Goal: Task Accomplishment & Management: Use online tool/utility

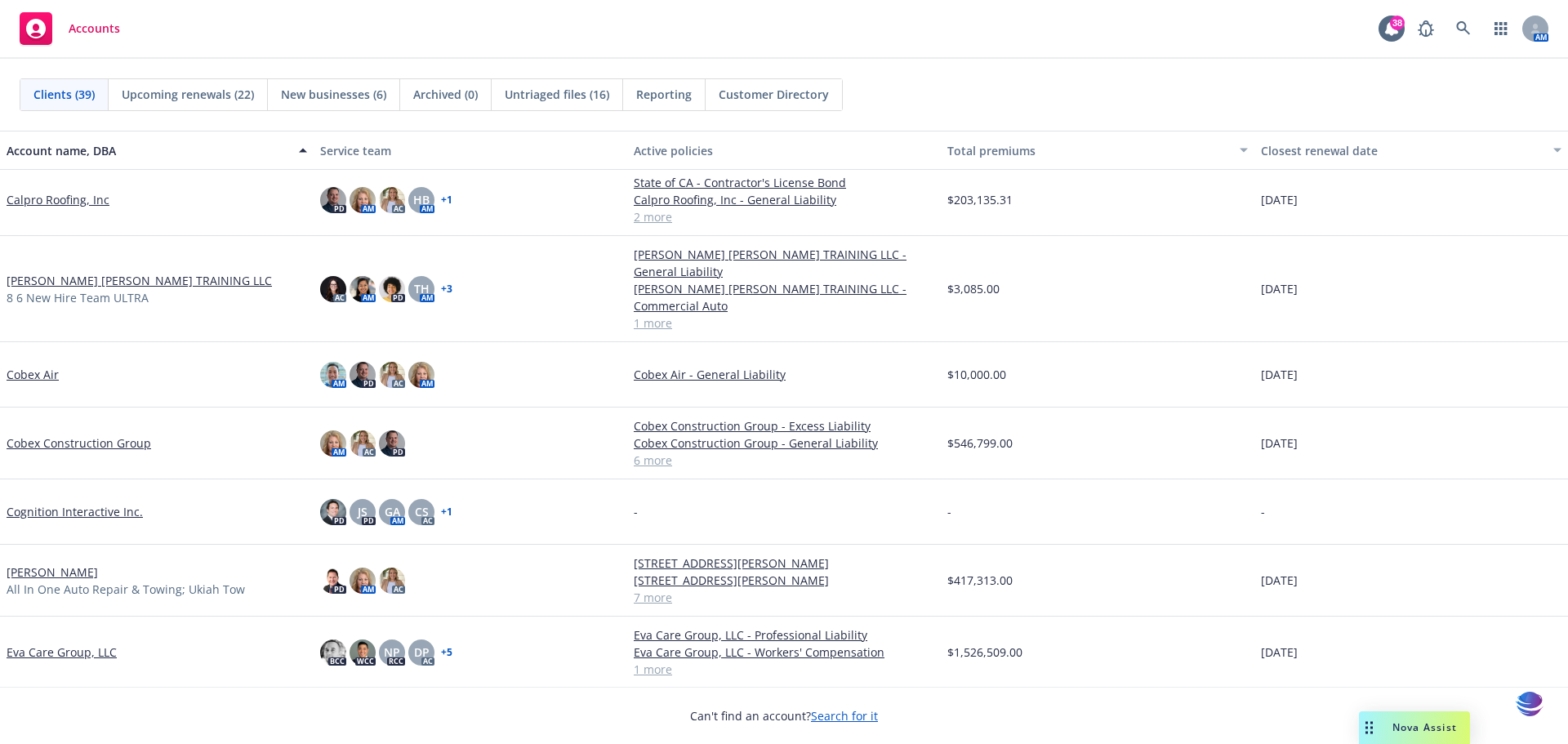
scroll to position [458, 0]
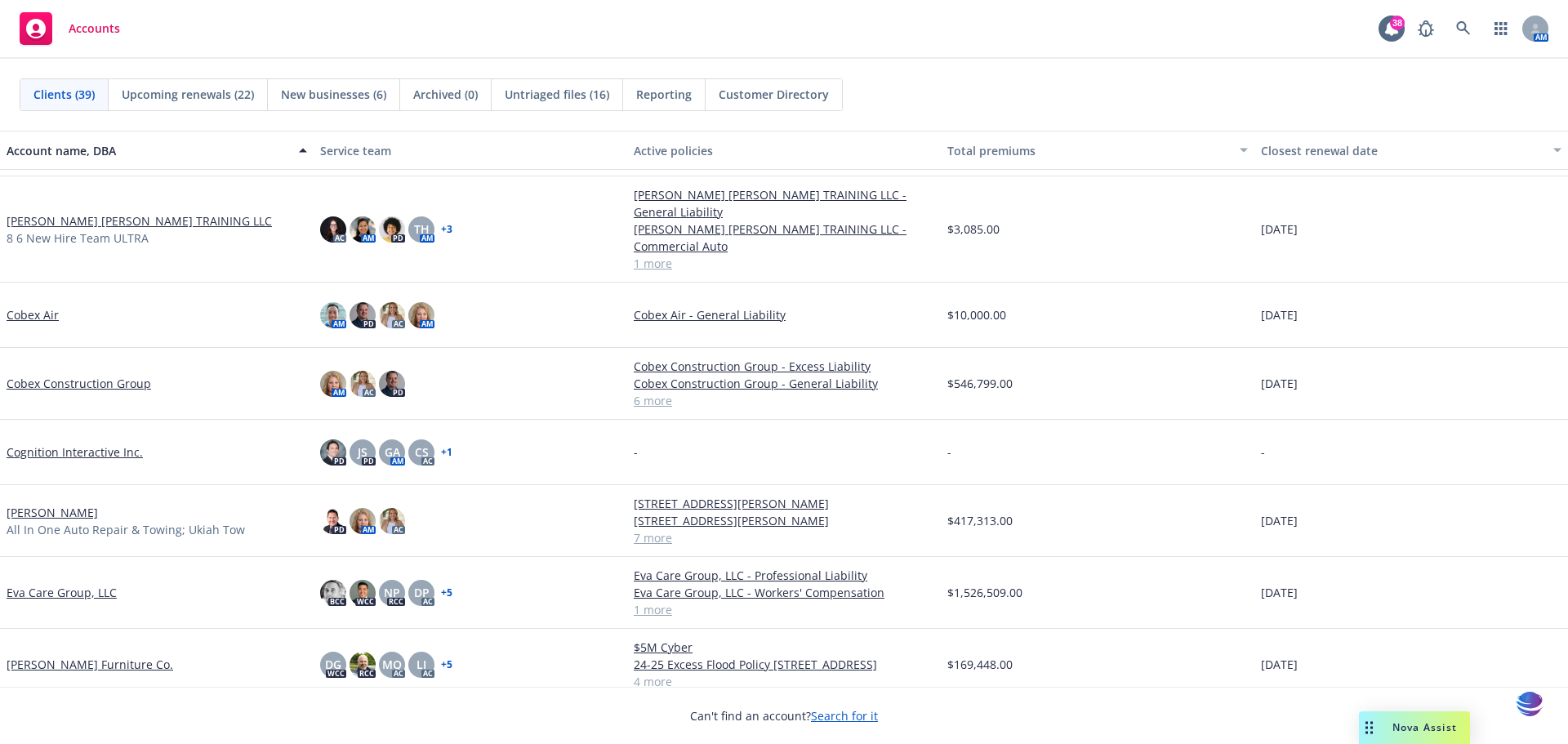
click at [80, 512] on link "[PERSON_NAME]" at bounding box center [53, 513] width 92 height 18
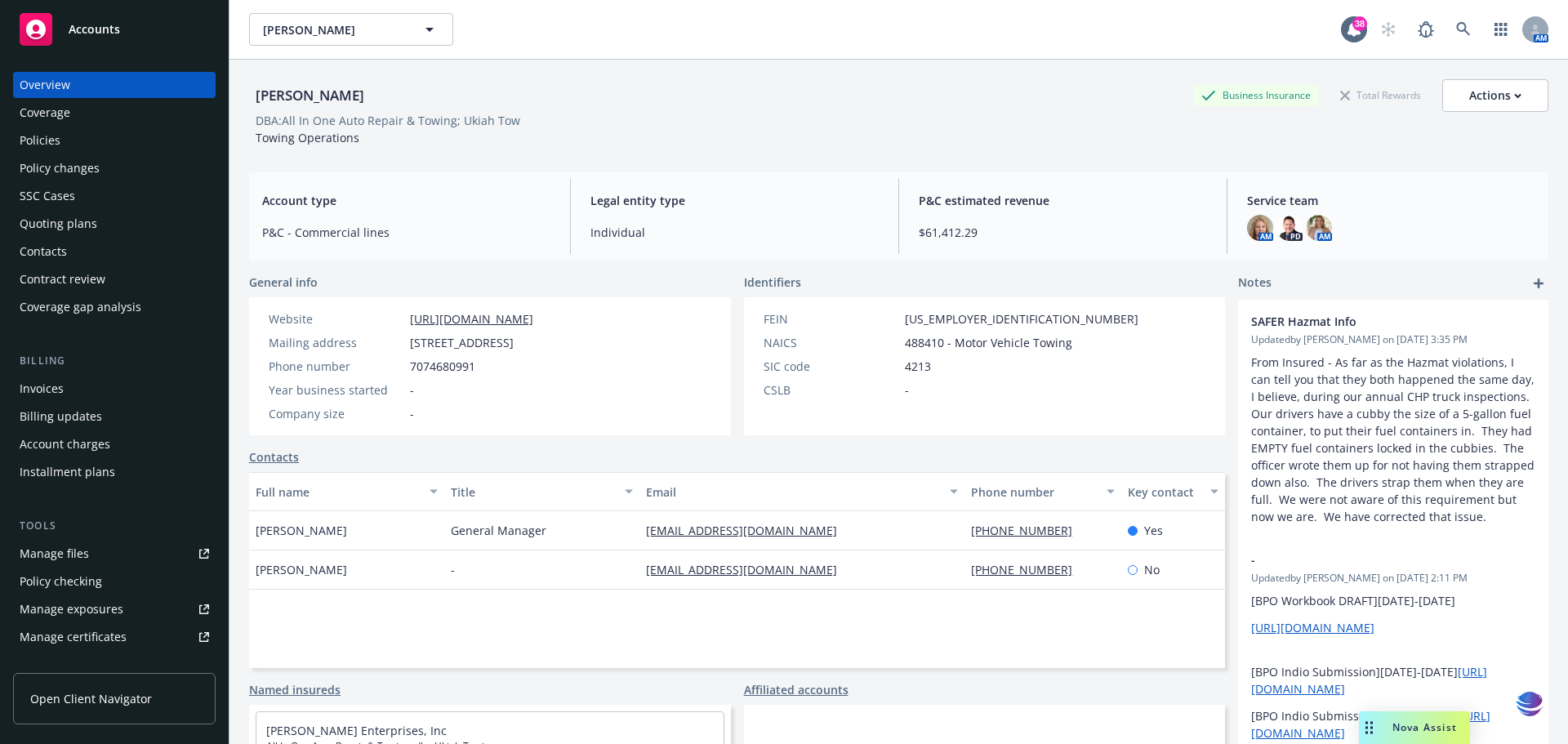
click at [63, 144] on div "Policies" at bounding box center [114, 141] width 189 height 26
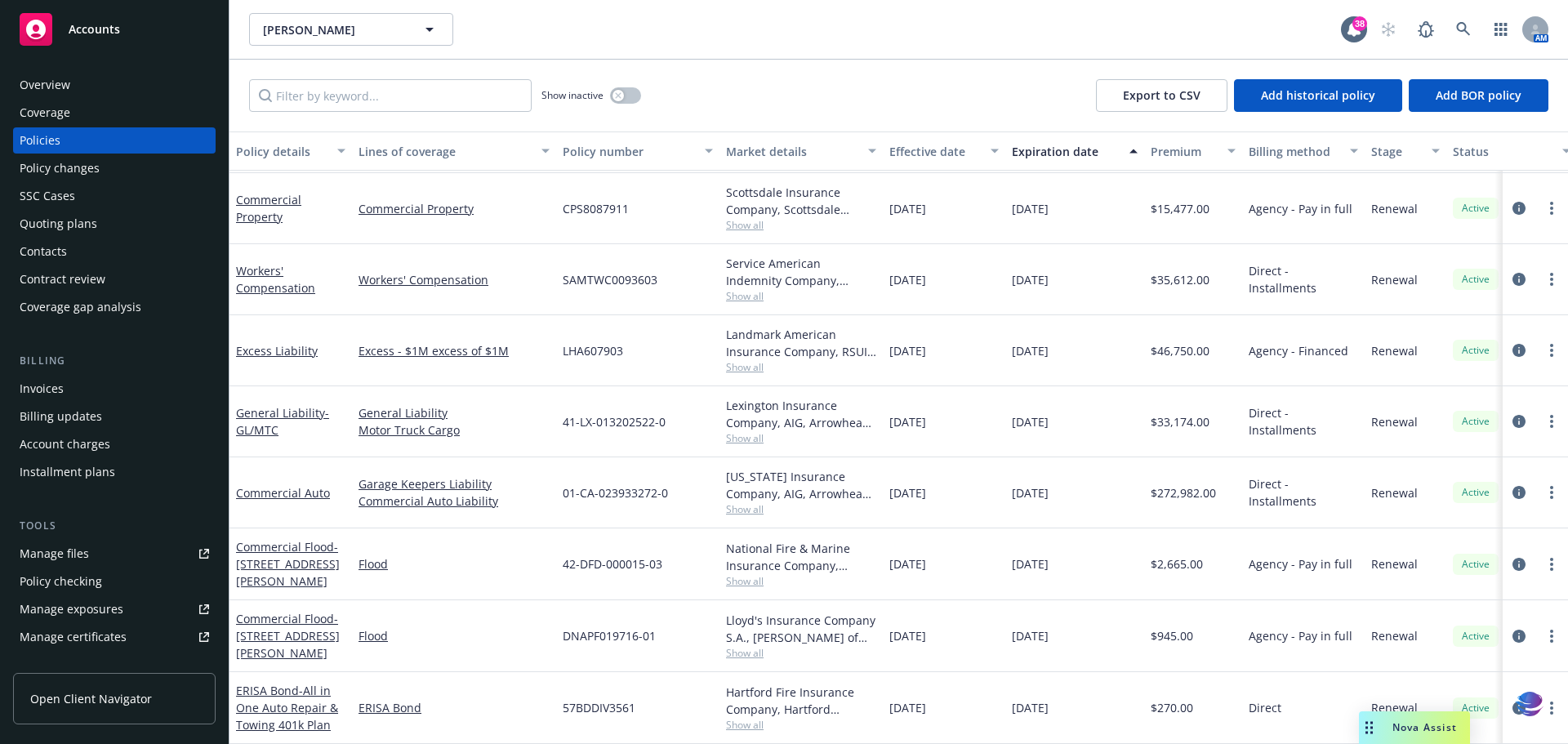
scroll to position [81, 0]
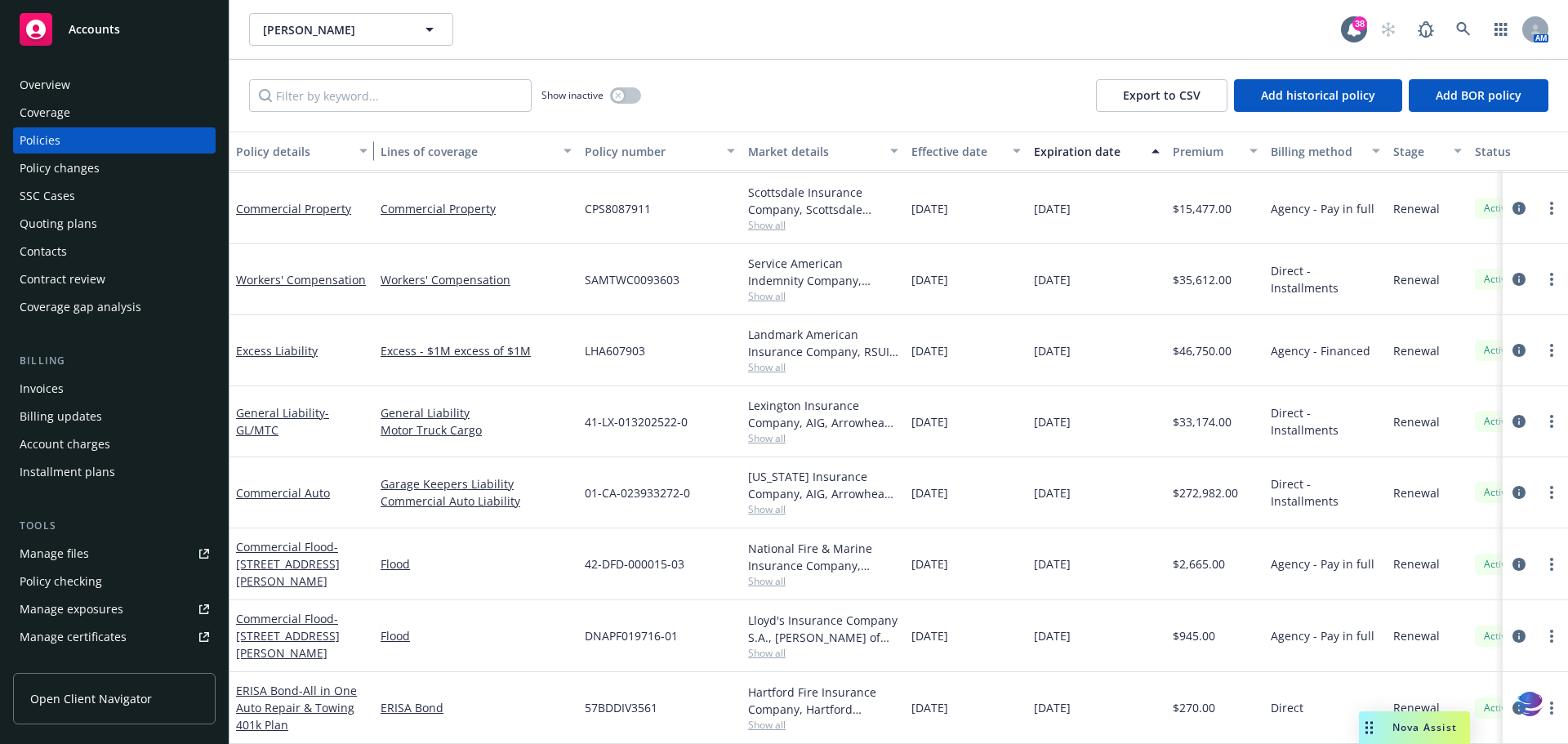
drag, startPoint x: 351, startPoint y: 145, endPoint x: 373, endPoint y: 152, distance: 23.1
click at [370, 152] on div "button" at bounding box center [366, 151] width 8 height 37
click at [262, 539] on link "Commercial Flood - 640 Talmage Rd Ukiah, CA 95482 - Building 1" at bounding box center [288, 563] width 103 height 50
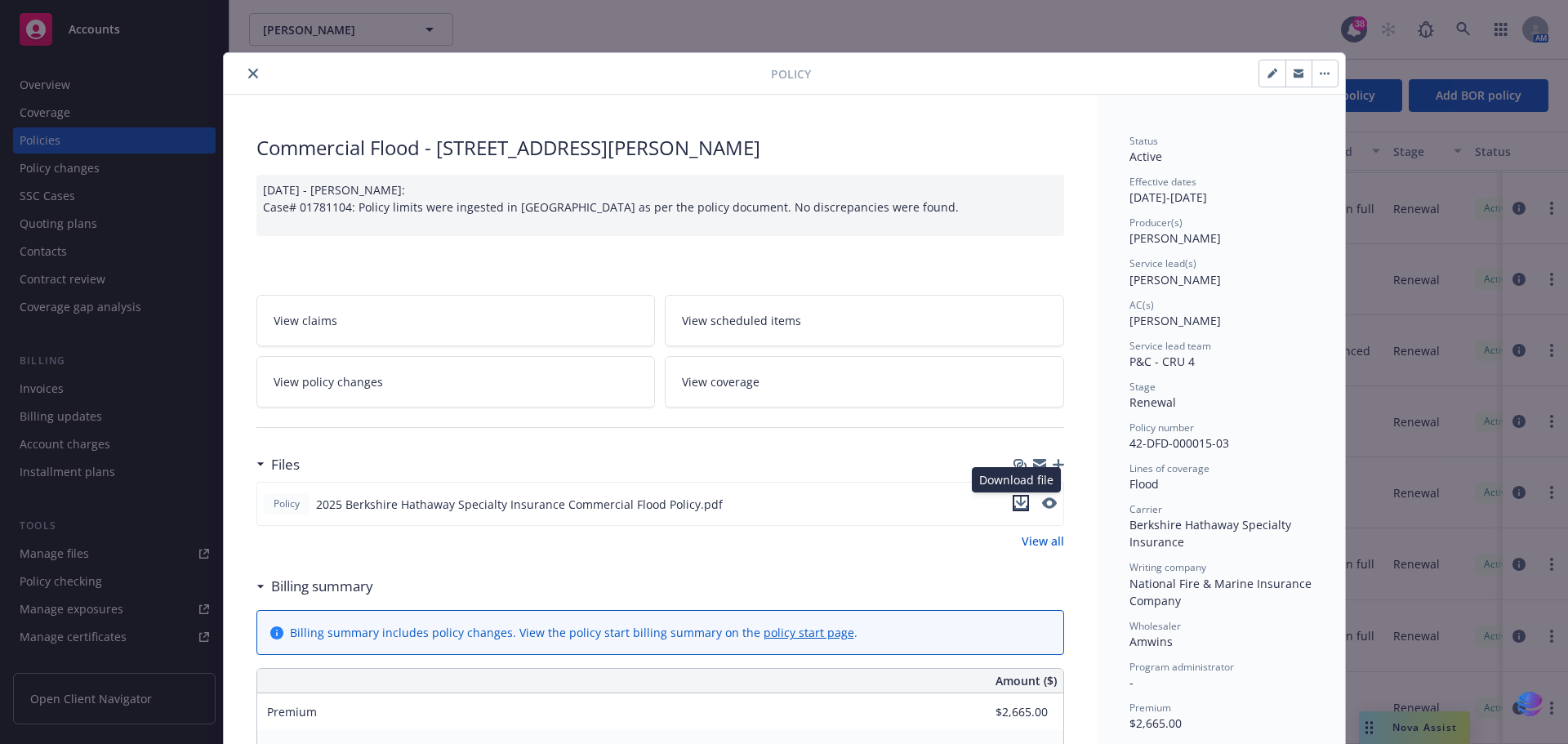
click at [1016, 505] on icon "download file" at bounding box center [1020, 503] width 13 height 13
click at [248, 72] on icon "close" at bounding box center [253, 73] width 10 height 10
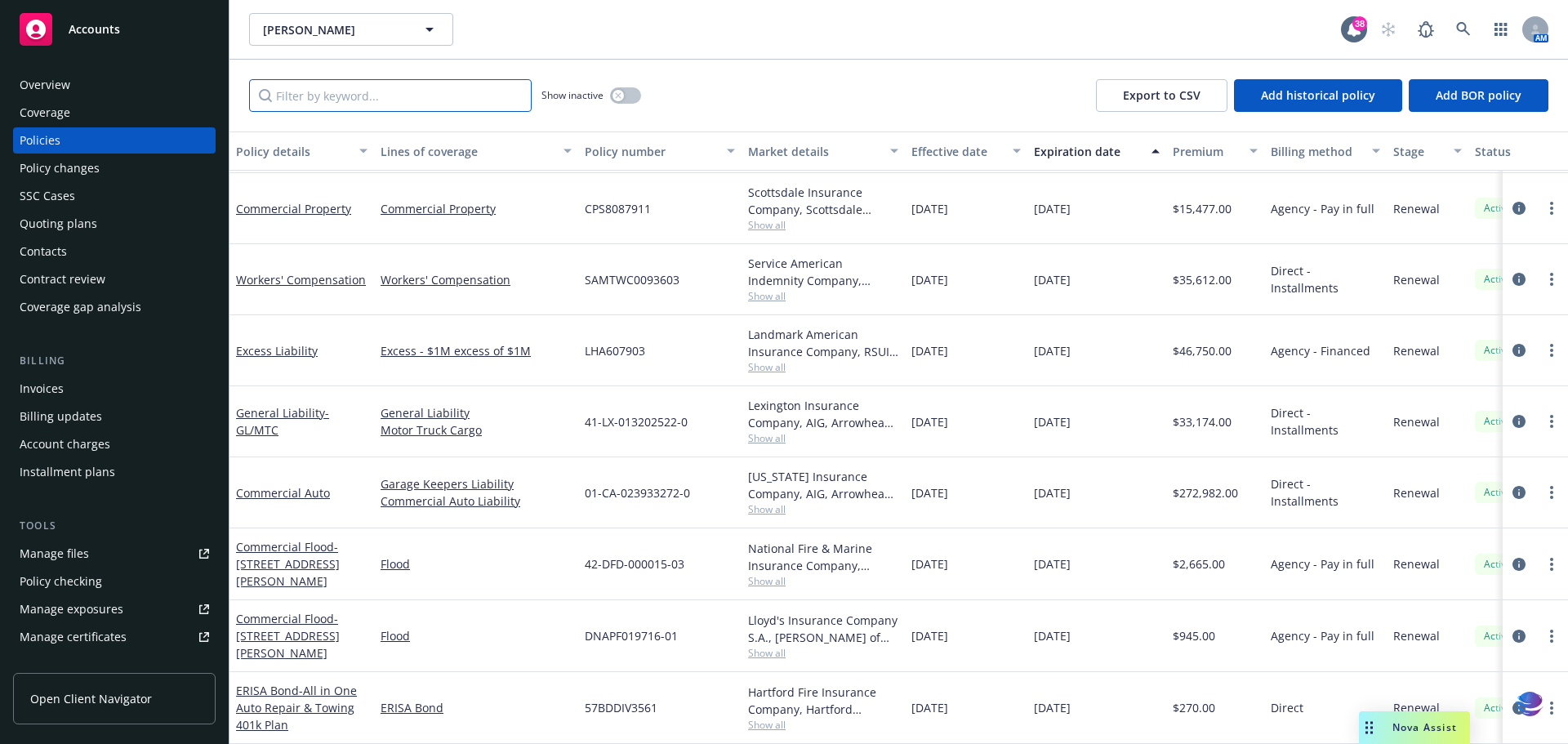
click at [319, 104] on input "Filter by keyword..." at bounding box center [390, 95] width 283 height 32
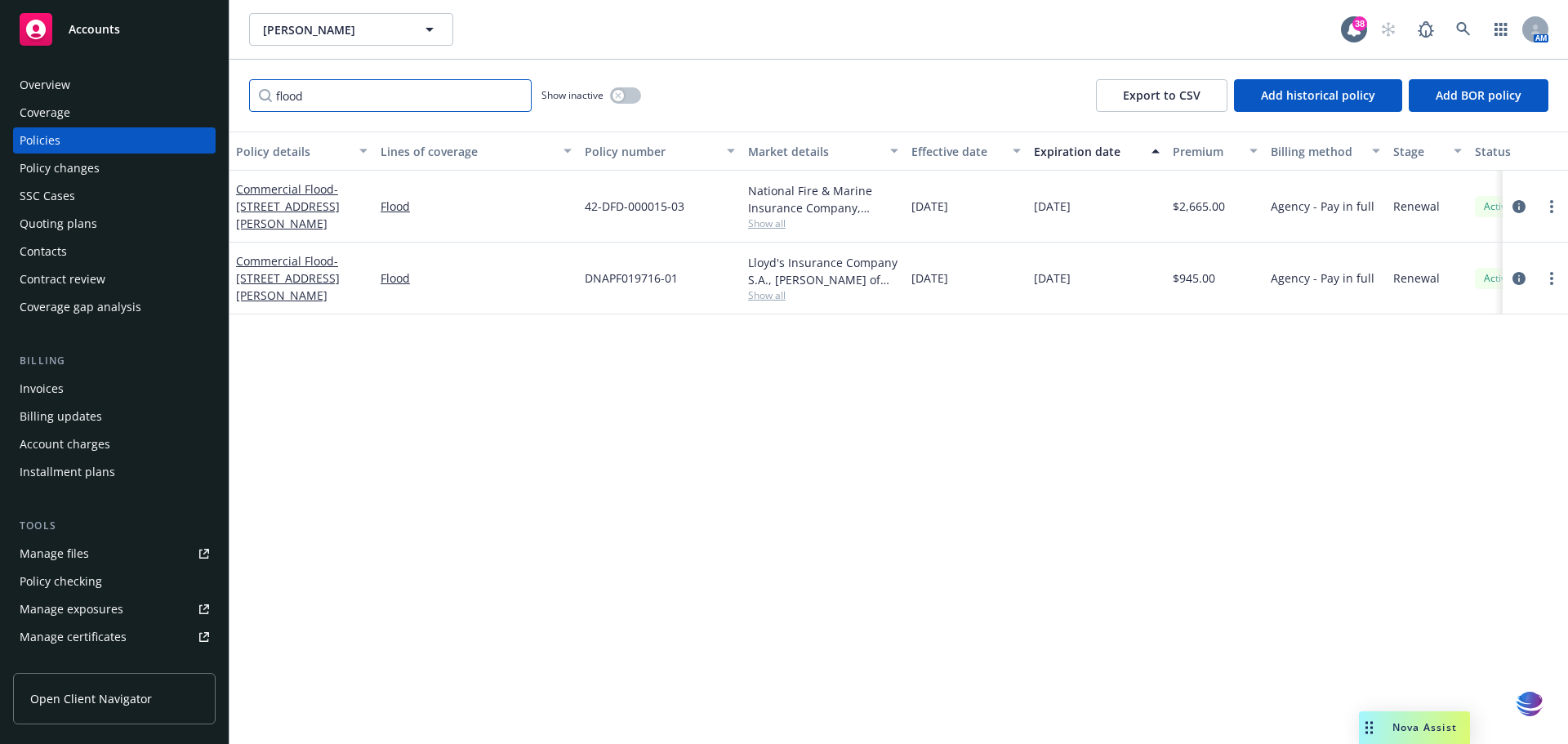
type input "flood"
click at [278, 193] on link "Commercial Flood - 640 Talmage Rd Ukiah, CA 95482 - Building 1" at bounding box center [288, 206] width 103 height 50
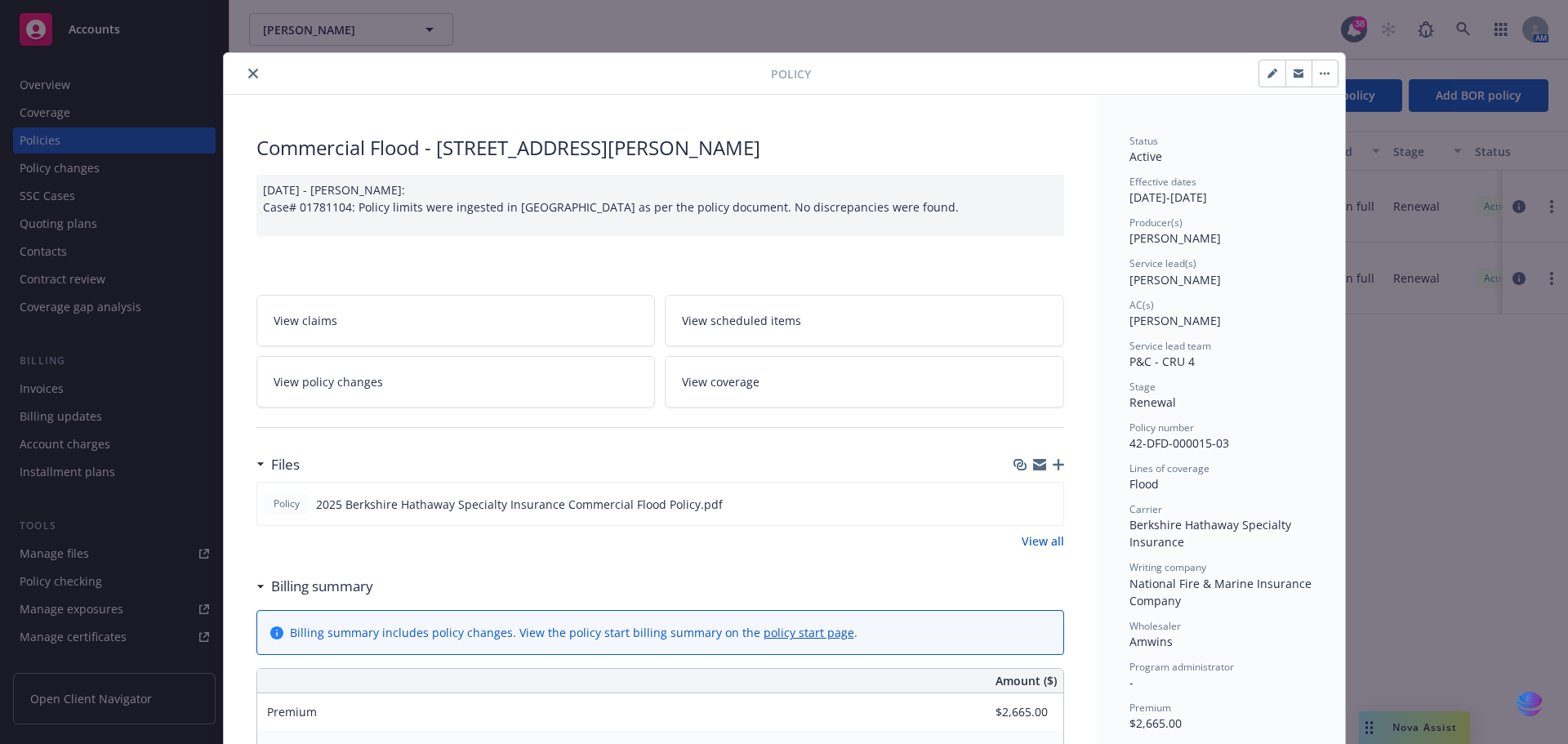
click at [250, 77] on icon "close" at bounding box center [253, 73] width 10 height 10
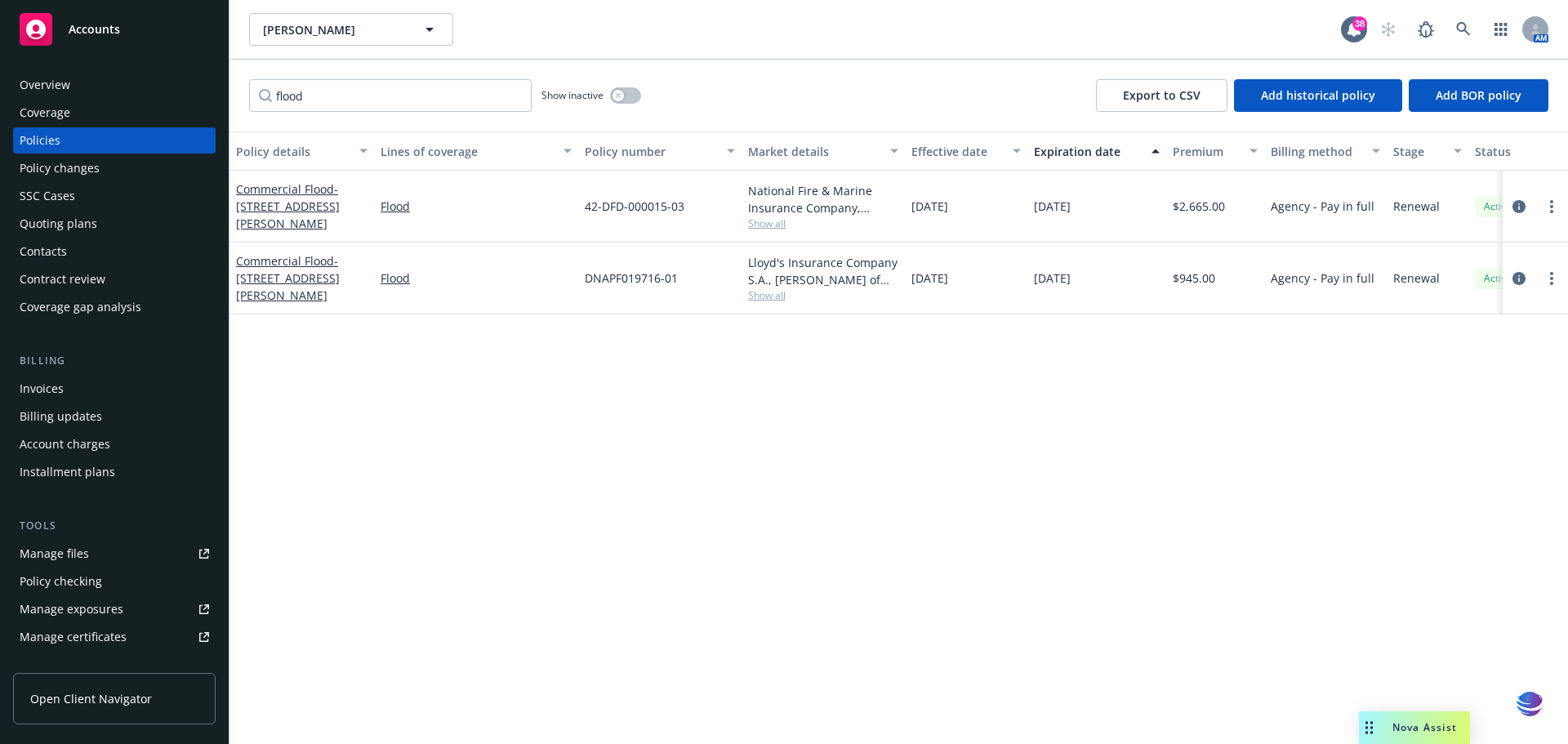
click at [51, 554] on div "Manage files" at bounding box center [54, 554] width 69 height 26
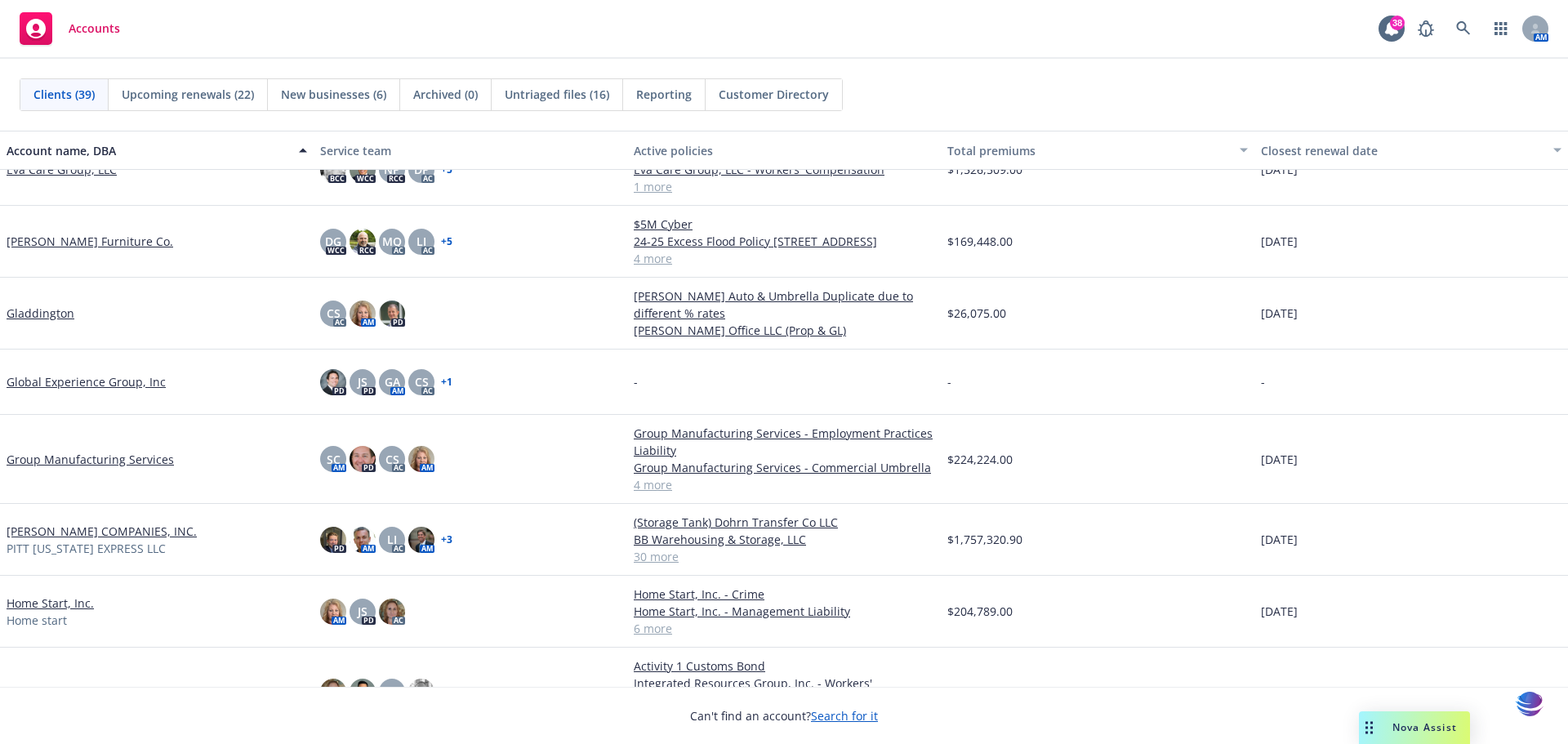
scroll to position [875, 0]
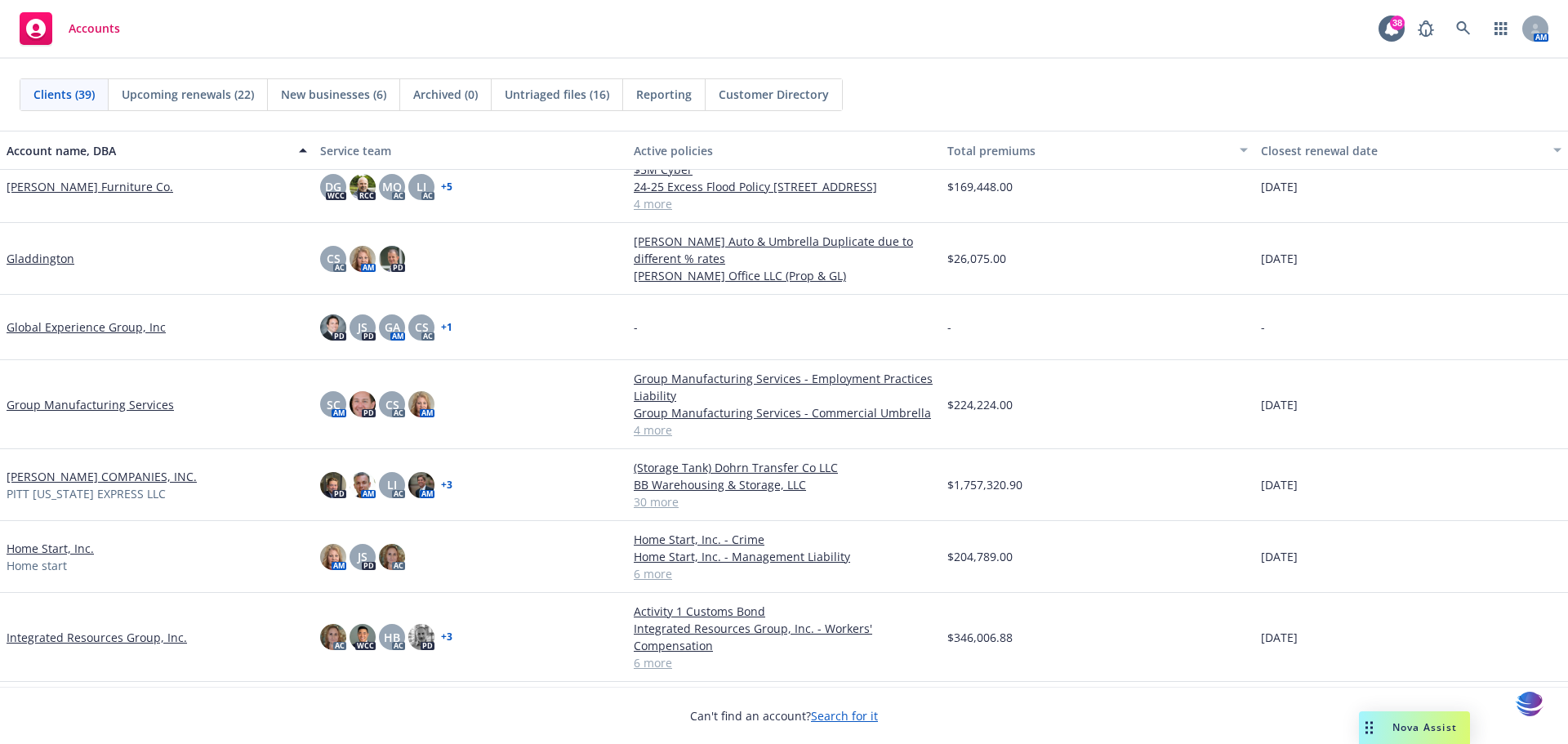
click at [37, 554] on link "Home Start, Inc." at bounding box center [51, 549] width 88 height 18
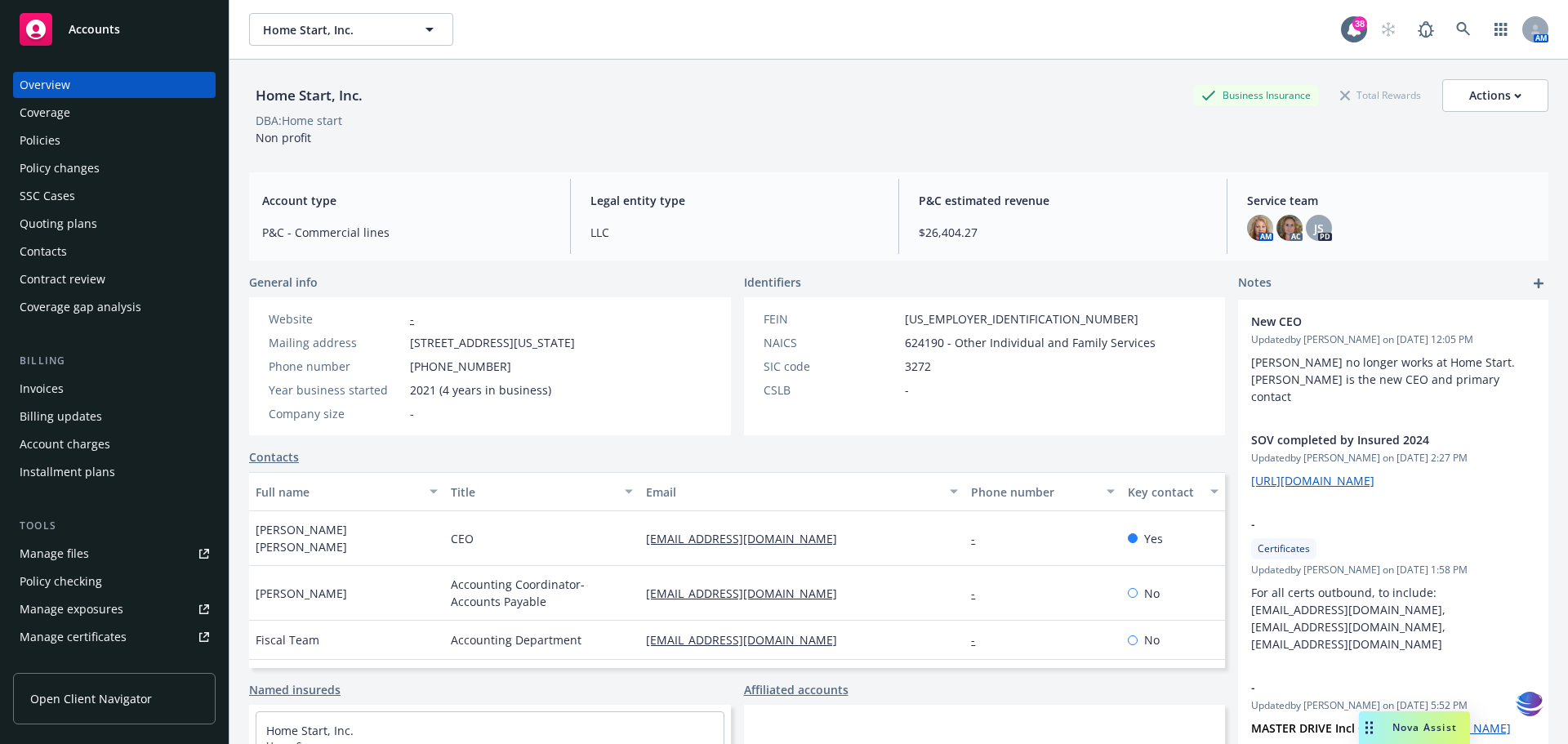
click at [30, 147] on div "Policies" at bounding box center [40, 141] width 41 height 26
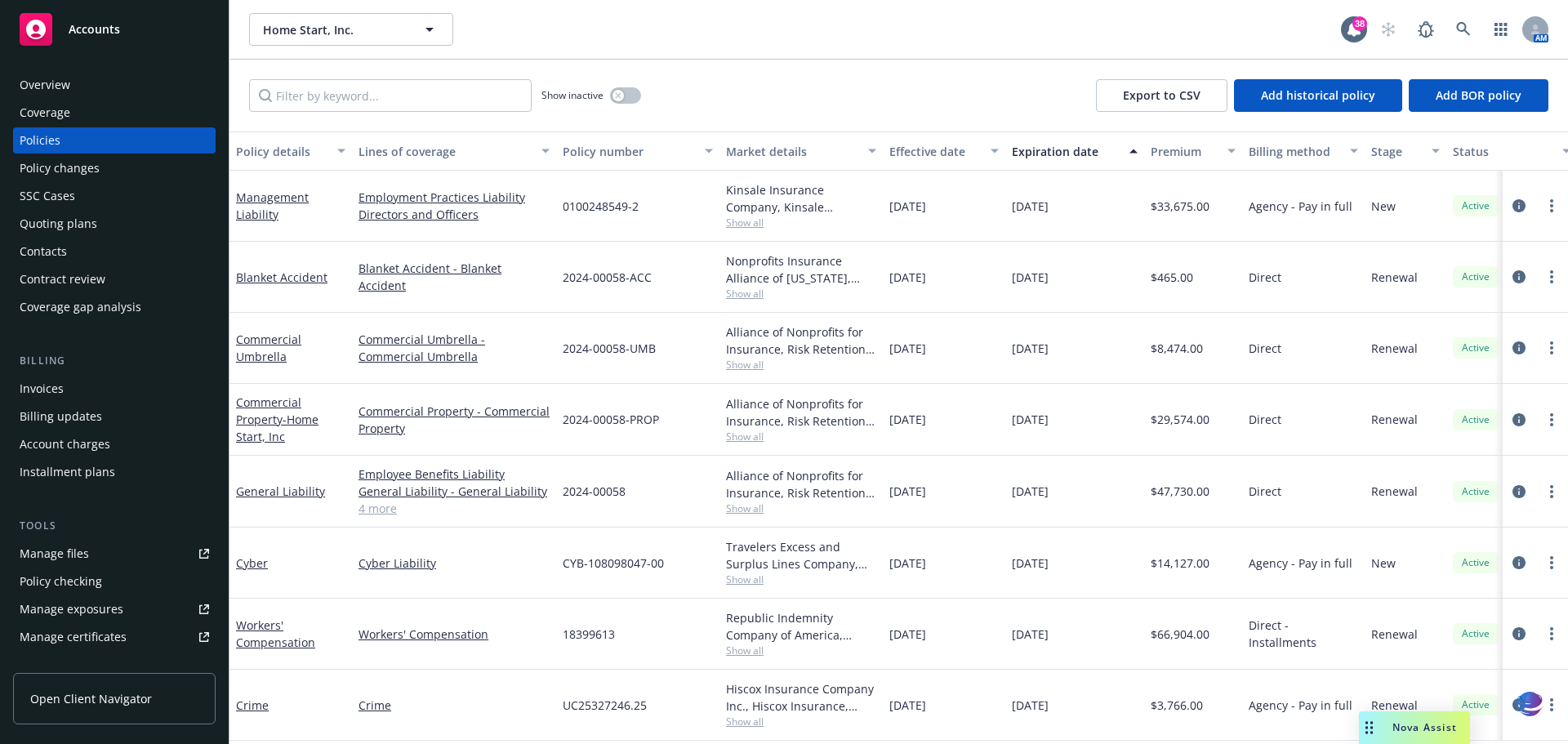
click at [63, 553] on div "Manage files" at bounding box center [54, 554] width 69 height 26
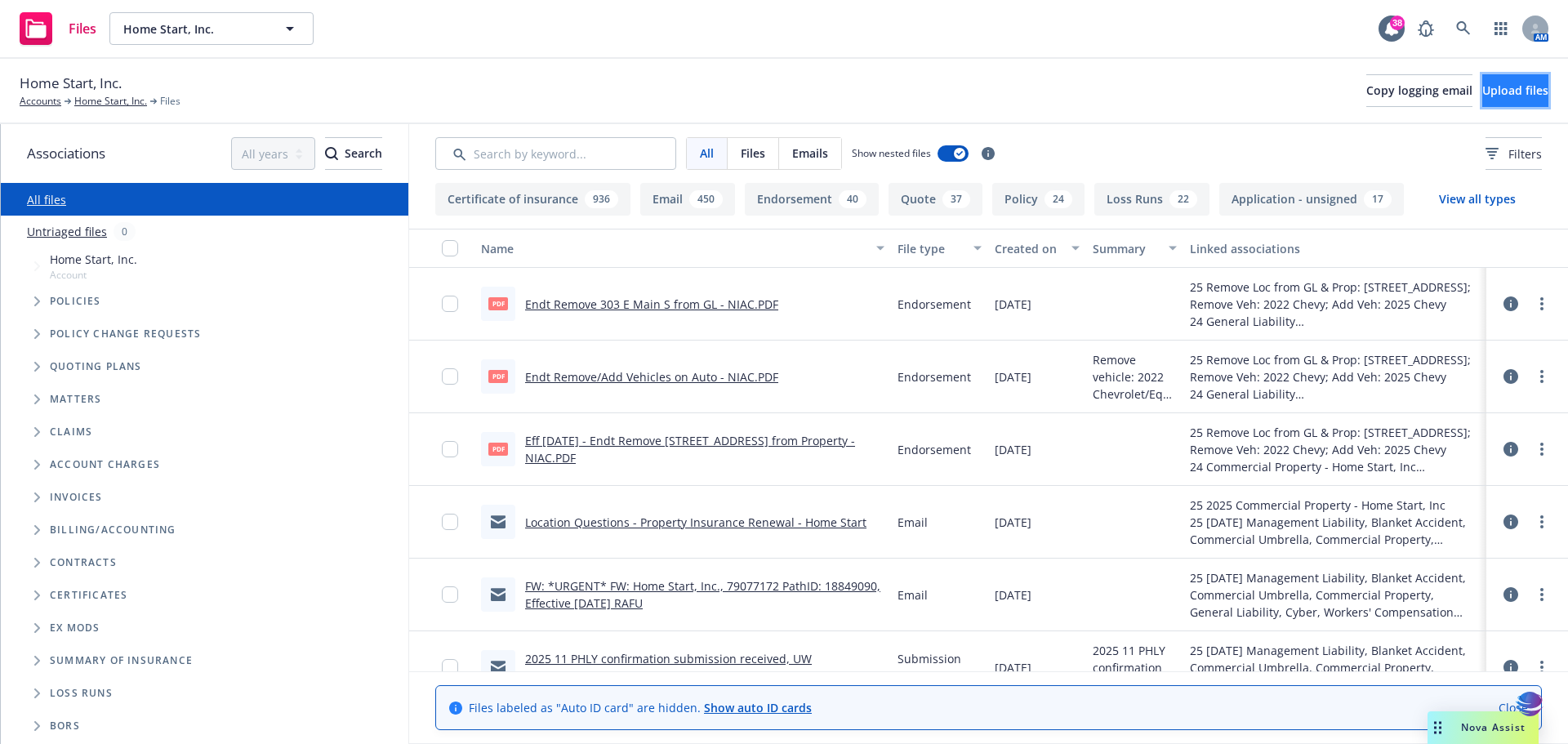
click at [1482, 94] on span "Upload files" at bounding box center [1515, 91] width 66 height 16
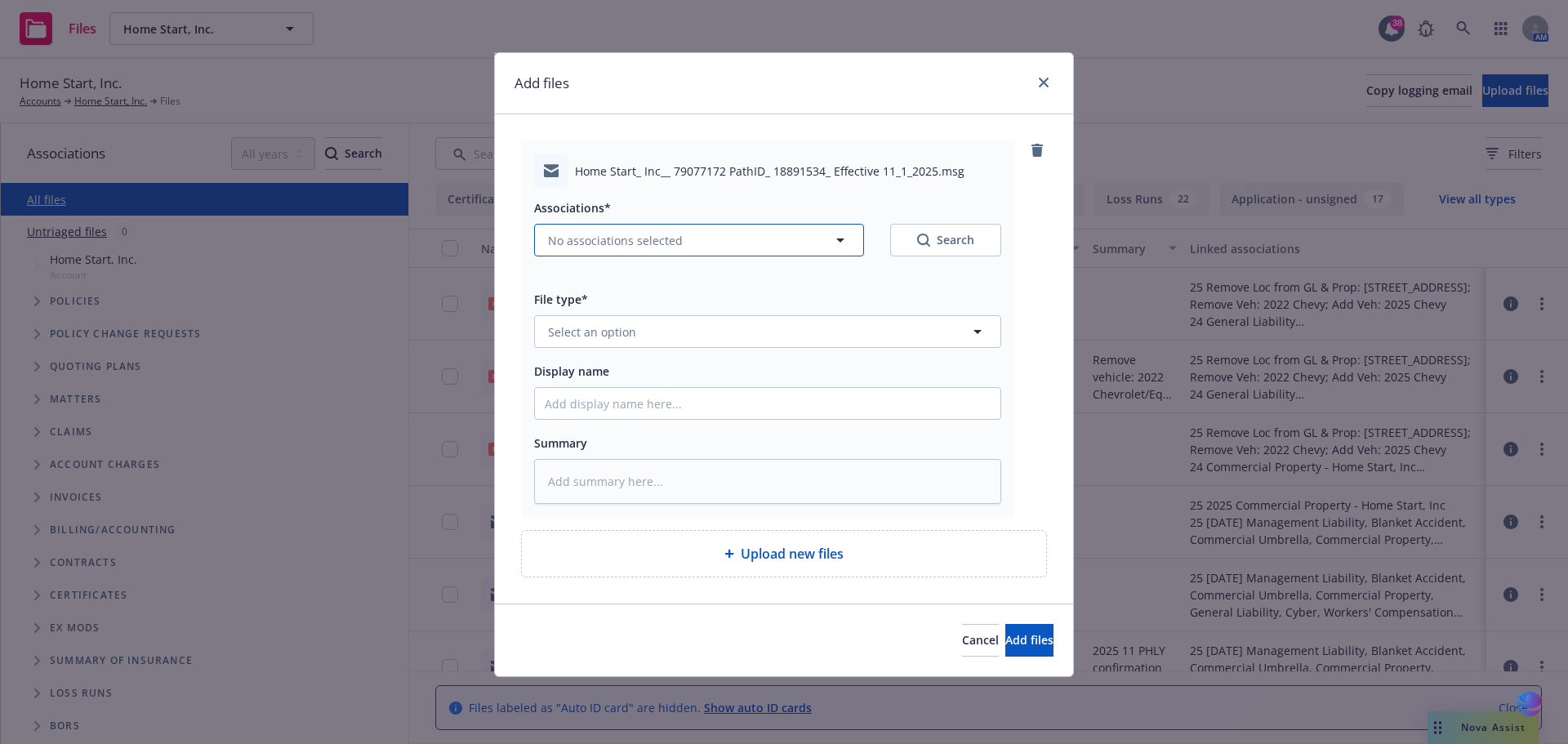
click at [838, 242] on icon "button" at bounding box center [840, 240] width 20 height 20
type textarea "x"
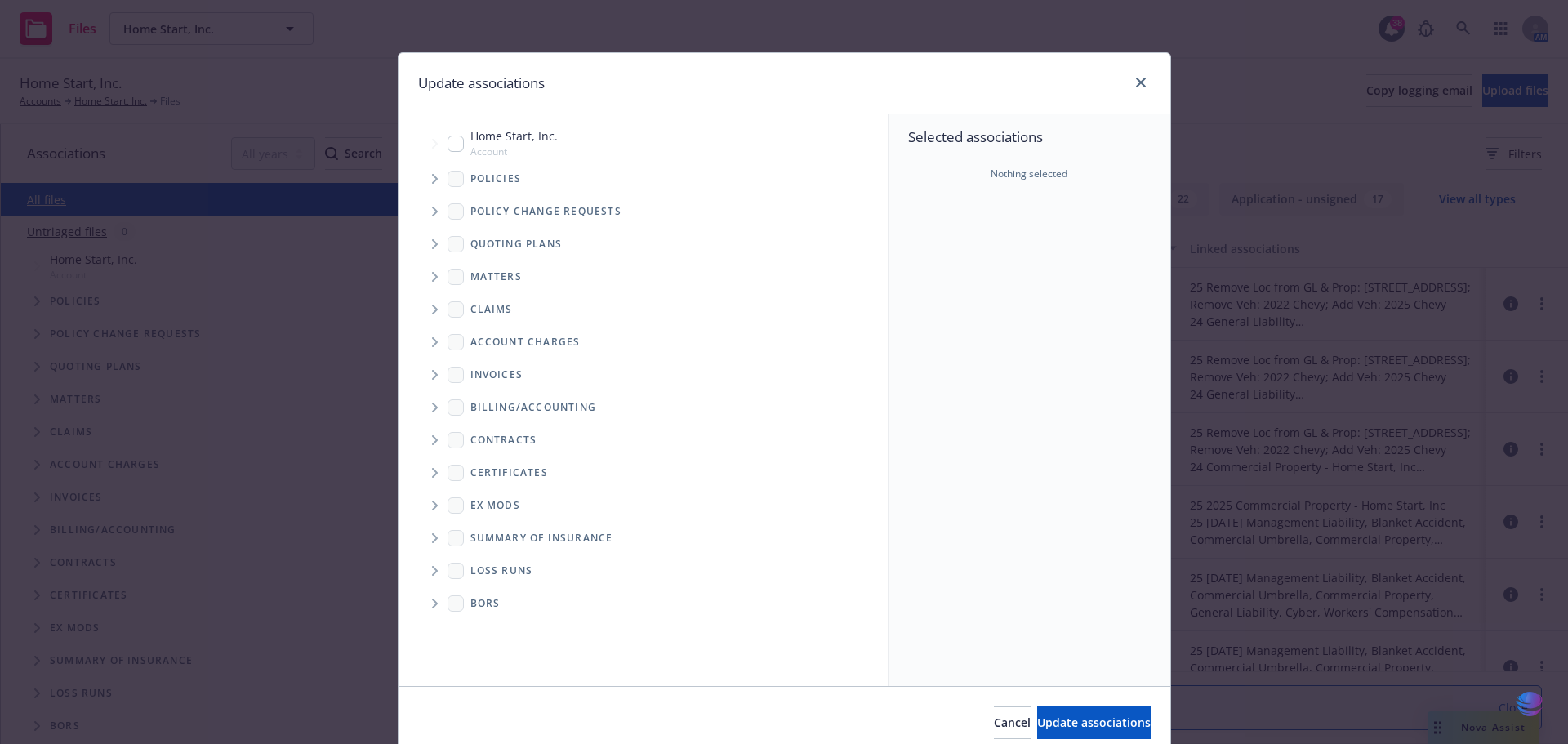
click at [432, 246] on icon "Tree Example" at bounding box center [435, 244] width 7 height 10
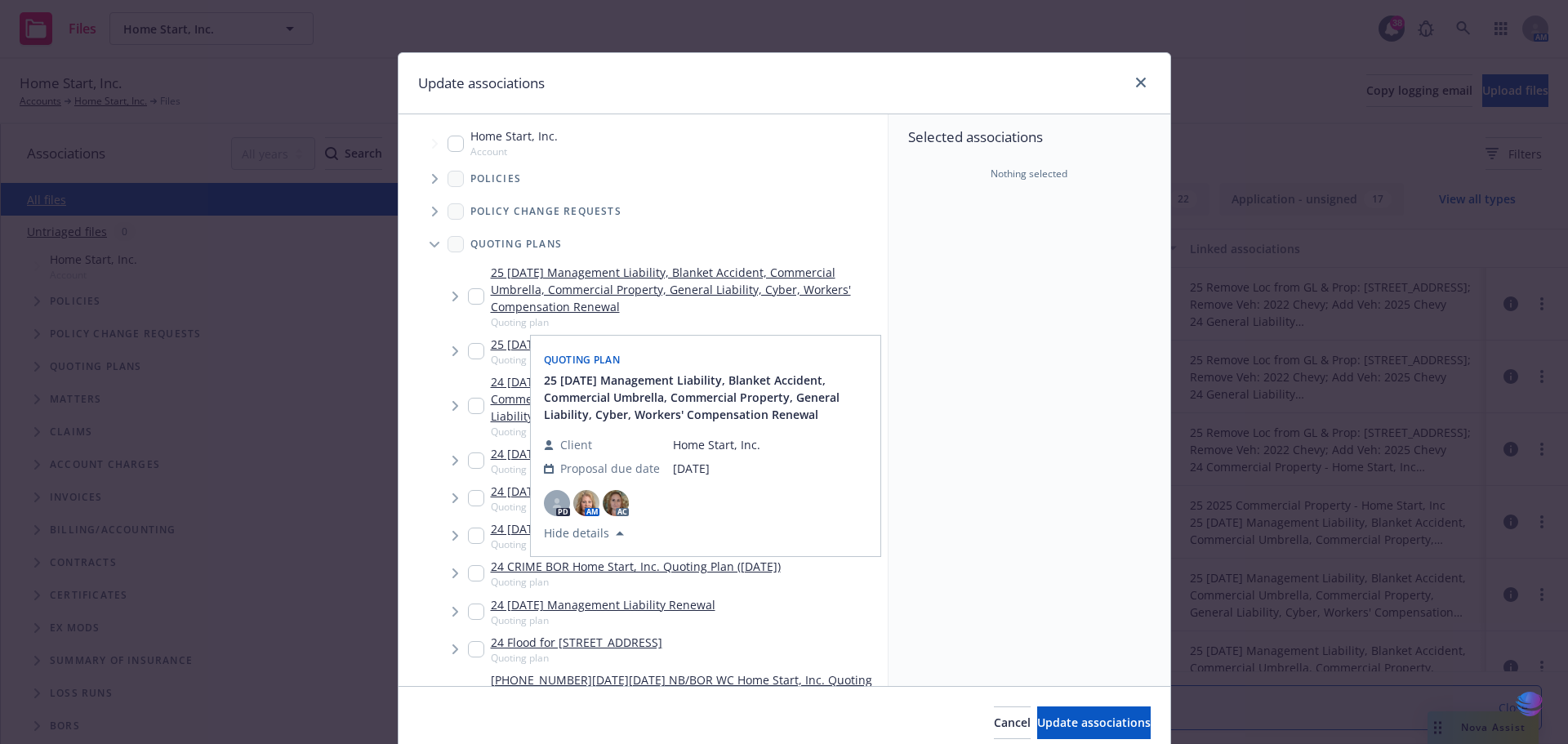
click at [467, 301] on input "Tree Example" at bounding box center [475, 296] width 17 height 17
checkbox input "true"
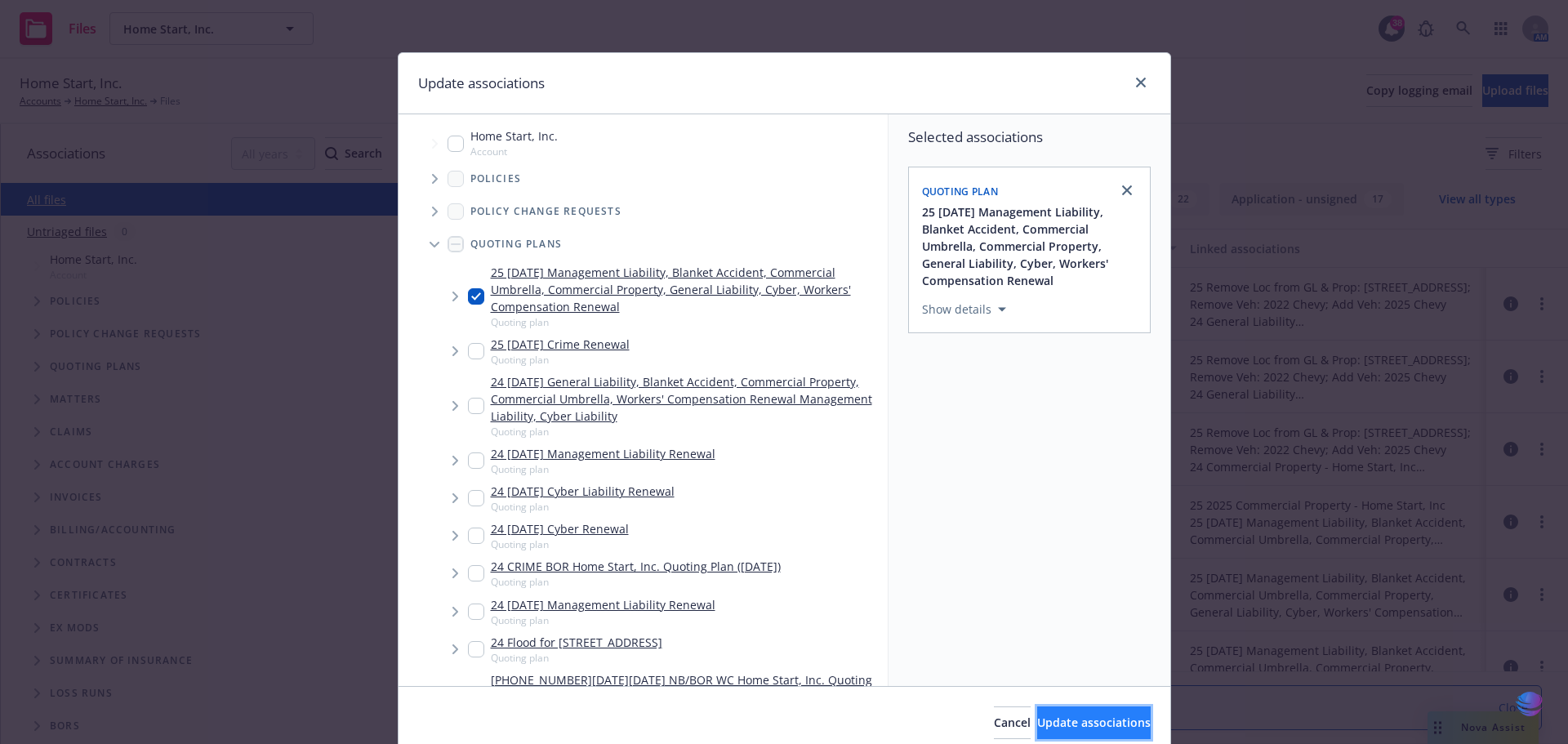
click at [1098, 723] on span "Update associations" at bounding box center [1094, 723] width 113 height 16
type textarea "x"
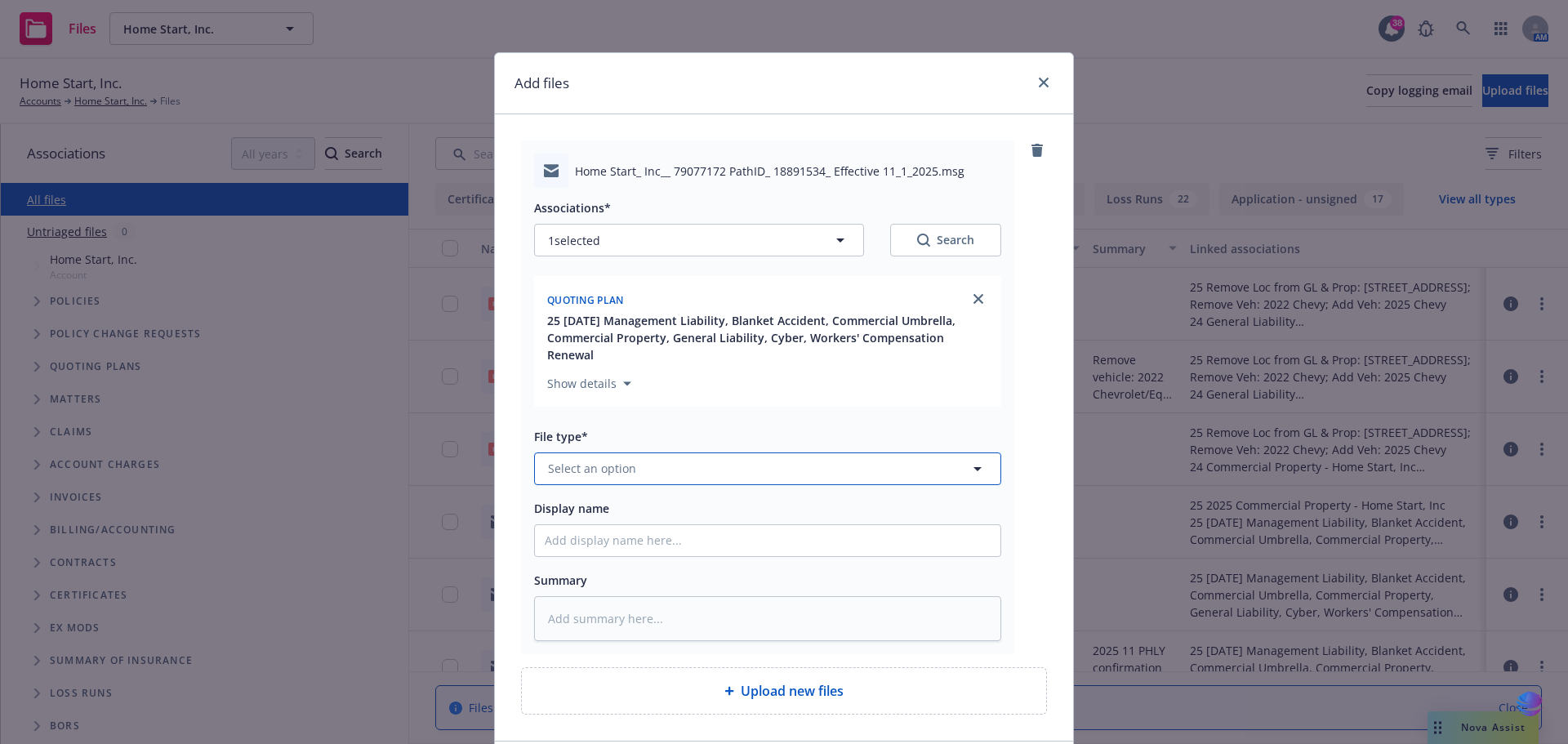
click at [973, 468] on icon "button" at bounding box center [977, 470] width 8 height 4
type input "quote"
click at [801, 415] on div "Quote received" at bounding box center [767, 424] width 446 height 23
click at [595, 525] on input "Display name" at bounding box center [767, 541] width 465 height 31
type textarea "x"
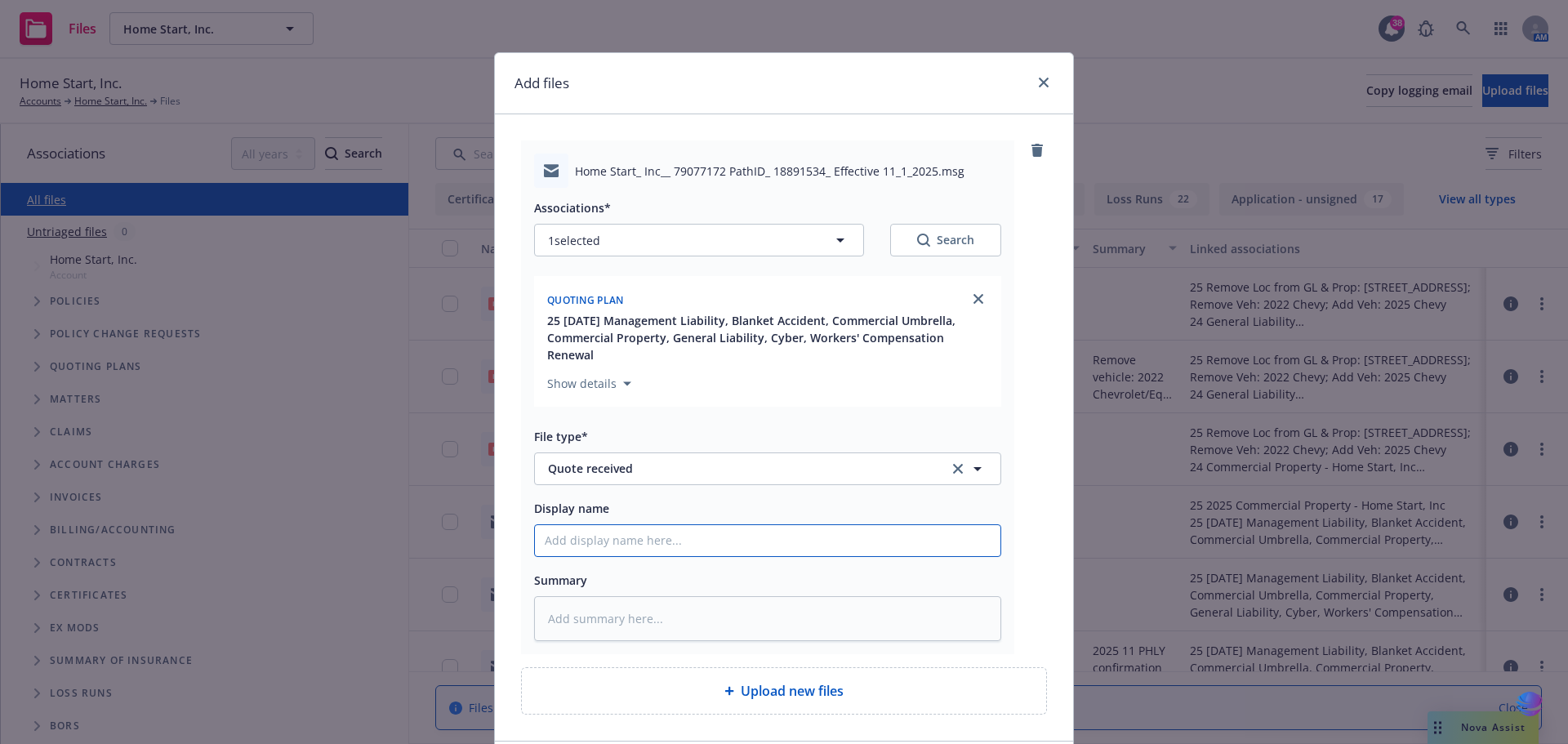
type input "2"
type textarea "x"
type input "20"
type textarea "x"
type input "202"
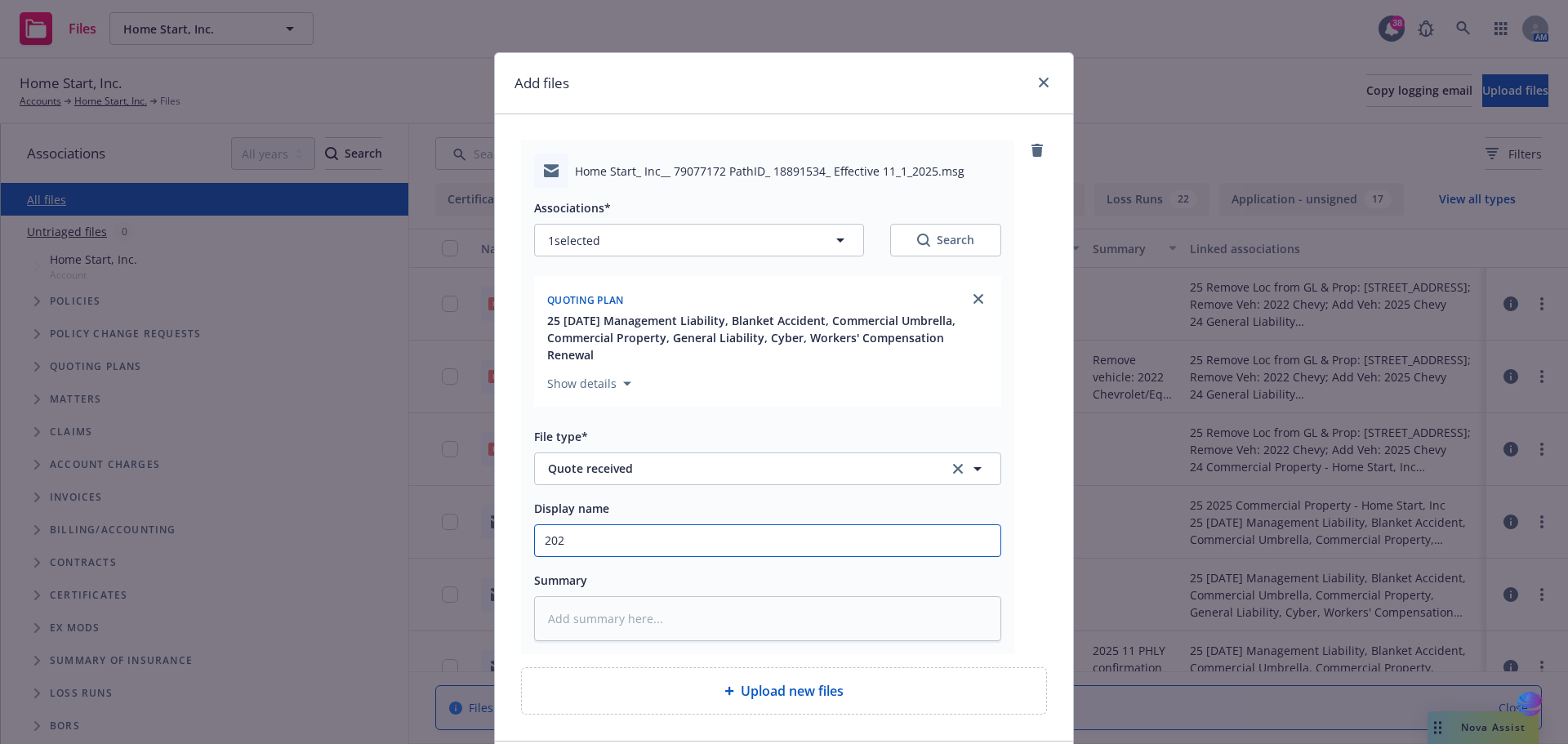
type textarea "x"
type input "2025"
type textarea "x"
type input "2025"
type textarea "x"
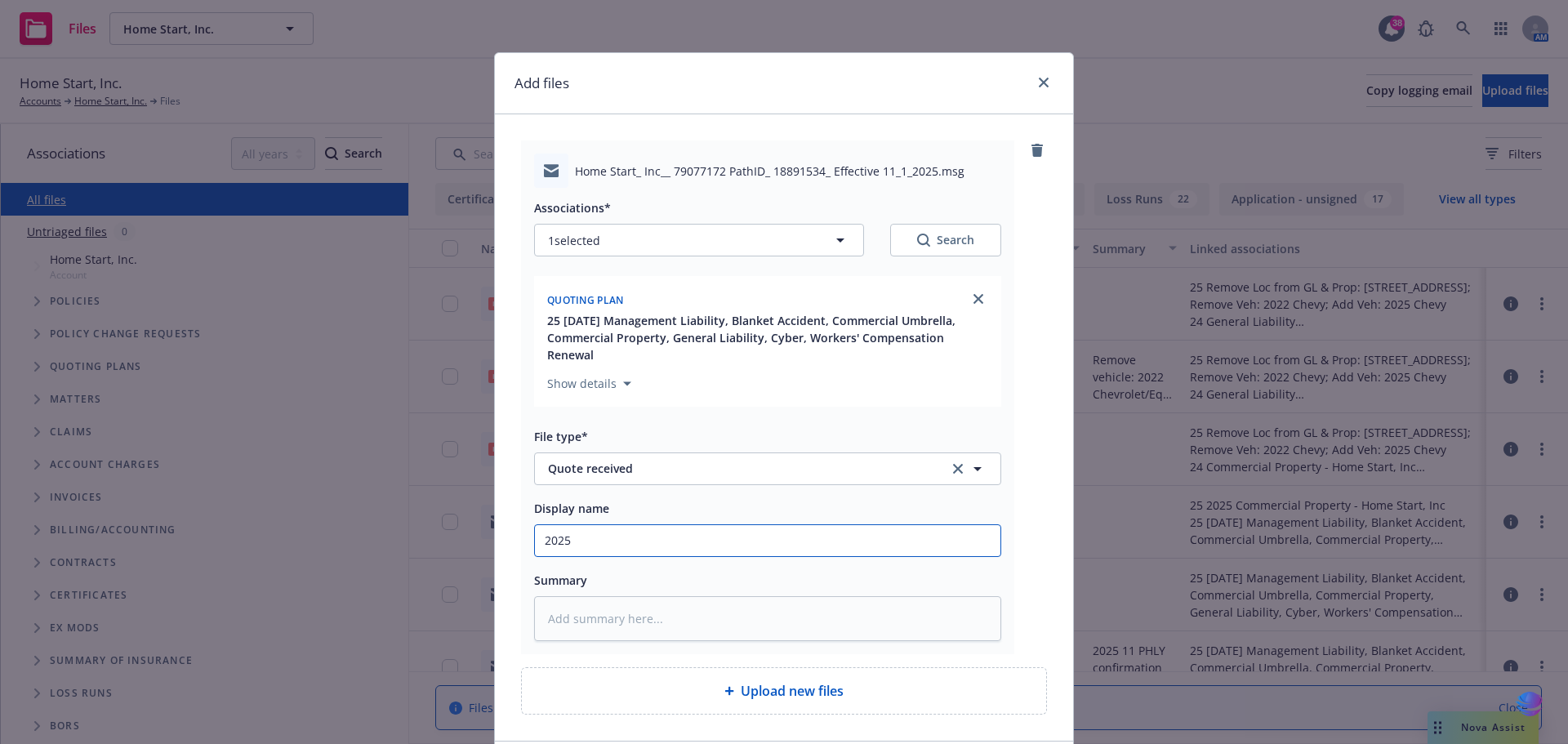
type input "2025 1"
type textarea "x"
type input "2025 11"
type textarea "x"
type input "2025 11"
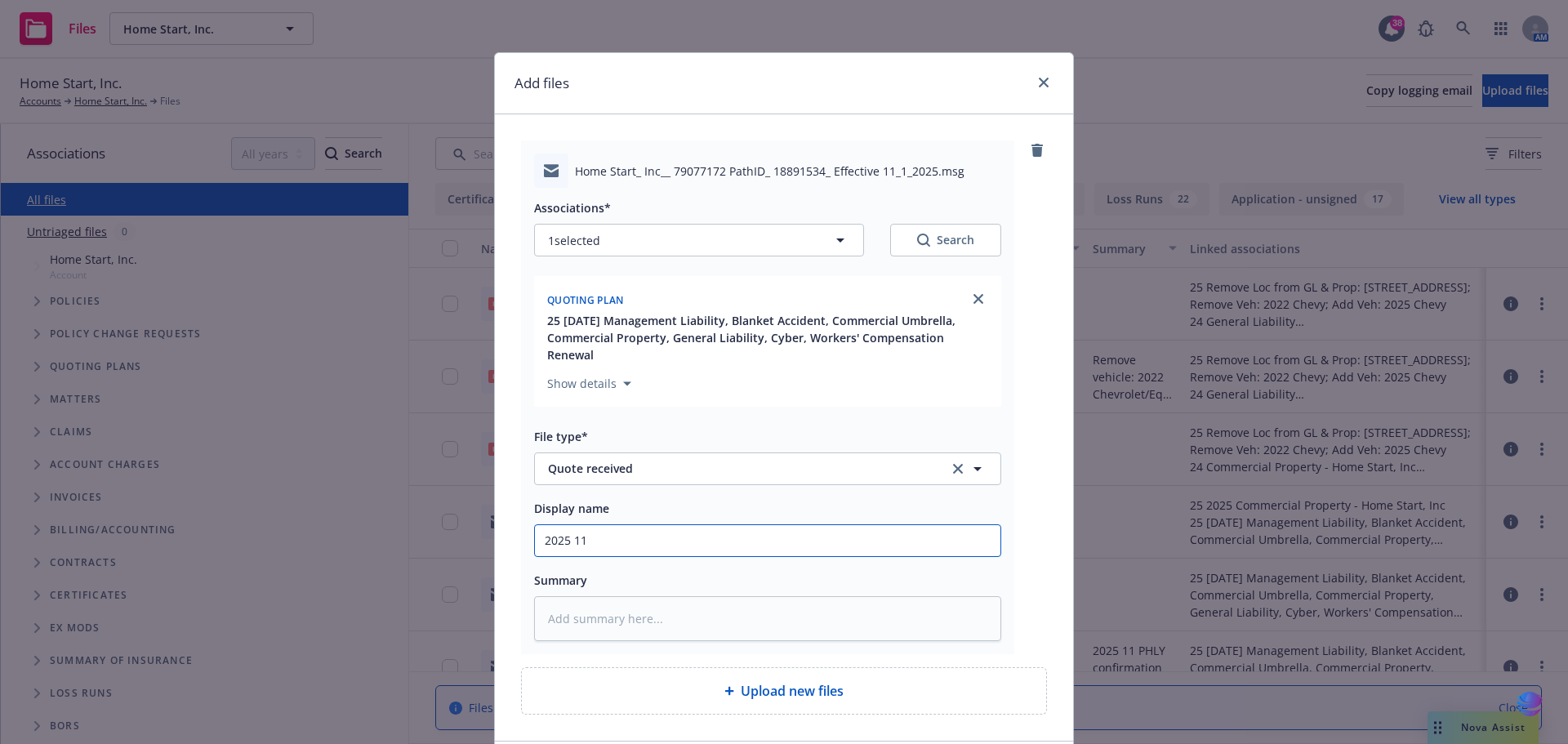
type textarea "x"
type input "2025 11 B"
type textarea "x"
type input "2025 11 BU"
type textarea "x"
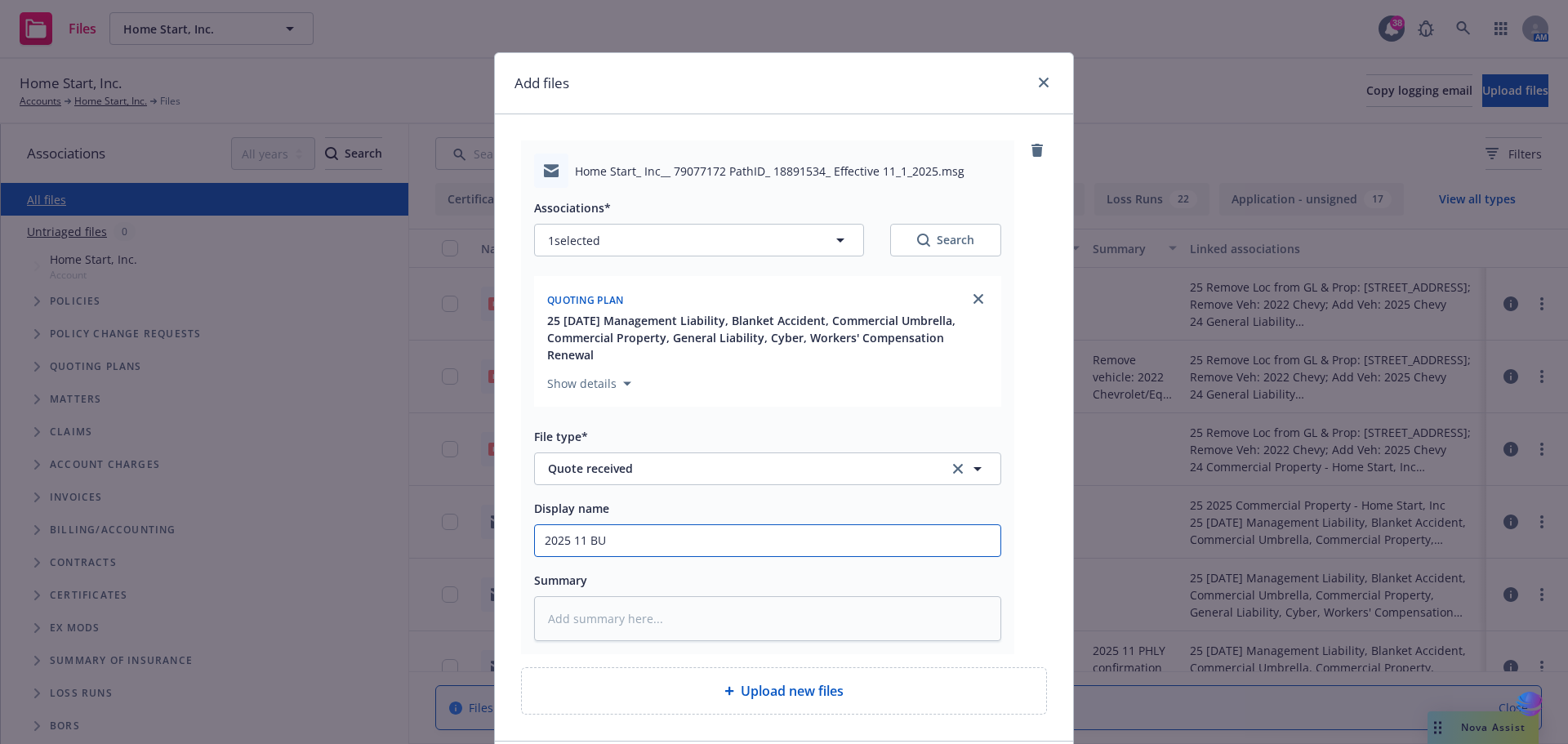
type input "2025 11 BUS"
type textarea "x"
type input "2025 11 BUS"
type textarea "x"
type input "2025 11 BUS A"
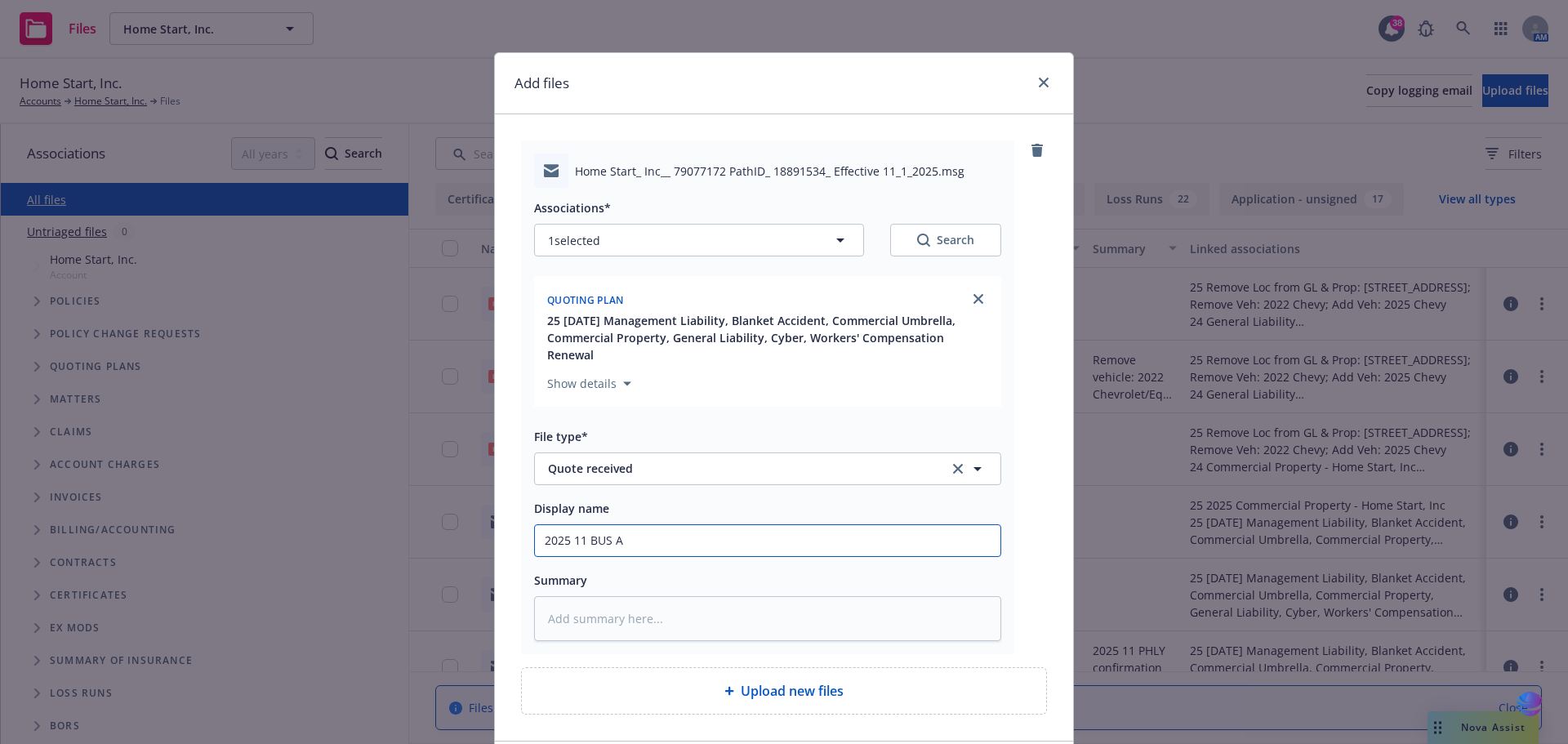
type textarea "x"
type input "2025 11 BUS AC"
type textarea "x"
type input "2025 11 BUS ACC"
type textarea "x"
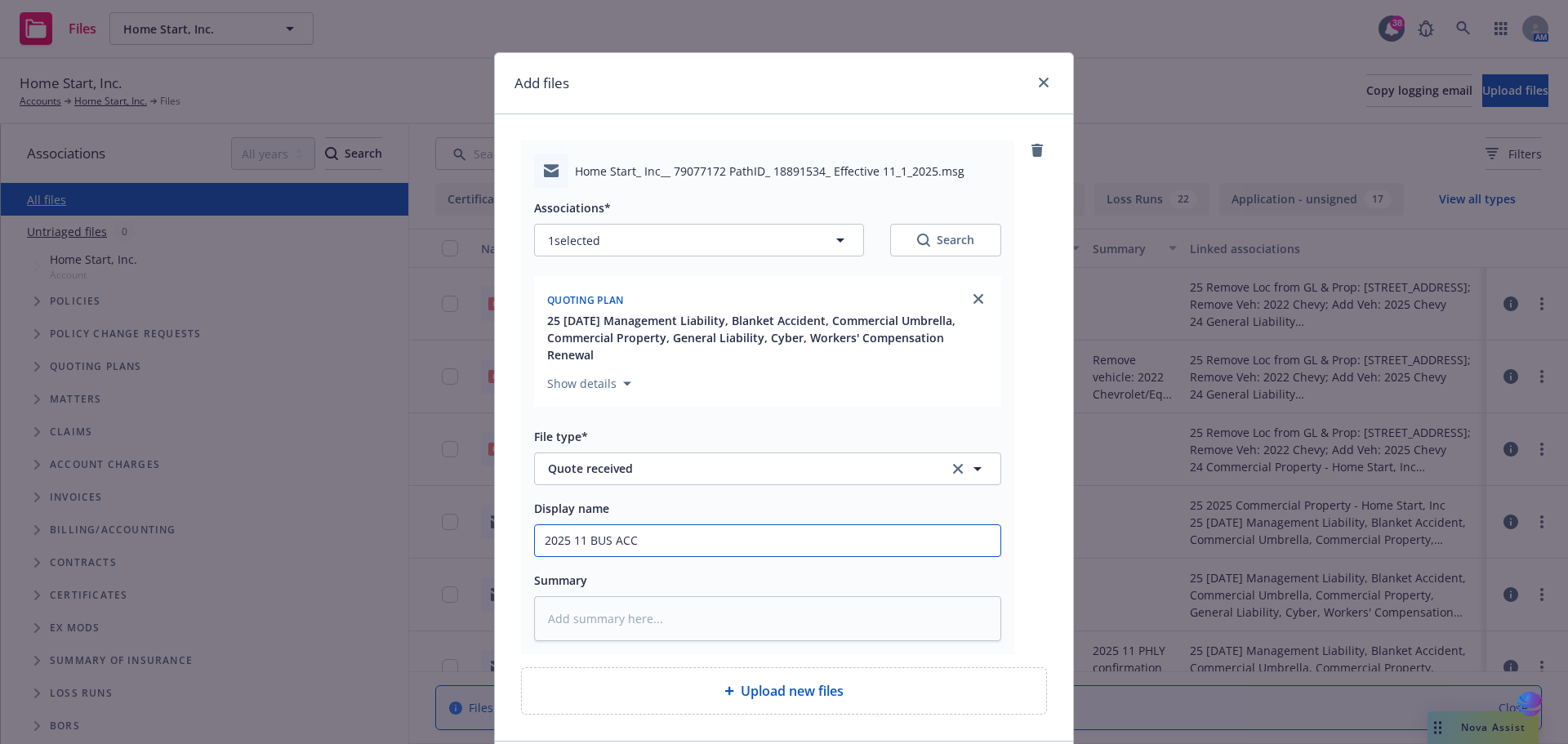
type input "2025 11 BUS ACC"
type textarea "x"
type input "2025 11 BUS ACC q"
type textarea "x"
type input "2025 11 BUS ACC qu"
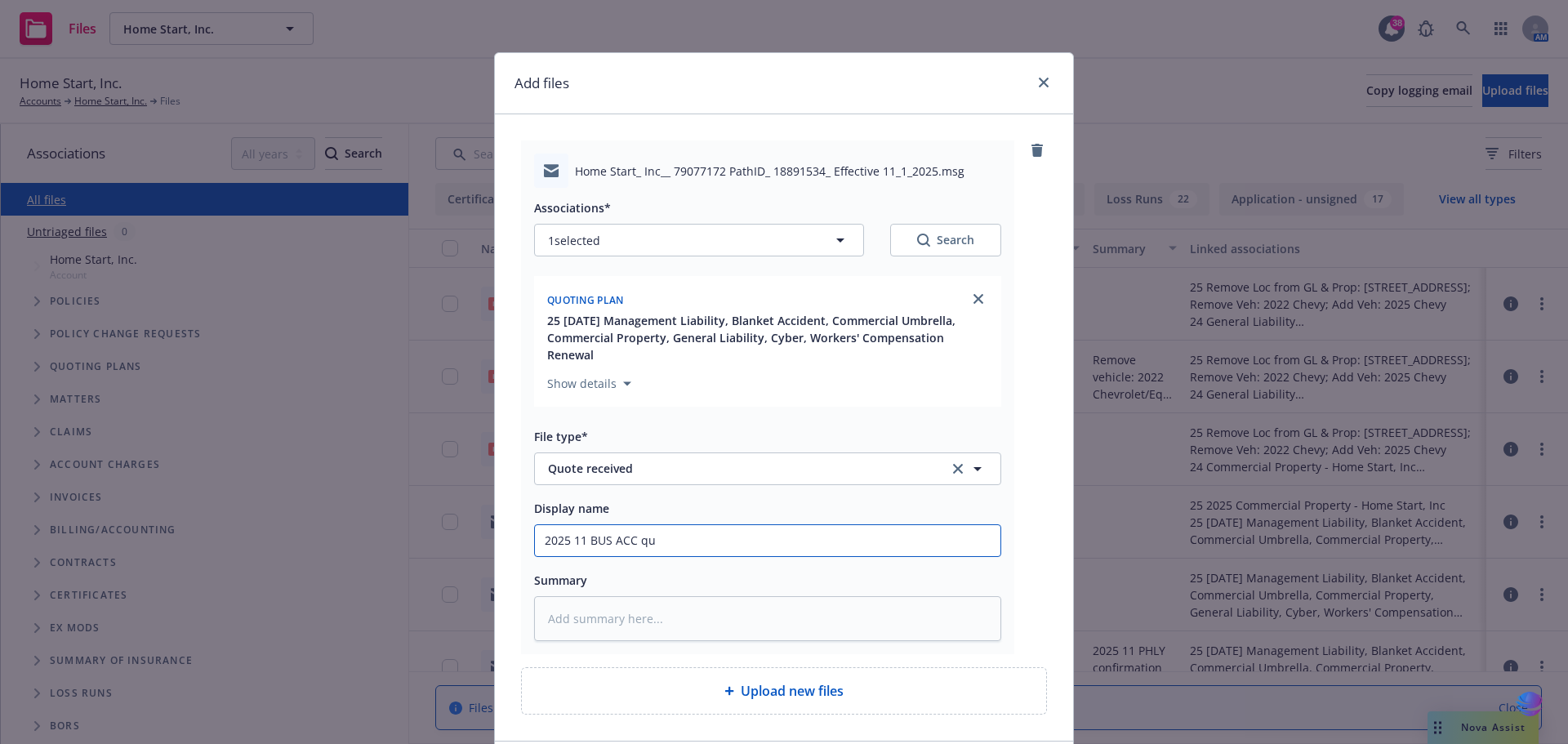
type textarea "x"
type input "2025 11 BUS ACC quo"
type textarea "x"
type input "2025 11 BUS ACC quot"
type textarea "x"
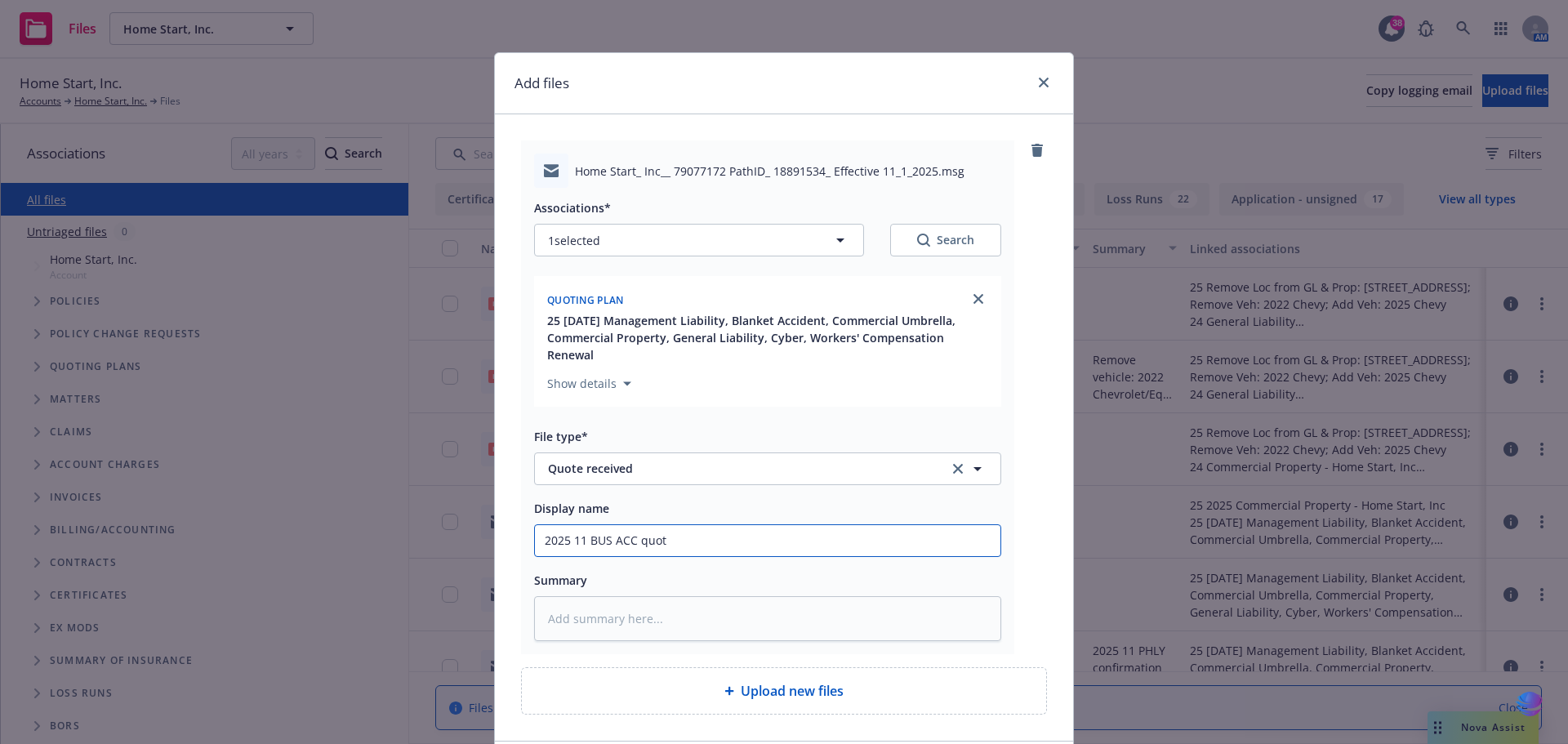
type input "2025 11 BUS ACC quote"
type textarea "x"
type input "2025 11 BUS ACC quote"
type textarea "x"
type input "2025 11 BUS ACC quote f"
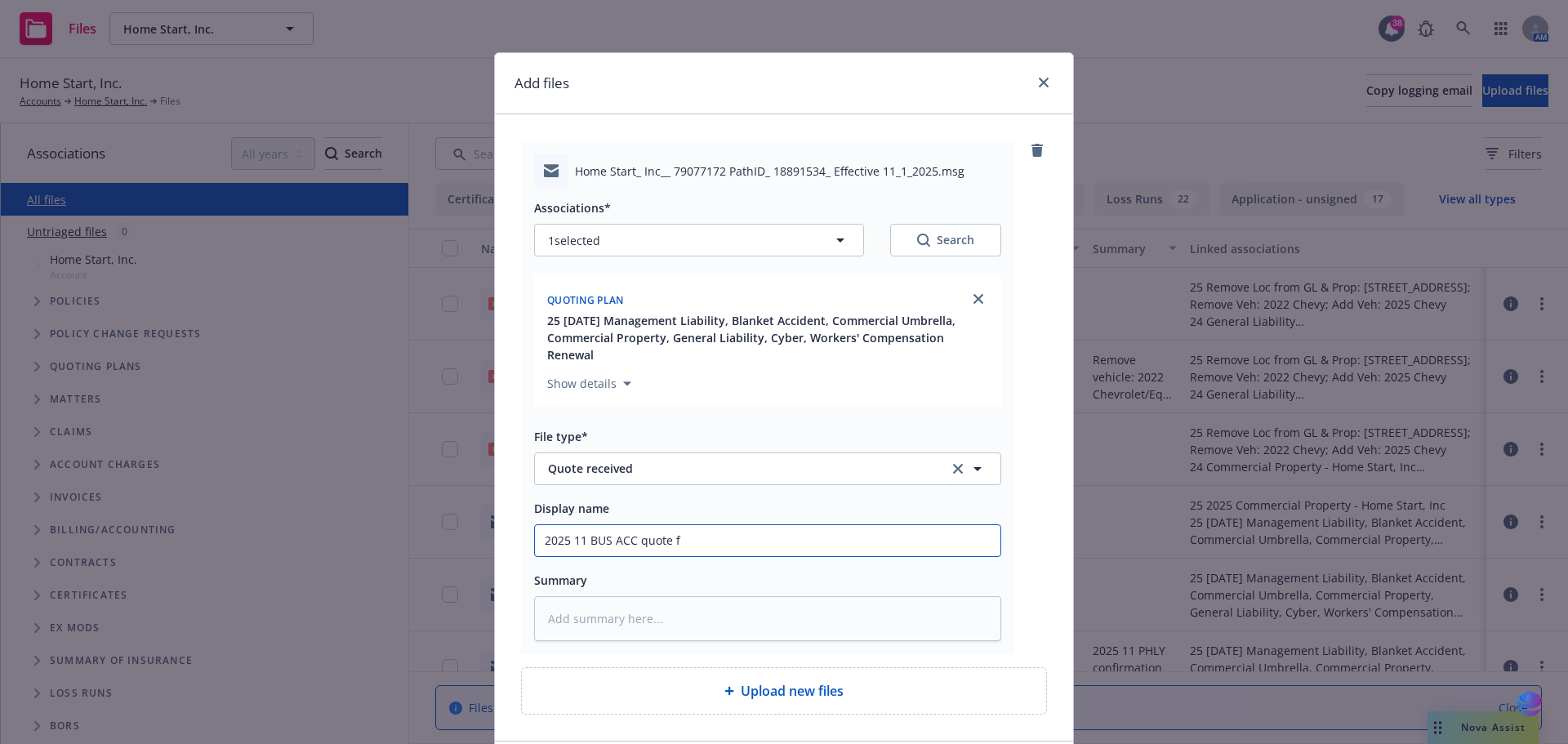
type textarea "x"
type input "2025 11 BUS ACC quote fr"
type textarea "x"
type input "2025 11 BUS ACC quote fro"
type textarea "x"
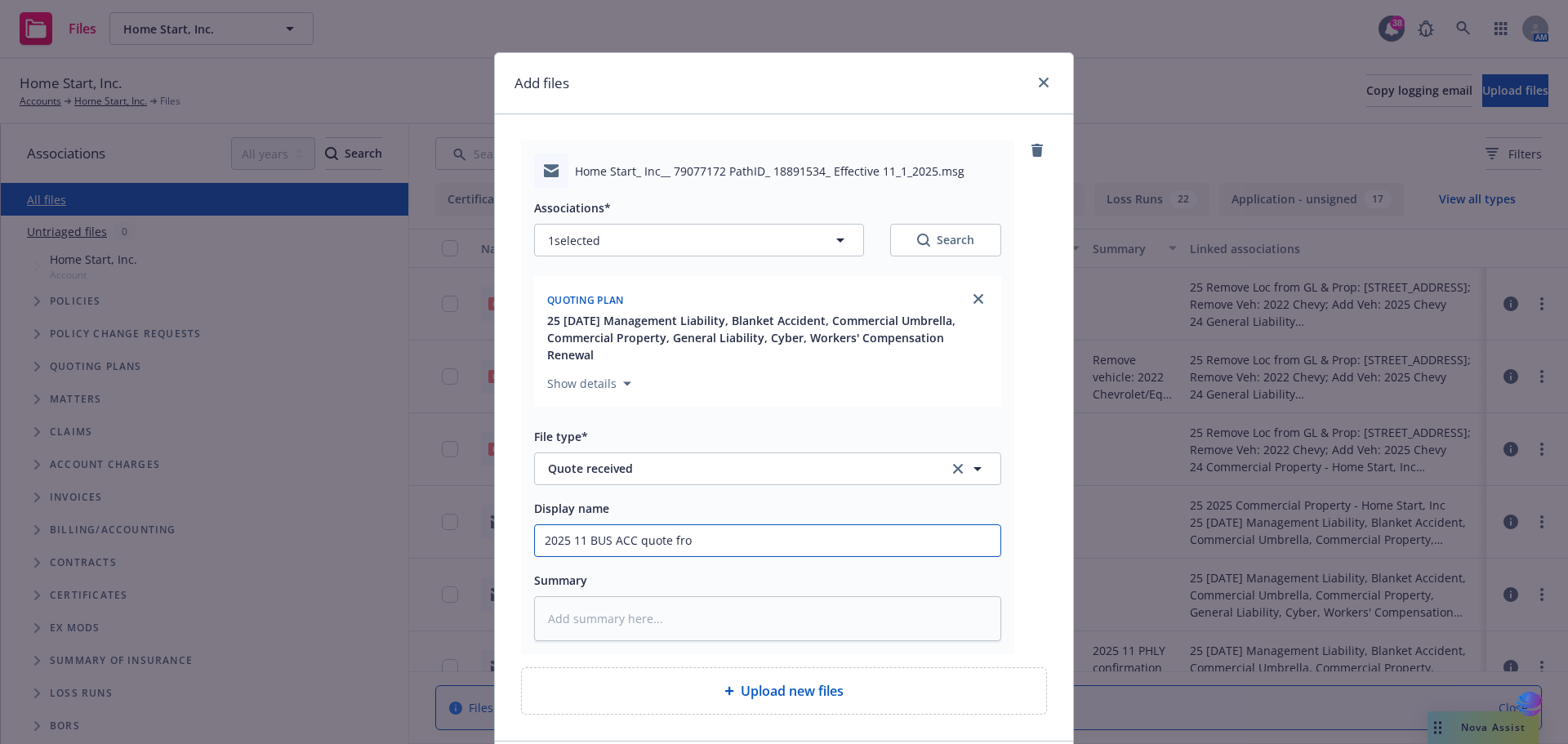
type input "2025 11 BUS ACC quote from"
type textarea "x"
type input "2025 11 BUS ACC quote from"
type textarea "x"
type input "2025 11 BUS ACC quote from P"
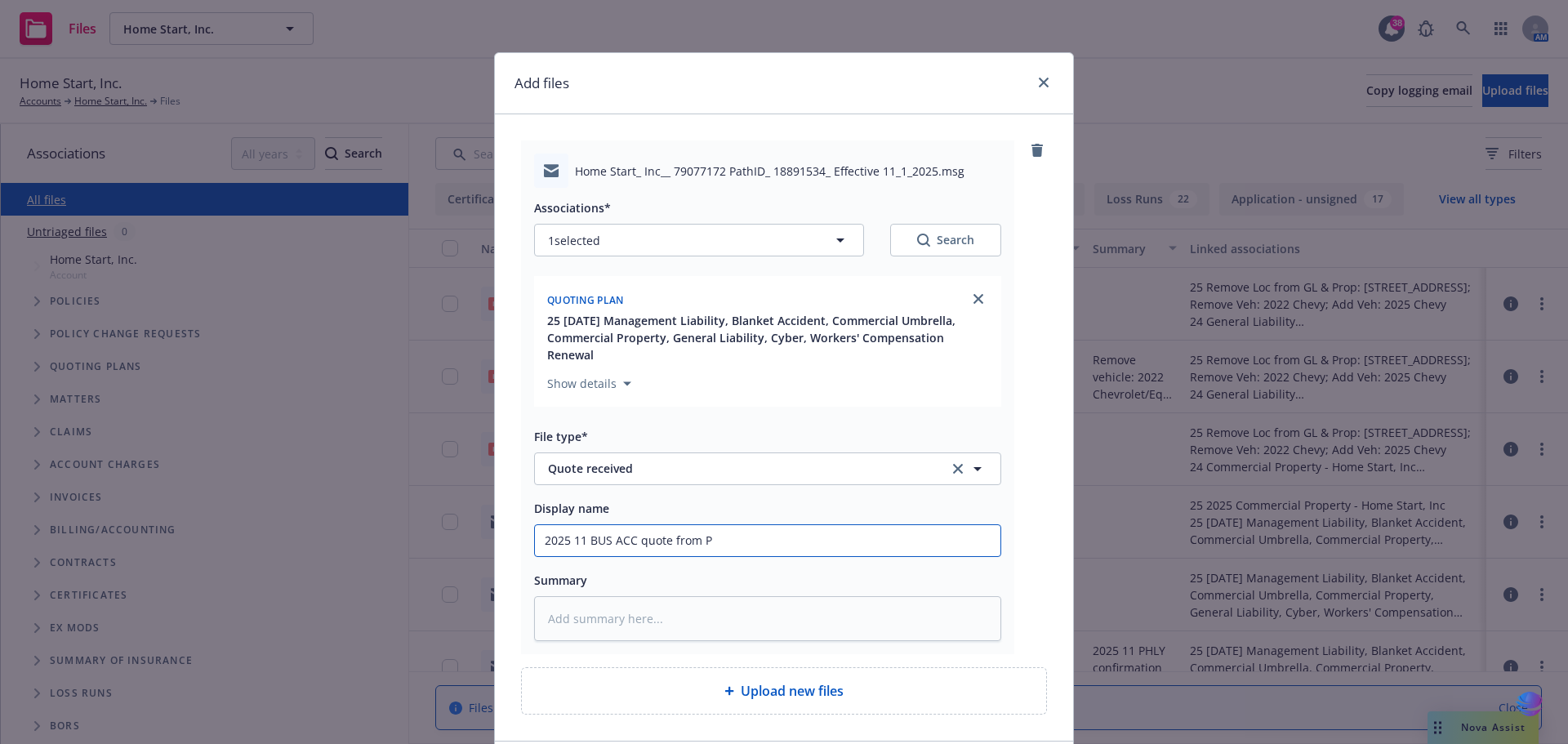
type textarea "x"
type input "2025 11 BUS ACC quote from Ph"
type textarea "x"
type input "2025 11 BUS ACC quote from Phl"
type textarea "x"
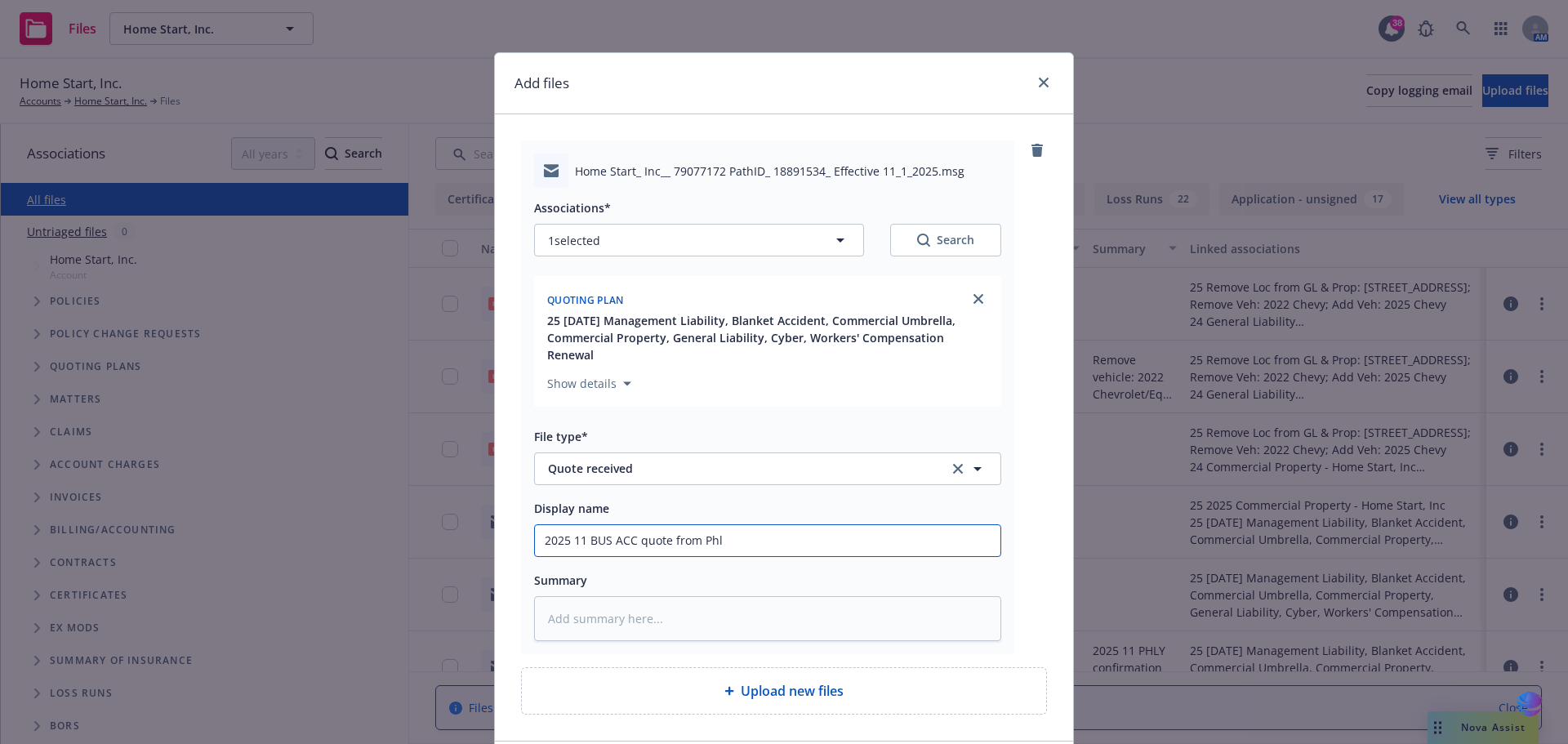
type input "2025 11 BUS ACC quote from Phly"
type textarea "x"
type input "2025 11 BUS ACC quote from Phly"
type textarea "x"
type input "2025 11 BUS ACC quote from Phly ("
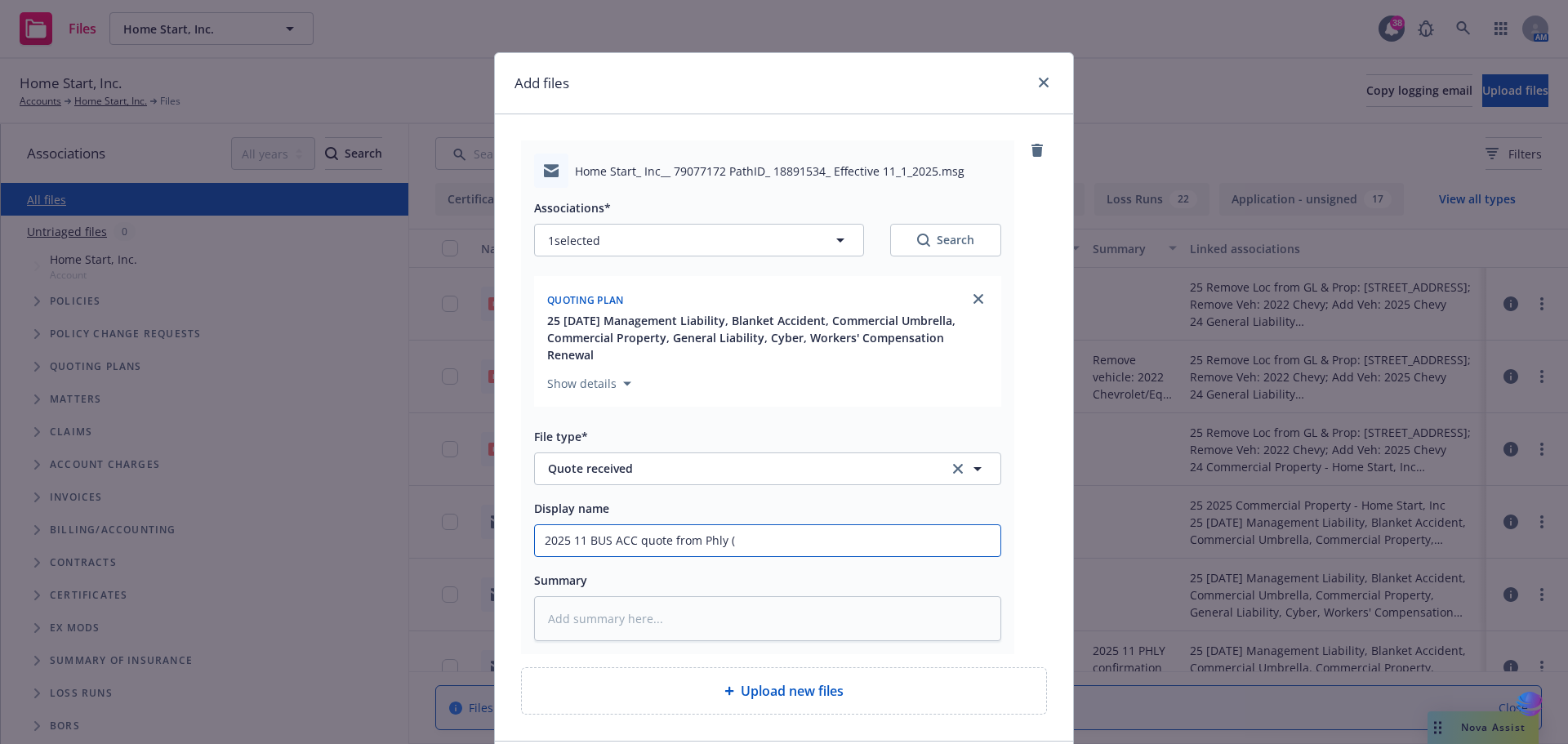
type textarea "x"
type input "2025 11 BUS ACC quote from Phly (J"
type textarea "x"
type input "2025 11 BUS ACC quote from Phly (Je"
type textarea "x"
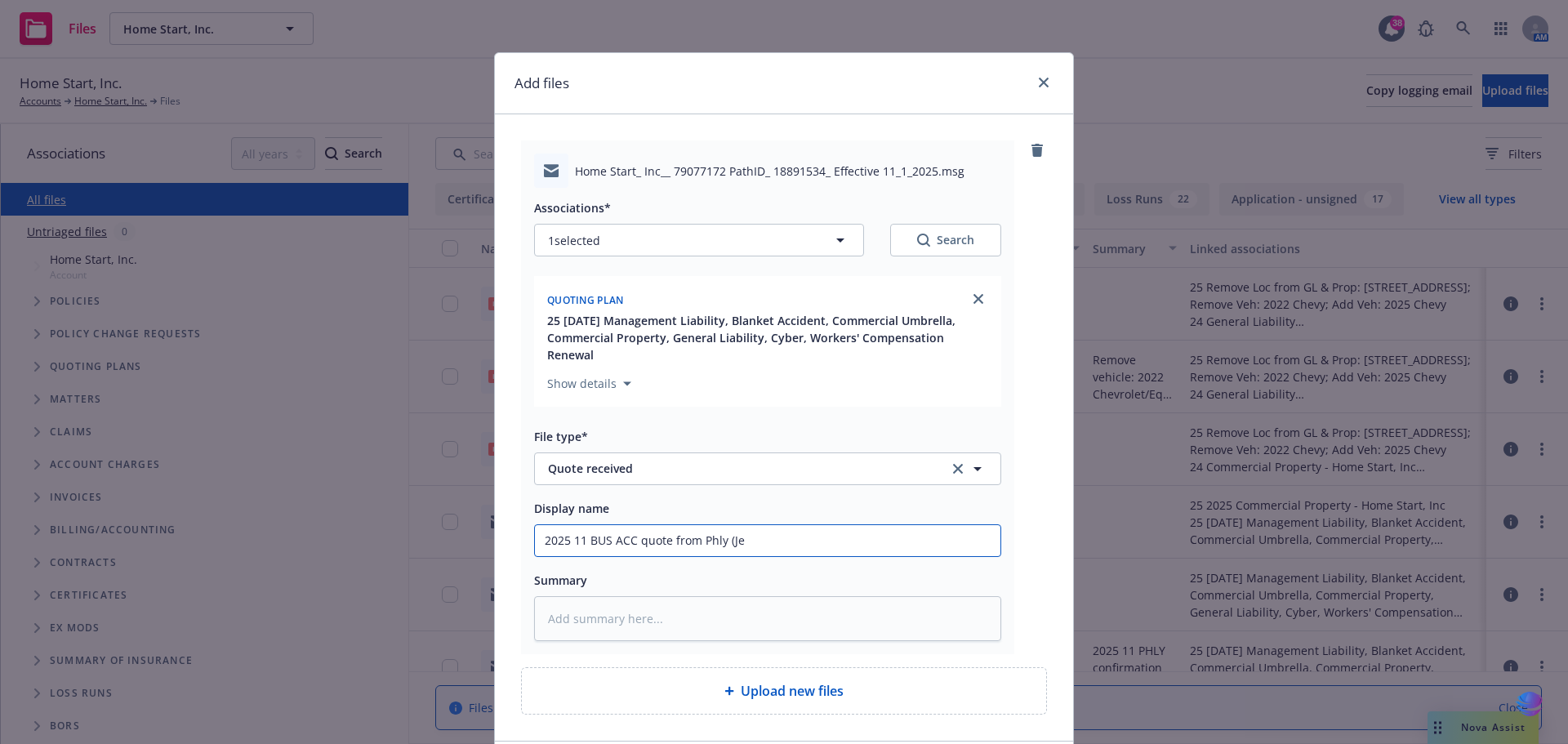
type input "2025 11 BUS ACC quote from Phly (Jea"
type textarea "x"
type input "2025 11 BUS ACC quote from Phly (Jean"
type textarea "x"
type input "2025 11 BUS ACC quote from Phly (Jeane"
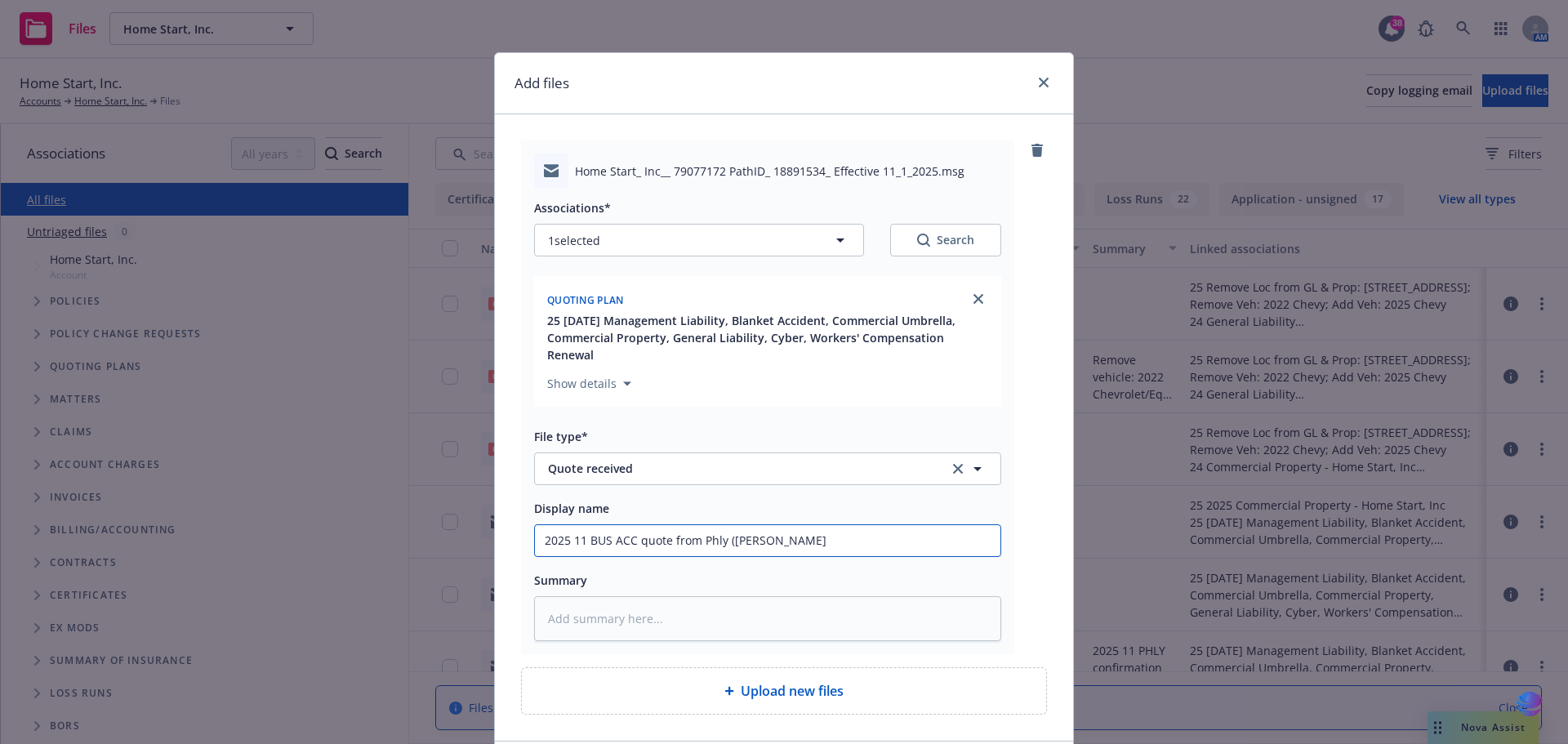
type textarea "x"
type input "2025 11 BUS ACC quote from Phly (Jeanet"
type textarea "x"
type input "2025 11 BUS ACC quote from Phly (Jeanett"
type textarea "x"
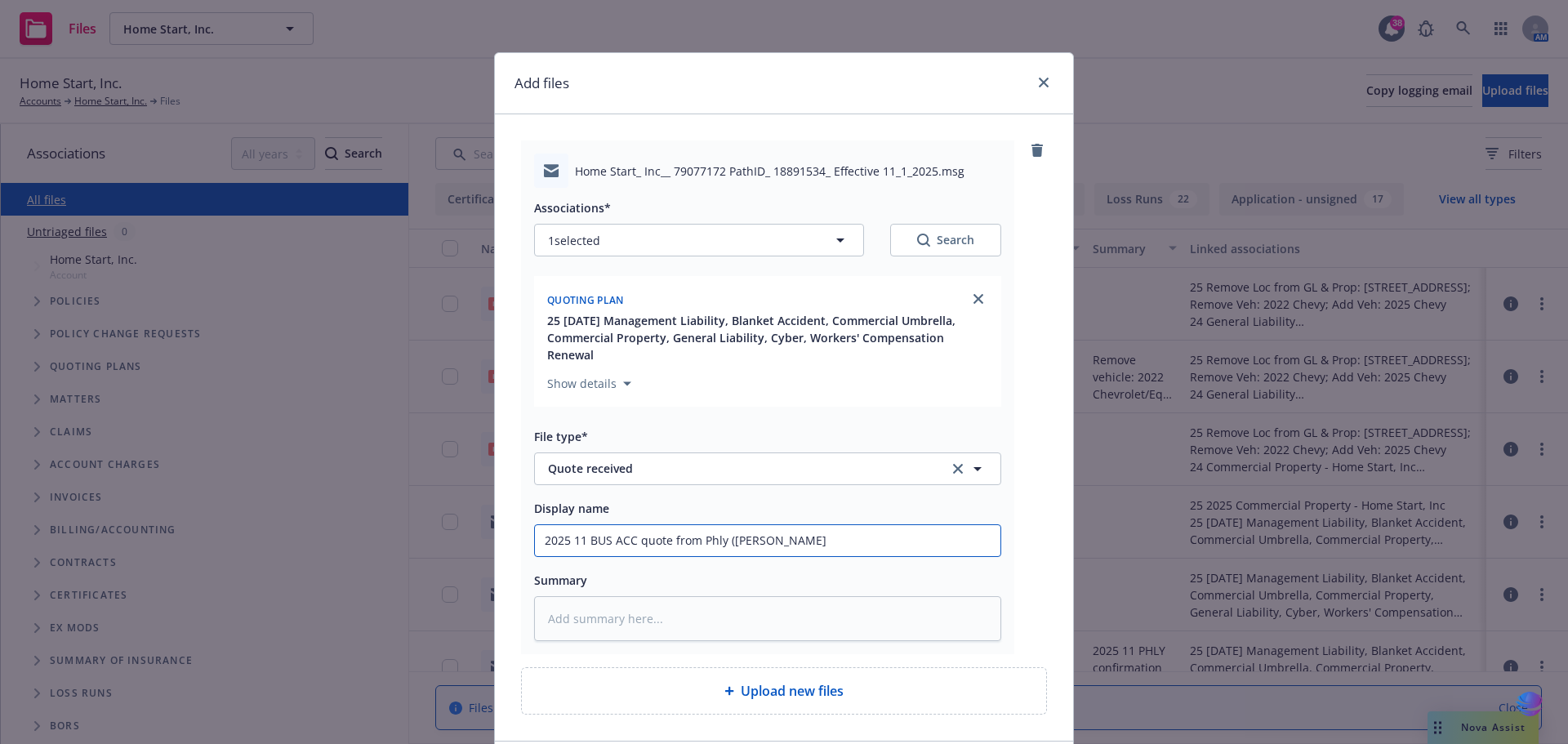
type input "2025 11 BUS ACC quote from Phly (Jeanette"
type textarea "x"
type input "2025 11 BUS ACC quote from Phly (Jeanette"
type textarea "x"
type input "2025 11 BUS ACC quote from Phly (Jeanette B"
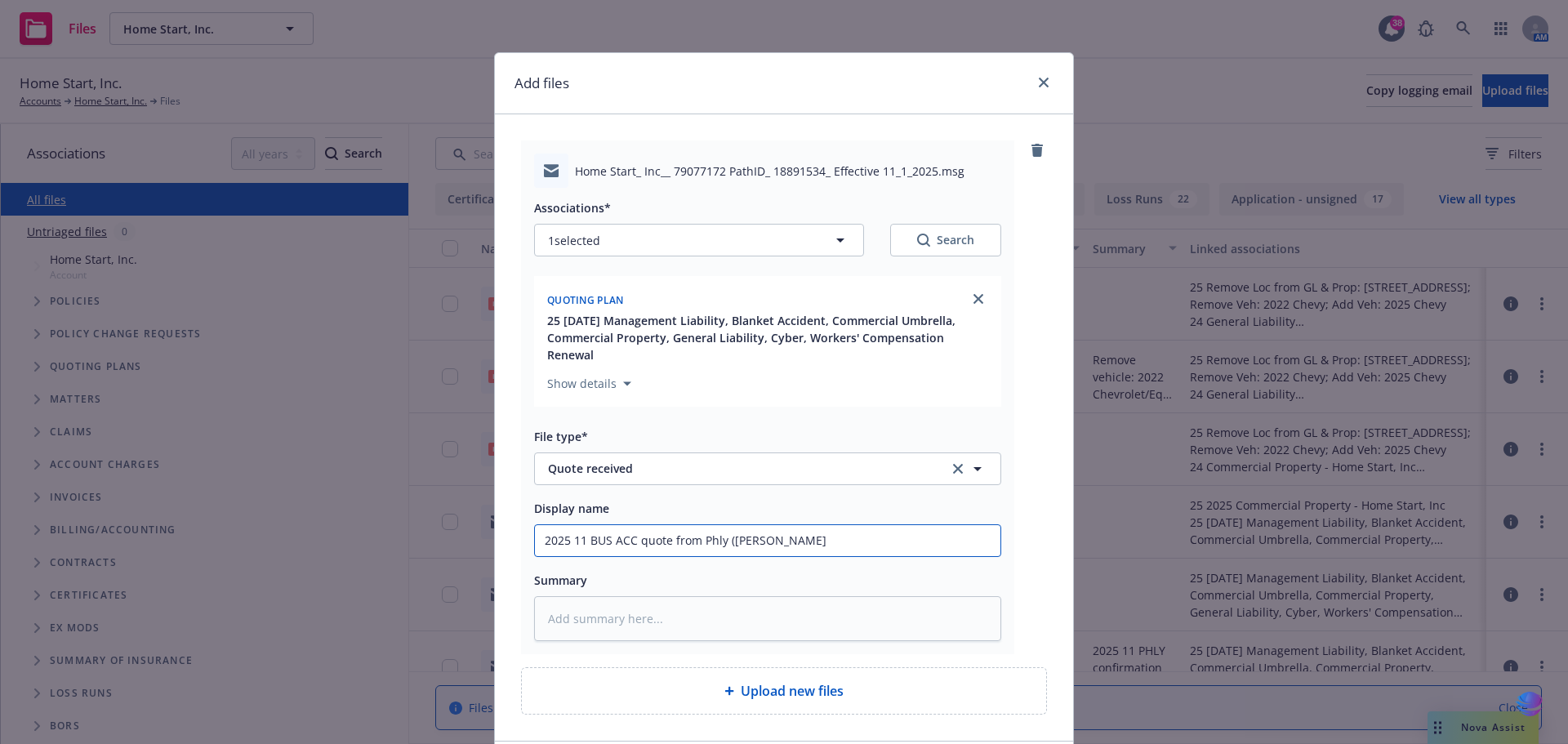
type textarea "x"
type input "2025 11 BUS ACC quote from Phly (Jeanette Br"
type textarea "x"
type input "2025 11 BUS ACC quote from Phly (Jeanette Bra"
type textarea "x"
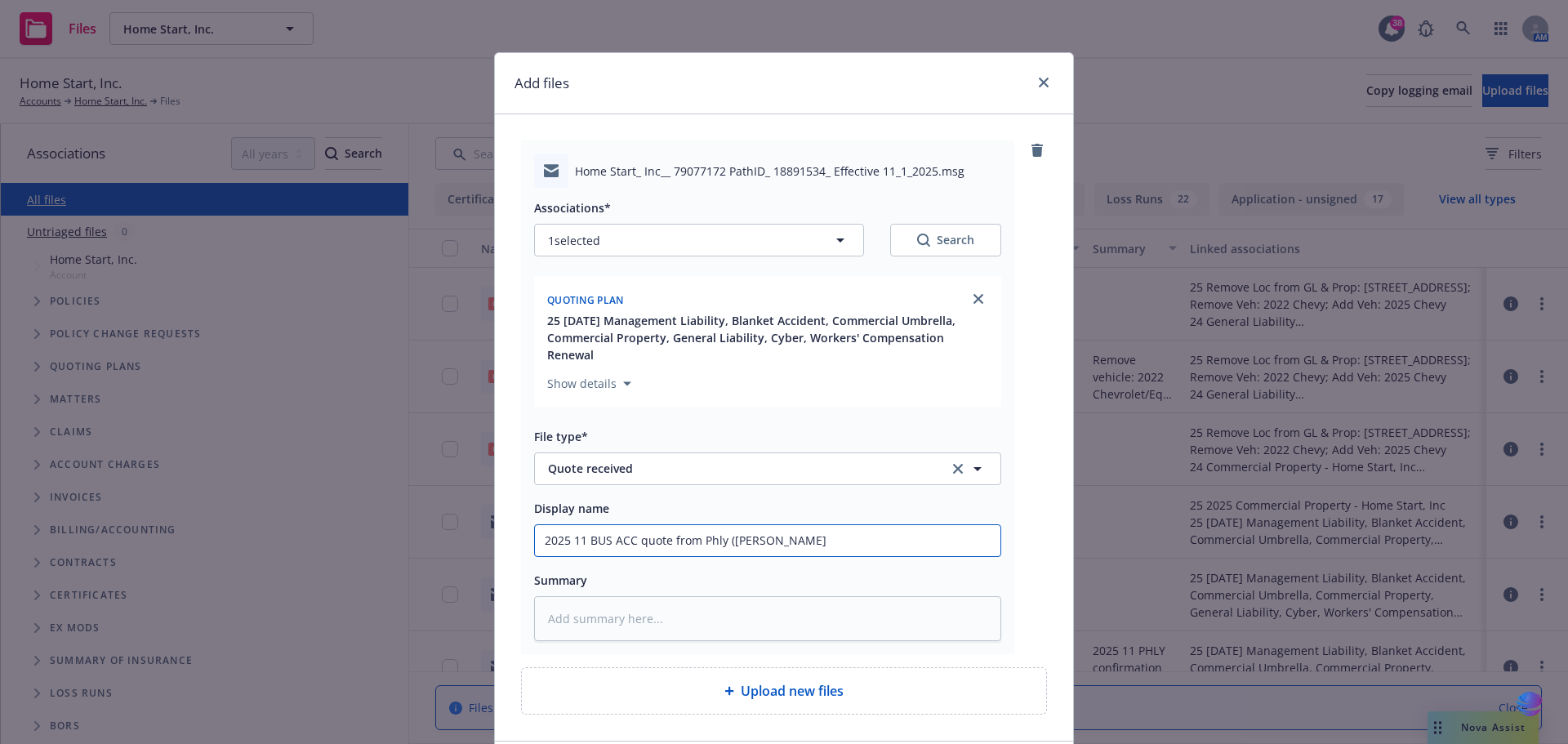
type input "2025 11 BUS ACC quote from Phly (Jeanette Brag"
type textarea "x"
type input "2025 11 BUS ACC quote from Phly (Jeanette Braga"
type textarea "x"
type input "2025 11 BUS ACC quote from Phly (Jeanette Braga("
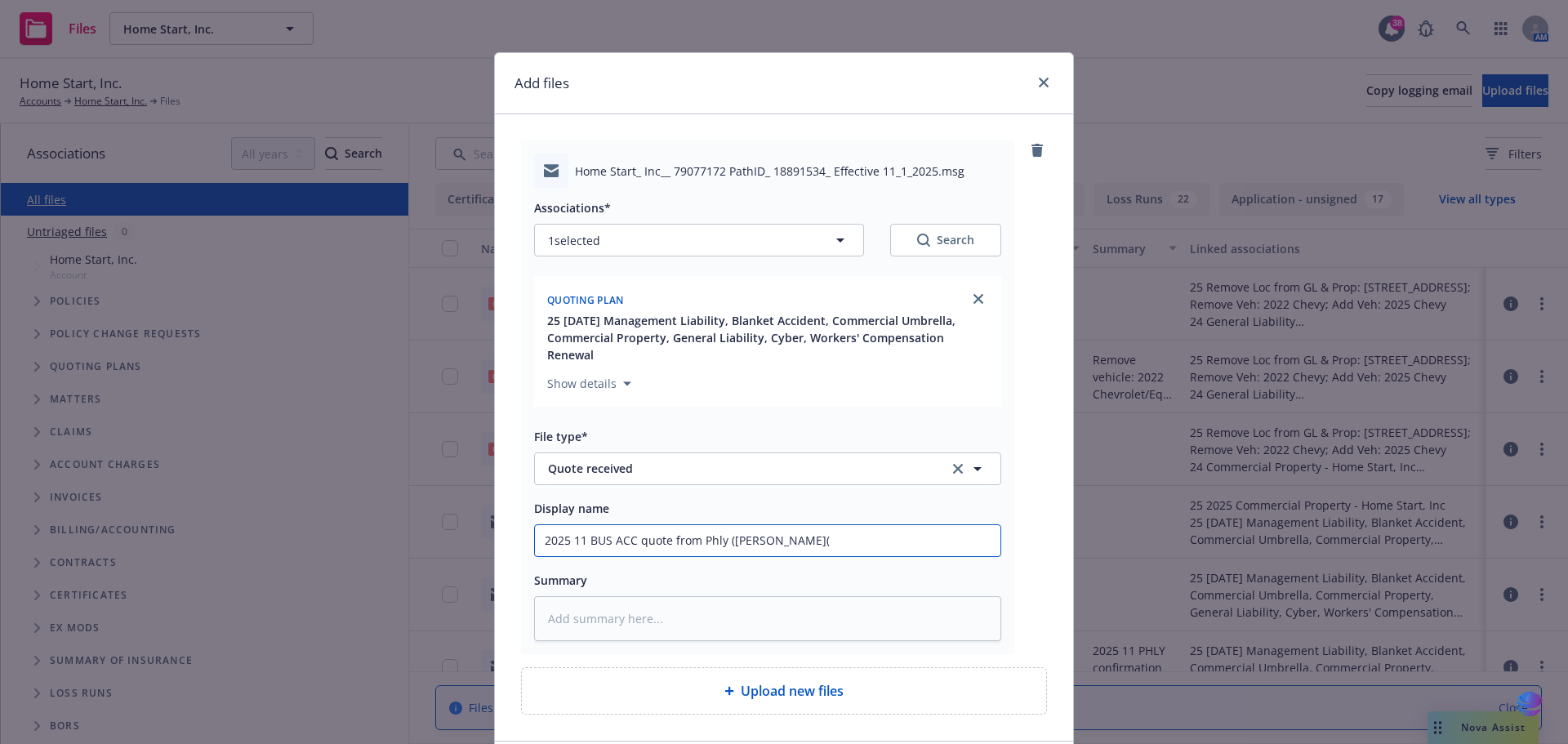
type textarea "x"
type input "2025 11 BUS ACC quote from Phly (Jeanette Braga"
type textarea "x"
drag, startPoint x: 537, startPoint y: 518, endPoint x: 852, endPoint y: 529, distance: 315.2
click at [852, 529] on input "2025 11 BUS ACC quote from Phly (Jeanette Braga)" at bounding box center [767, 541] width 465 height 31
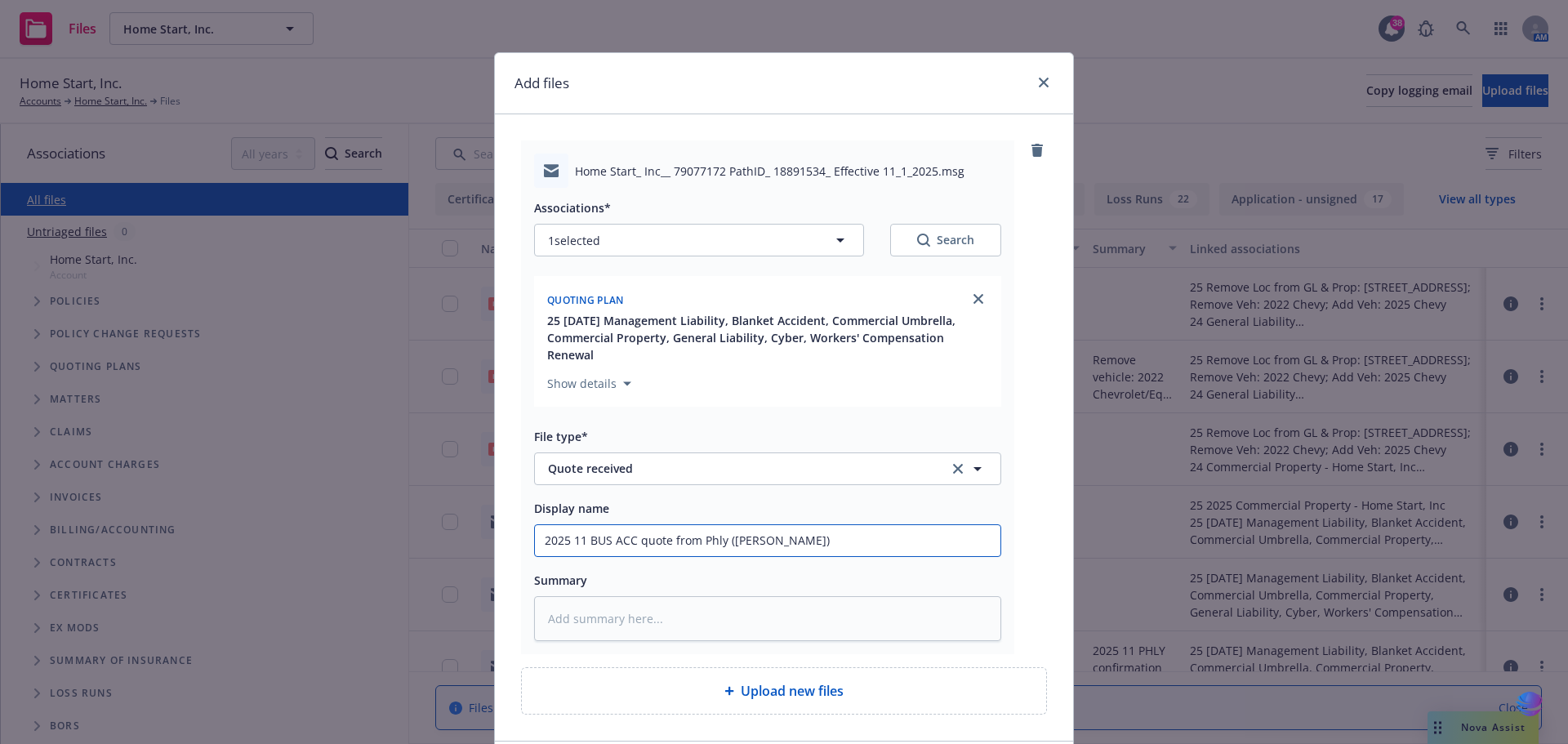
type input "2025 11 BUS ACC quote from Phly (Jeanette Braga)"
click at [567, 608] on textarea at bounding box center [767, 619] width 467 height 45
paste textarea "2025 11 BUS ACC quote from Phly (Jeanette Braga)"
type textarea "x"
type textarea "2025 11 BUS ACC quote from Phly (Jeanette Braga)"
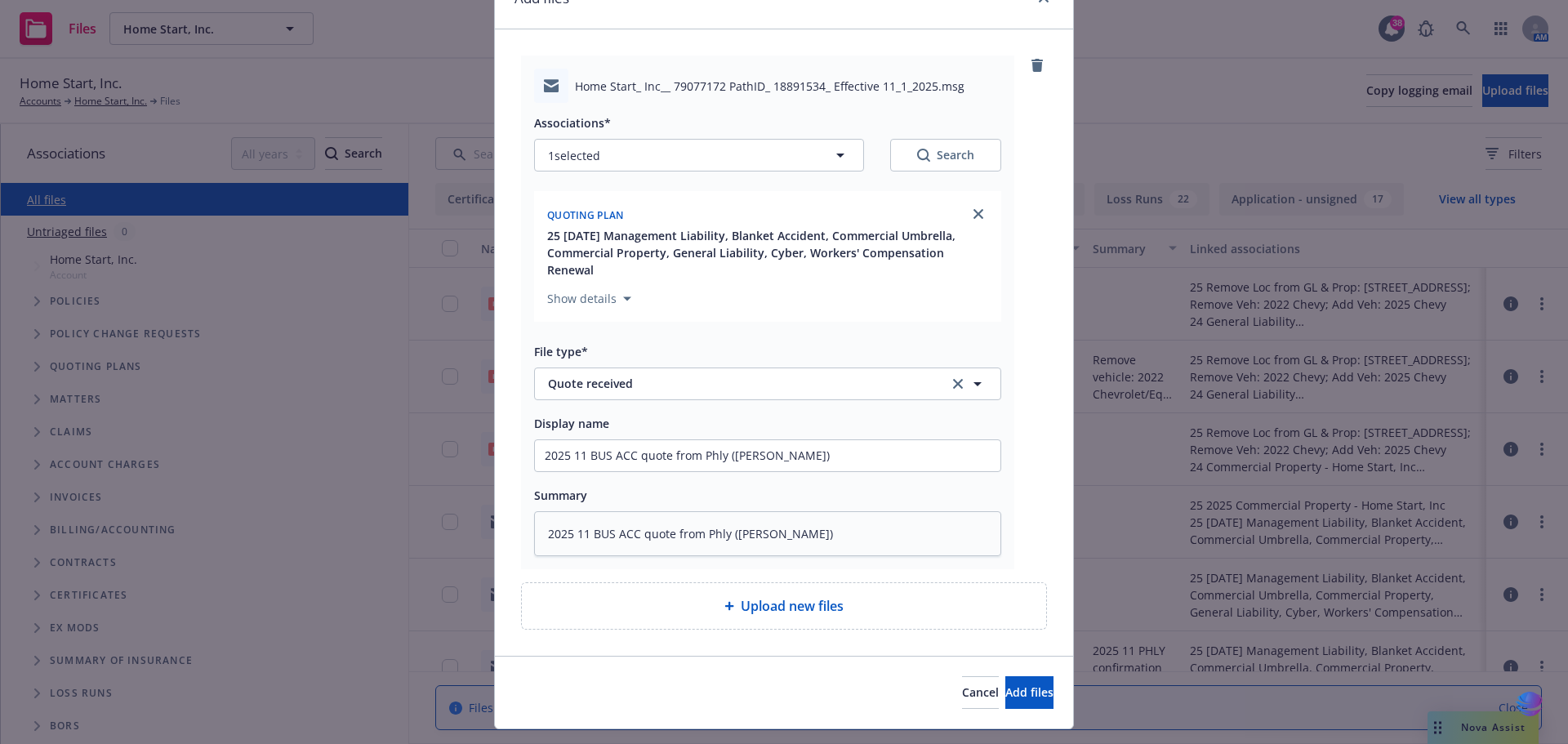
scroll to position [105, 0]
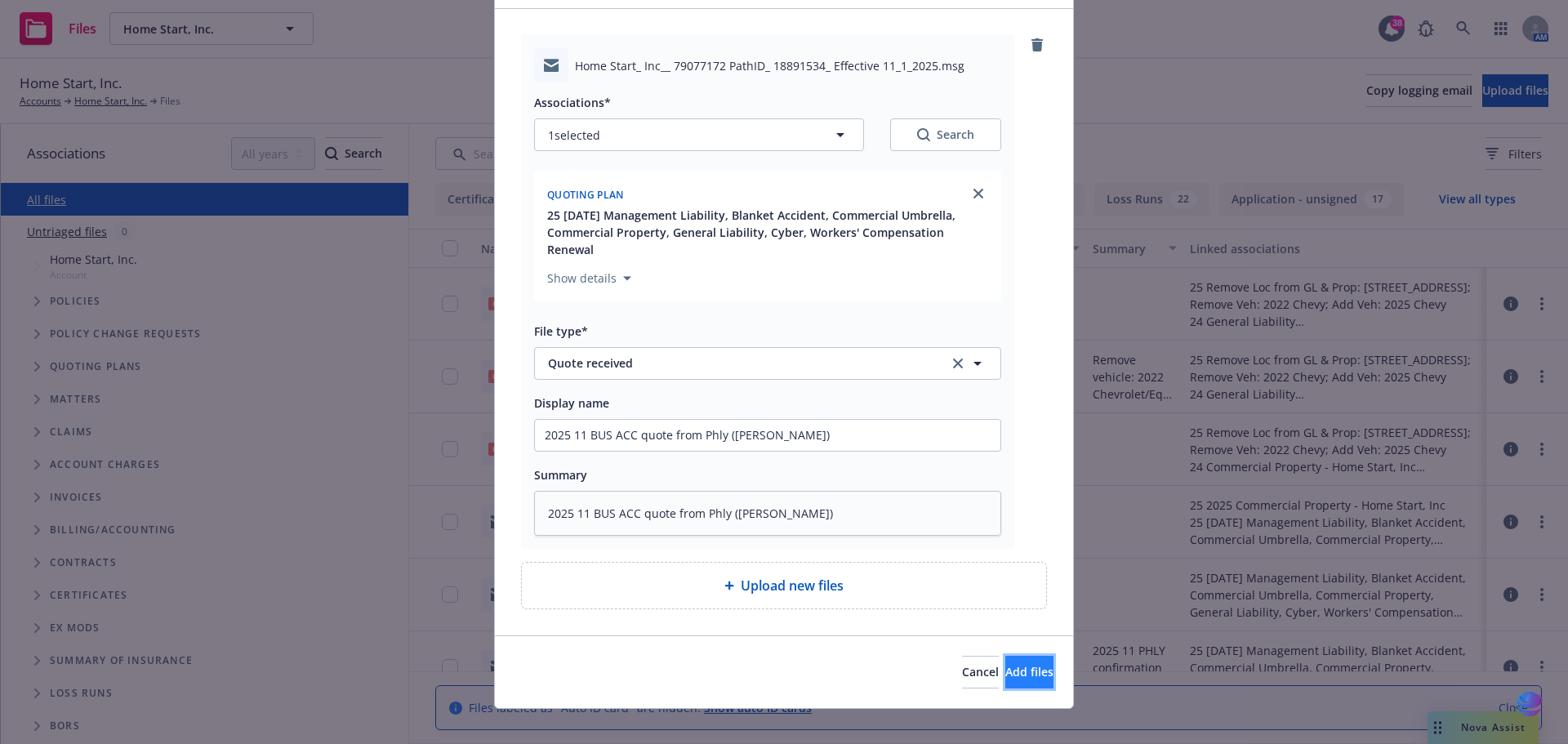
click at [1016, 664] on span "Add files" at bounding box center [1028, 672] width 48 height 16
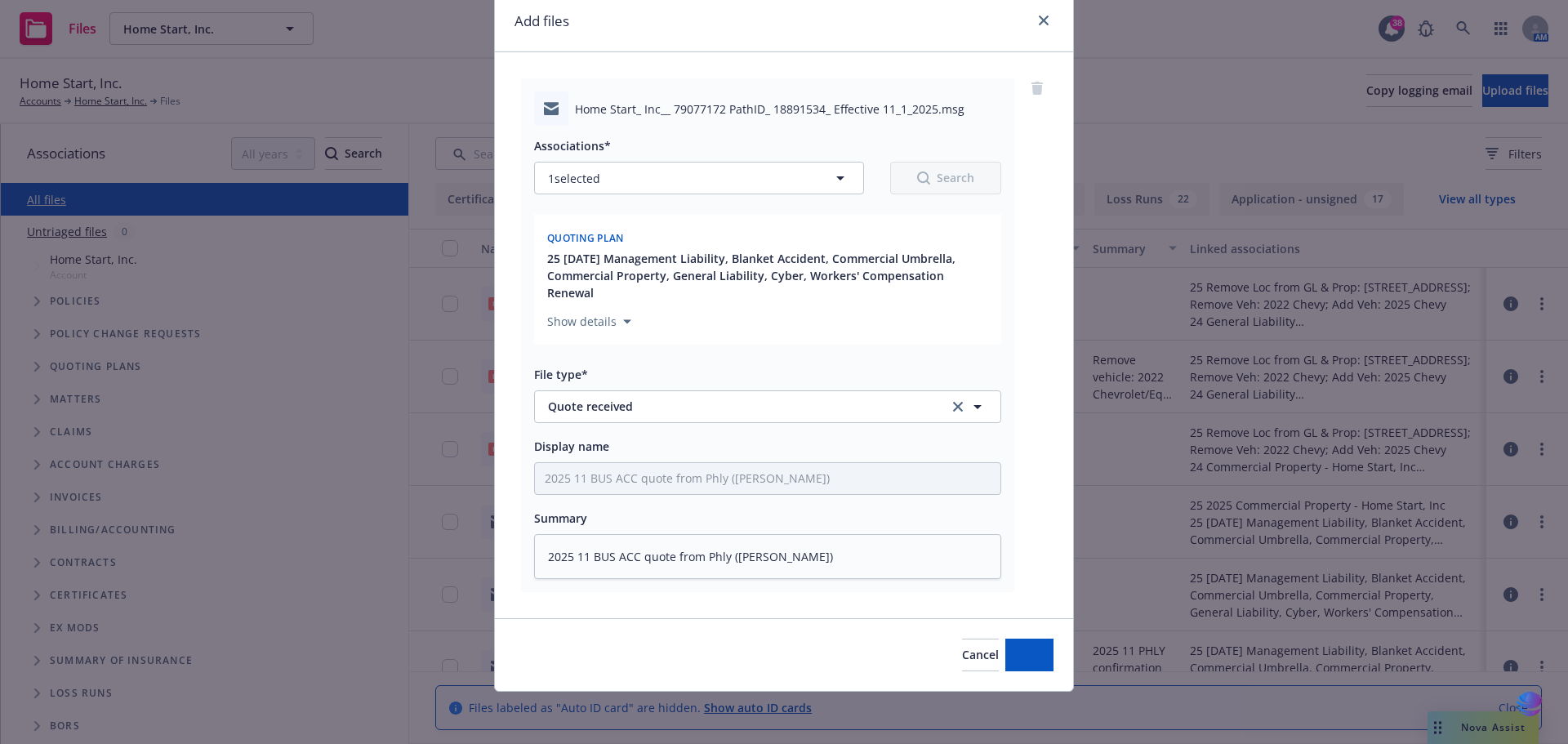
scroll to position [45, 0]
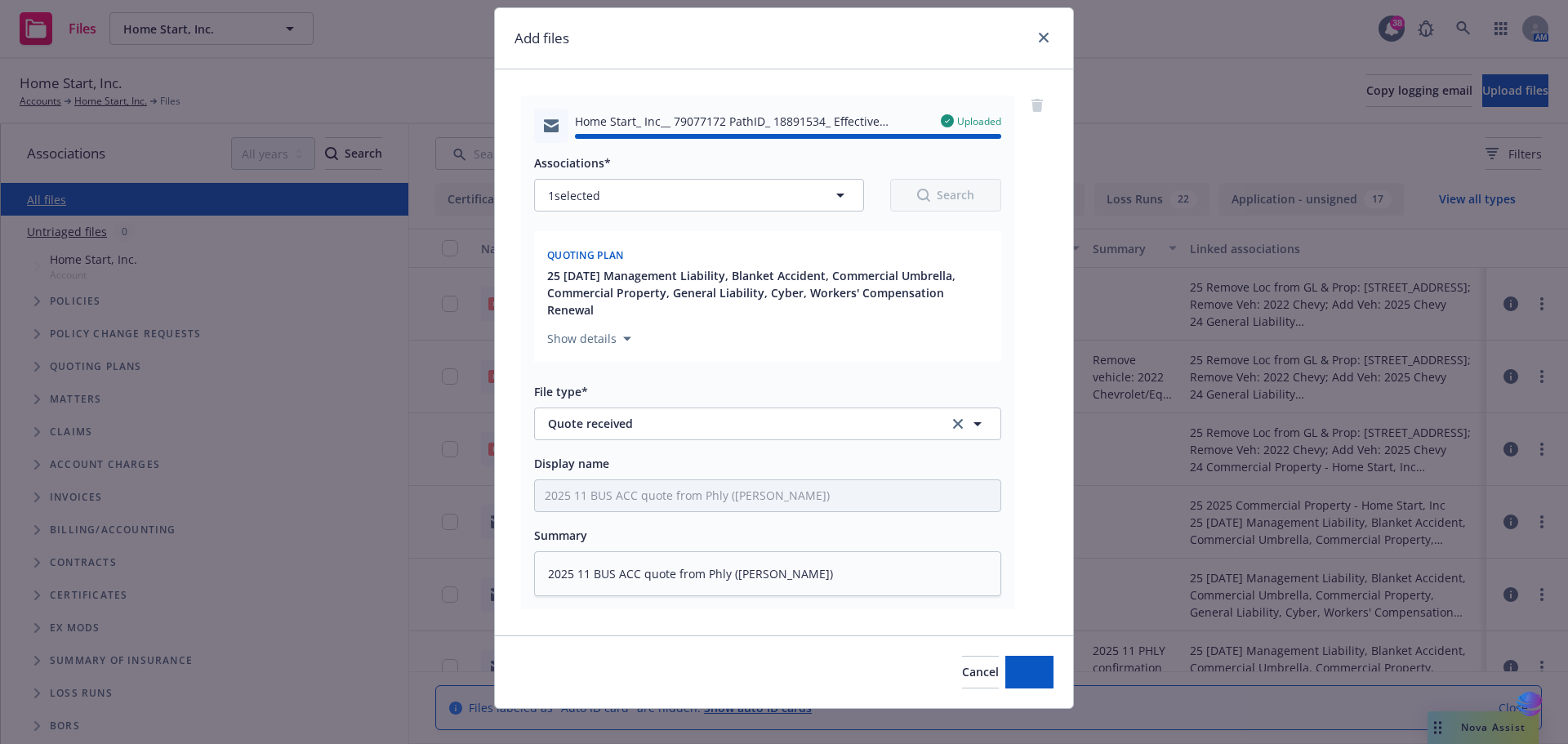
type textarea "x"
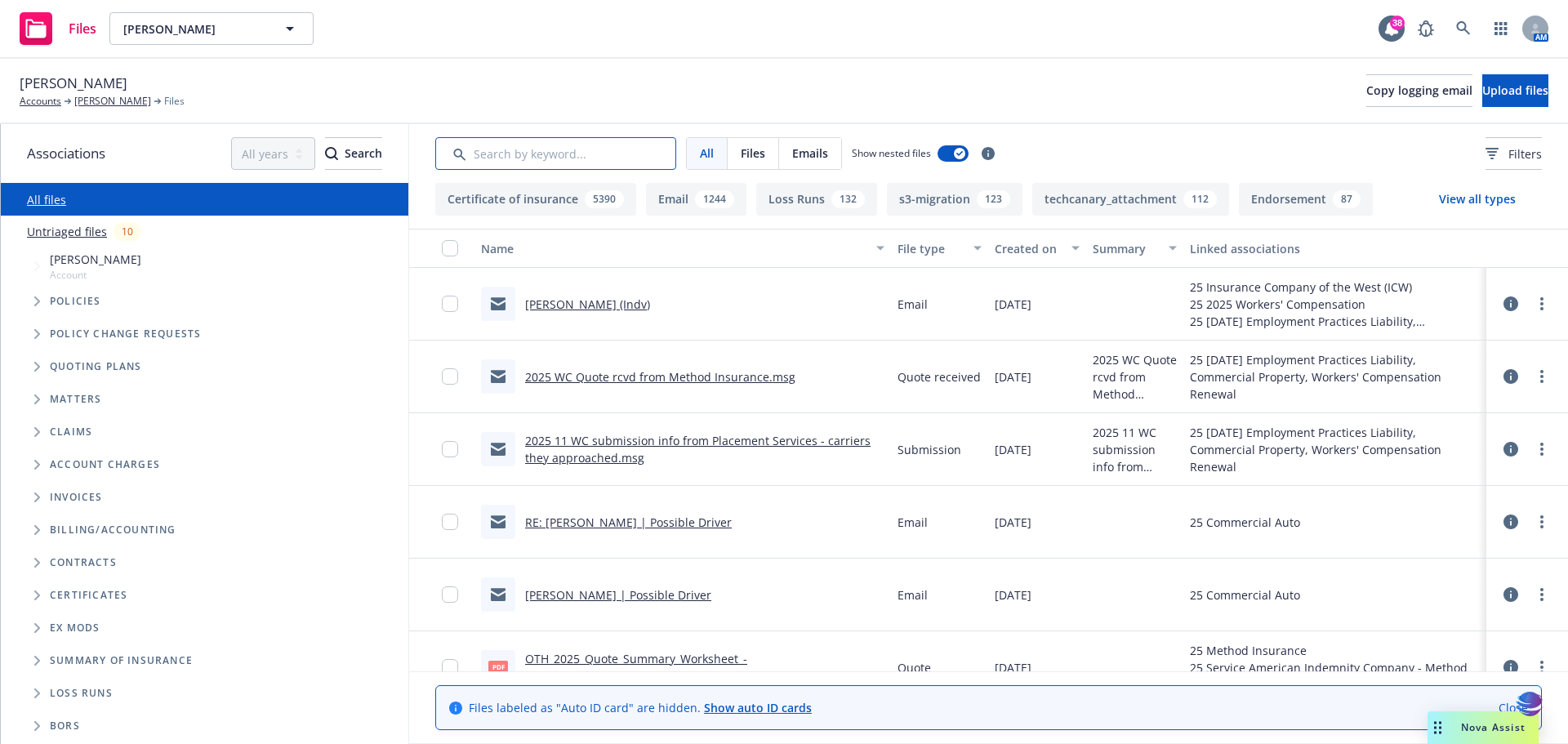
click at [538, 152] on input "Search by keyword..." at bounding box center [555, 153] width 241 height 32
click at [505, 155] on input "Search by keyword..." at bounding box center [555, 153] width 241 height 32
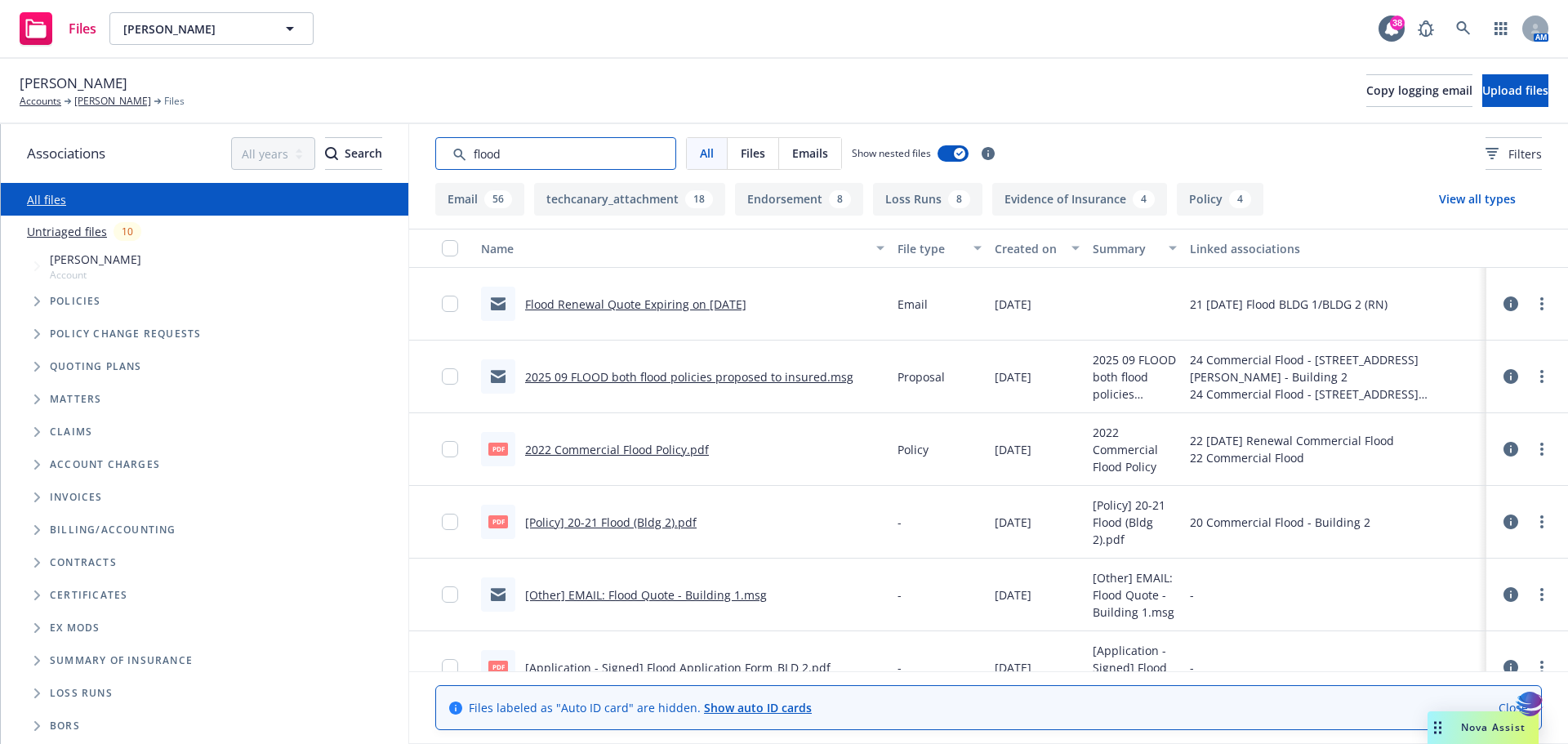
type input "flood"
click at [574, 307] on link "Flood Renewal Quote Expiring on [DATE]" at bounding box center [635, 305] width 221 height 16
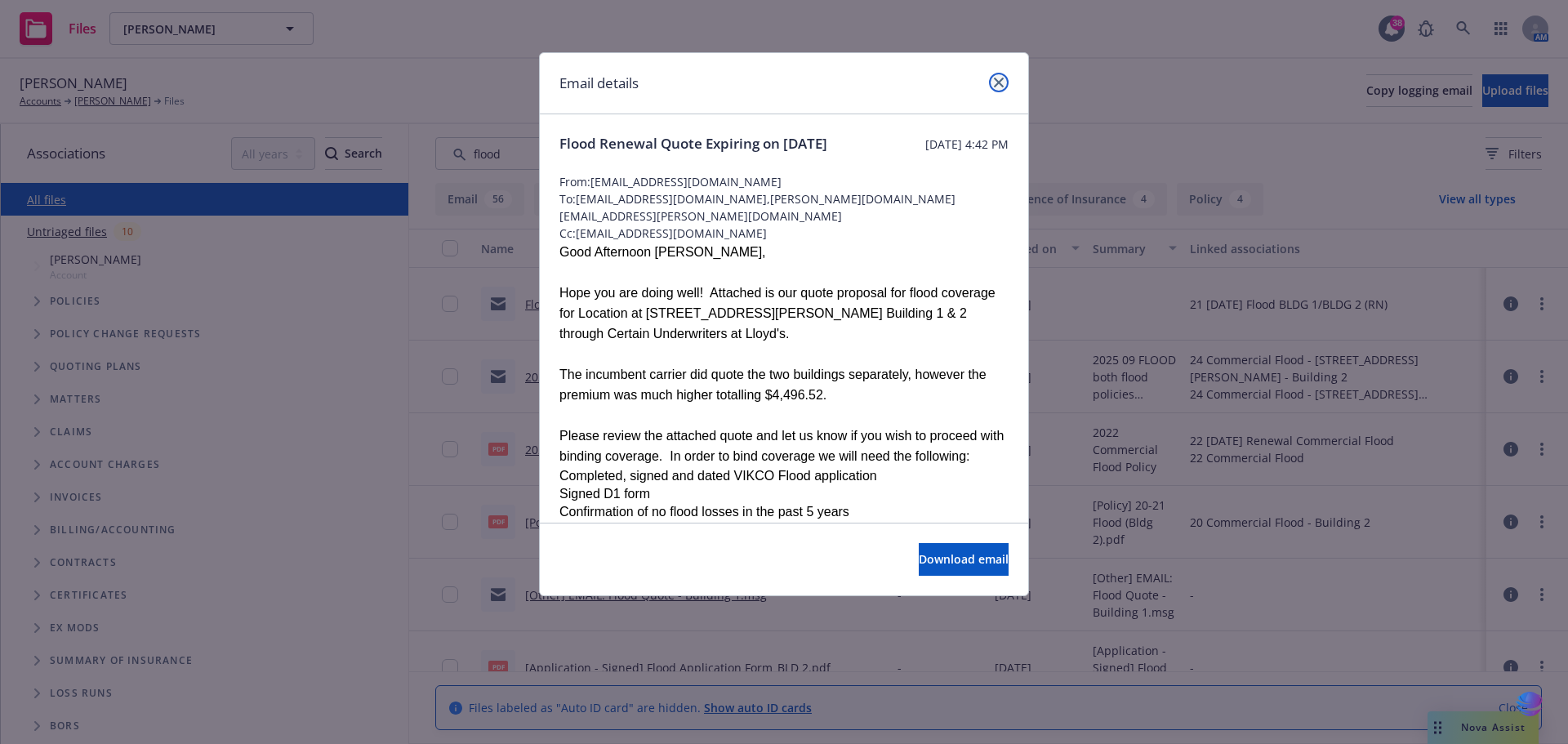
click at [1002, 84] on icon "close" at bounding box center [998, 82] width 10 height 10
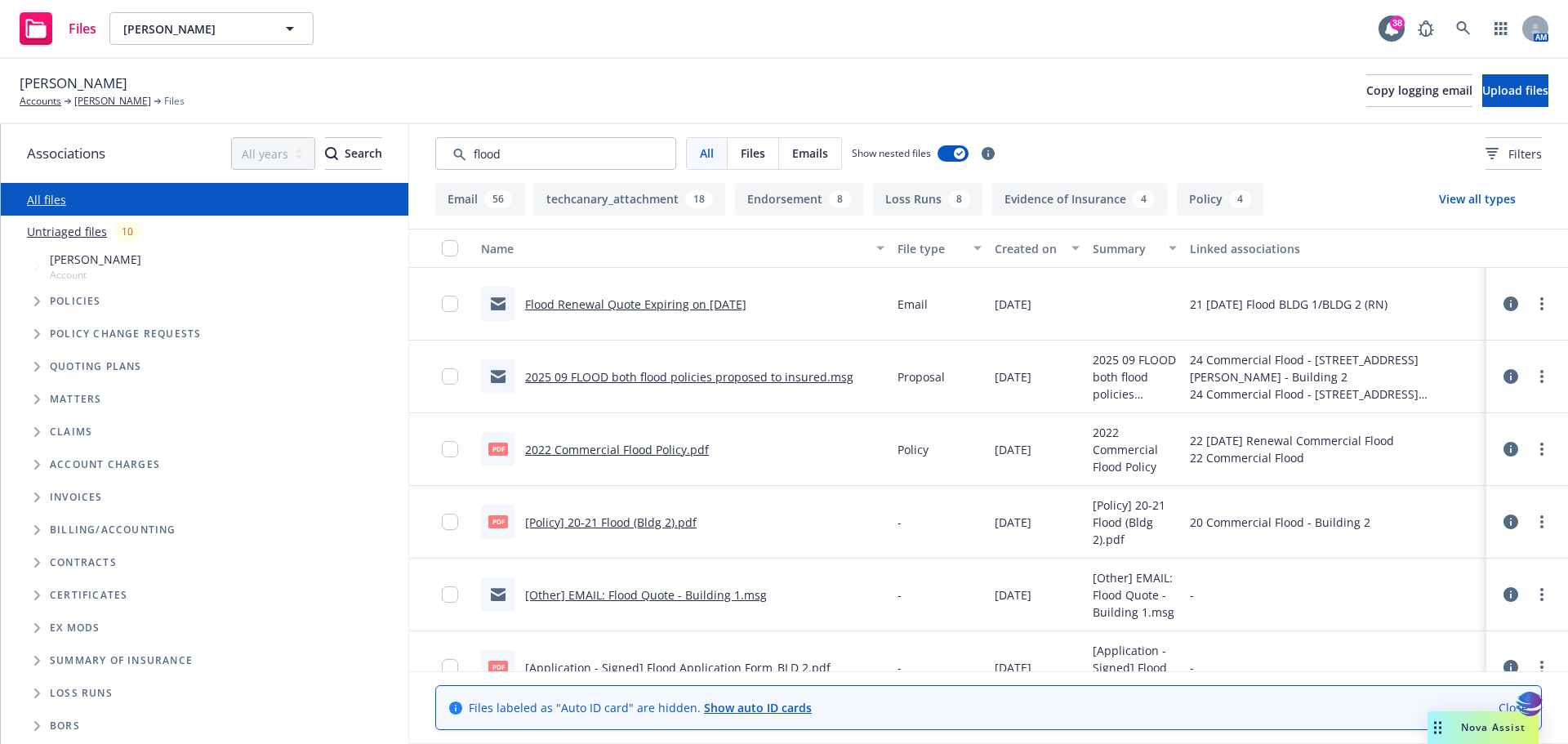
click at [1043, 256] on div "Created on" at bounding box center [1027, 249] width 67 height 18
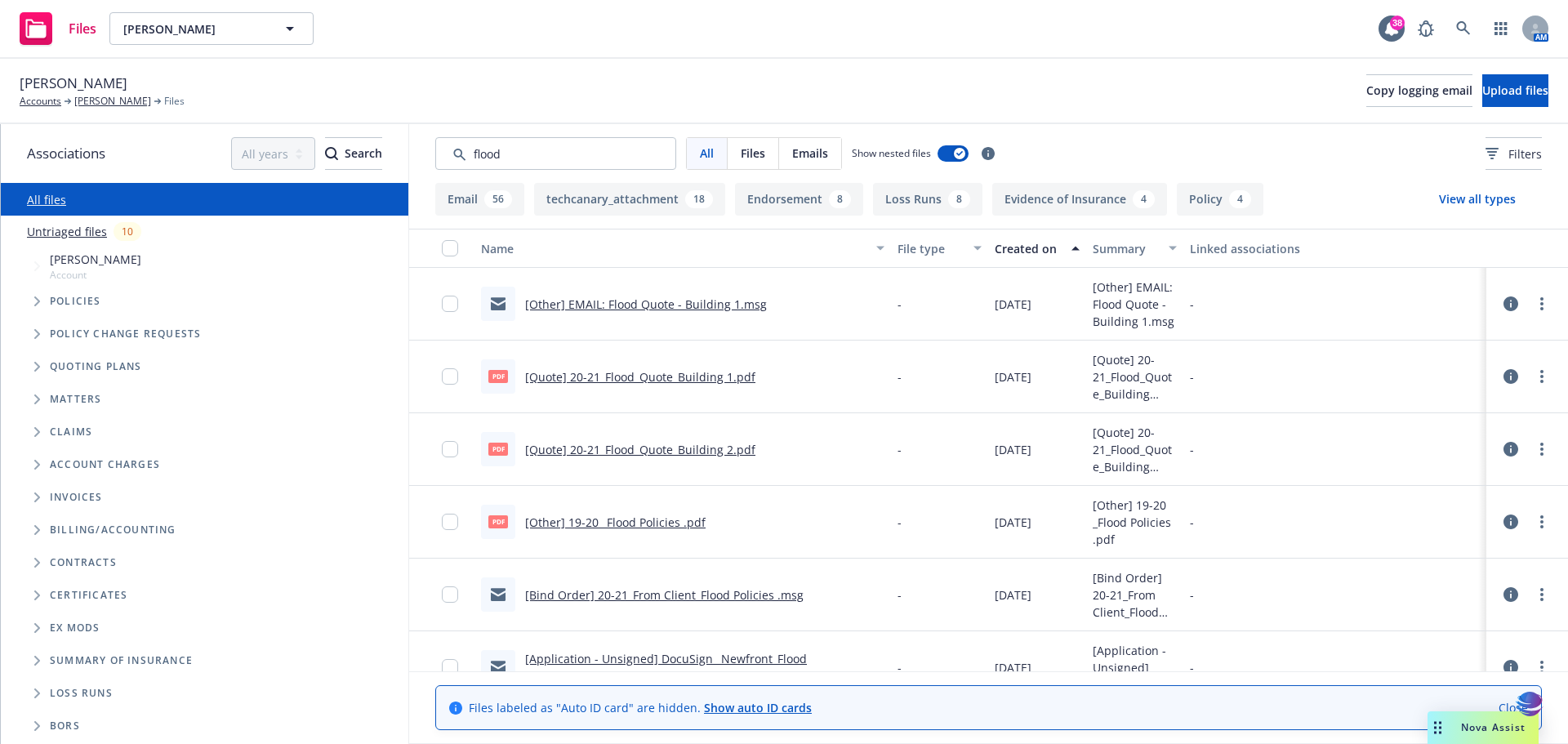
click at [1044, 255] on div "Created on" at bounding box center [1027, 249] width 67 height 18
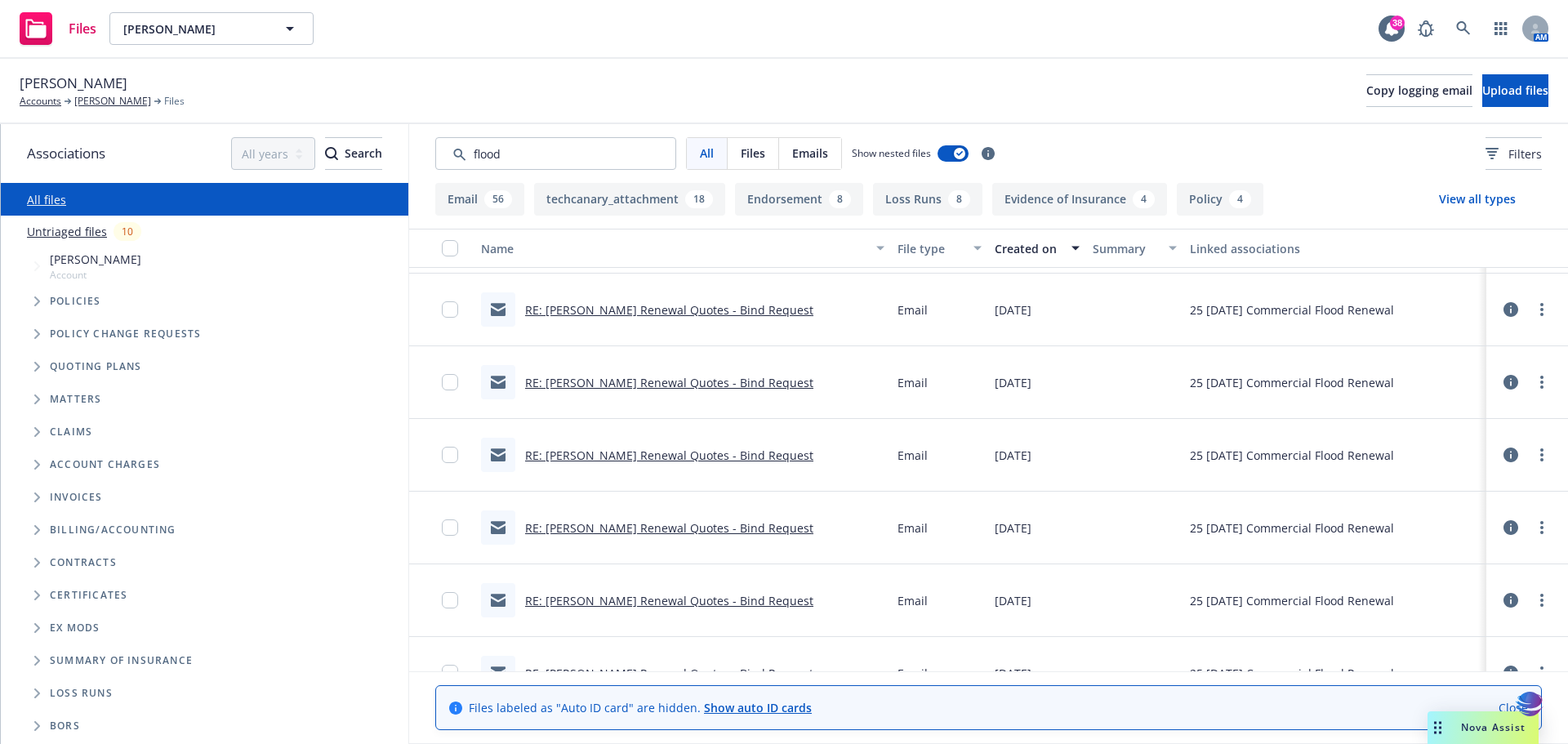
scroll to position [316, 0]
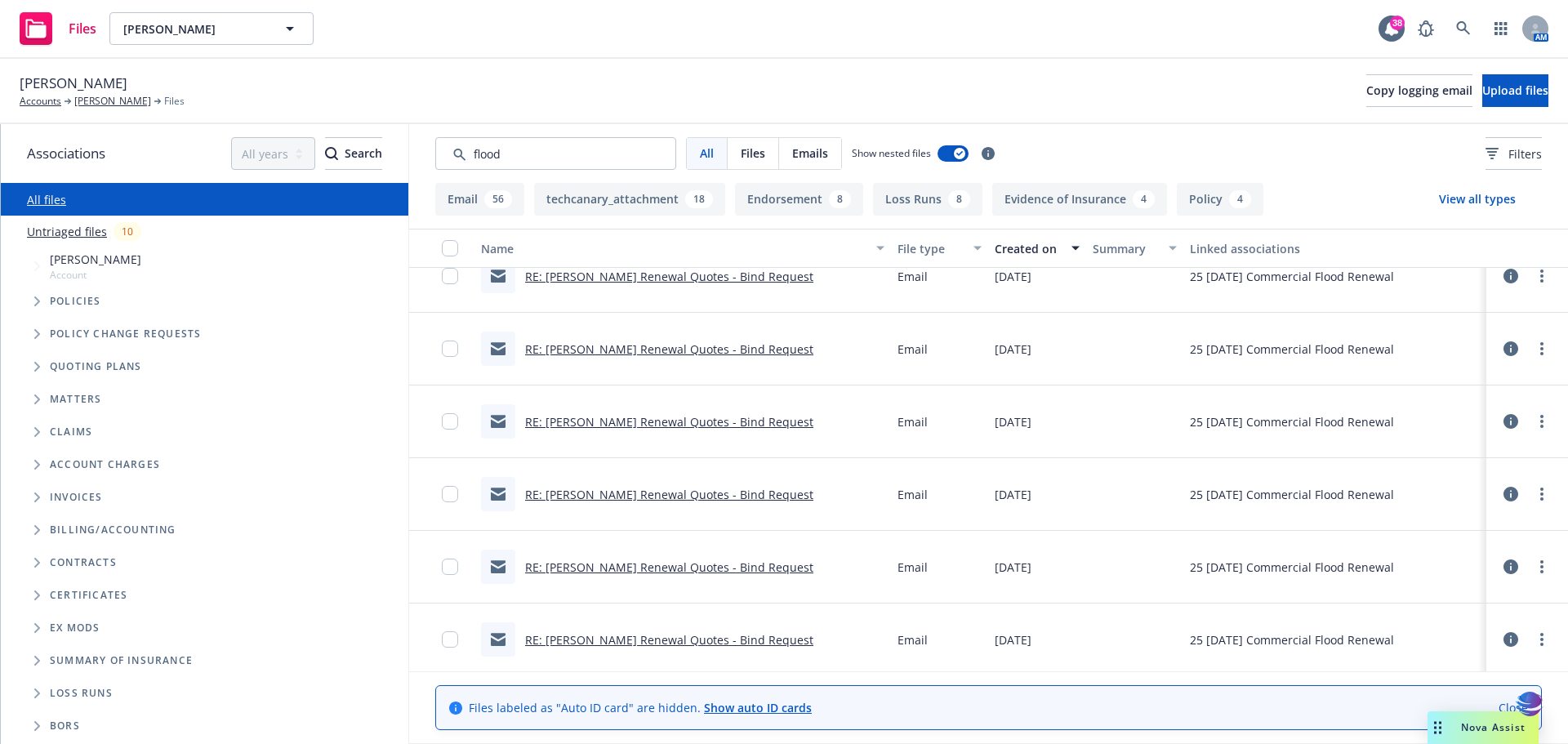
click at [716, 347] on link "RE: [PERSON_NAME] Renewal Quotes - Bind Request" at bounding box center [668, 350] width 288 height 16
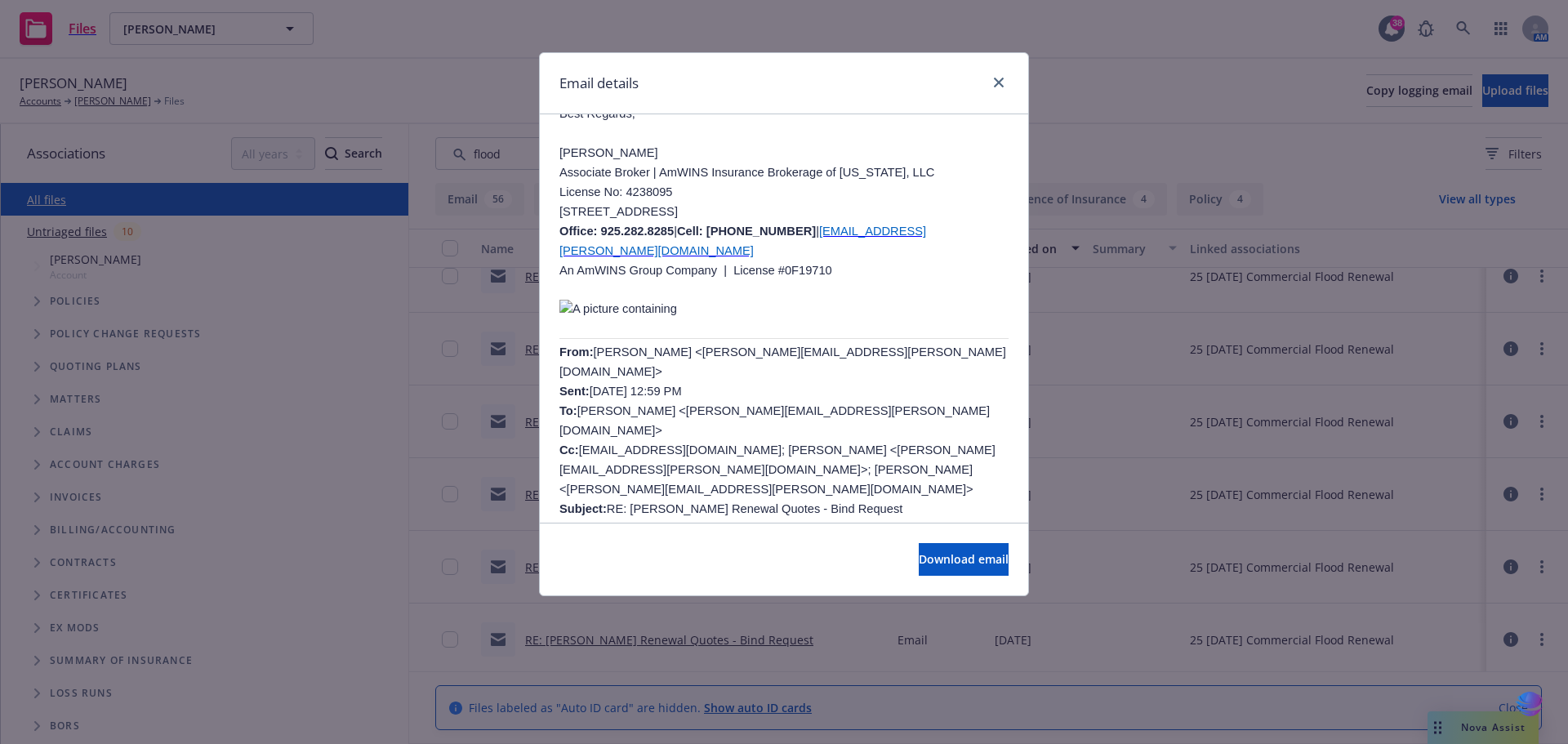
scroll to position [327, 0]
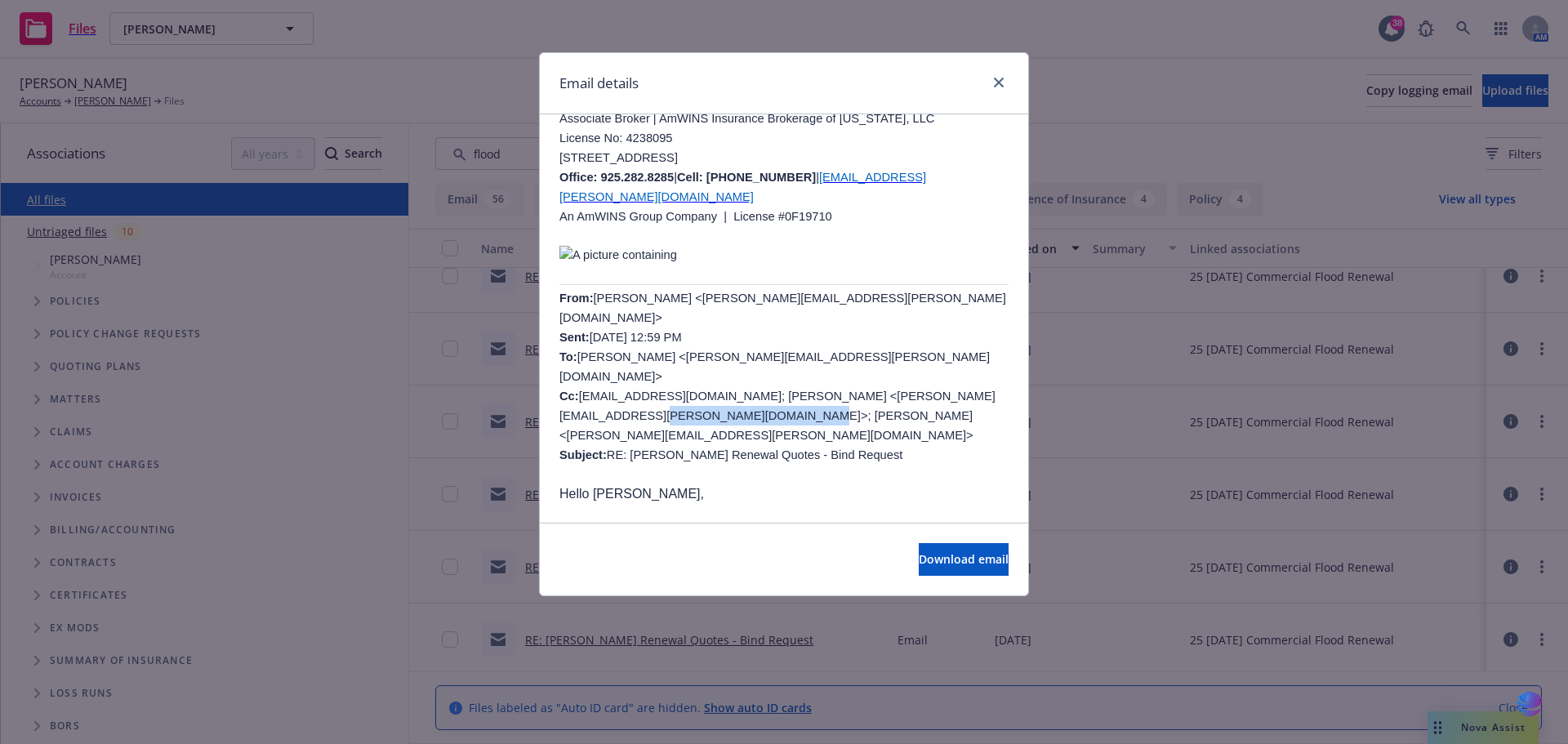
drag, startPoint x: 568, startPoint y: 363, endPoint x: 700, endPoint y: 361, distance: 132.0
click at [700, 361] on span "[PERSON_NAME] <[PERSON_NAME][EMAIL_ADDRESS][PERSON_NAME][DOMAIN_NAME]> Sent: [D…" at bounding box center [783, 377] width 447 height 170
copy span "[PERSON_NAME][EMAIL_ADDRESS][PERSON_NAME][DOMAIN_NAME]"
click at [1002, 77] on link "close" at bounding box center [998, 82] width 20 height 20
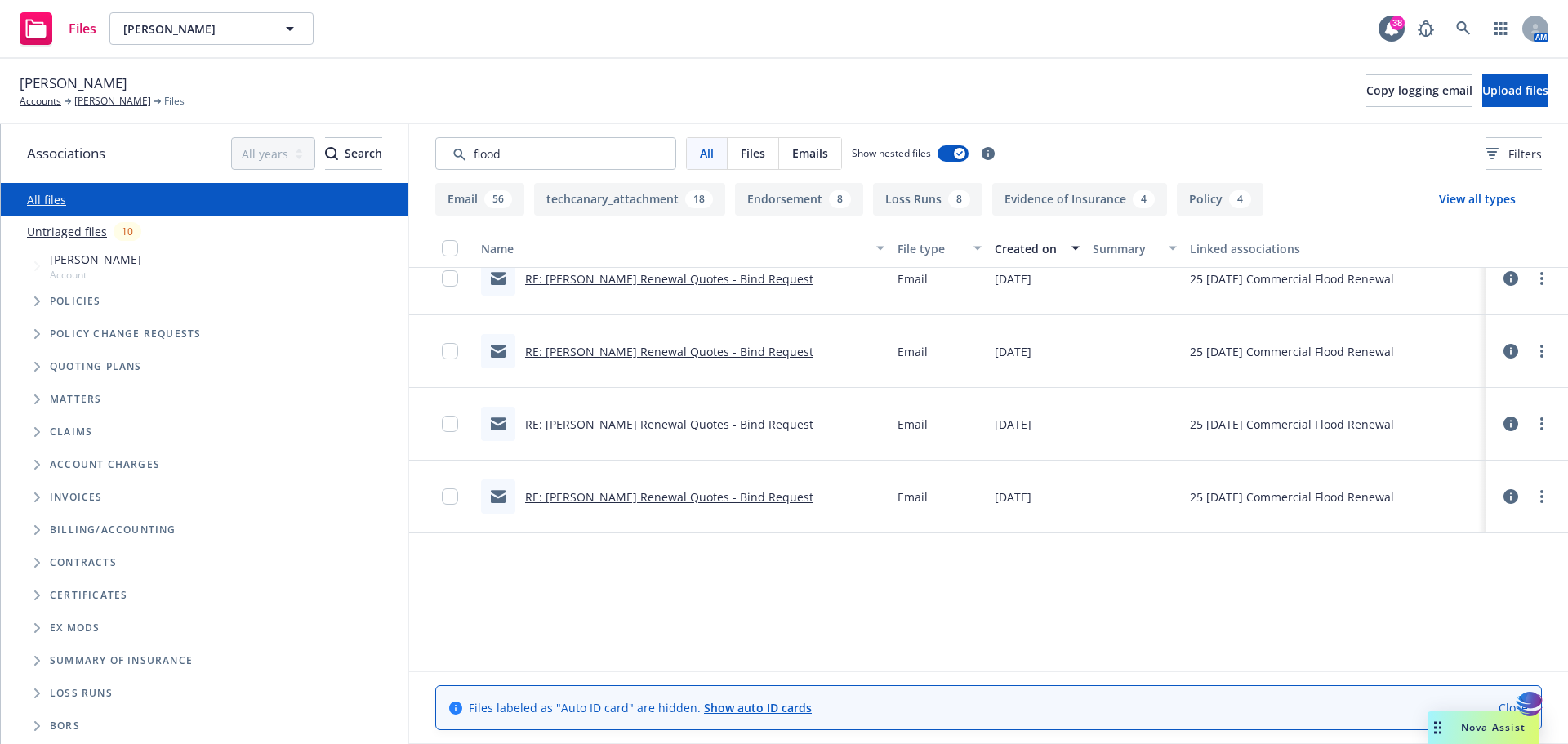
scroll to position [0, 0]
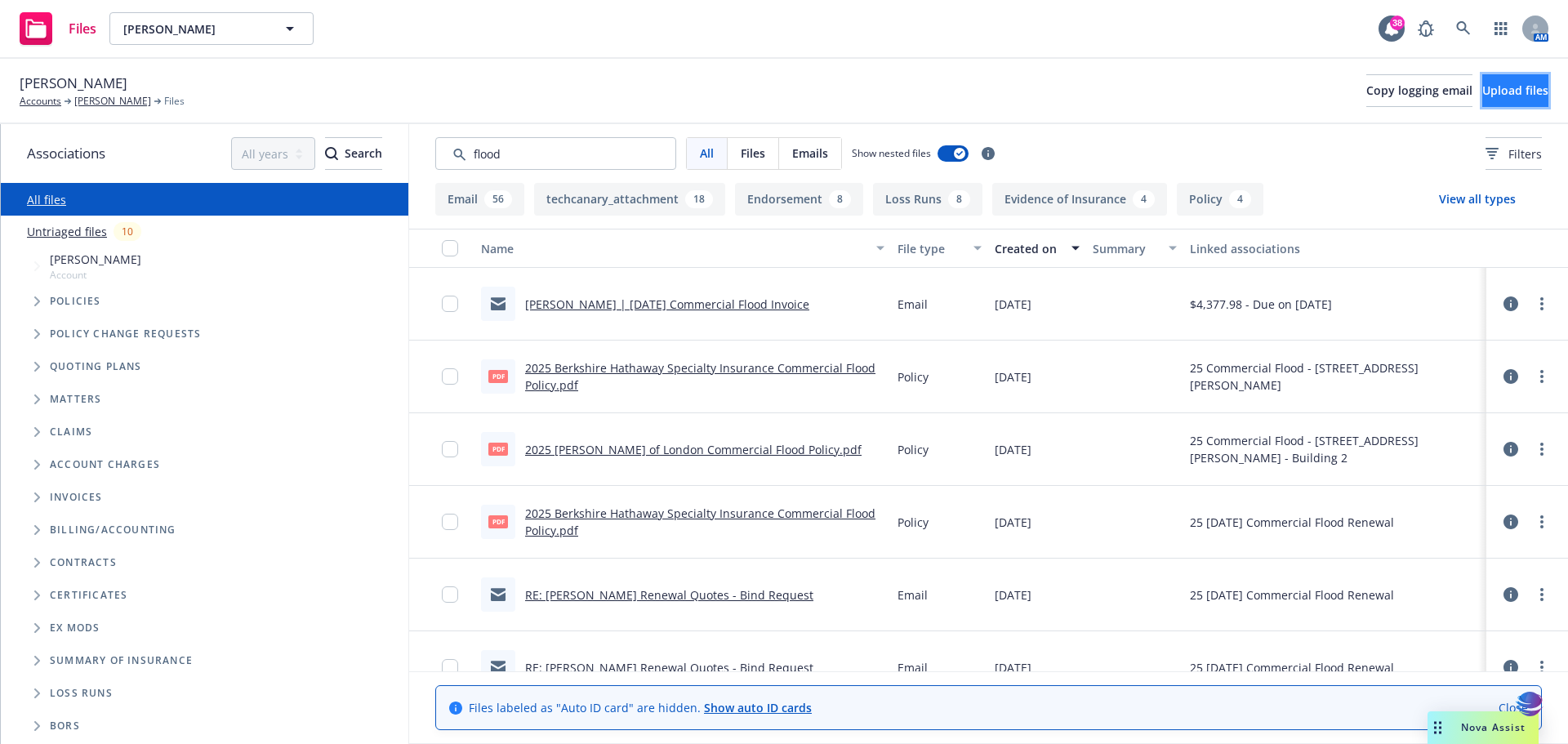
click at [1492, 94] on span "Upload files" at bounding box center [1515, 91] width 66 height 16
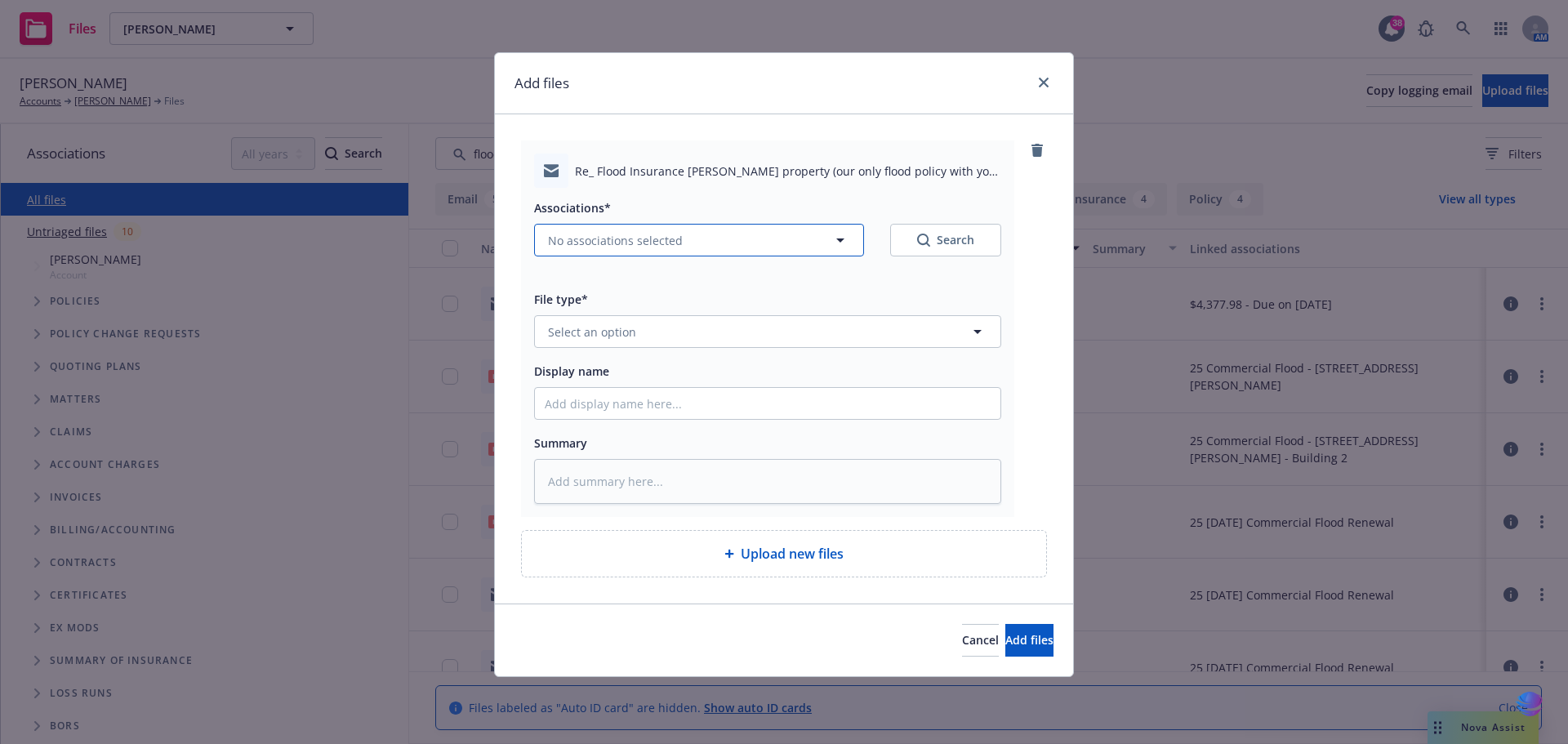
click at [843, 242] on icon "button" at bounding box center [840, 240] width 20 height 20
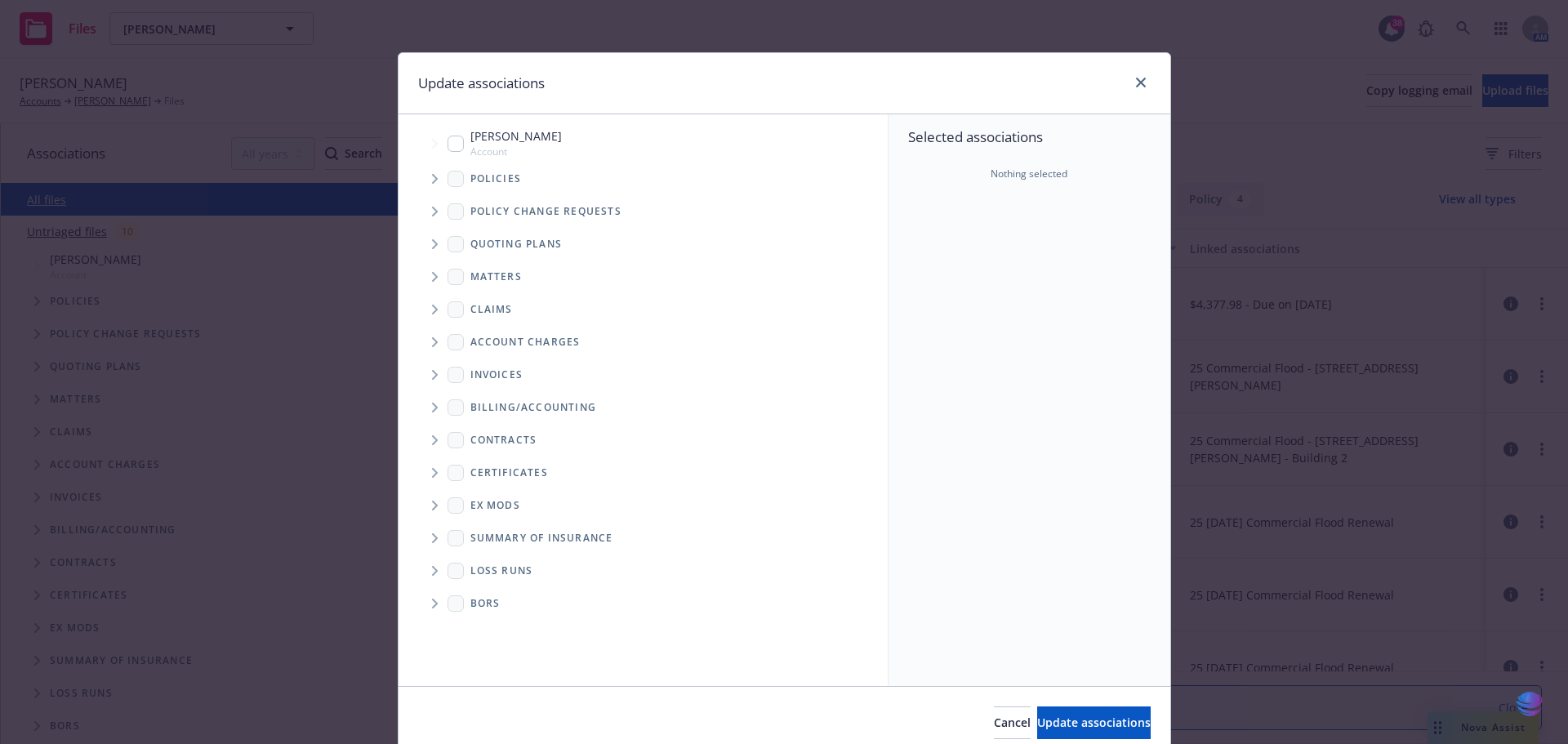
click at [432, 181] on icon "Tree Example" at bounding box center [435, 179] width 7 height 10
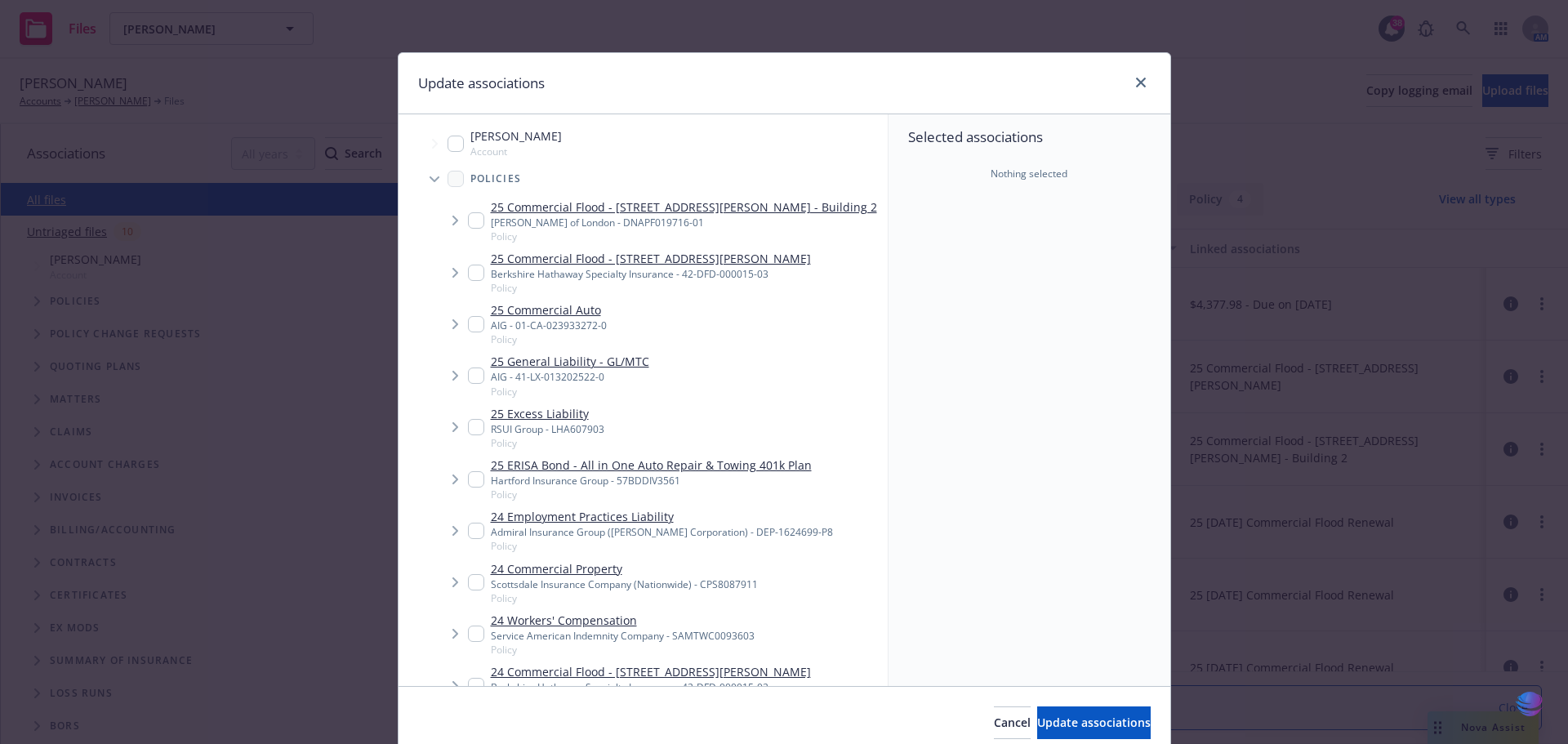
type textarea "x"
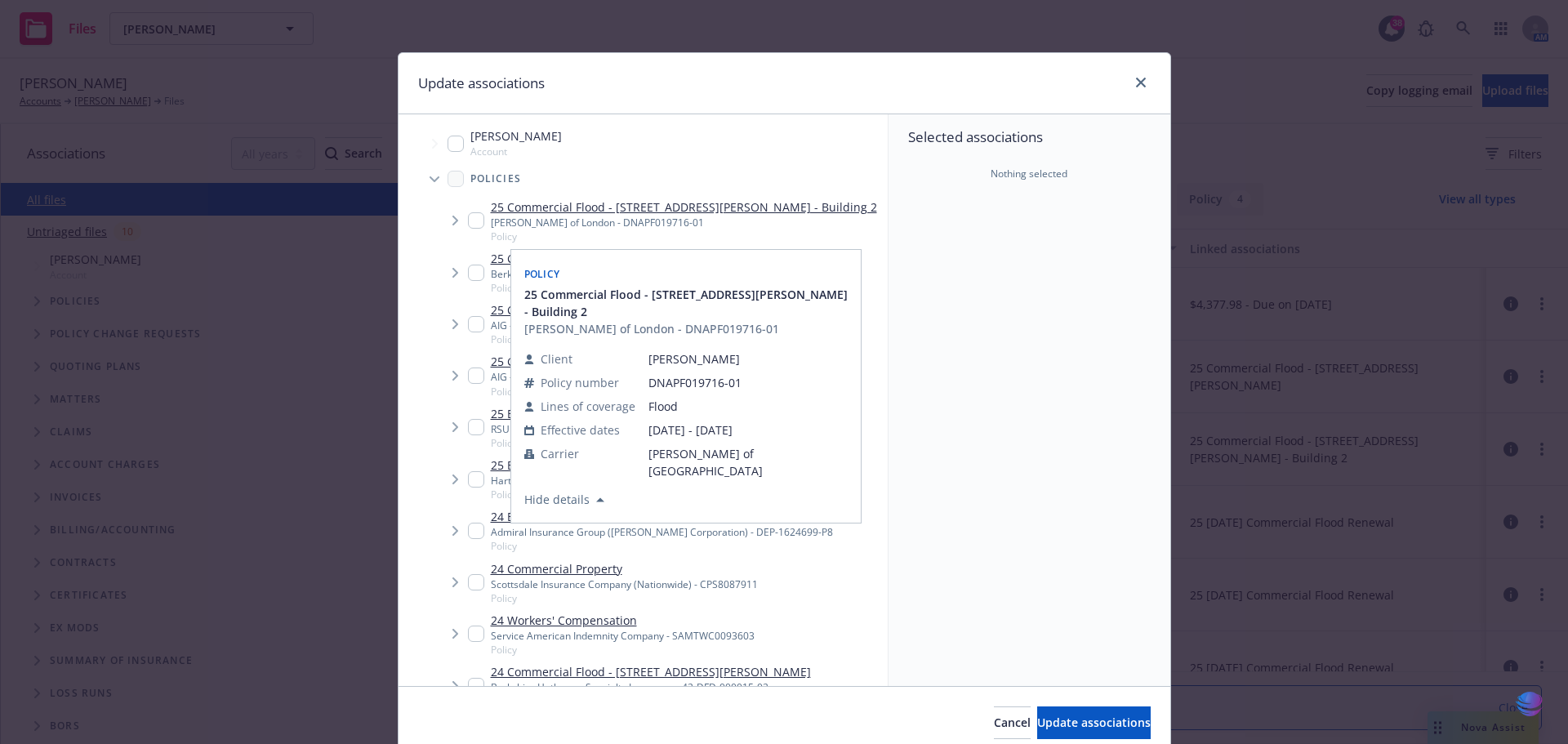
click at [472, 218] on input "Tree Example" at bounding box center [475, 221] width 17 height 17
checkbox input "true"
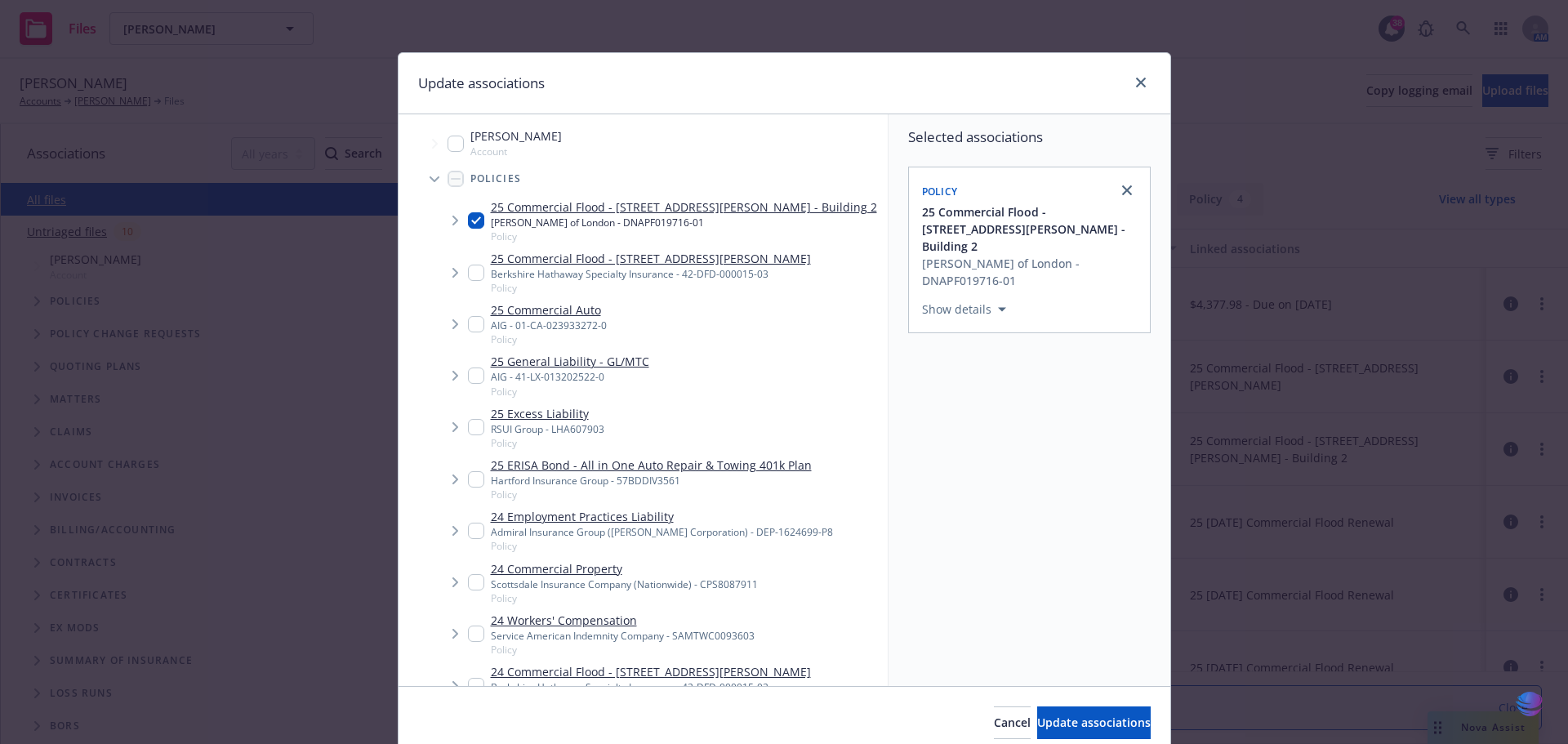
click at [467, 270] on input "Tree Example" at bounding box center [475, 272] width 17 height 17
checkbox input "true"
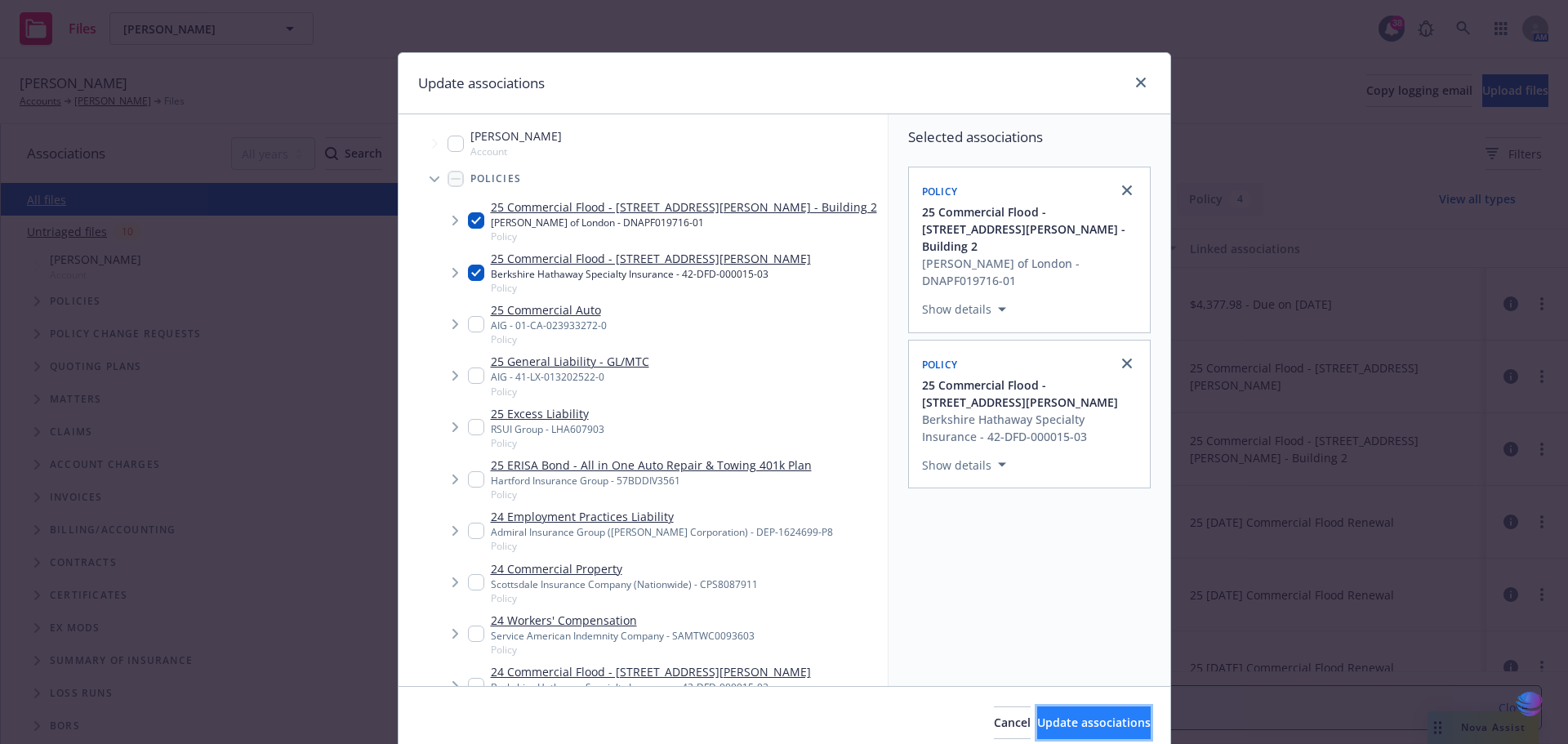
click at [1044, 727] on span "Update associations" at bounding box center [1094, 723] width 113 height 16
type textarea "x"
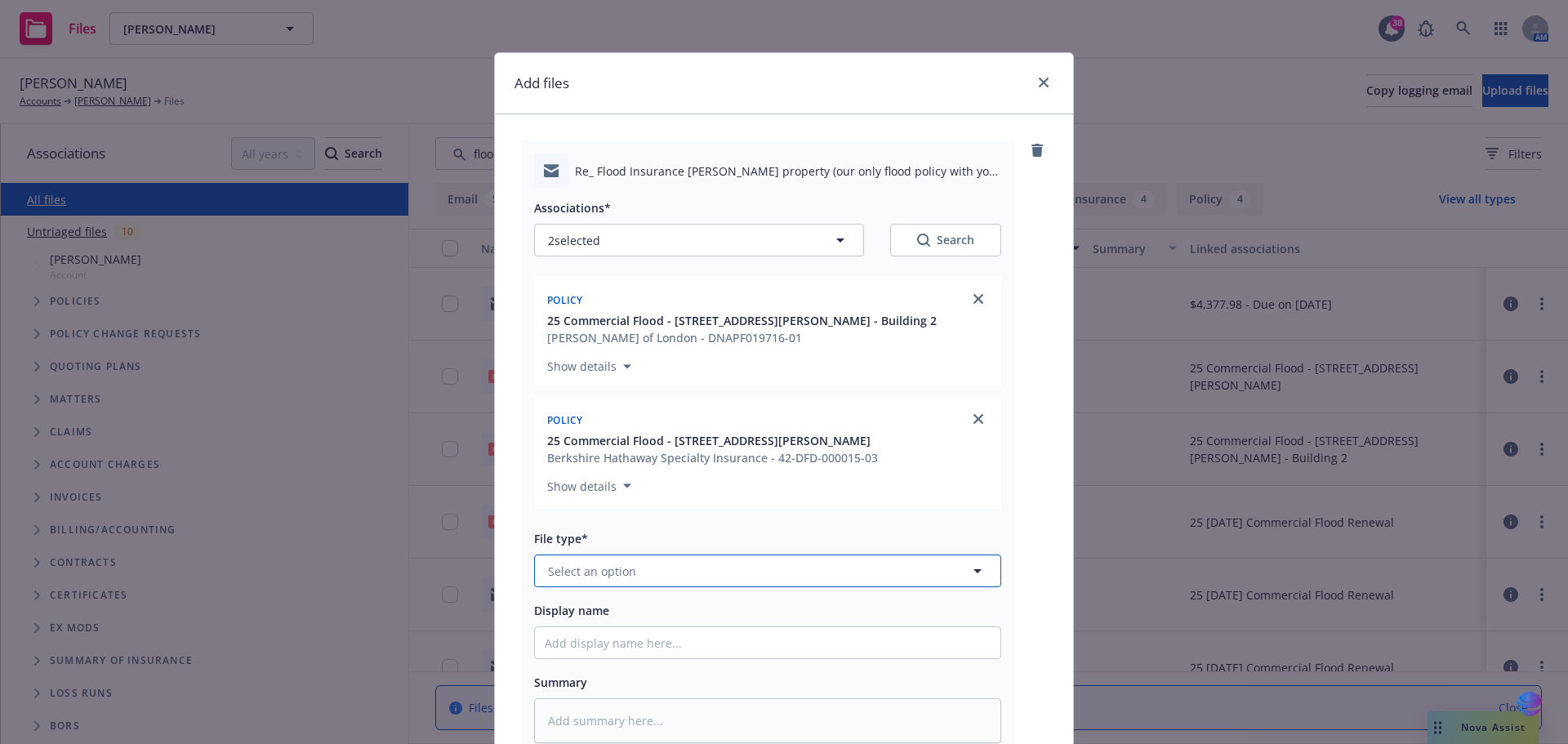
click at [976, 569] on icon "button" at bounding box center [978, 571] width 20 height 20
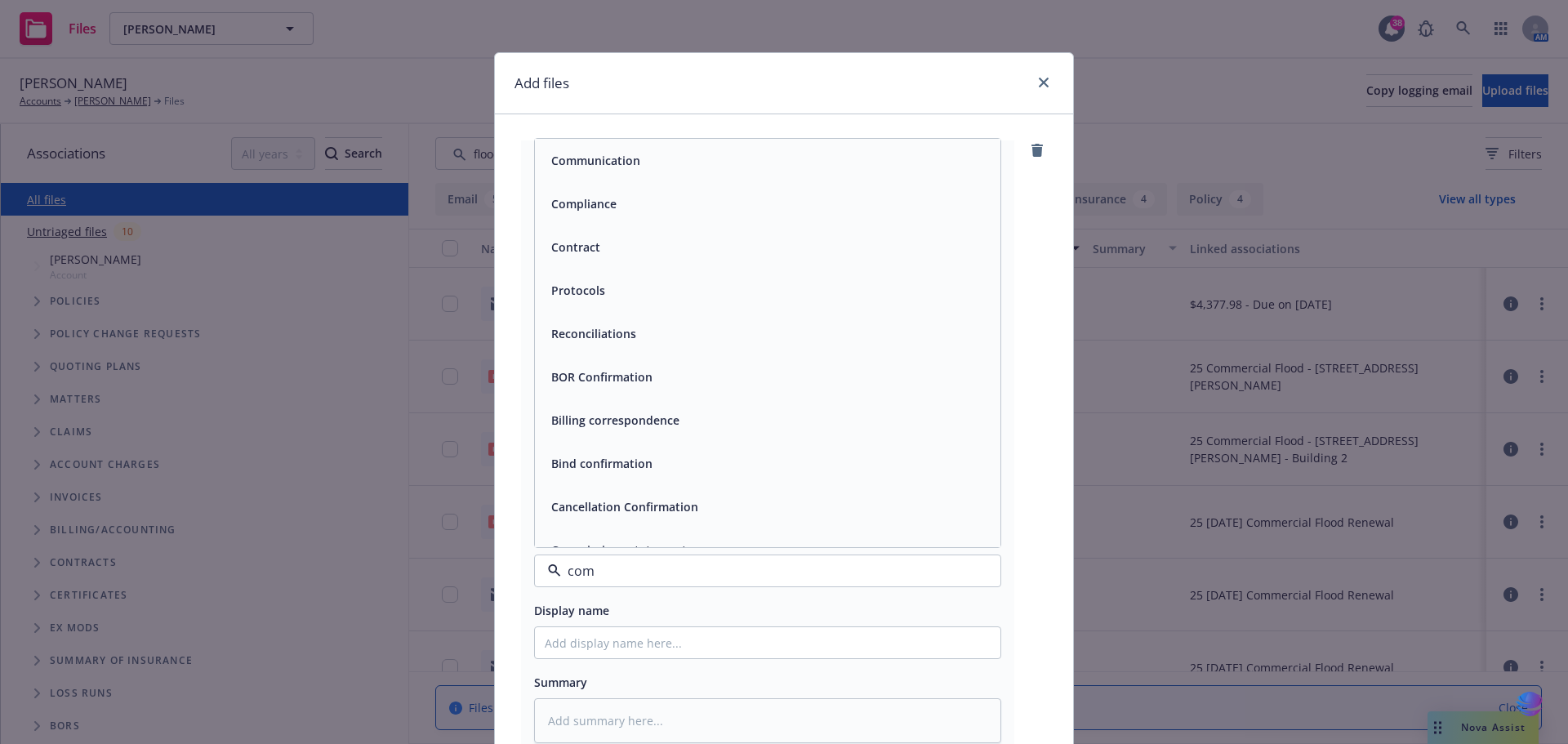
type input "comm"
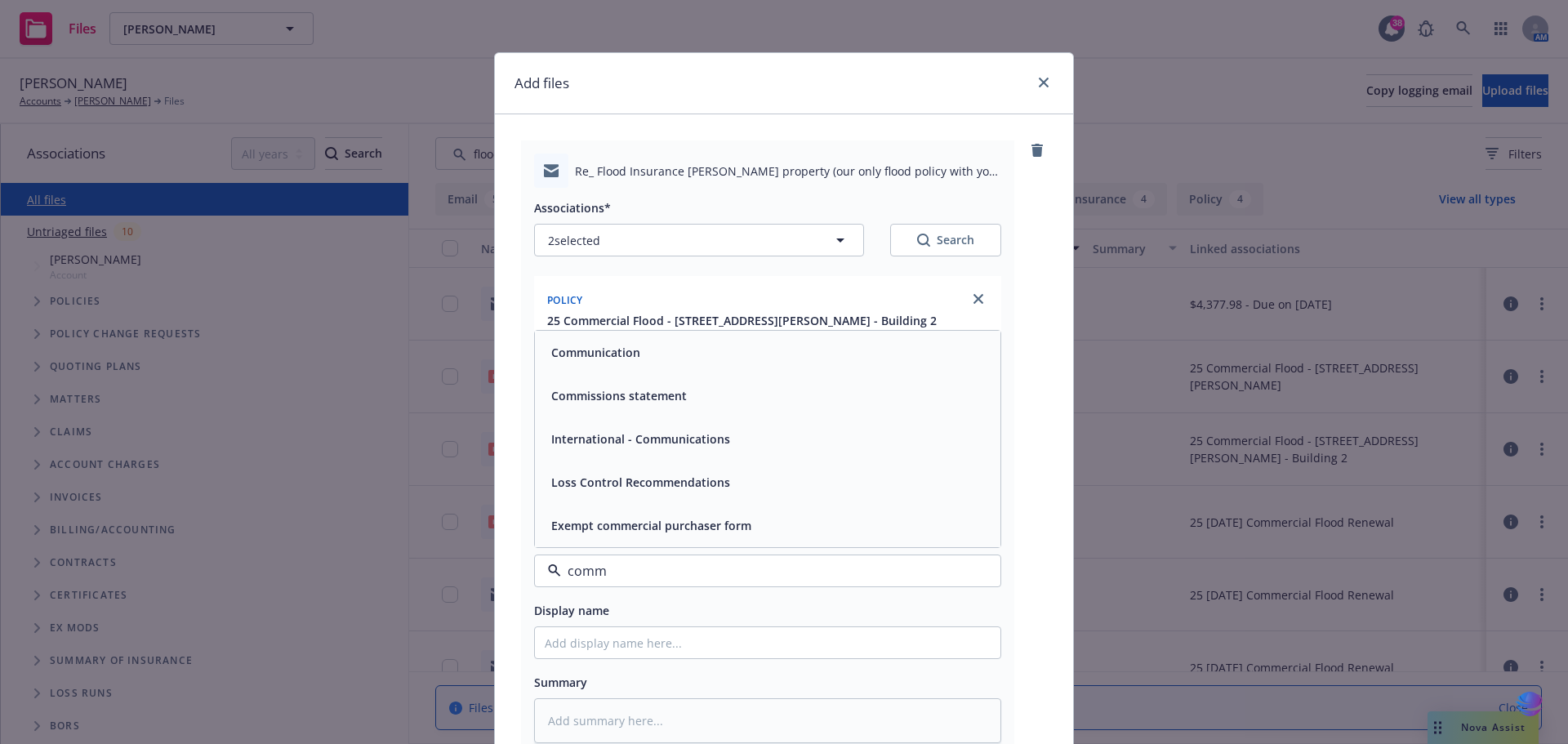
click at [592, 356] on span "Communication" at bounding box center [595, 352] width 89 height 18
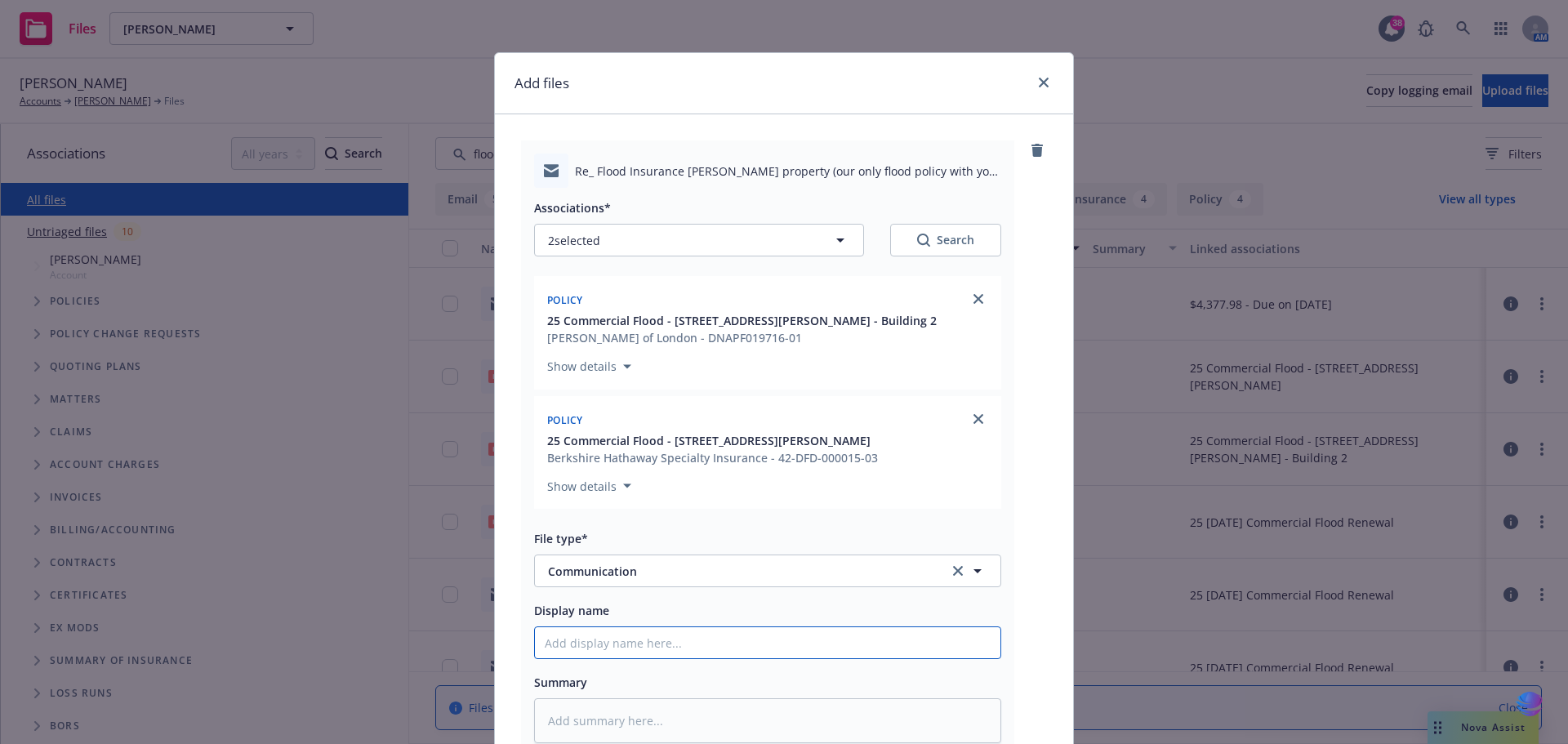
click at [580, 641] on input "Display name" at bounding box center [767, 643] width 465 height 31
type textarea "x"
type input "2"
type textarea "x"
type input "20"
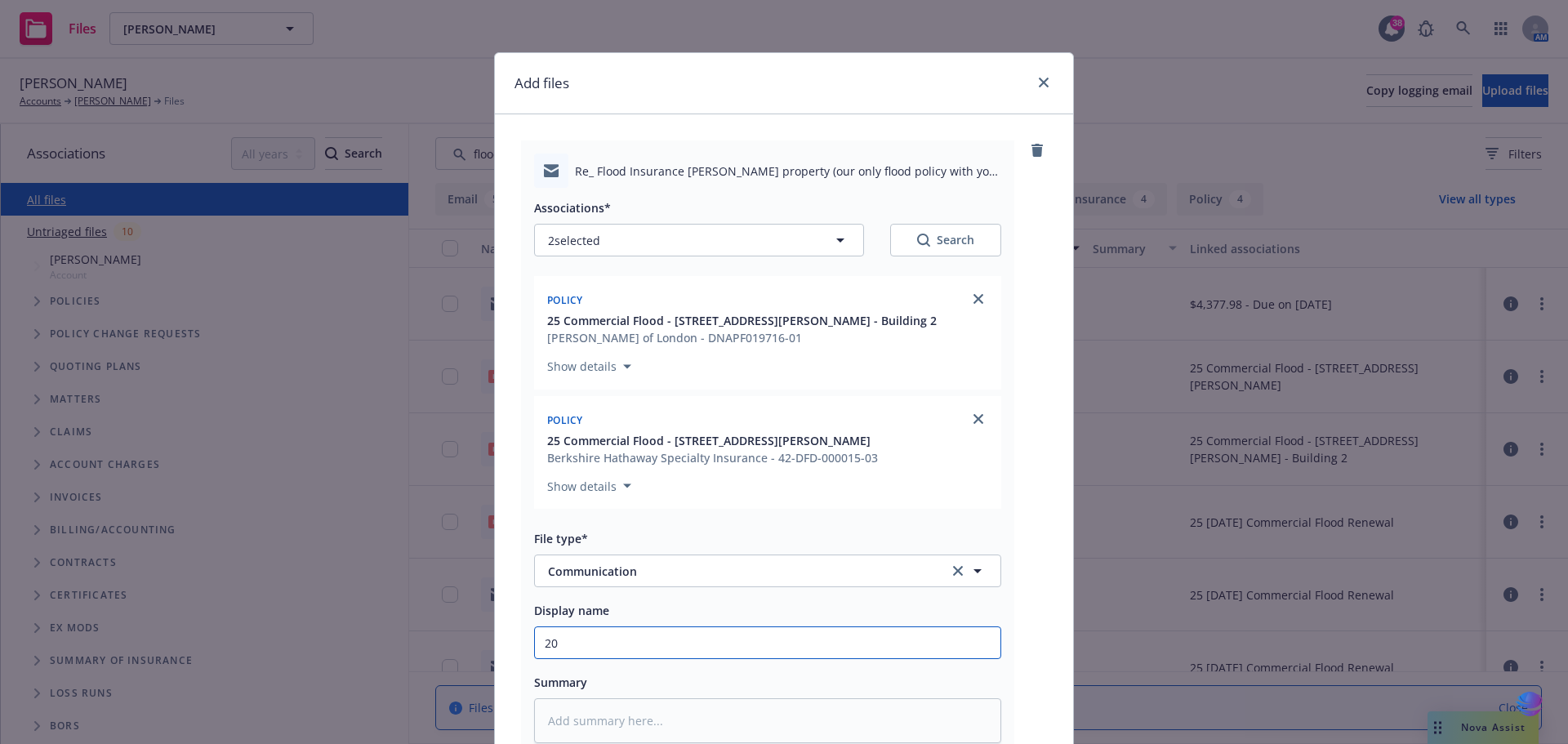
type textarea "x"
type input "202"
type textarea "x"
type input "2025"
type textarea "x"
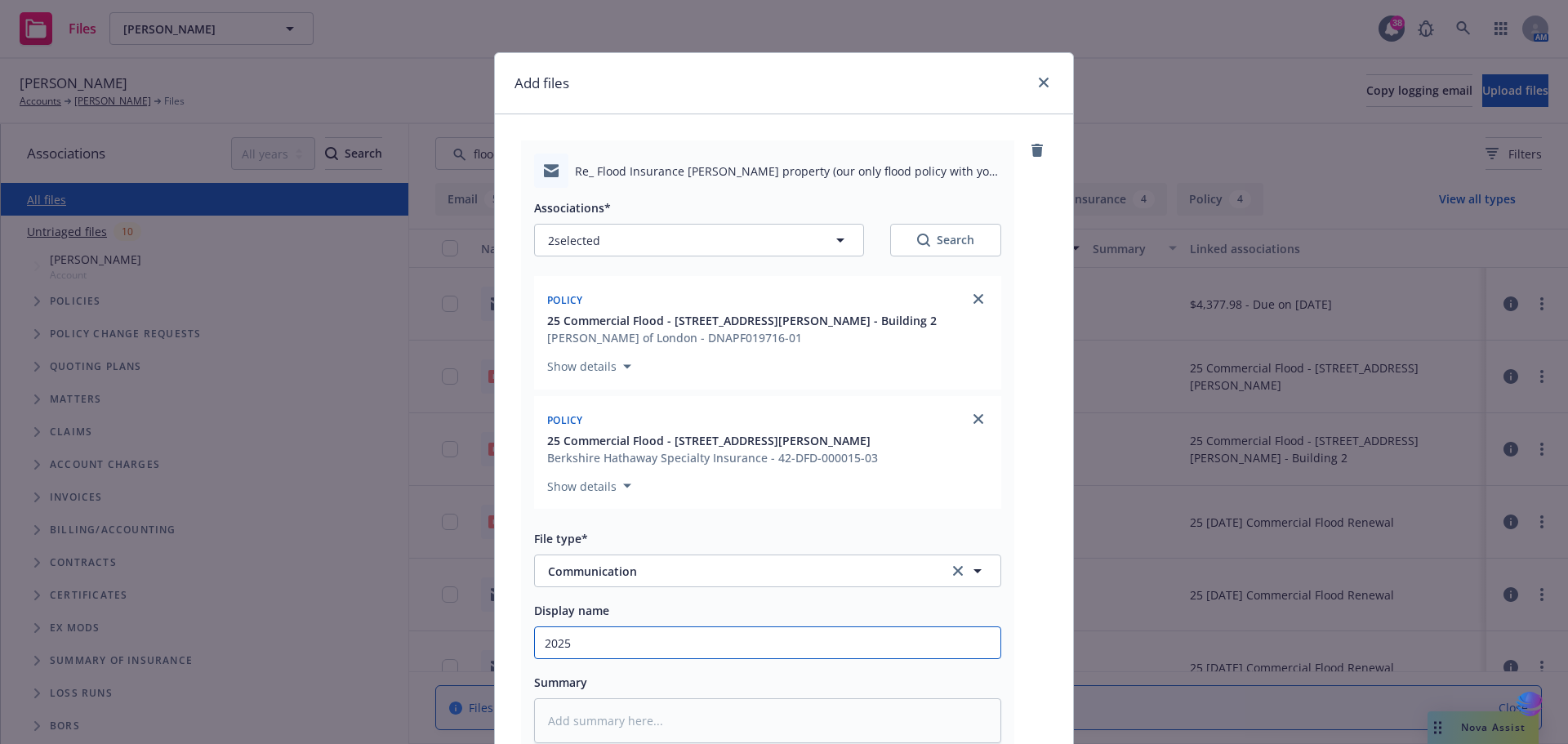
type input "2025"
type textarea "x"
type input "2025 0"
type textarea "x"
type input "2025 09"
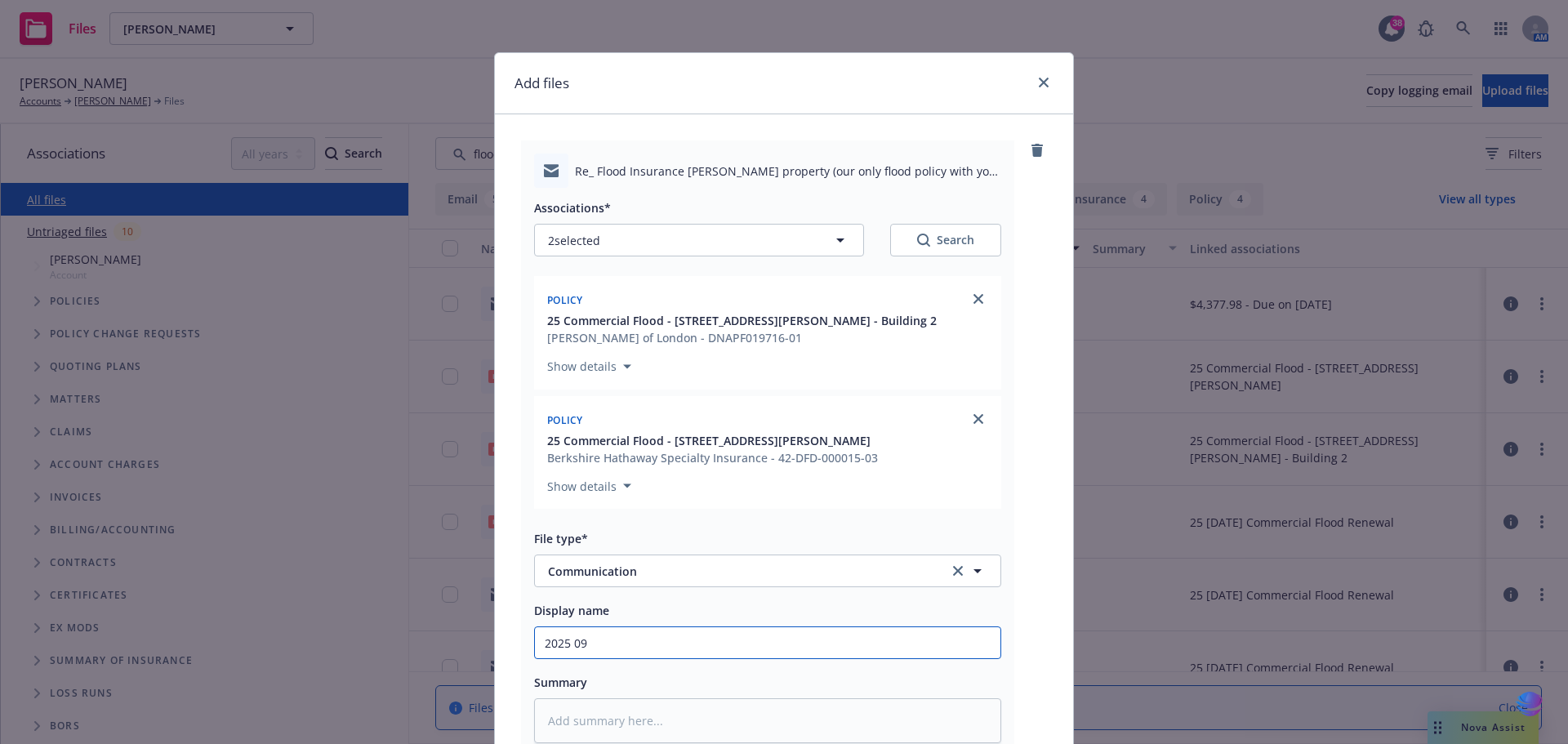
type textarea "x"
type input "2025 09"
type textarea "x"
type input "2025 09 F"
type textarea "x"
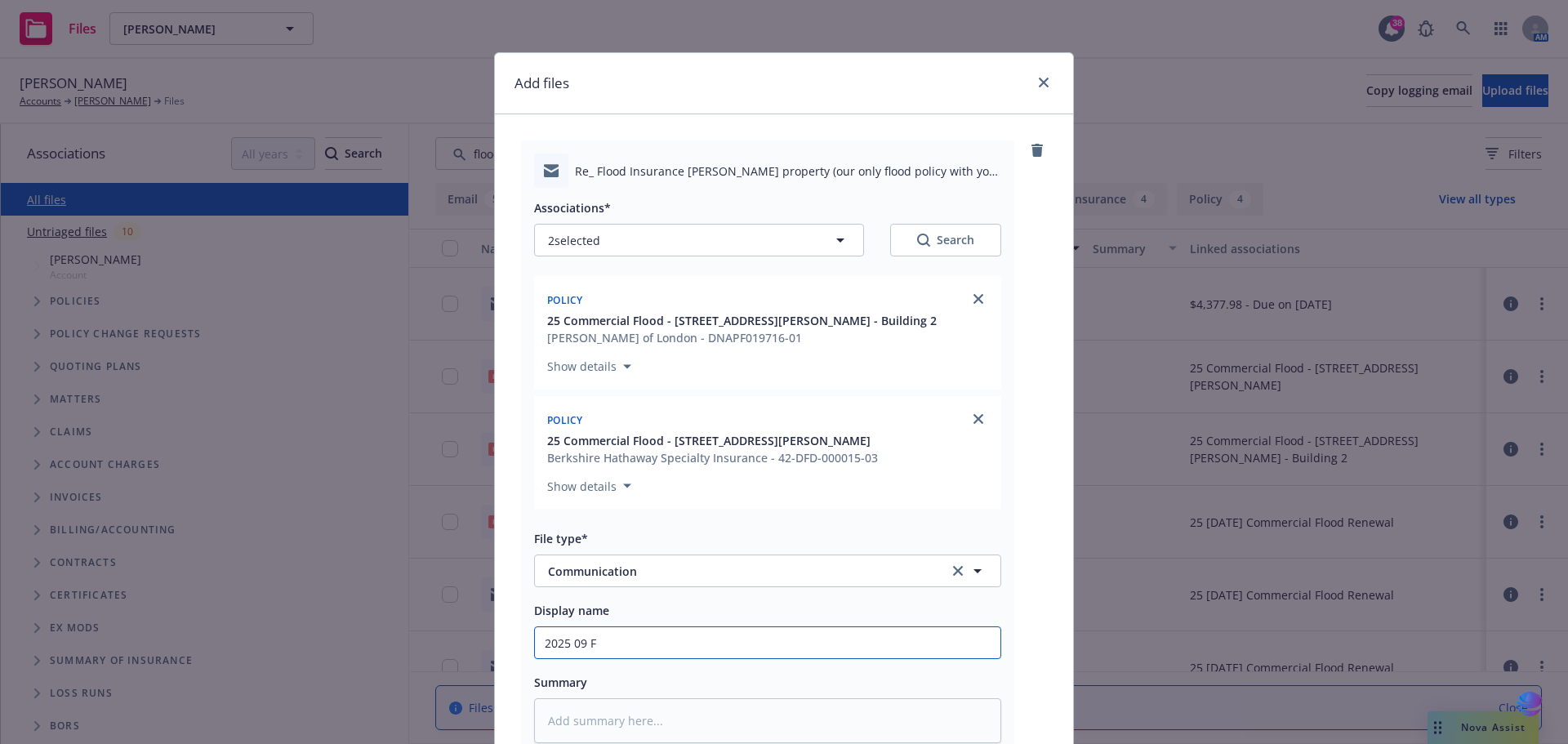
type input "2025 09 FL"
type textarea "x"
type input "2025 09 FLO"
type textarea "x"
type input "2025 09 FLOO"
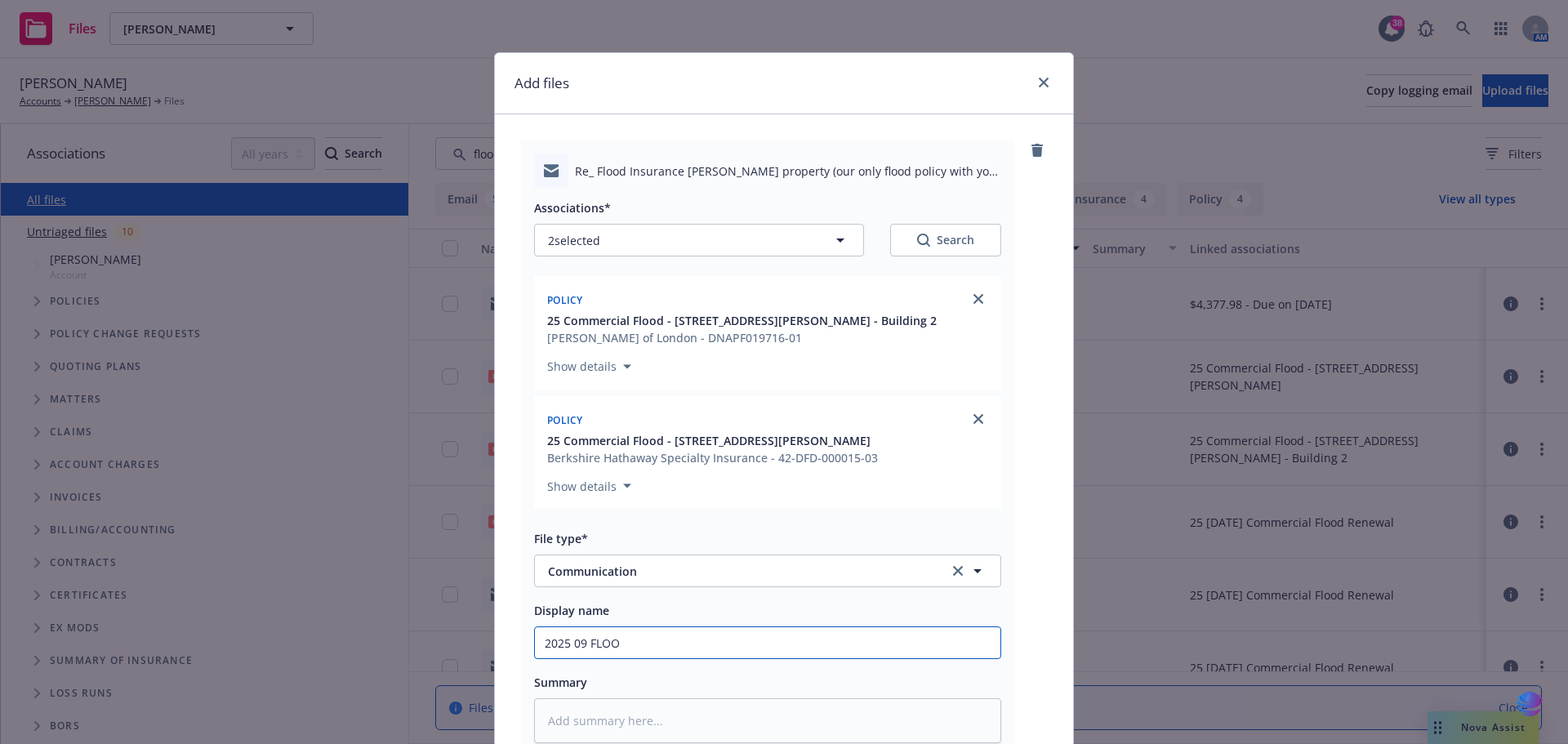
type textarea "x"
type input "2025 09 FLOOD"
type textarea "x"
type input "2025 09 FLOOD"
type textarea "x"
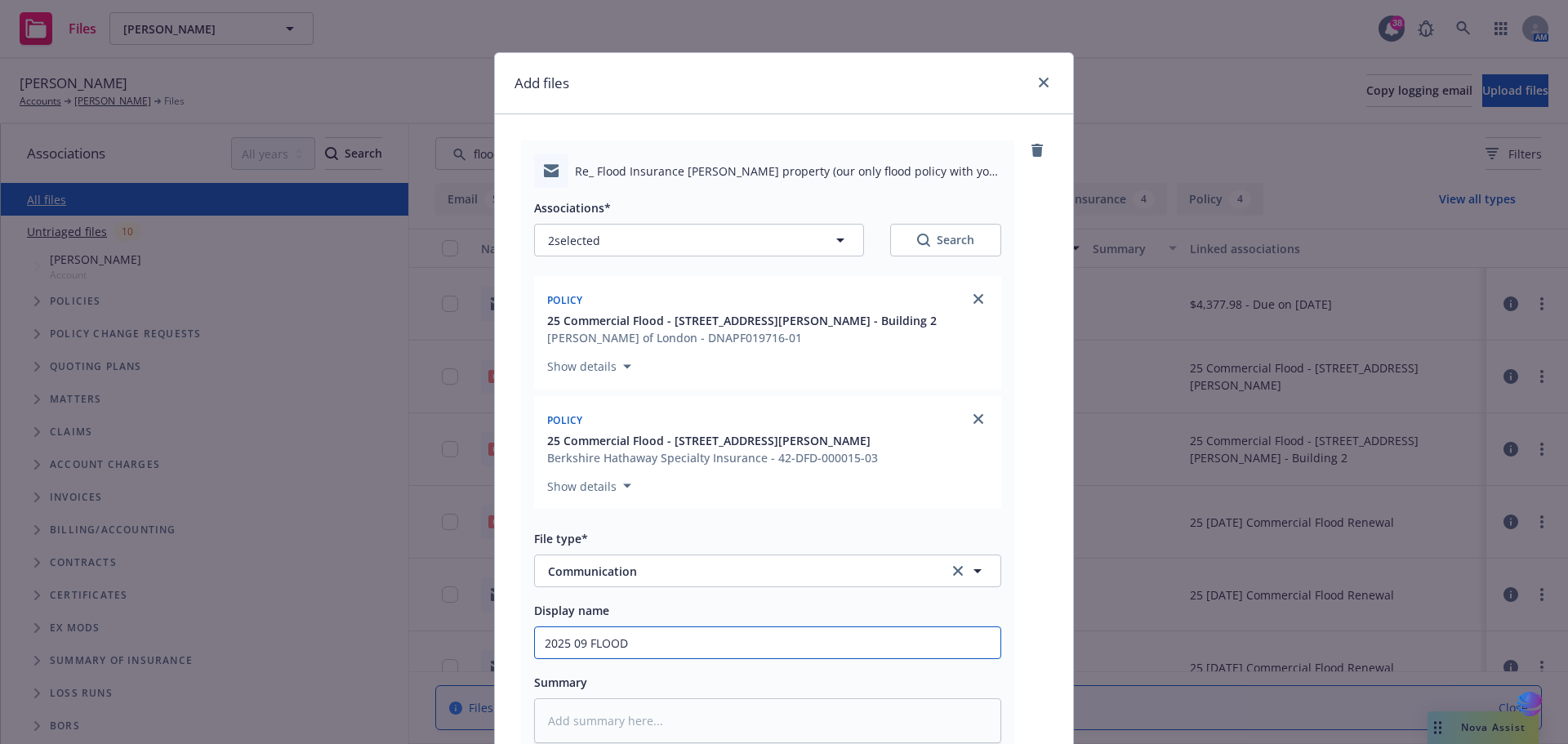
type input "2025 09 FLOOD P"
type textarea "x"
type input "2025 09 FLOOD PO"
type textarea "x"
type input "2025 09 FLOOD POL"
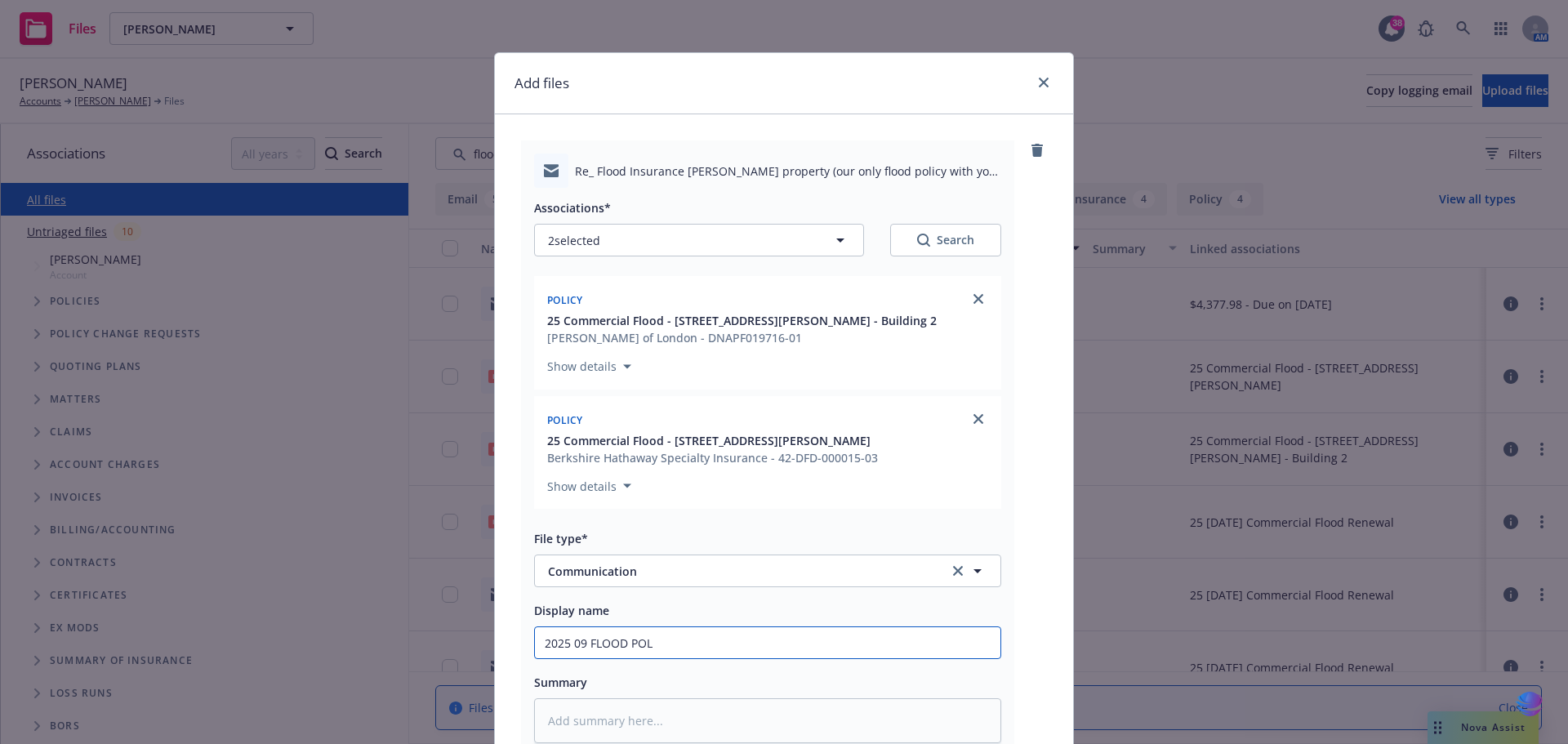
type textarea "x"
type input "2025 09 FLOOD POLI"
type textarea "x"
type input "2025 09 FLOOD POLIC"
type textarea "x"
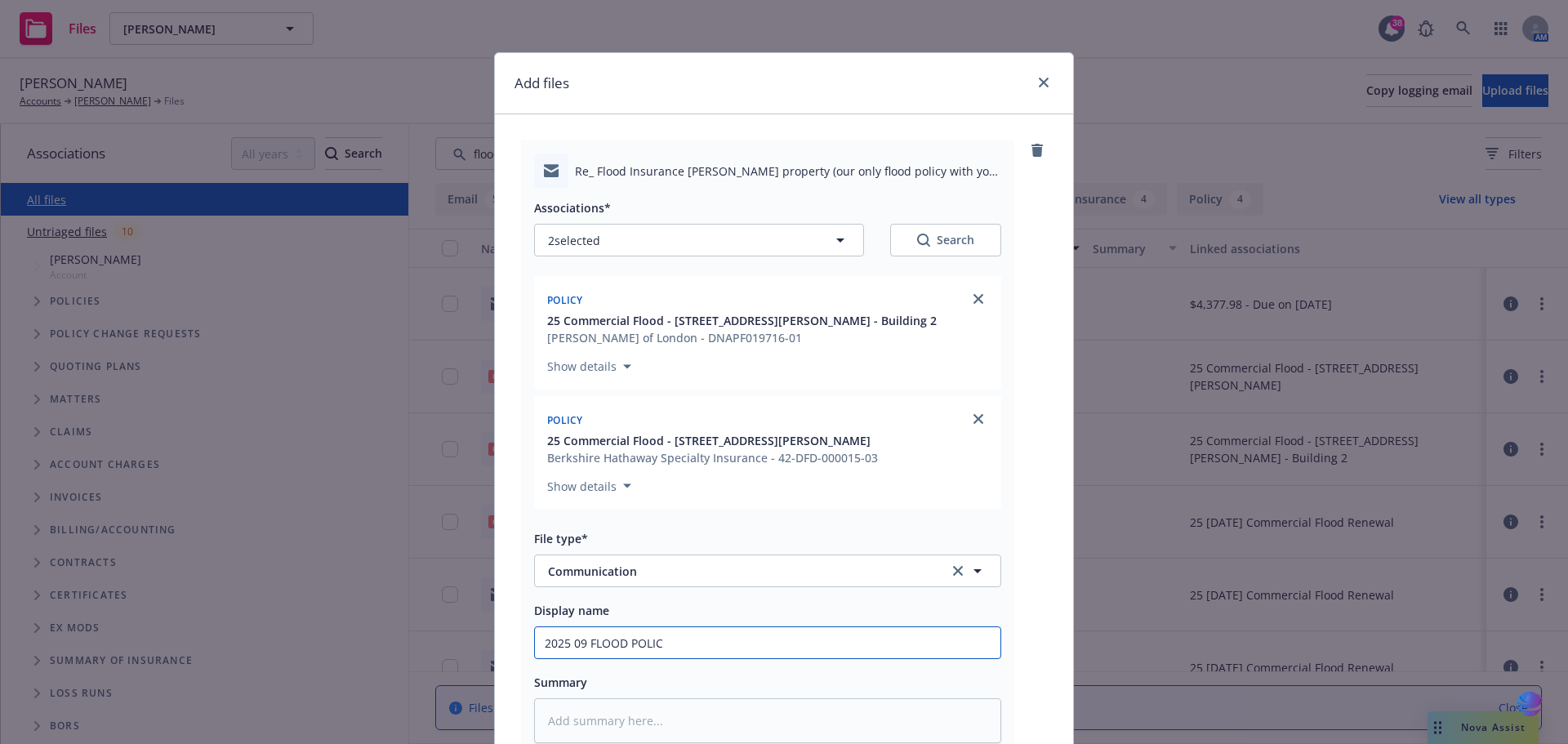
type input "2025 09 FLOOD POLICI"
type textarea "x"
type input "2025 09 FLOOD POLICIE"
type textarea "x"
type input "2025 09 FLOOD POLICIES"
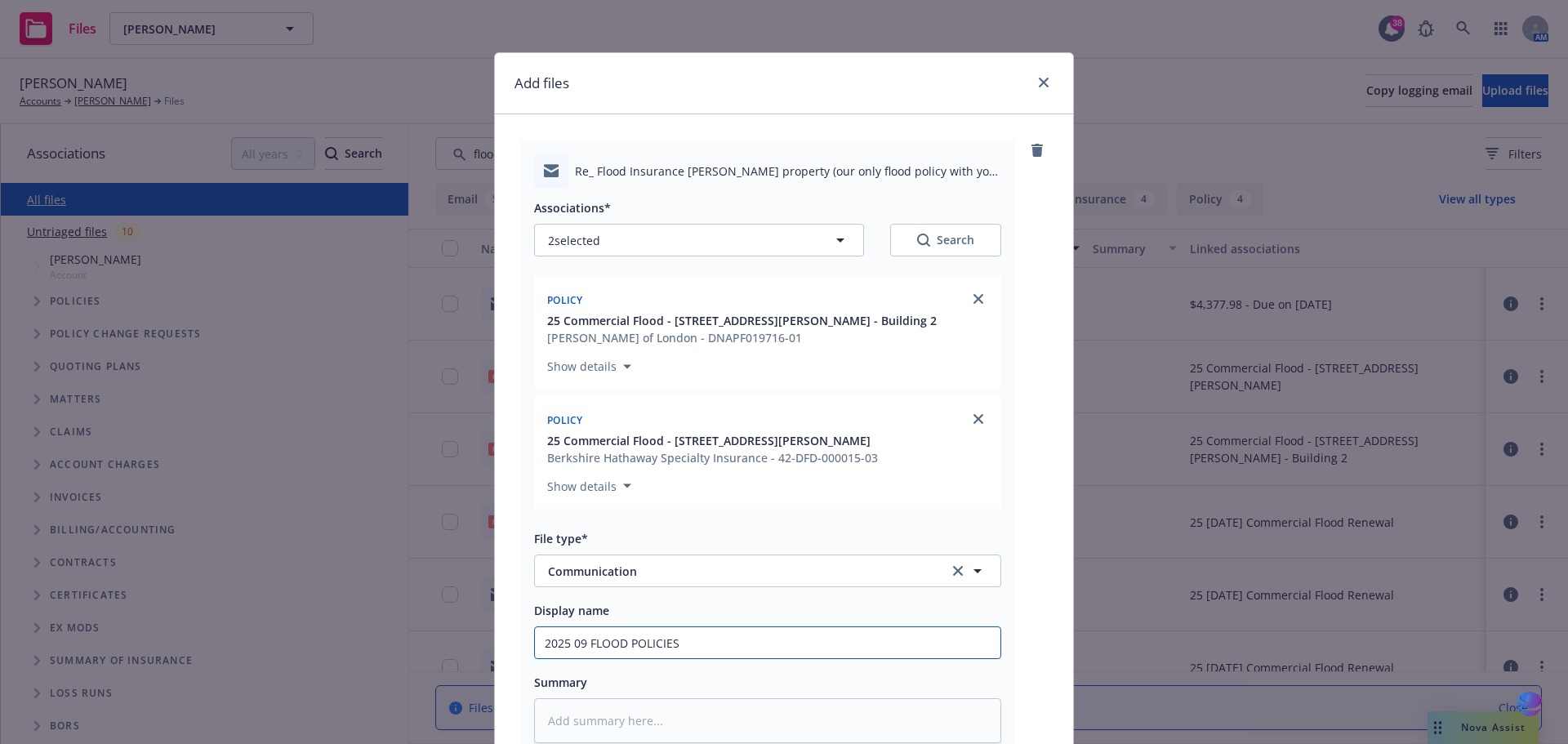
type textarea "x"
type input "2025 09 FLOOD POLICIES"
type textarea "x"
type input "2025 09 FLOOD POLICIES"
type textarea "x"
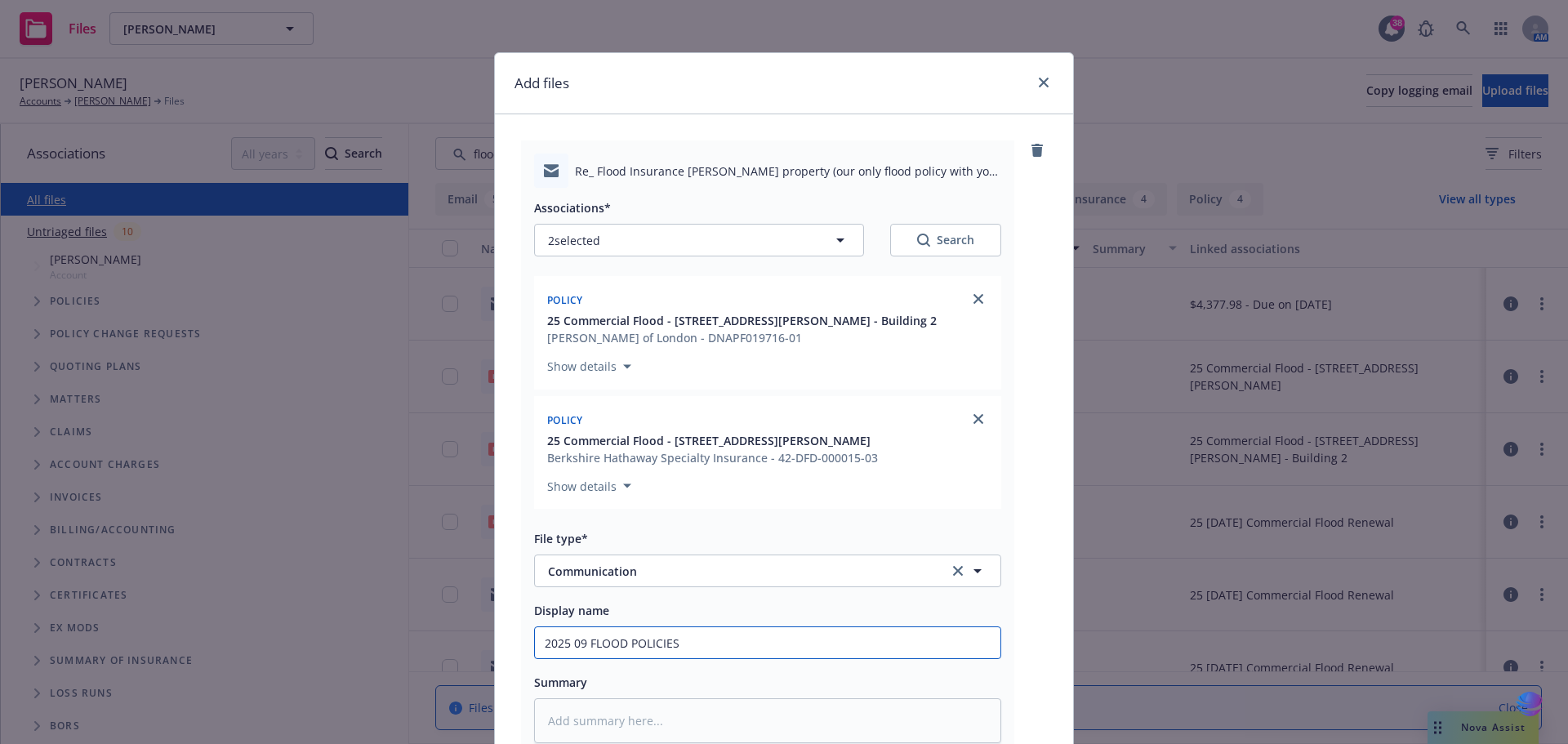
type input "2025 09 FLOOD POLICIES -"
type textarea "x"
type input "2025 09 FLOOD POLICIES -"
type textarea "x"
type input "2025 09 FLOOD POLICIES - n"
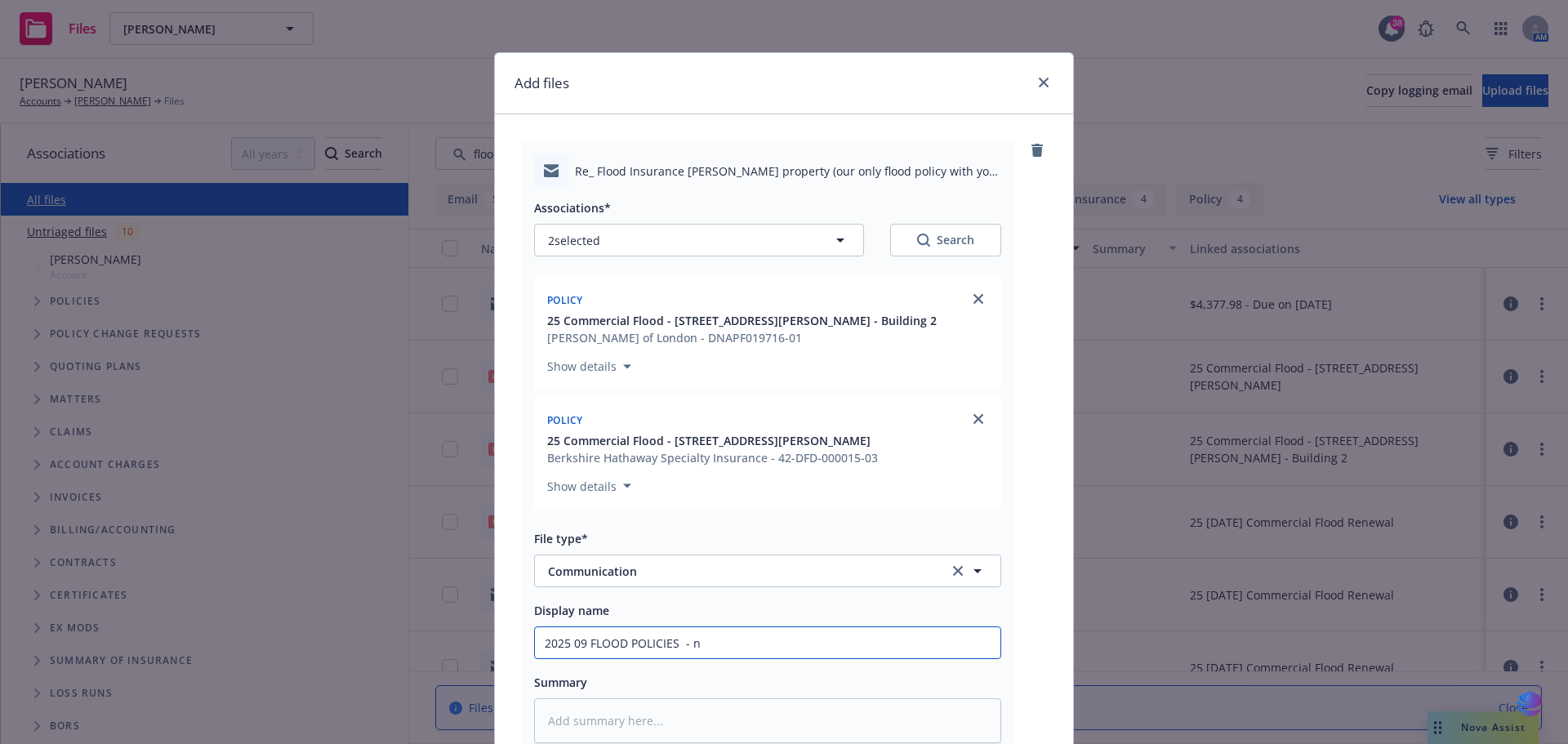
type textarea "x"
type input "2025 09 FLOOD POLICIES - no"
type textarea "x"
type input "2025 09 FLOOD POLICIES - no"
type textarea "x"
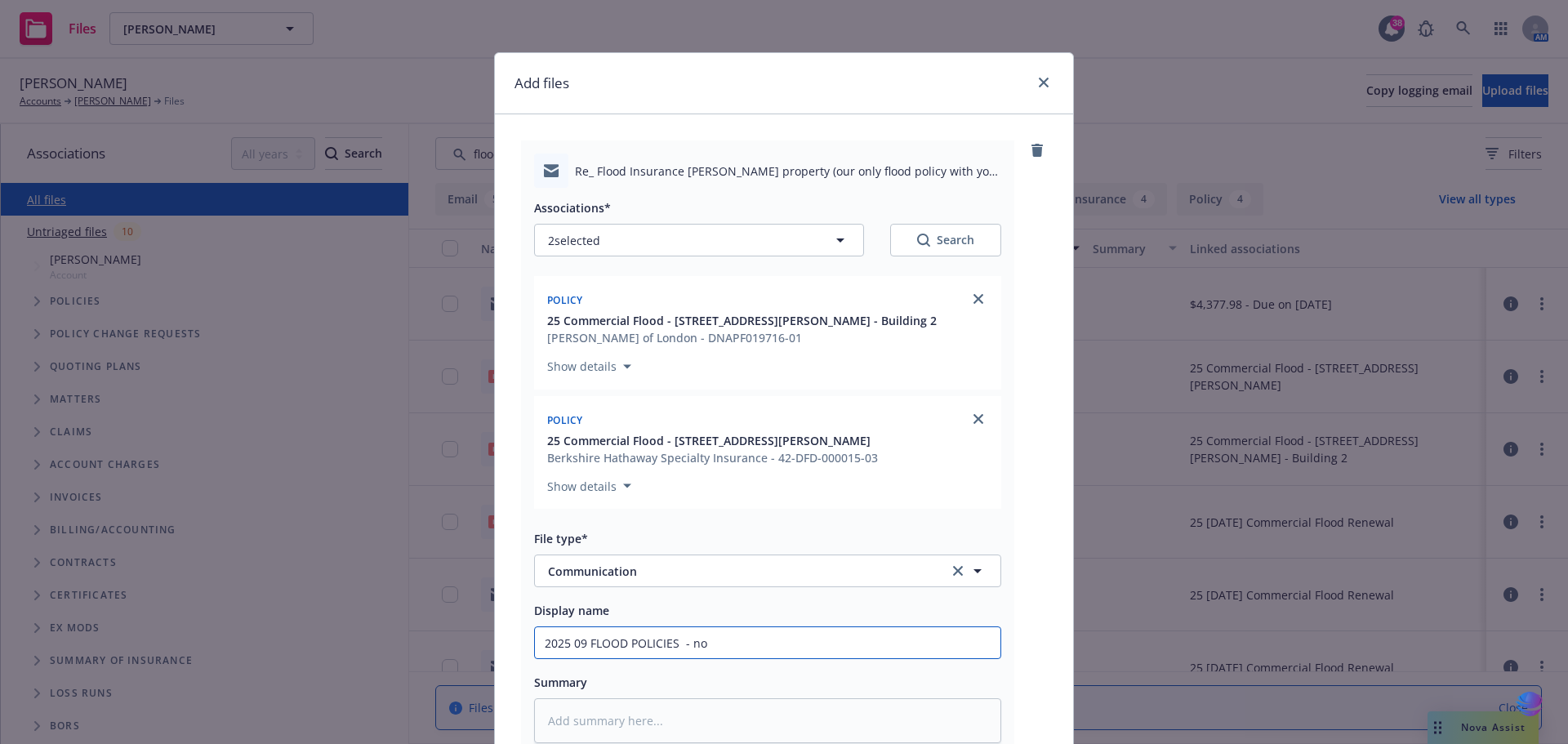
type input "2025 09 FLOOD POLICIES - no l"
type textarea "x"
type input "2025 09 FLOOD POLICIES - no lo"
type textarea "x"
type input "2025 09 FLOOD POLICIES - no lon"
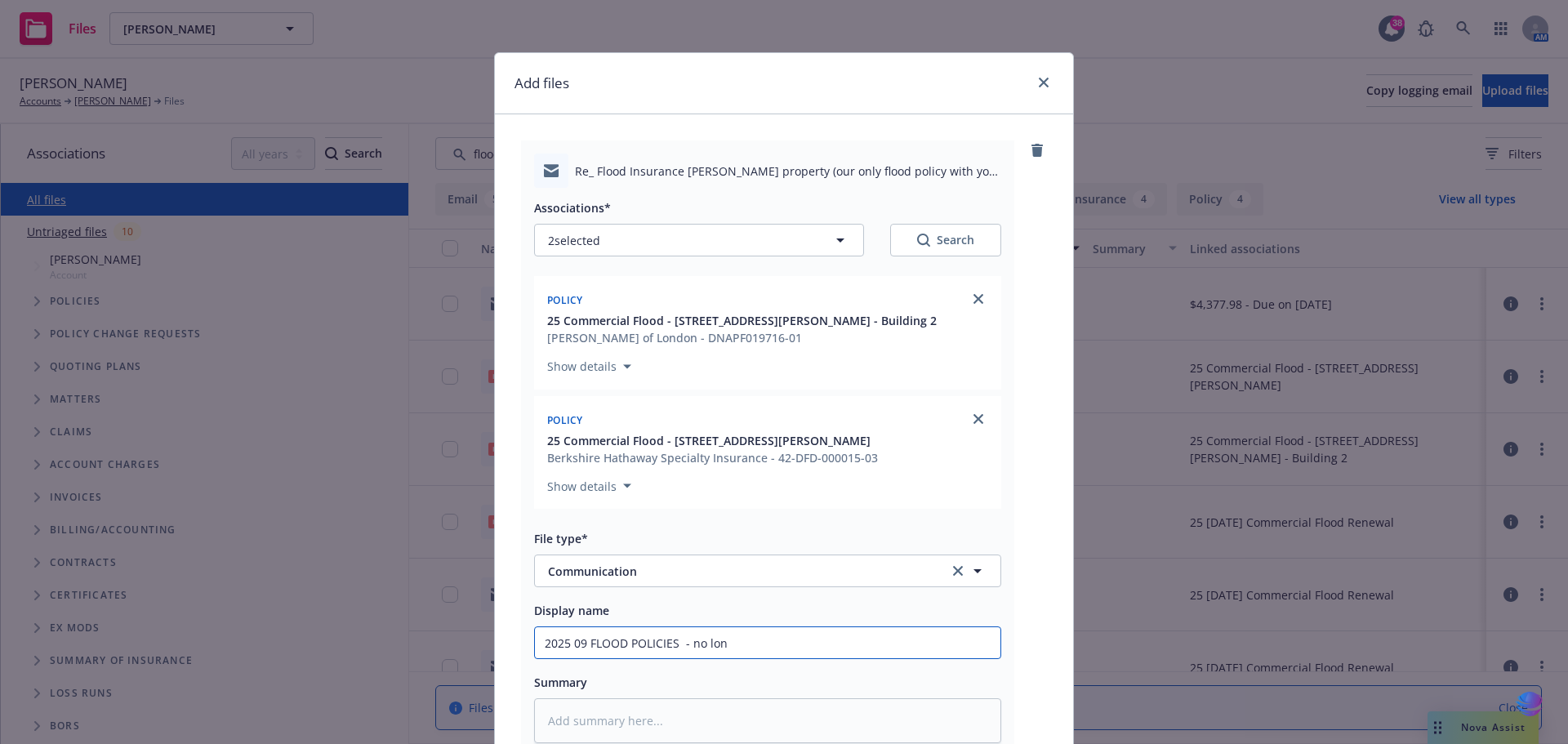
type textarea "x"
type input "2025 09 FLOOD POLICIES - no long"
type textarea "x"
type input "2025 09 FLOOD POLICIES - no longe"
type textarea "x"
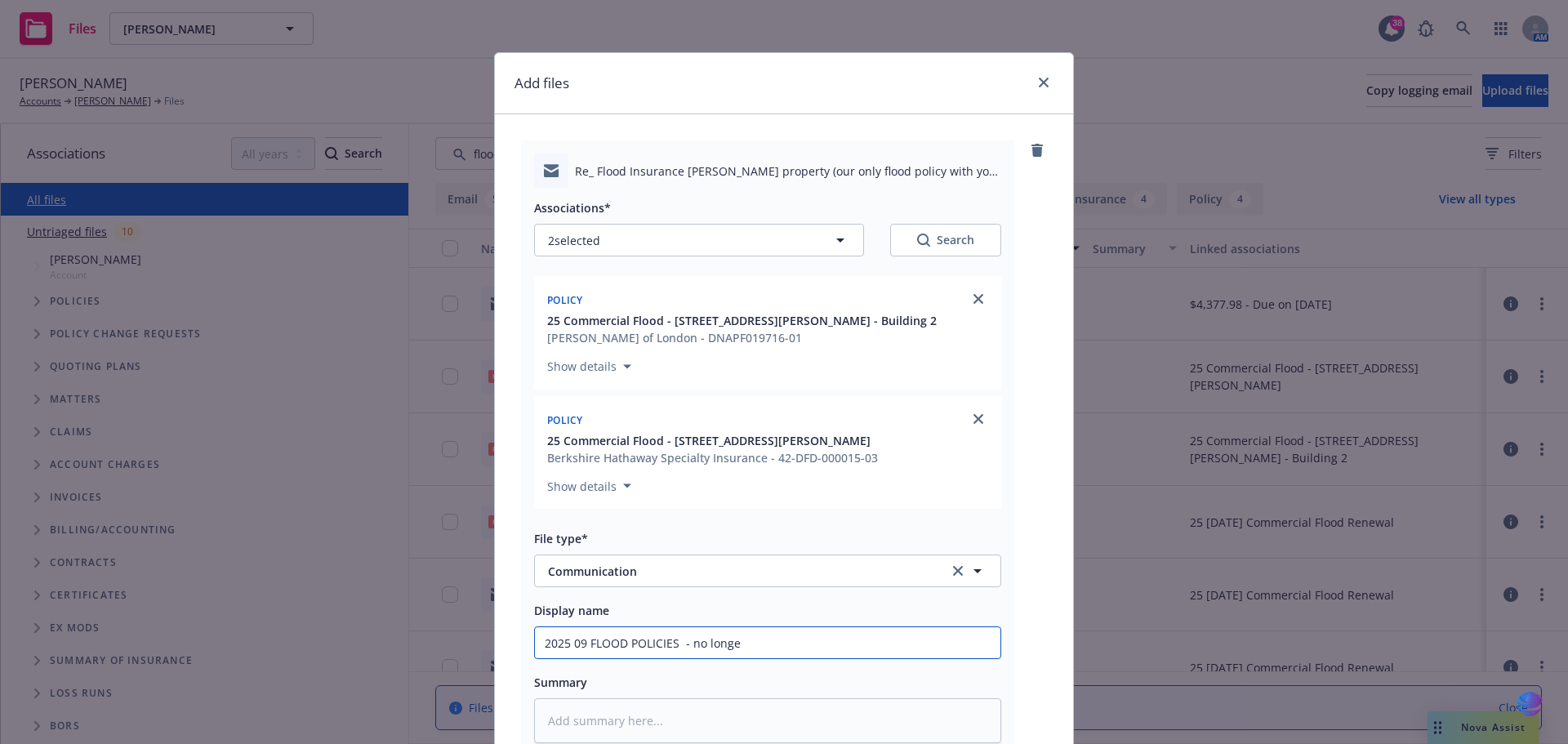
type input "2025 09 FLOOD POLICIES - no longer"
type textarea "x"
type input "2025 09 FLOOD POLICIES - no longer"
type textarea "x"
type input "2025 09 FLOOD POLICIES - no longer r"
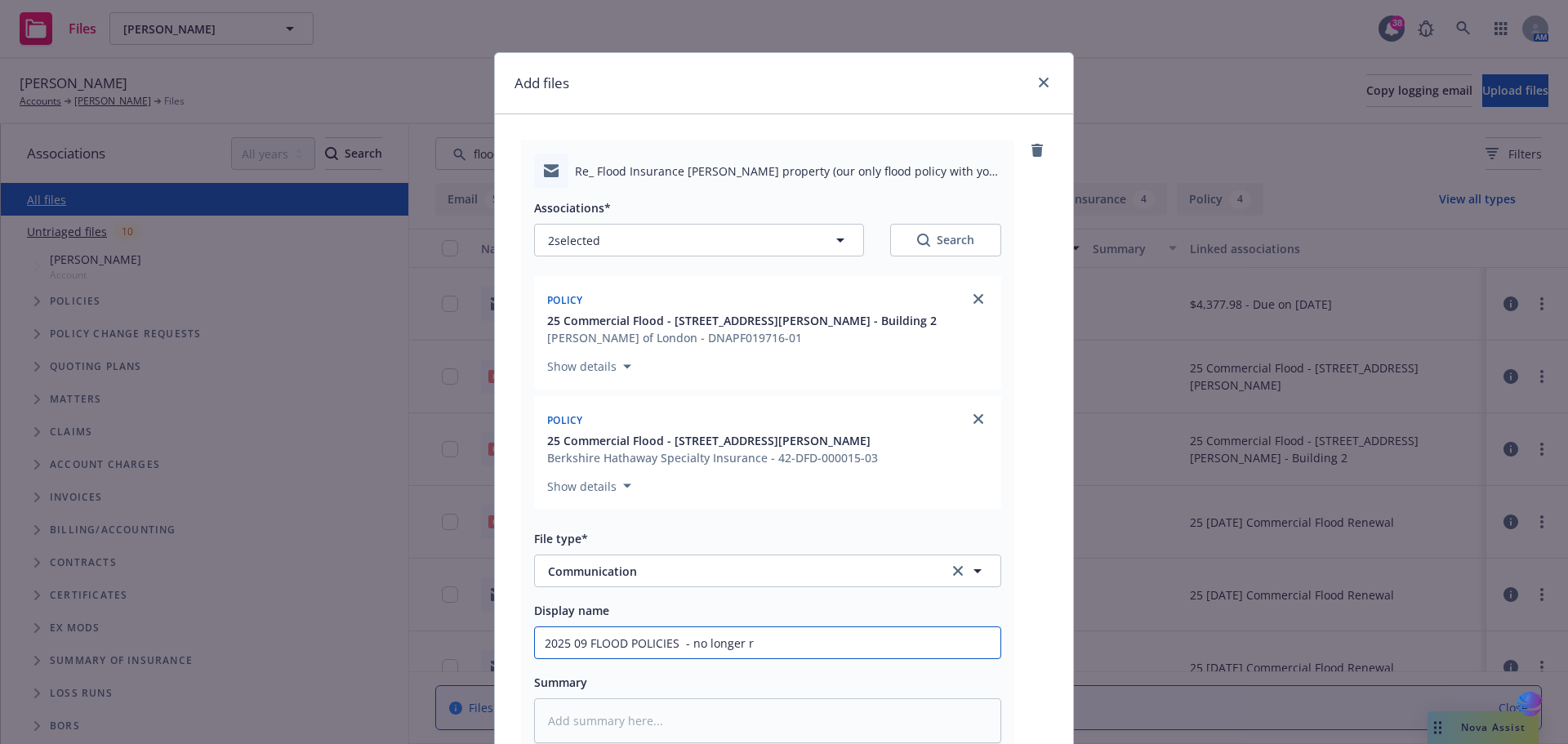
type textarea "x"
type input "2025 09 FLOOD POLICIES - no longer re"
type textarea "x"
type input "2025 09 FLOOD POLICIES - no longer req"
type textarea "x"
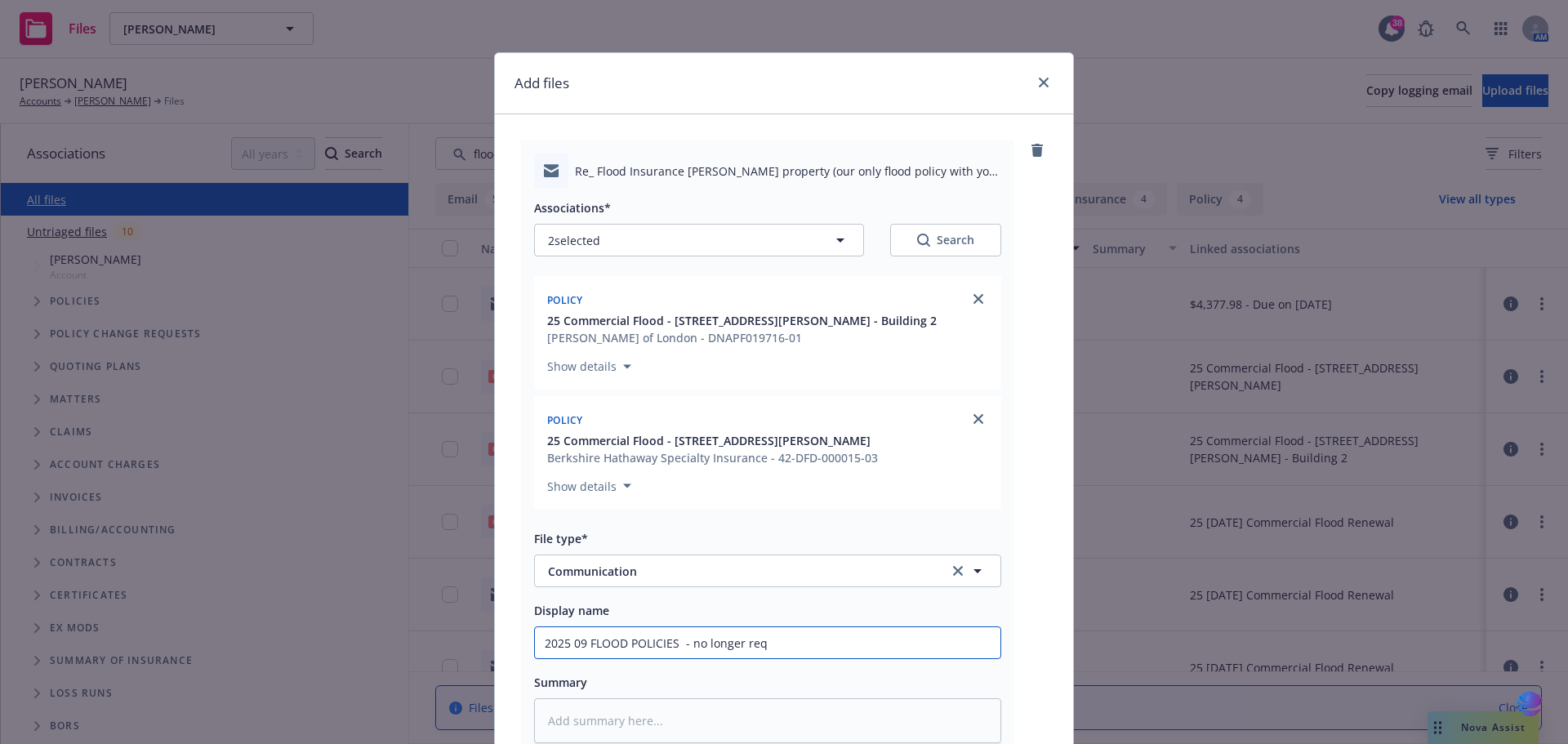
type input "2025 09 FLOOD POLICIES - no longer requ"
type textarea "x"
type input "2025 09 FLOOD POLICIES - no longer requi"
type textarea "x"
type input "2025 09 FLOOD POLICIES - no longer requir"
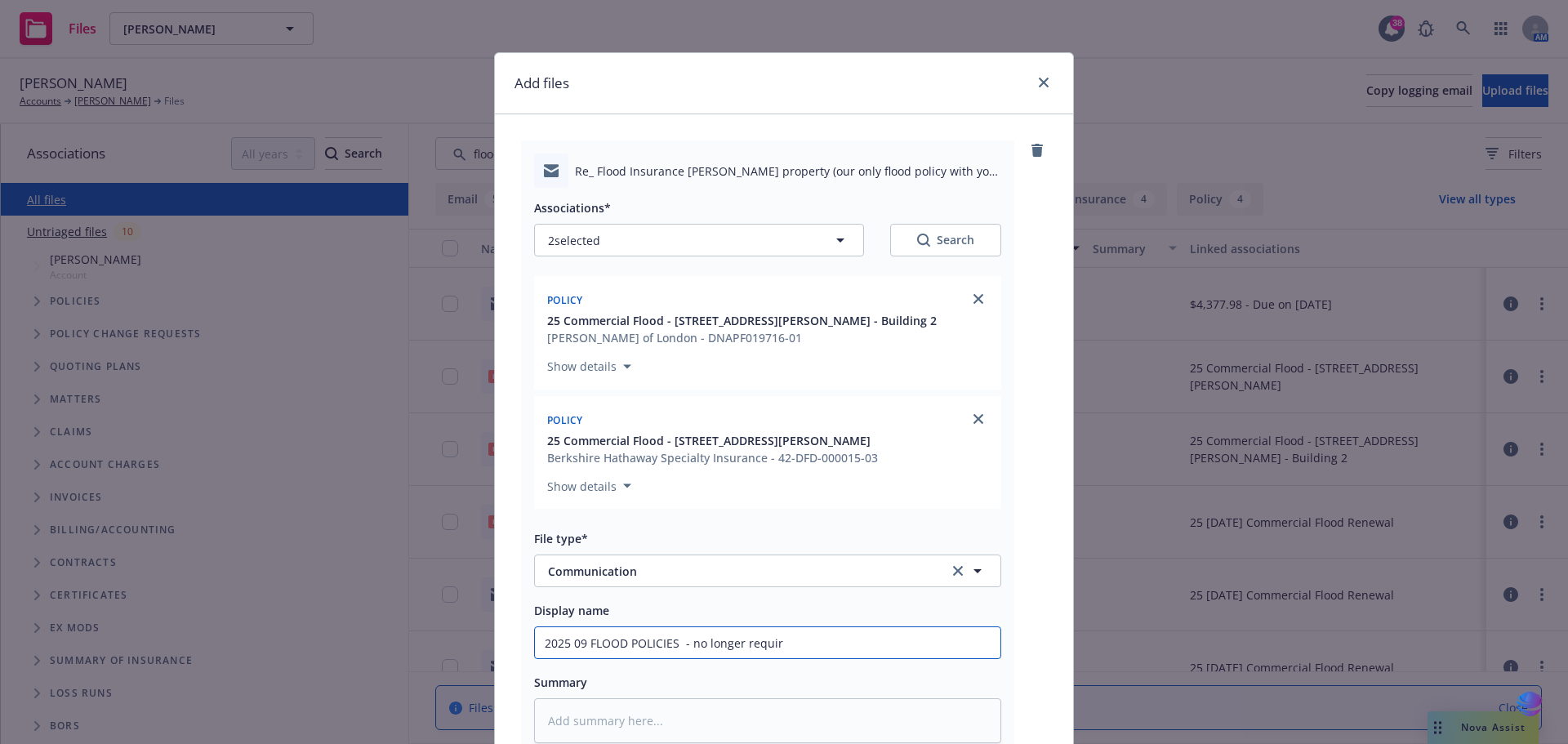
type textarea "x"
type input "2025 09 FLOOD POLICIES - no longer require"
type textarea "x"
type input "2025 09 FLOOD POLICIES - no longer required"
type textarea "x"
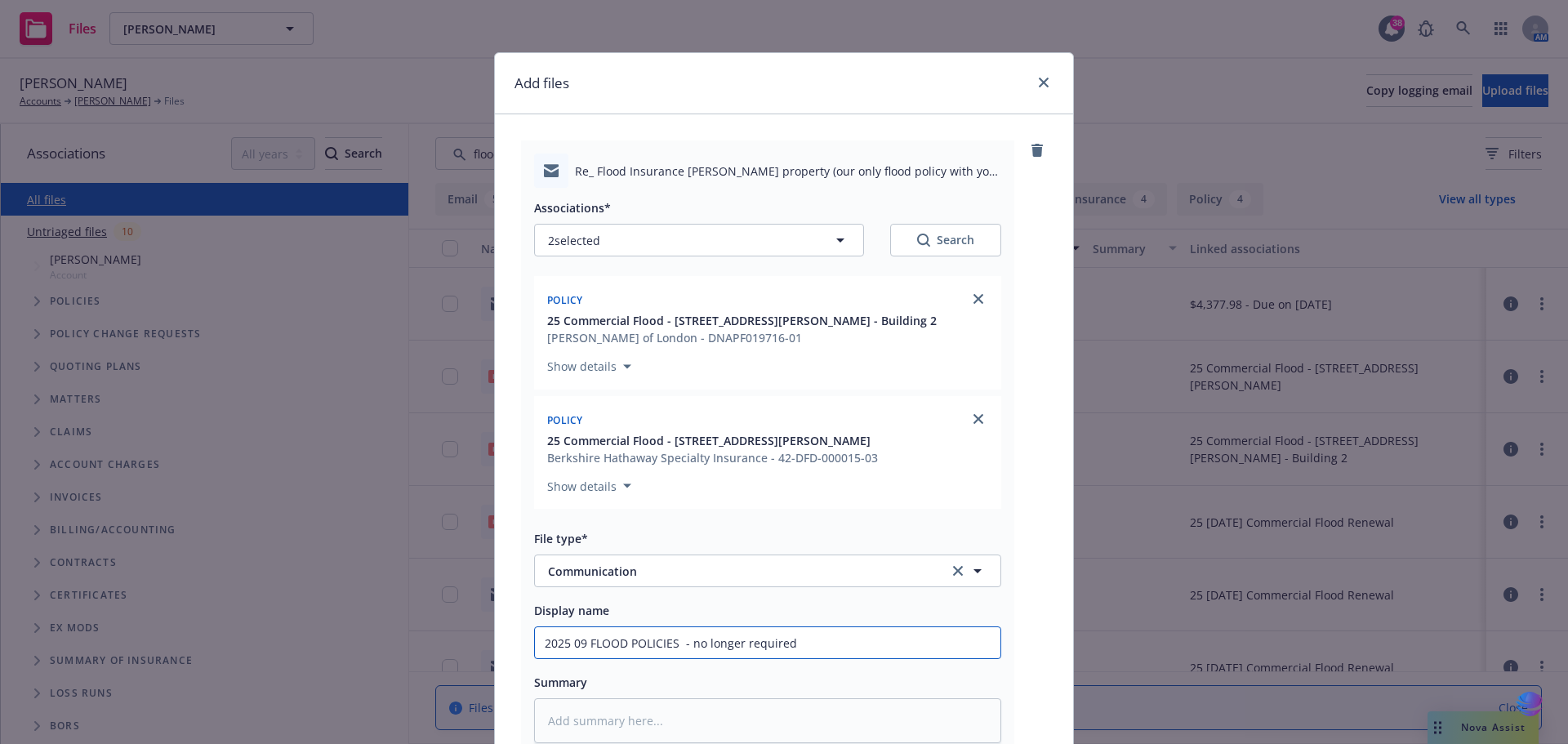
type input "2025 09 FLOOD POLICIES - no longer required"
type textarea "x"
type input "2025 09 FLOOD POLICIES - no longer required t"
type textarea "x"
type input "2025 09 FLOOD POLICIES - no longer required to"
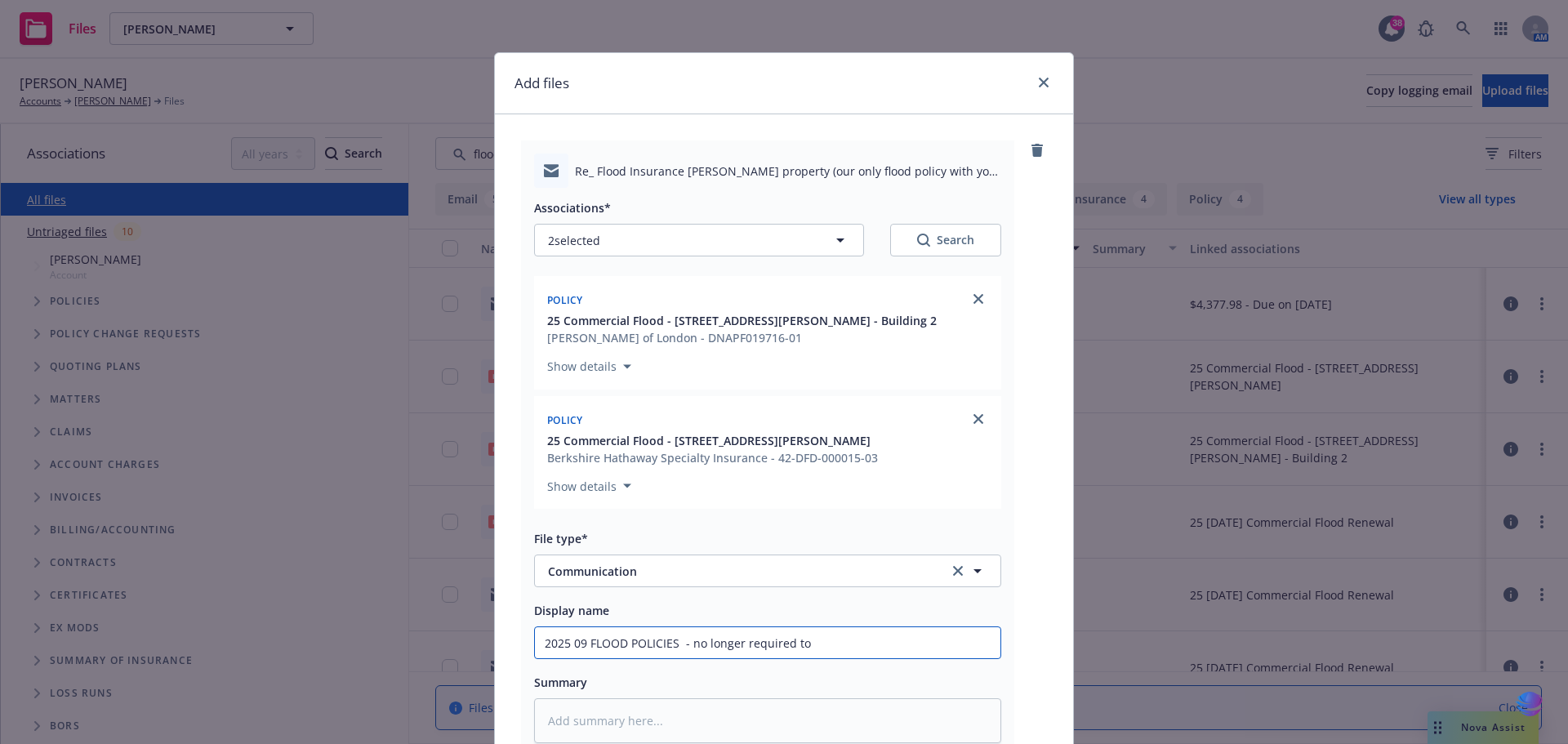
type textarea "x"
type input "2025 09 FLOOD POLICIES - no longer required to"
type textarea "x"
type input "2025 09 FLOOD POLICIES - no longer required to c"
type textarea "x"
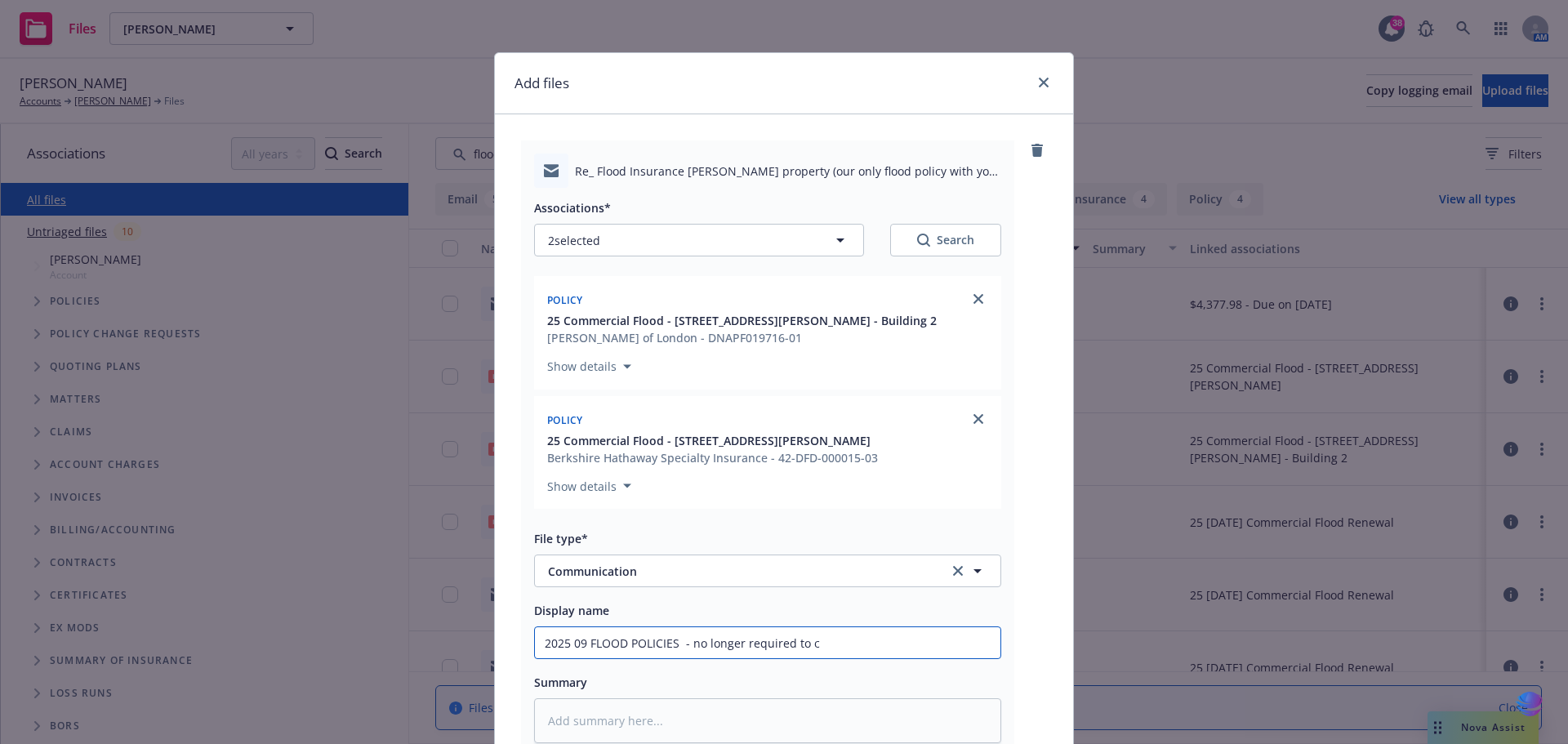
type input "2025 09 FLOOD POLICIES - no longer required to ca"
type textarea "x"
type input "2025 09 FLOOD POLICIES - no longer required to car"
type textarea "x"
type input "2025 09 FLOOD POLICIES - no longer required to [PERSON_NAME]"
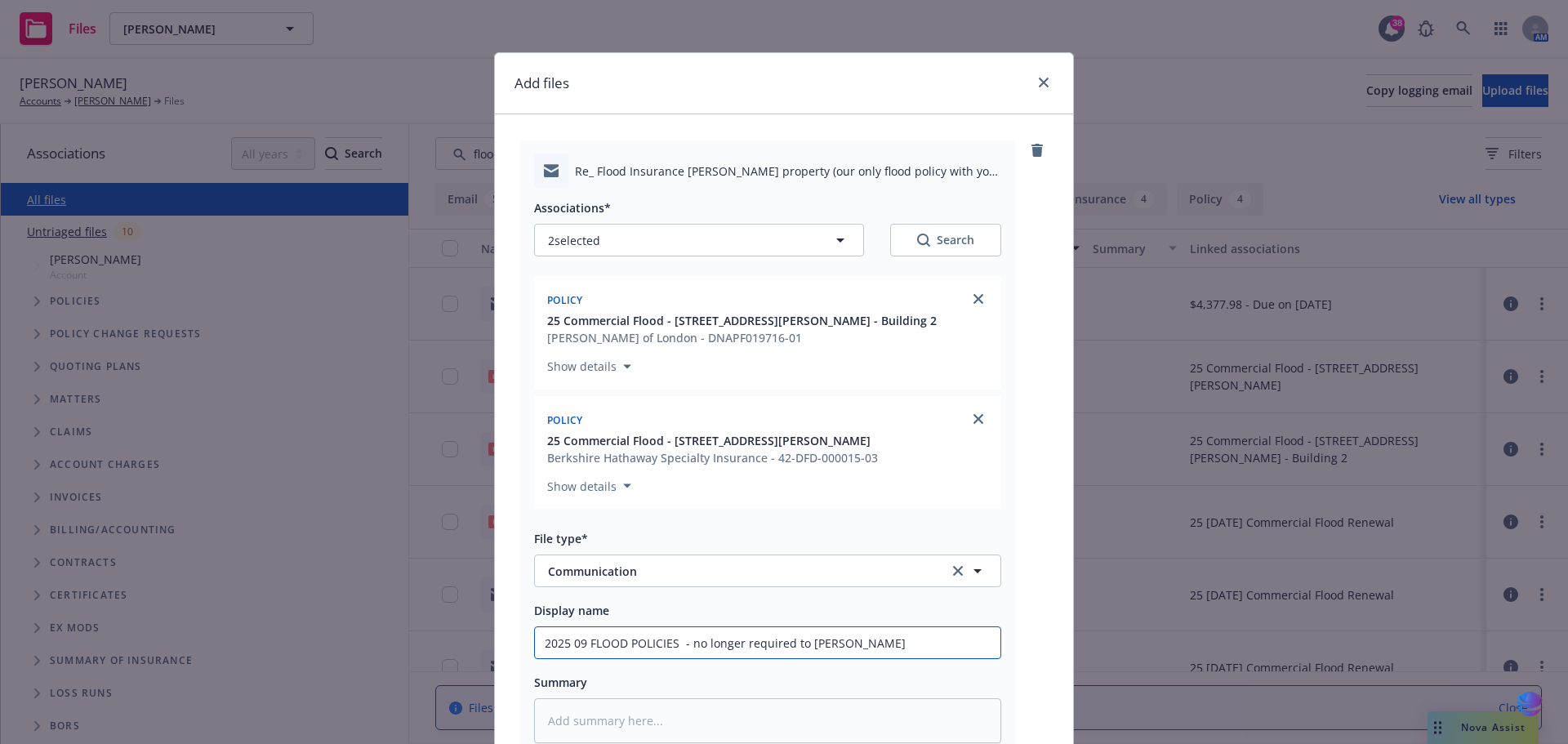
type textarea "x"
type input "2025 09 FLOOD POLICIES - no longer required to carry"
type textarea "x"
type input "2025 09 FLOOD POLICIES - no longer required to carry"
type textarea "x"
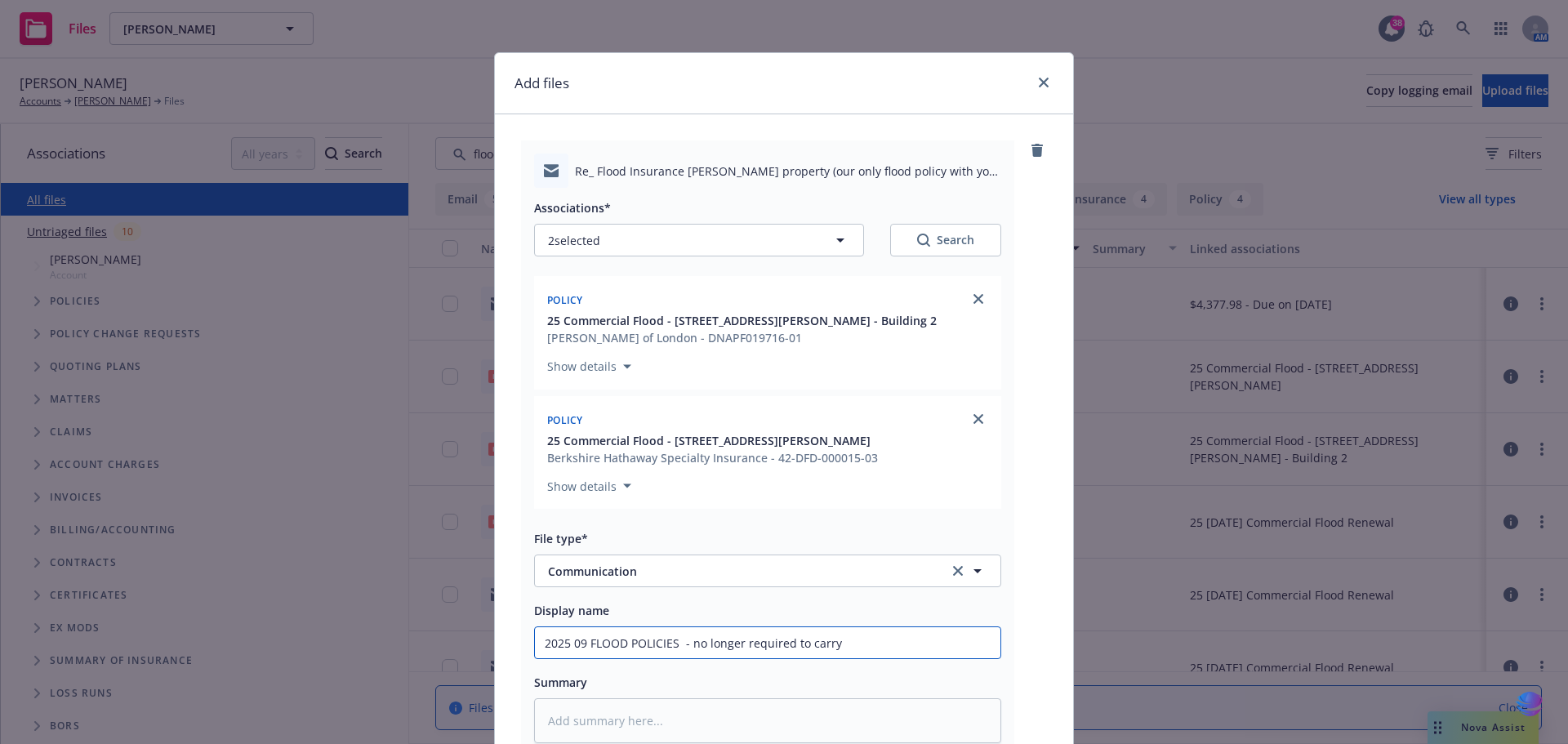
type input "2025 09 FLOOD POLICIES - no longer required to carry F"
type textarea "x"
type input "2025 09 FLOOD POLICIES - no longer required to carry Fl"
type textarea "x"
type input "2025 09 FLOOD POLICIES - no longer required to carry Flo"
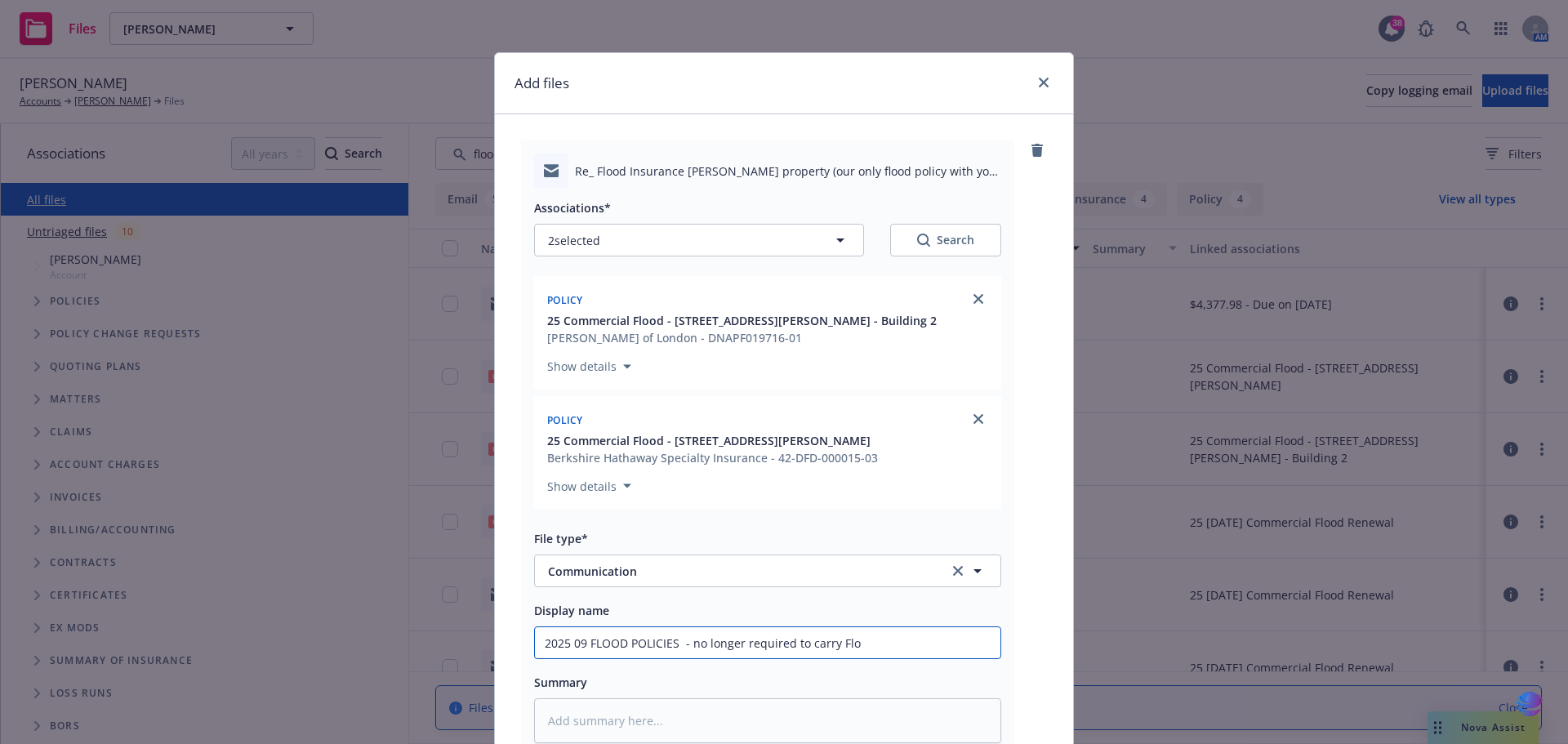
type textarea "x"
type input "2025 09 FLOOD POLICIES - no longer required to carry Floo"
type textarea "x"
type input "2025 09 FLOOD POLICIES - no longer required to carry Flood"
type textarea "x"
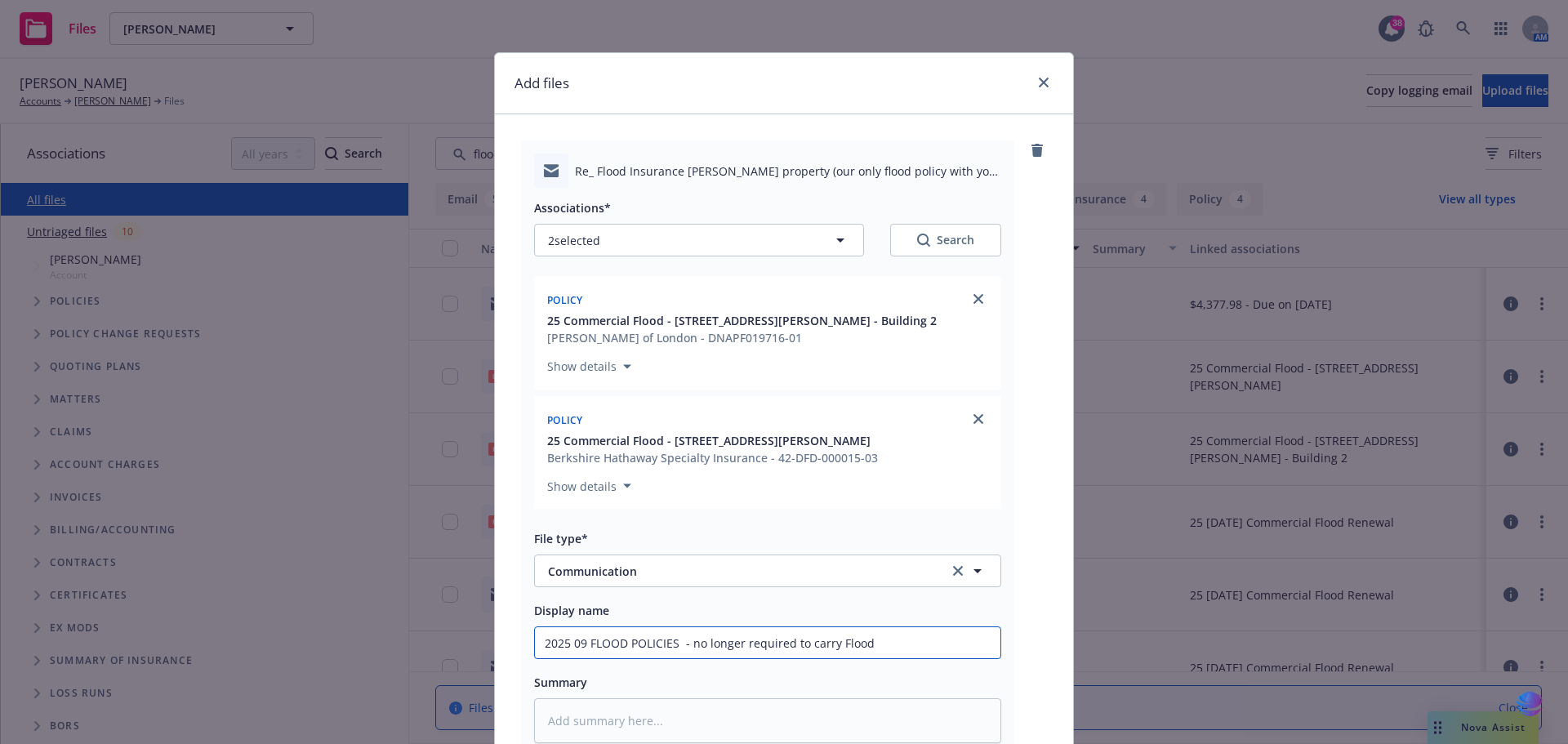
type input "2025 09 FLOOD POLICIES - no longer required to carry Flood"
type textarea "x"
type input "2025 09 FLOOD POLICIES - no longer required to carry Flood I"
type textarea "x"
type input "2025 09 FLOOD POLICIES - no longer required to carry Flood In"
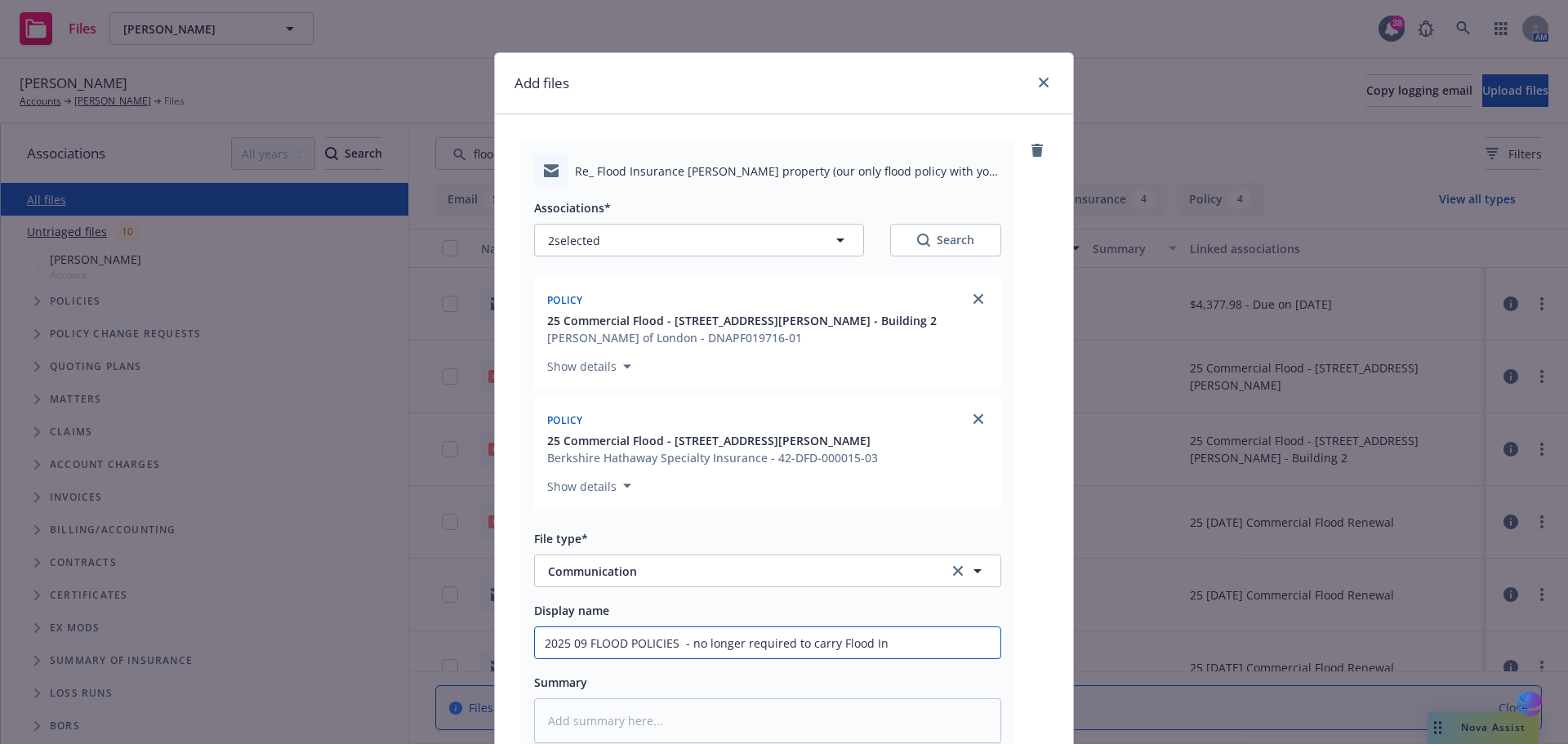
type textarea "x"
type input "2025 09 FLOOD POLICIES - no longer required to carry Flood Ins"
type textarea "x"
type input "2025 09 FLOOD POLICIES - no longer required to carry Flood Ins"
type textarea "x"
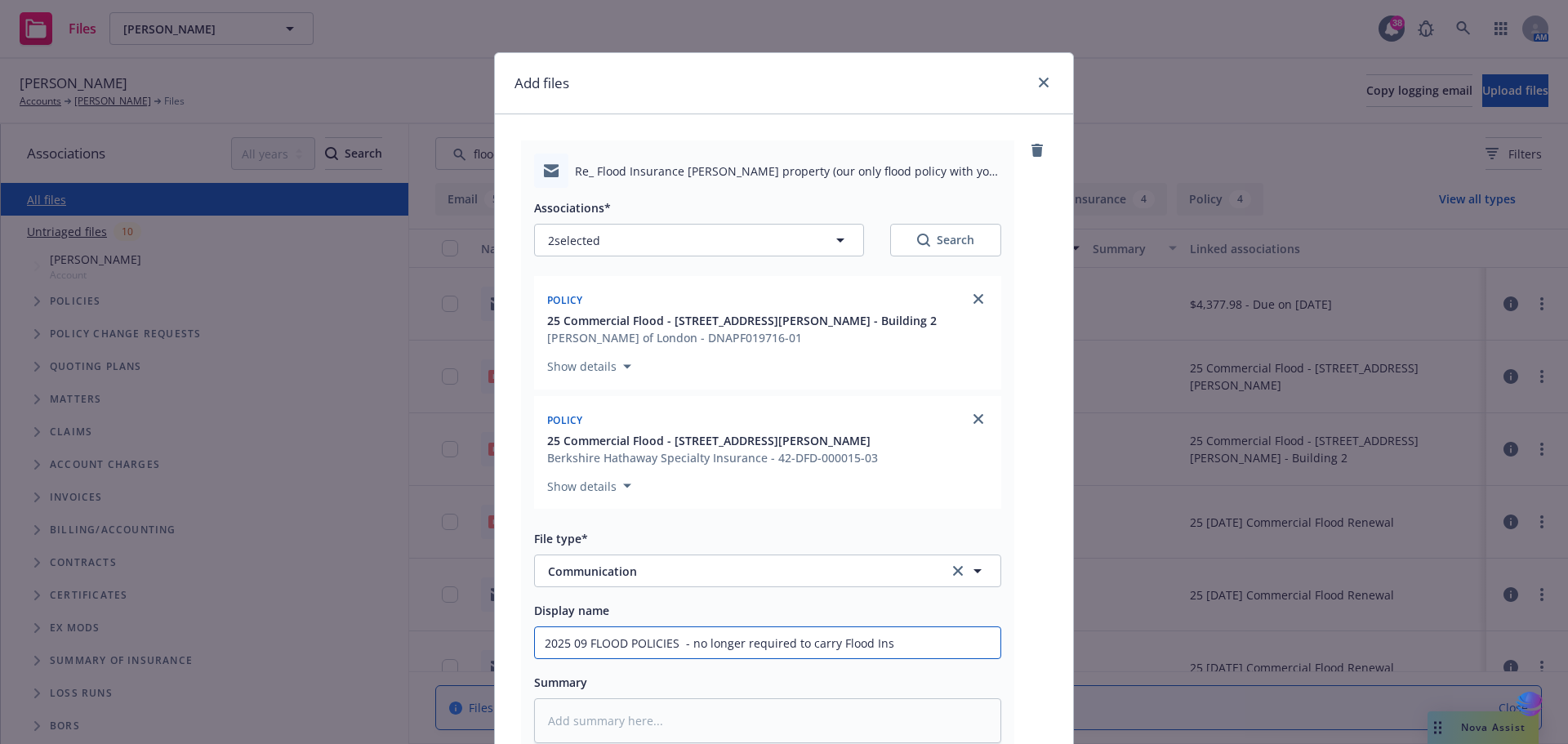
type input "2025 09 FLOOD POLICIES - no longer required to carry Flood Ins ("
type textarea "x"
type input "2025 09 FLOOD POLICIES - no longer required to carry Flood Ins (i"
type textarea "x"
type input "2025 09 FLOOD POLICIES - no longer required to carry Flood Ins (in"
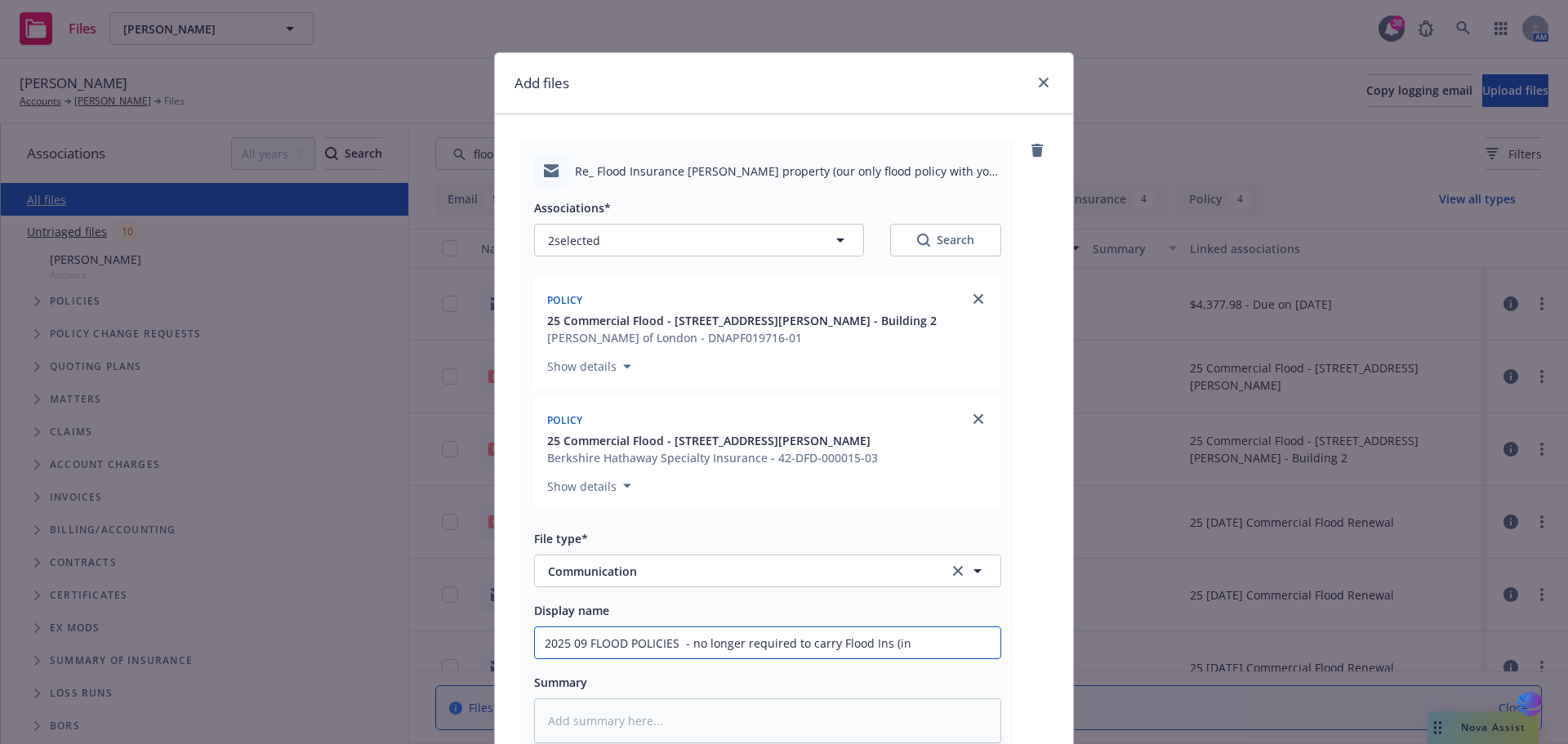
type textarea "x"
type input "2025 09 FLOOD POLICIES - no longer required to carry Flood Ins (inf"
type textarea "x"
type input "2025 09 FLOOD POLICIES - no longer required to carry Flood Ins (info"
type textarea "x"
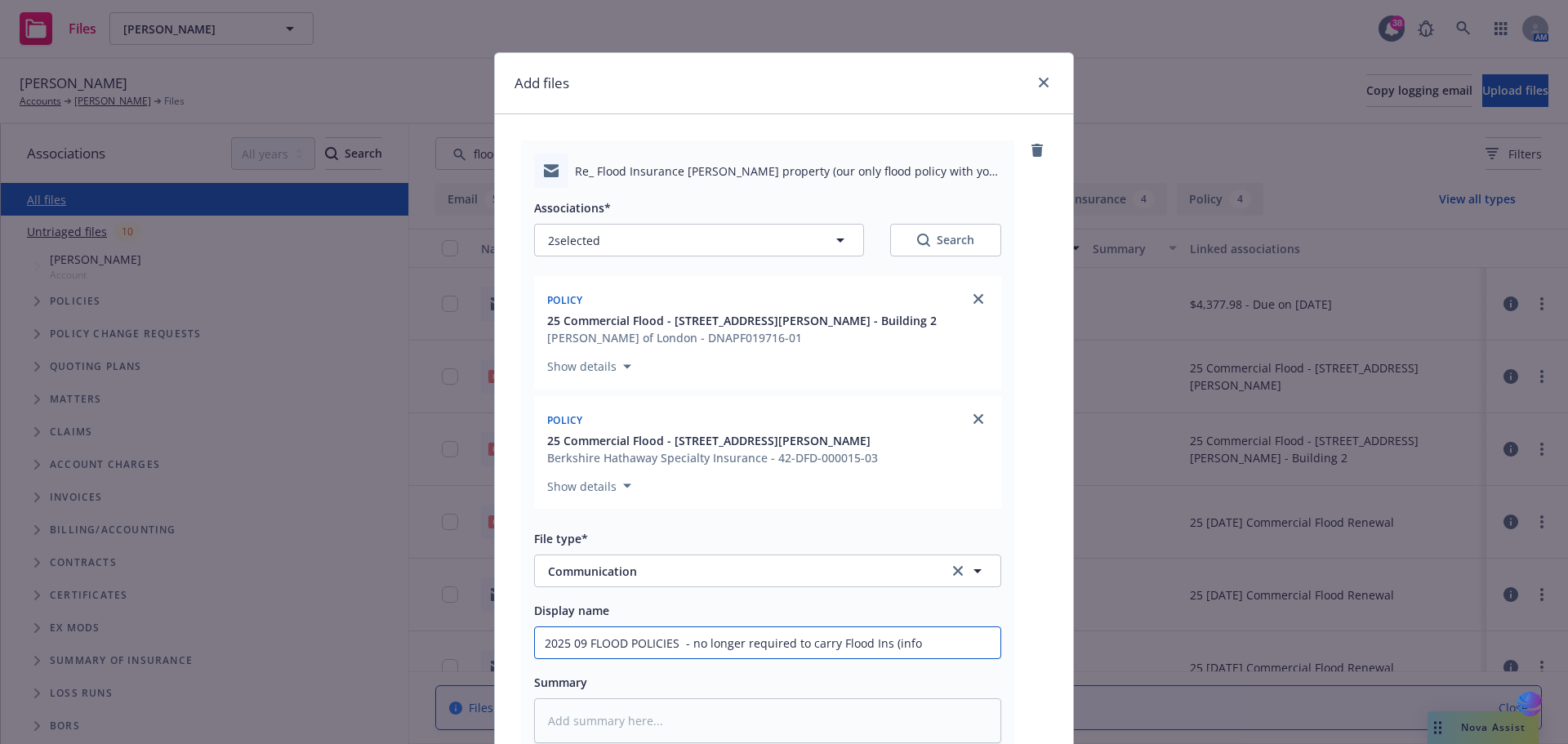
type input "2025 09 FLOOD POLICIES - no longer required to carry Flood Ins (info"
type textarea "x"
type input "2025 09 FLOOD POLICIES - no longer required to carry Flood Ins (info f"
type textarea "x"
type input "2025 09 FLOOD POLICIES - no longer required to carry Flood Ins (info fr"
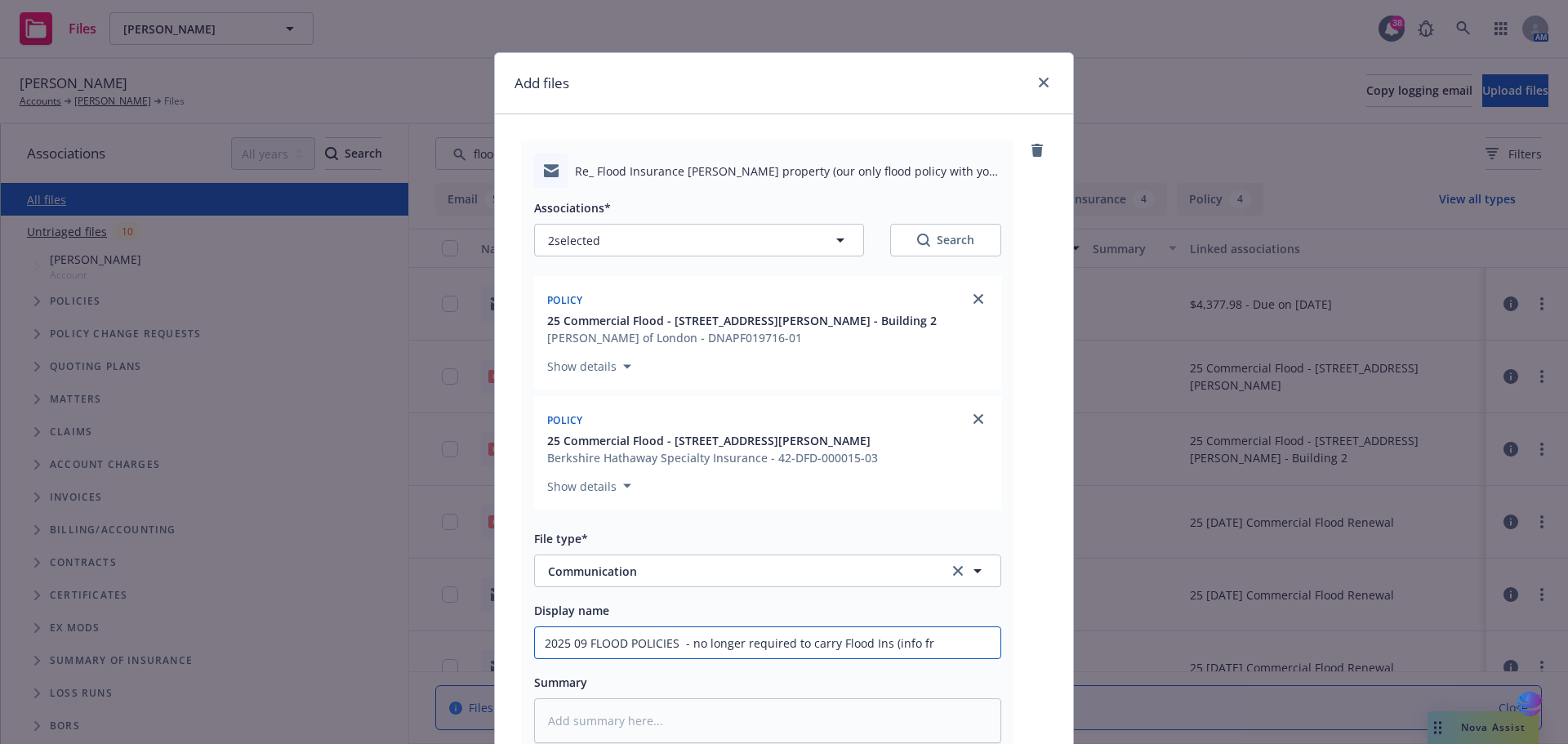
type textarea "x"
type input "2025 09 FLOOD POLICIES - no longer required to carry Flood Ins (info fro"
type textarea "x"
type input "2025 09 FLOOD POLICIES - no longer required to carry Flood Ins (info from"
type textarea "x"
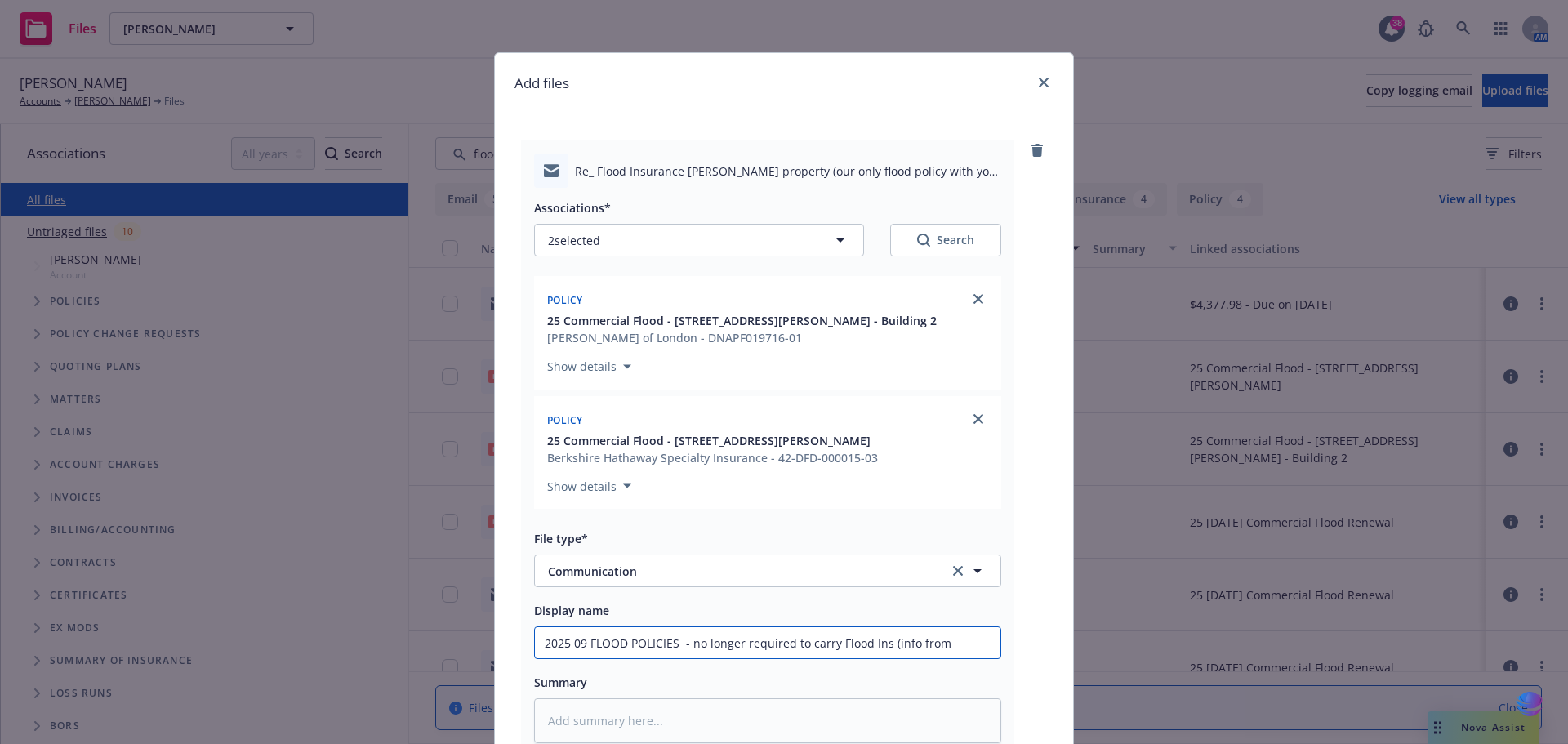
type input "2025 09 FLOOD POLICIES - no longer required to carry Flood Ins (info from"
type textarea "x"
type input "2025 09 FLOOD POLICIES - no longer required to carry Flood Ins (info from i"
type textarea "x"
type input "2025 09 FLOOD POLICIES - no longer required to carry Flood Ins (info from in"
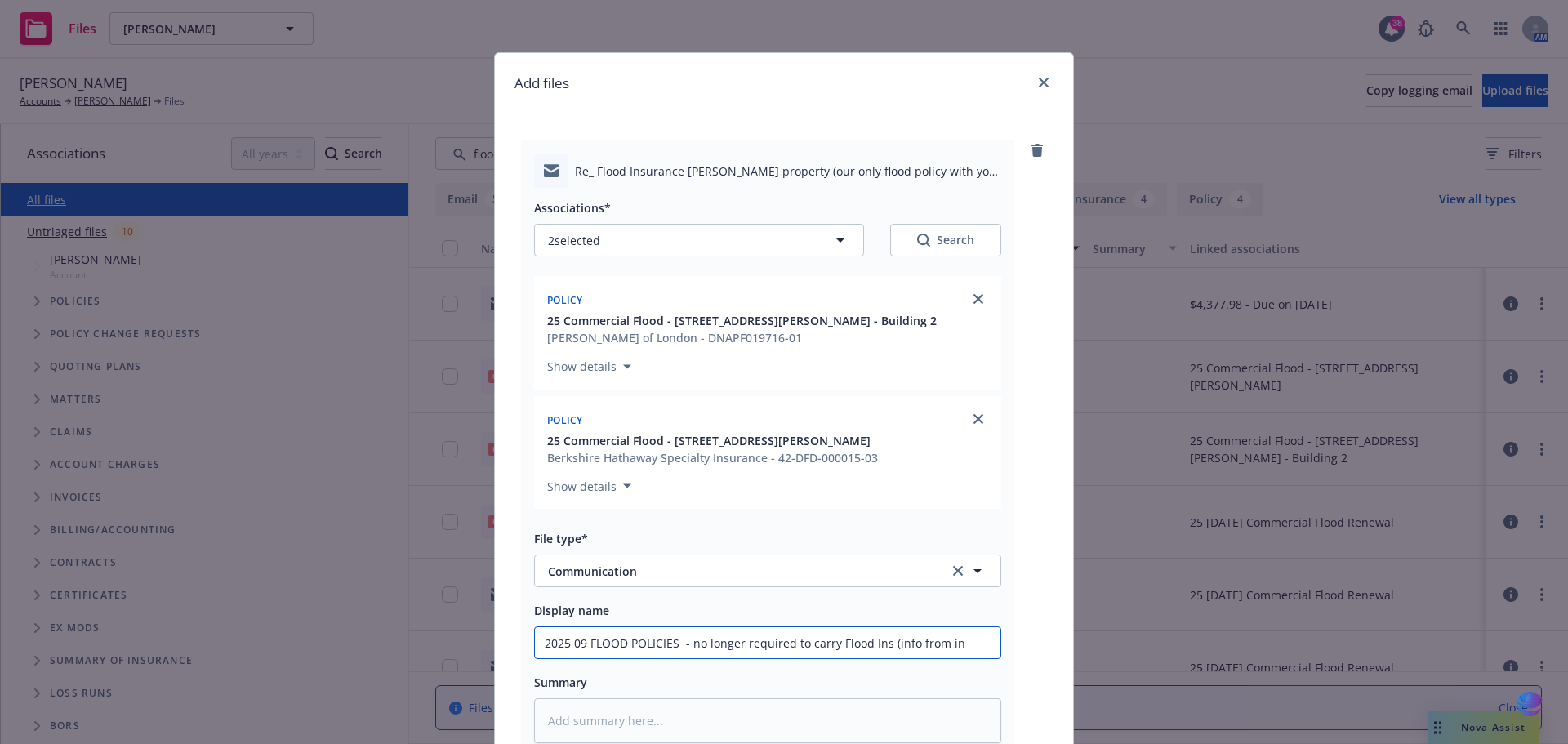
type textarea "x"
type input "2025 09 FLOOD POLICIES - no longer required to carry Flood Ins (info from ins"
type textarea "x"
type input "2025 09 FLOOD POLICIES - no longer required to carry Flood Ins (info from insu"
type textarea "x"
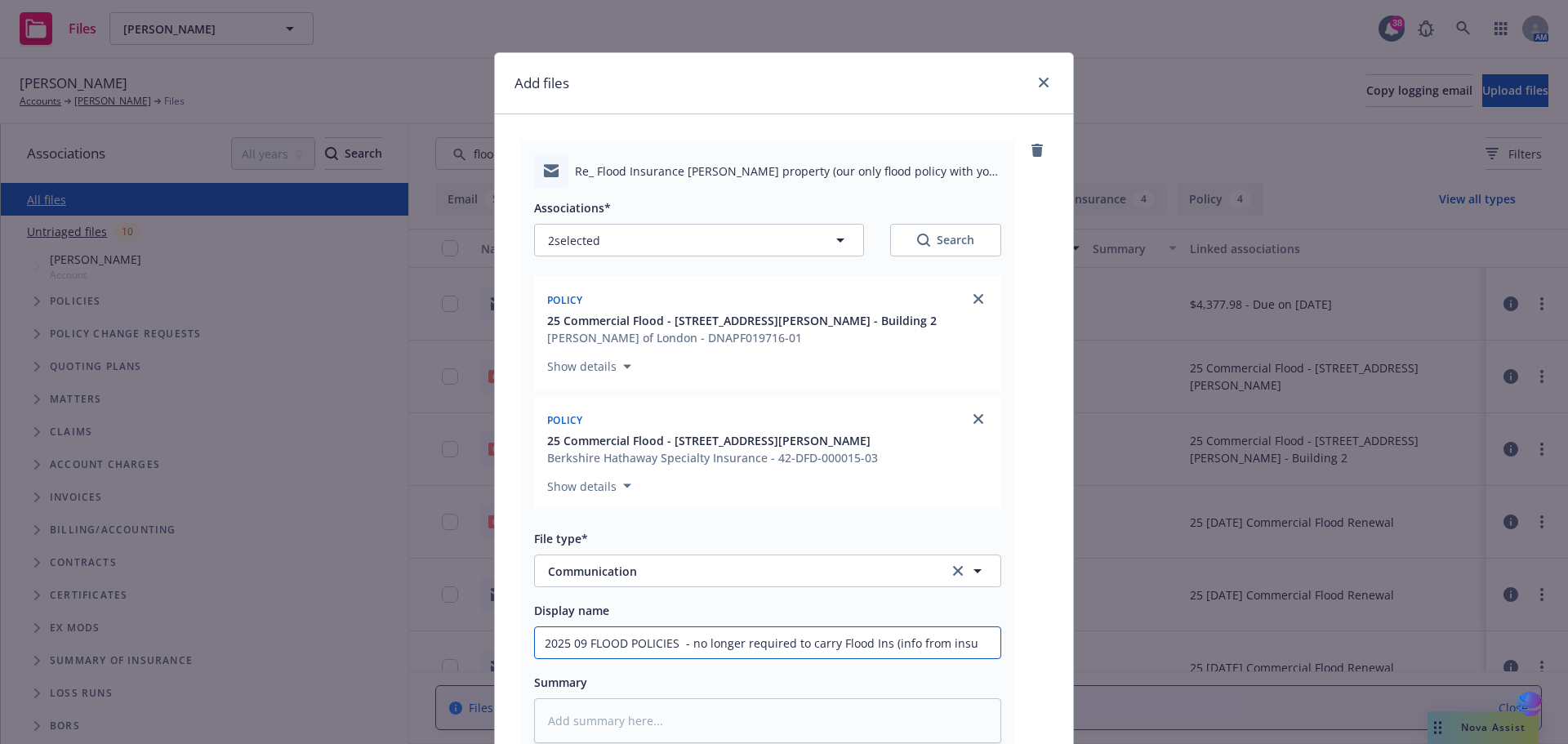
type input "2025 09 FLOOD POLICIES - no longer required to carry Flood Ins (info from insur"
type textarea "x"
type input "2025 09 FLOOD POLICIES - no longer required to carry Flood Ins (info from insure"
type textarea "x"
type input "2025 09 FLOOD POLICIES - no longer required to carry Flood Ins (info from insur…"
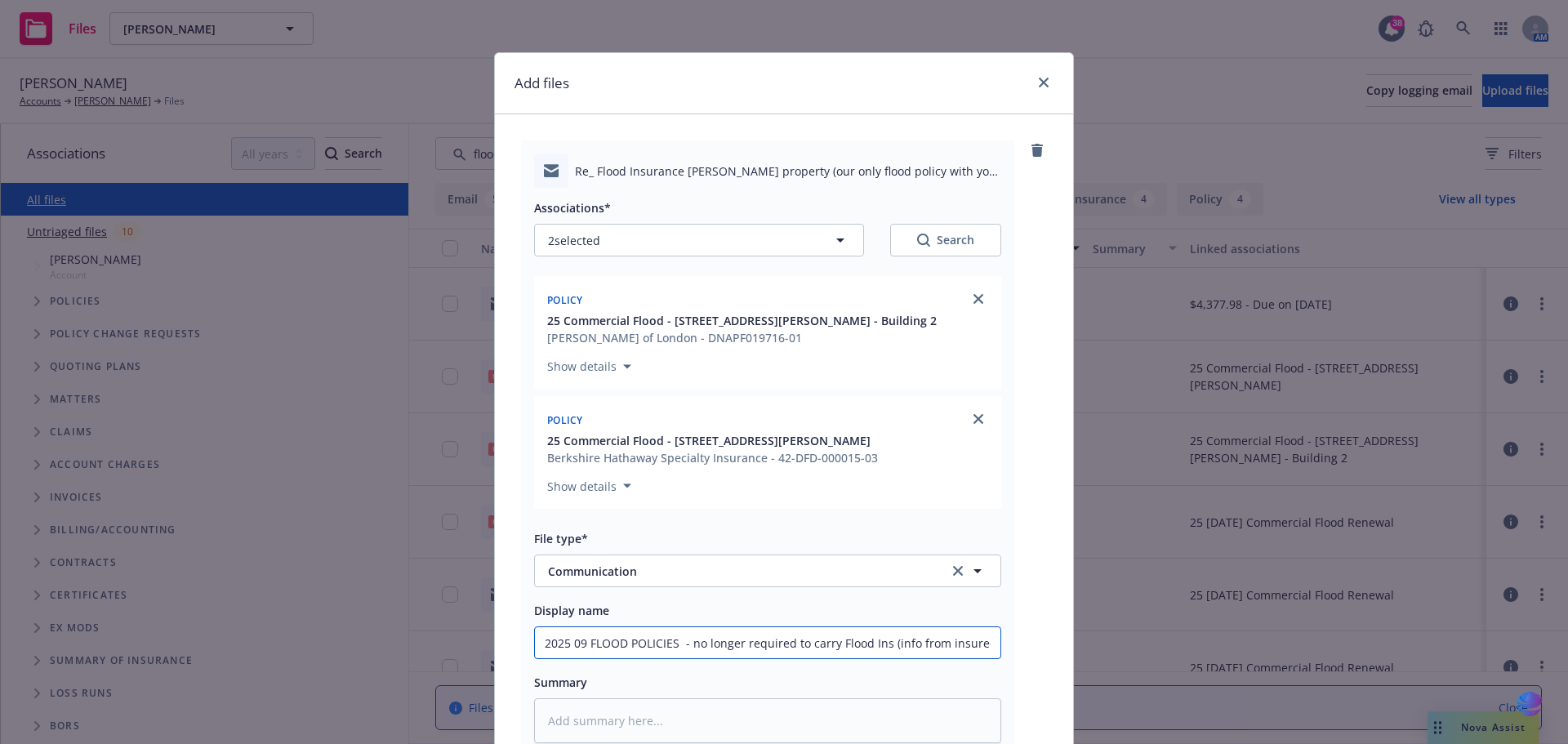
type textarea "x"
drag, startPoint x: 541, startPoint y: 644, endPoint x: 1025, endPoint y: 635, distance: 484.1
click at [1025, 635] on div "Re_ Flood Insurance [PERSON_NAME] property (our only flood policy with you guys…" at bounding box center [784, 448] width 526 height 616
type input "2025 09 FLOOD POLICIES - no longer required to carry Flood Ins (info from insur…"
click at [576, 707] on textarea at bounding box center [767, 721] width 467 height 45
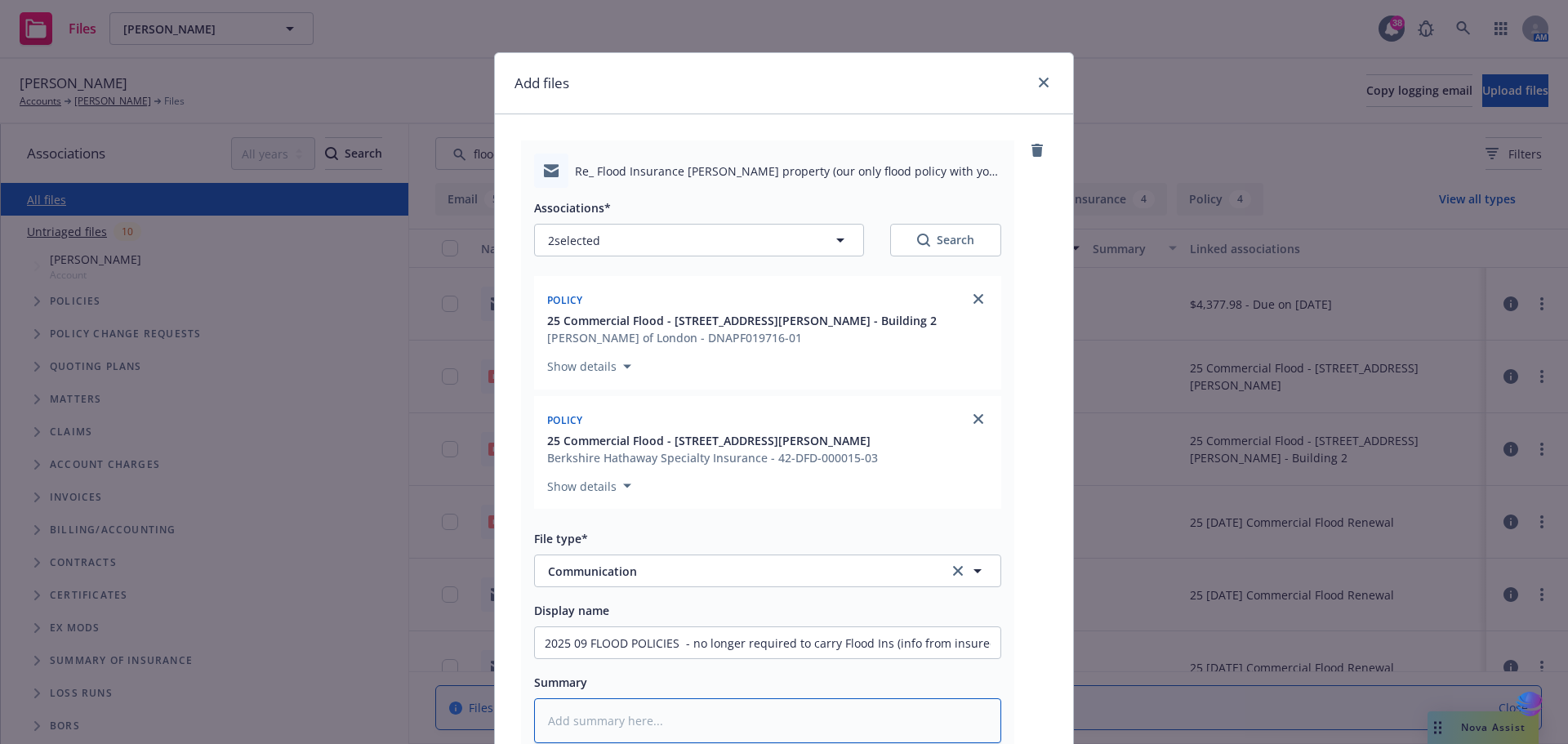
paste textarea "2025 09 FLOOD POLICIES - no longer required to carry Flood Ins (info from insur…"
type textarea "x"
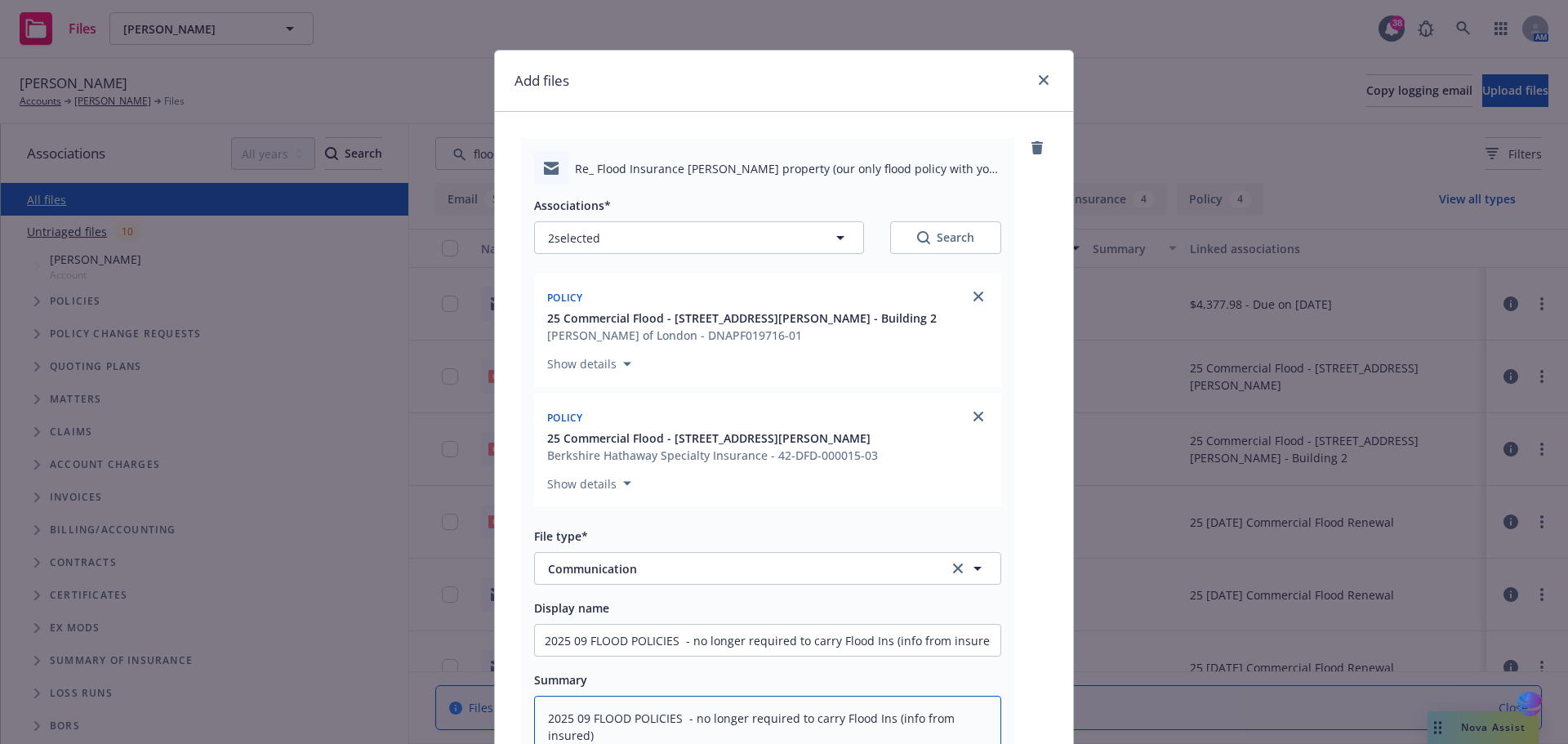
type textarea "2025 09 FLOOD POLICIES - no longer required to carry Flood Ins (info from insur…"
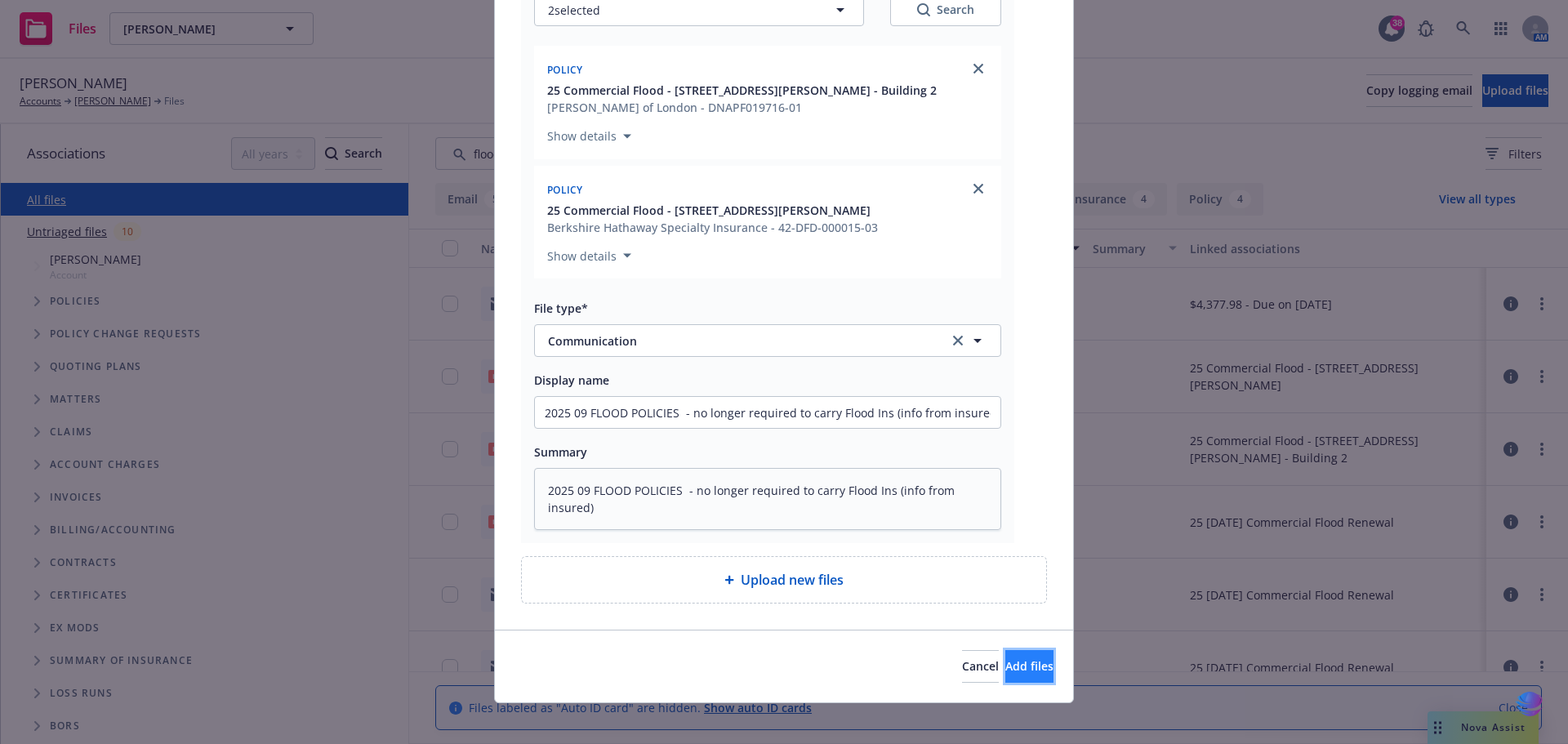
click at [1005, 672] on span "Add files" at bounding box center [1028, 666] width 48 height 16
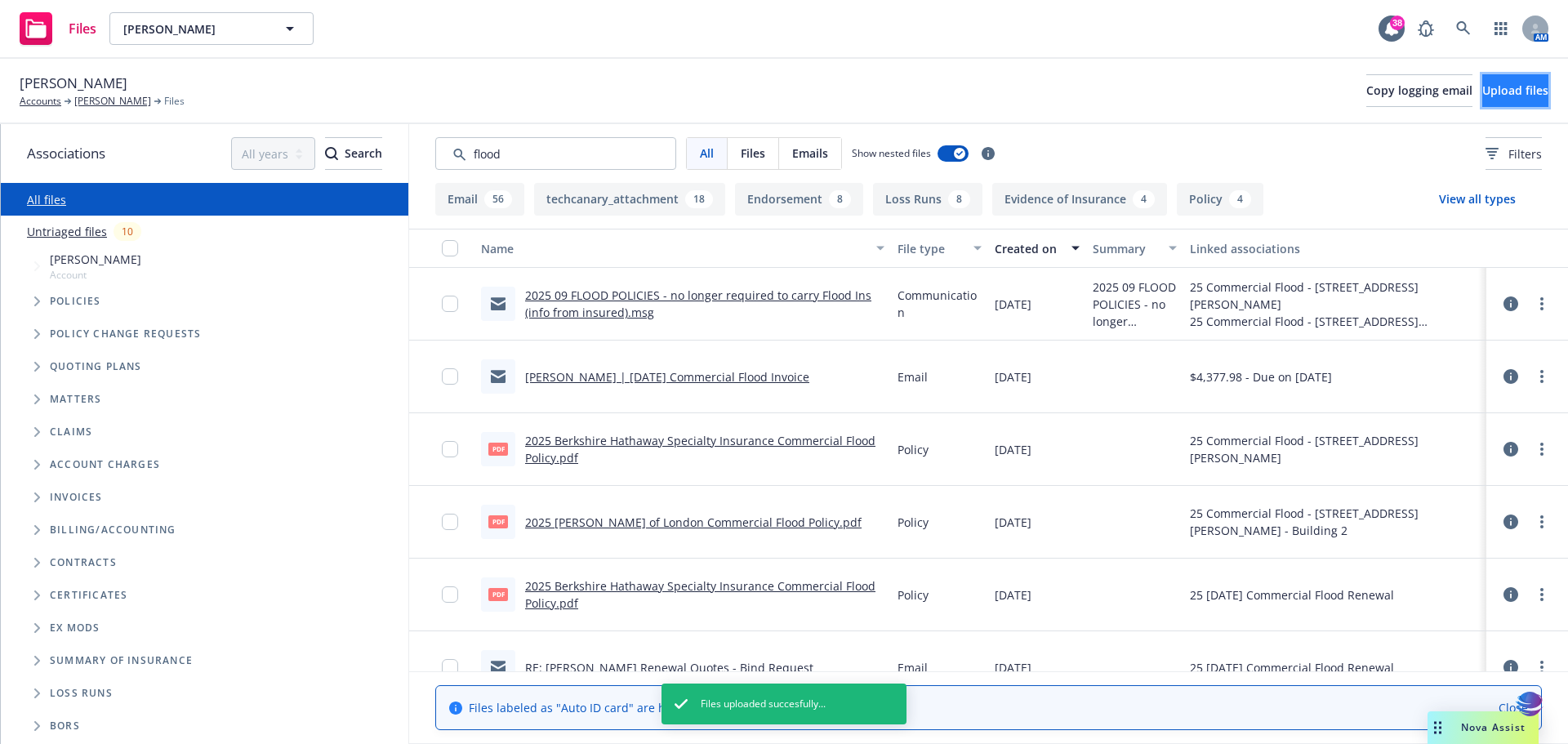
click at [1482, 87] on span "Upload files" at bounding box center [1515, 91] width 66 height 16
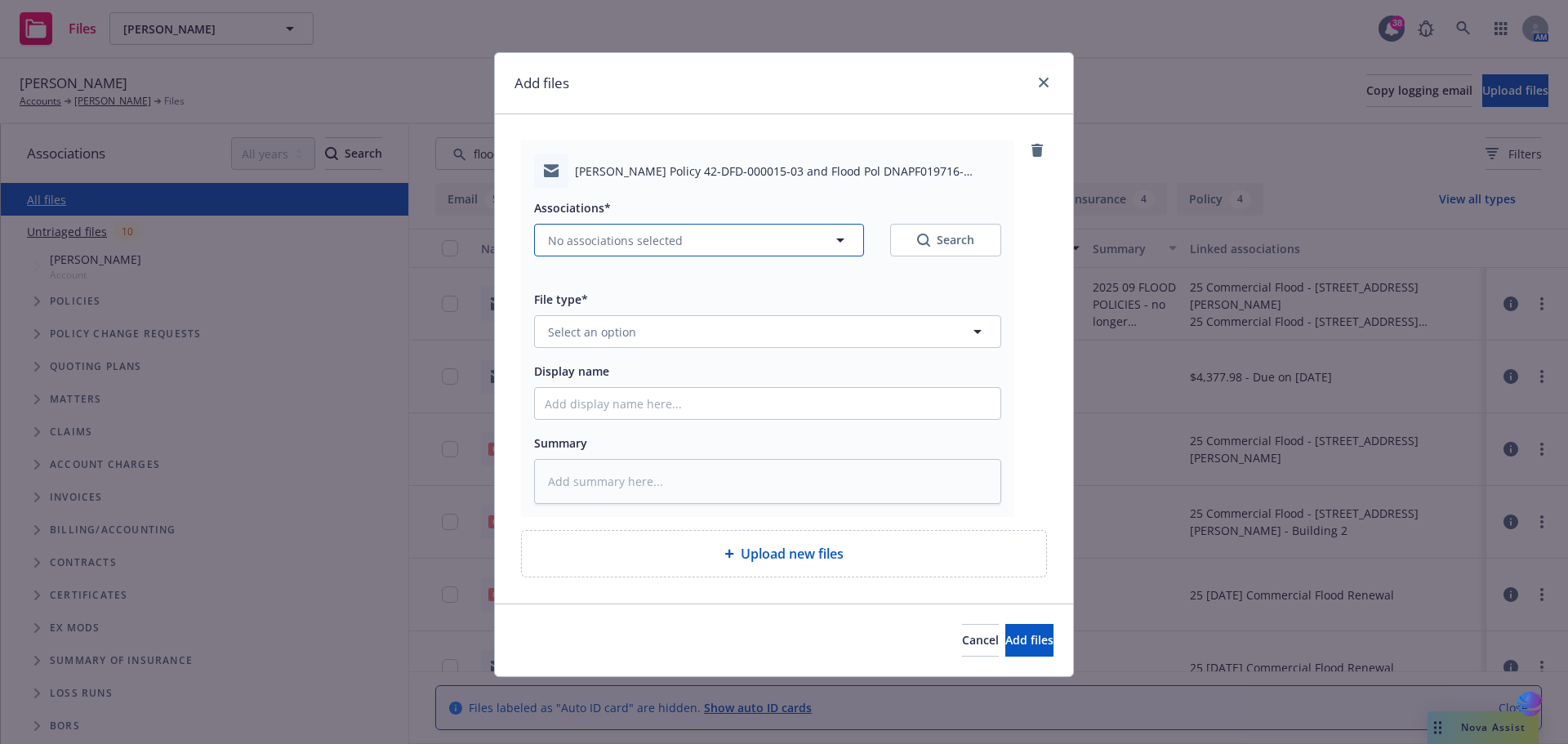
click at [836, 242] on icon "button" at bounding box center [840, 240] width 20 height 20
type textarea "x"
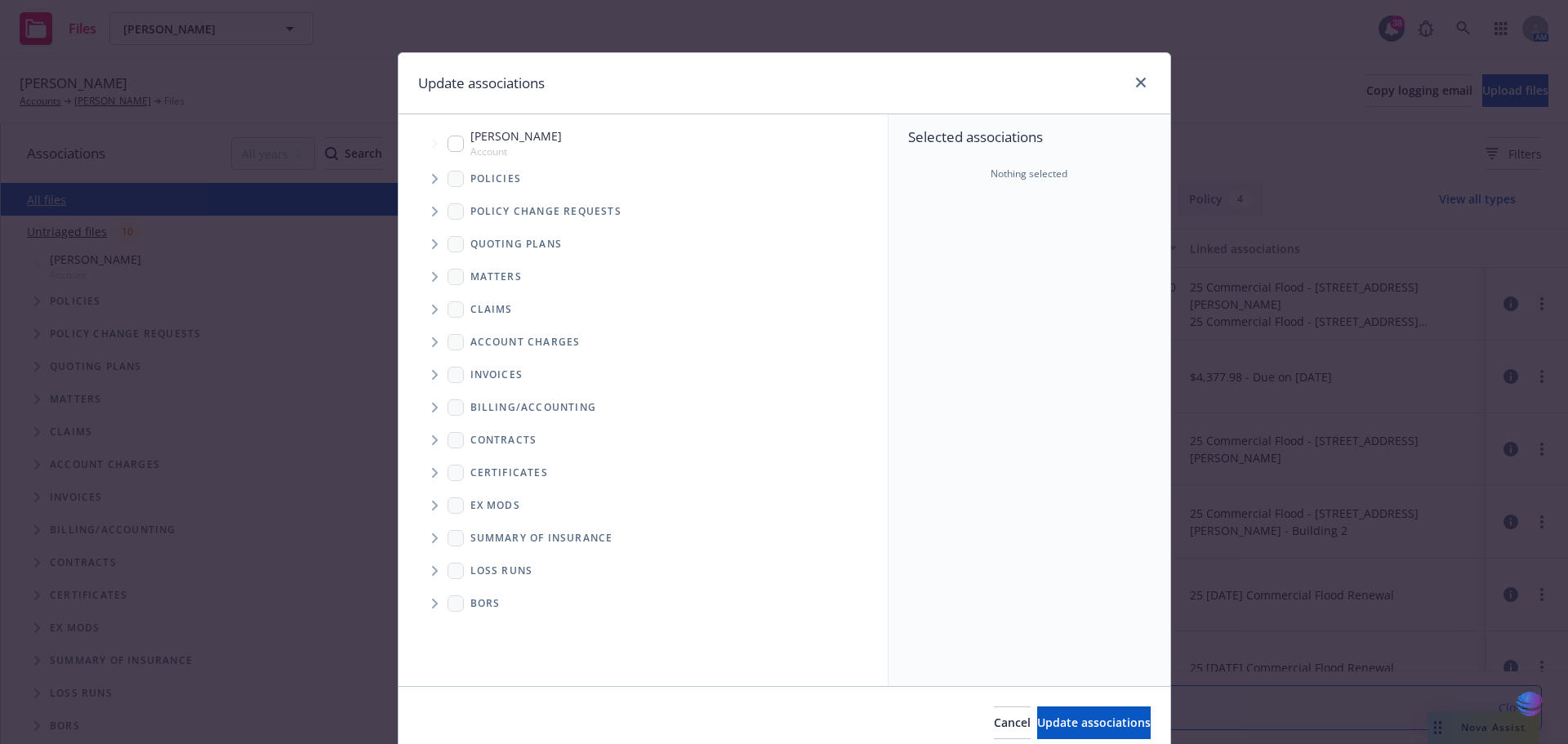
click at [432, 179] on icon "Tree Example" at bounding box center [435, 179] width 7 height 10
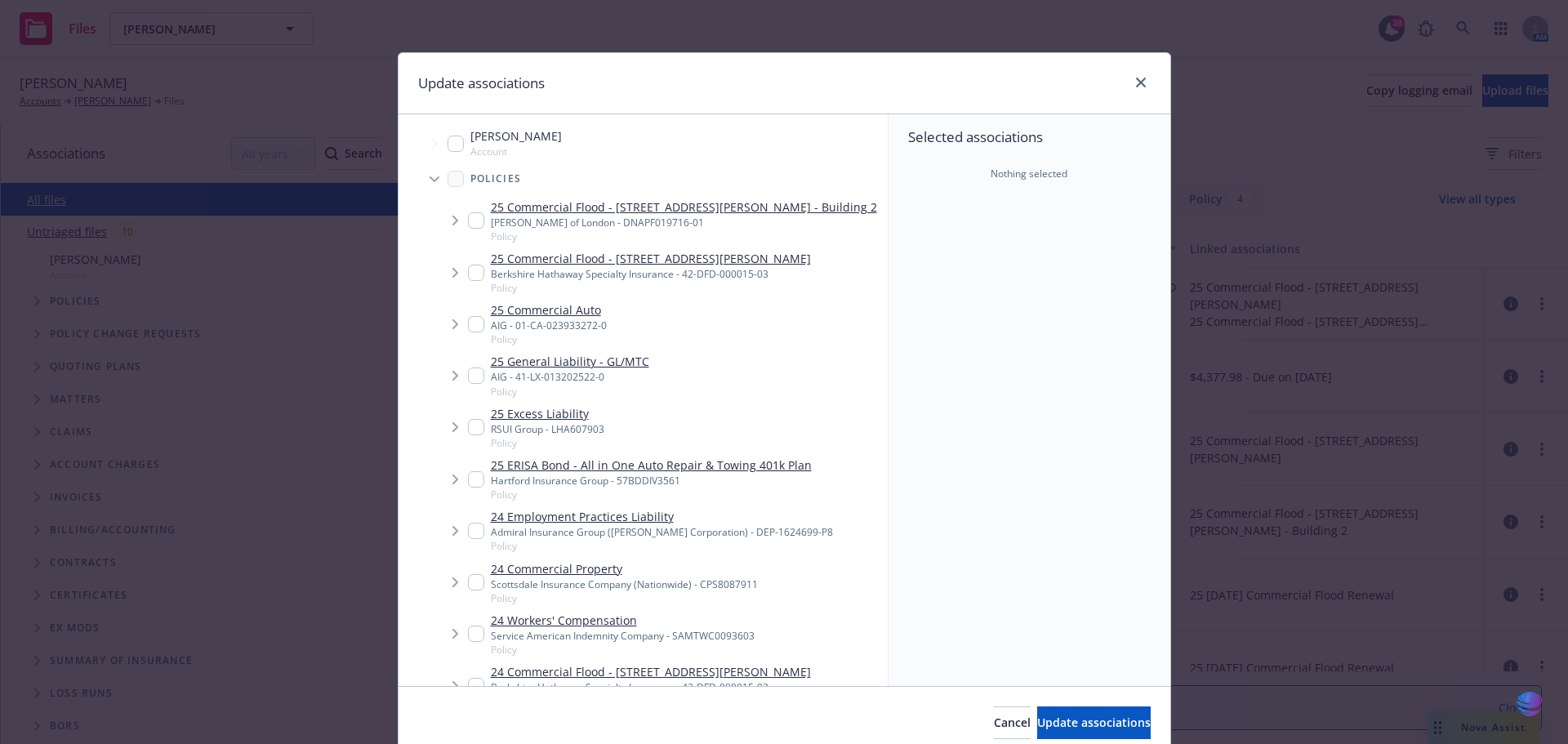
click at [472, 220] on input "Tree Example" at bounding box center [475, 221] width 17 height 17
checkbox input "true"
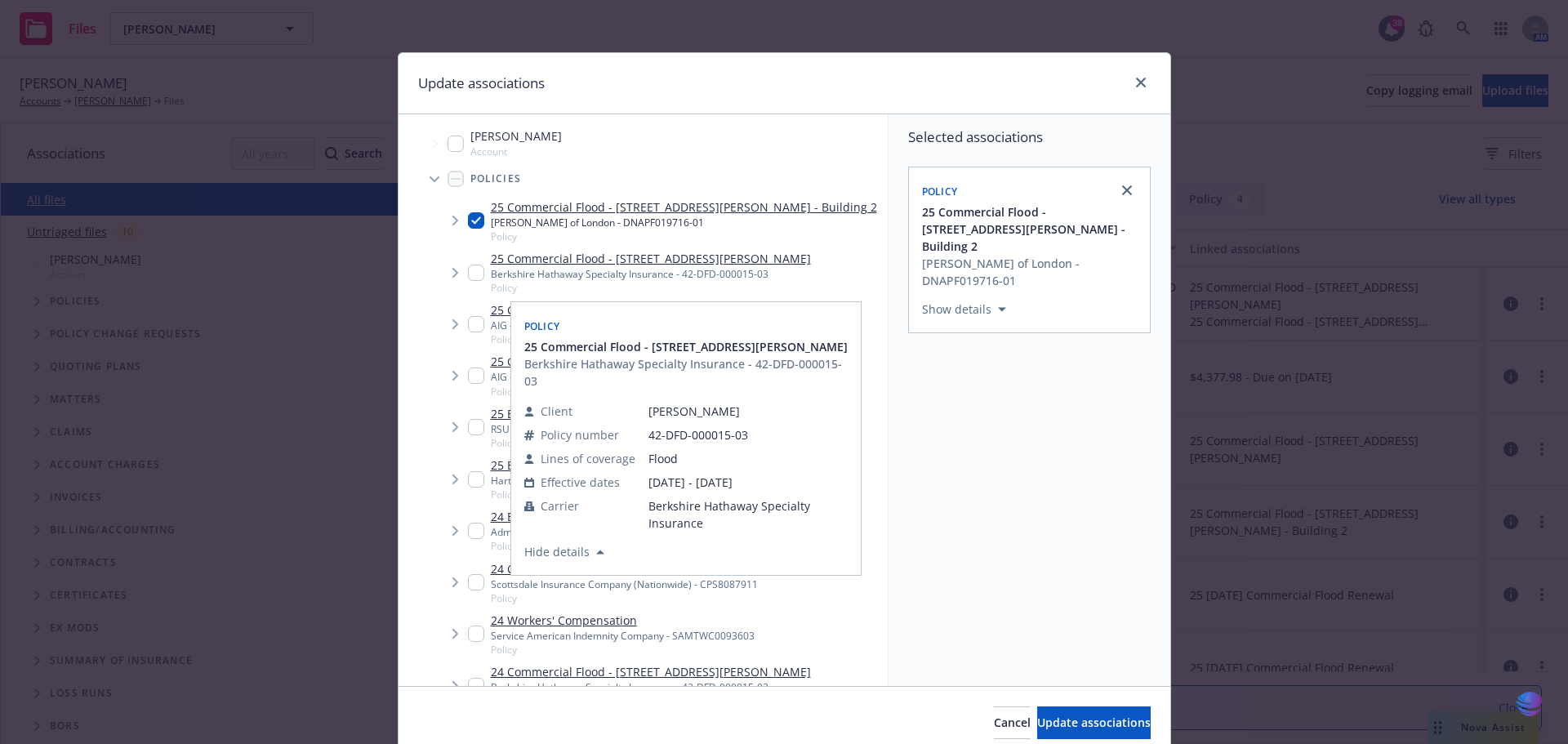
click at [475, 271] on input "Tree Example" at bounding box center [475, 272] width 17 height 17
checkbox input "true"
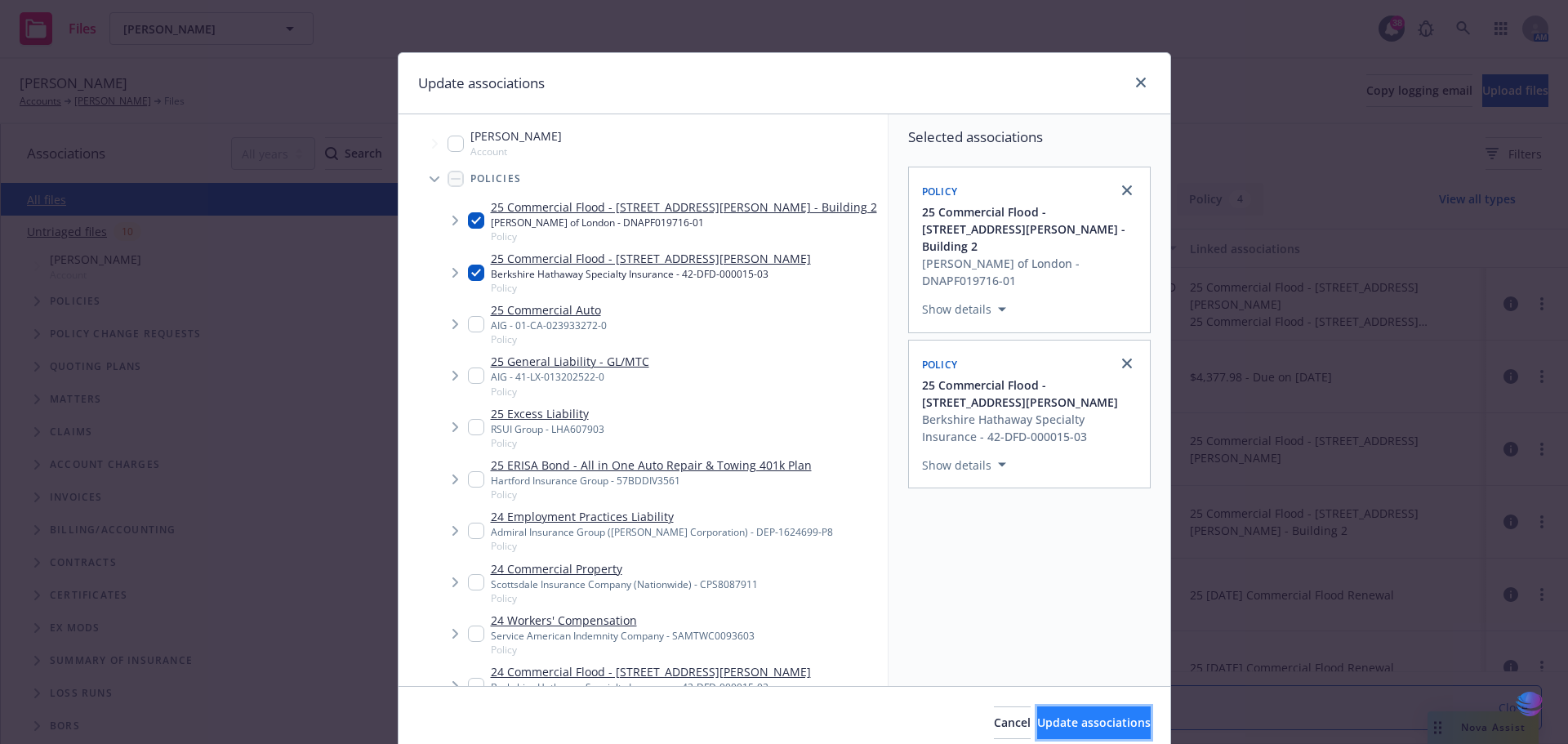
click at [1060, 718] on span "Update associations" at bounding box center [1094, 723] width 113 height 16
type textarea "x"
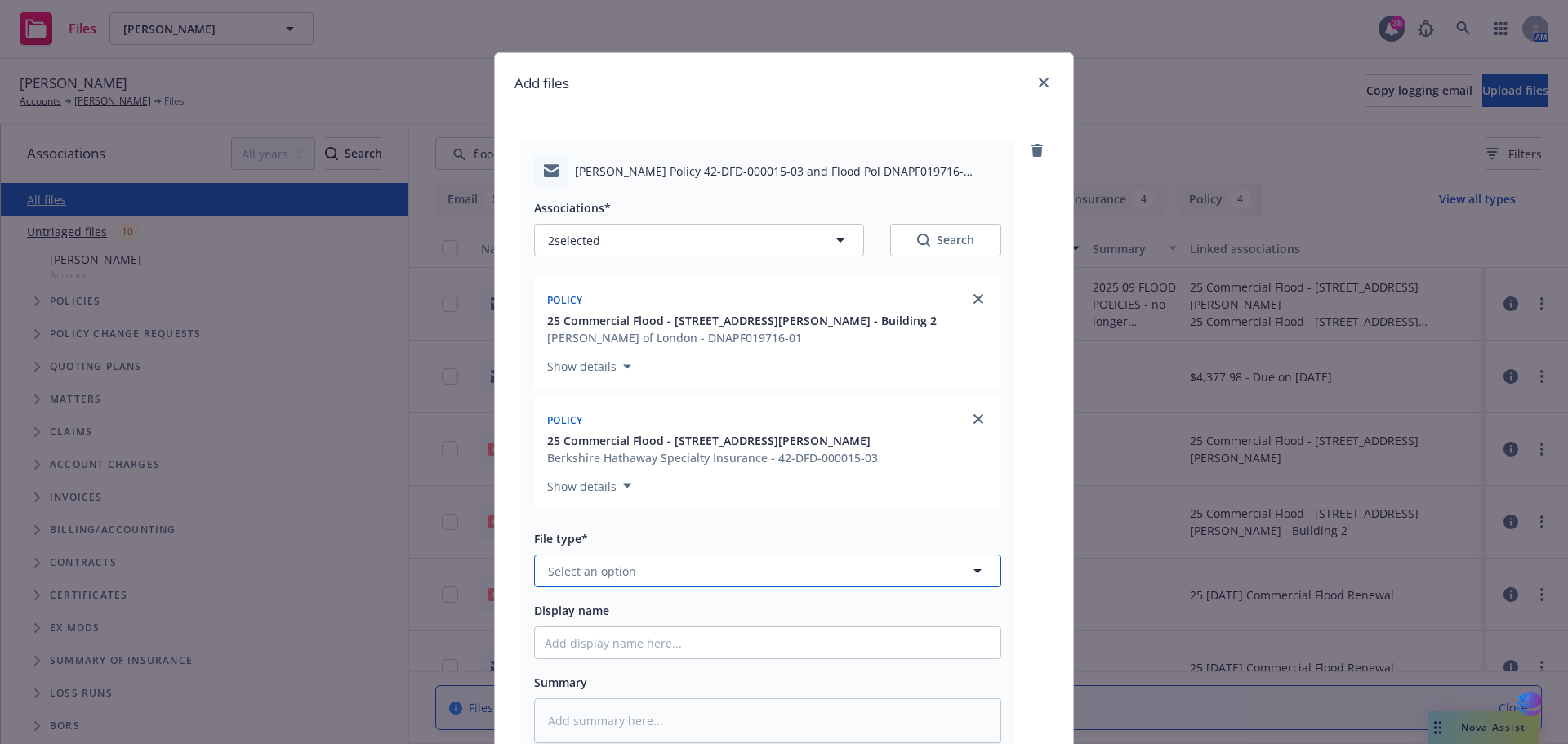
click at [973, 572] on icon "button" at bounding box center [978, 571] width 20 height 20
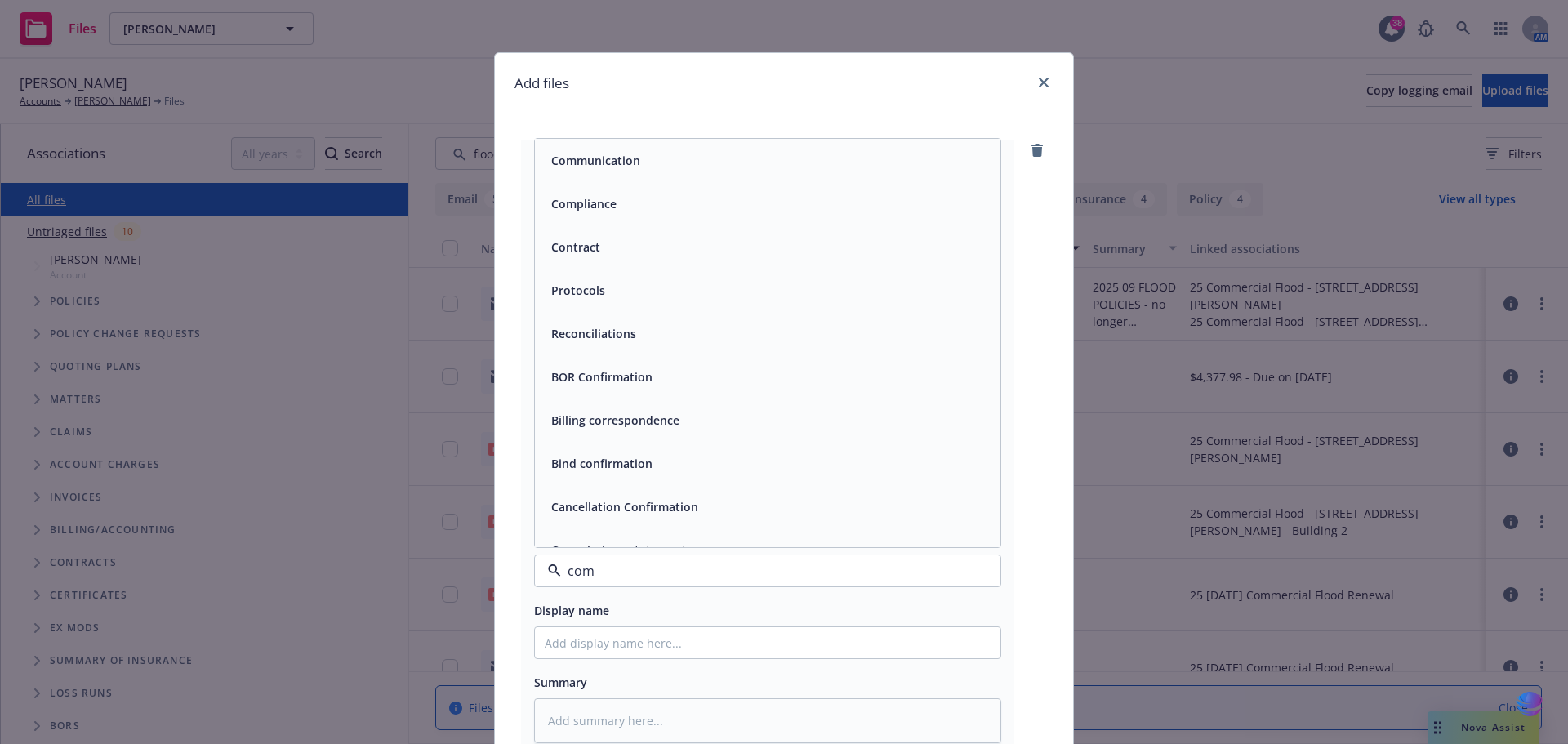
type input "comm"
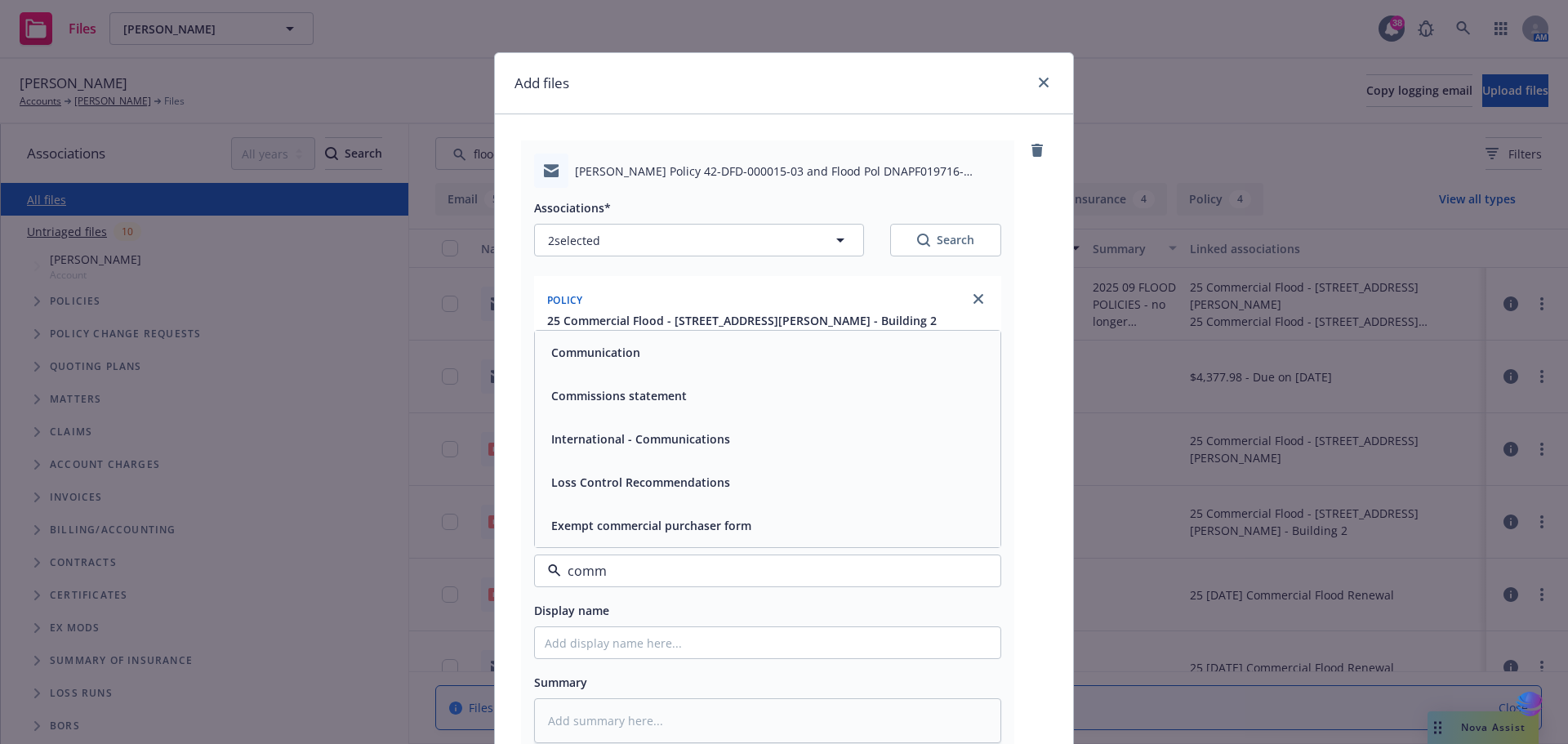
click at [793, 359] on div "Communication" at bounding box center [767, 352] width 446 height 23
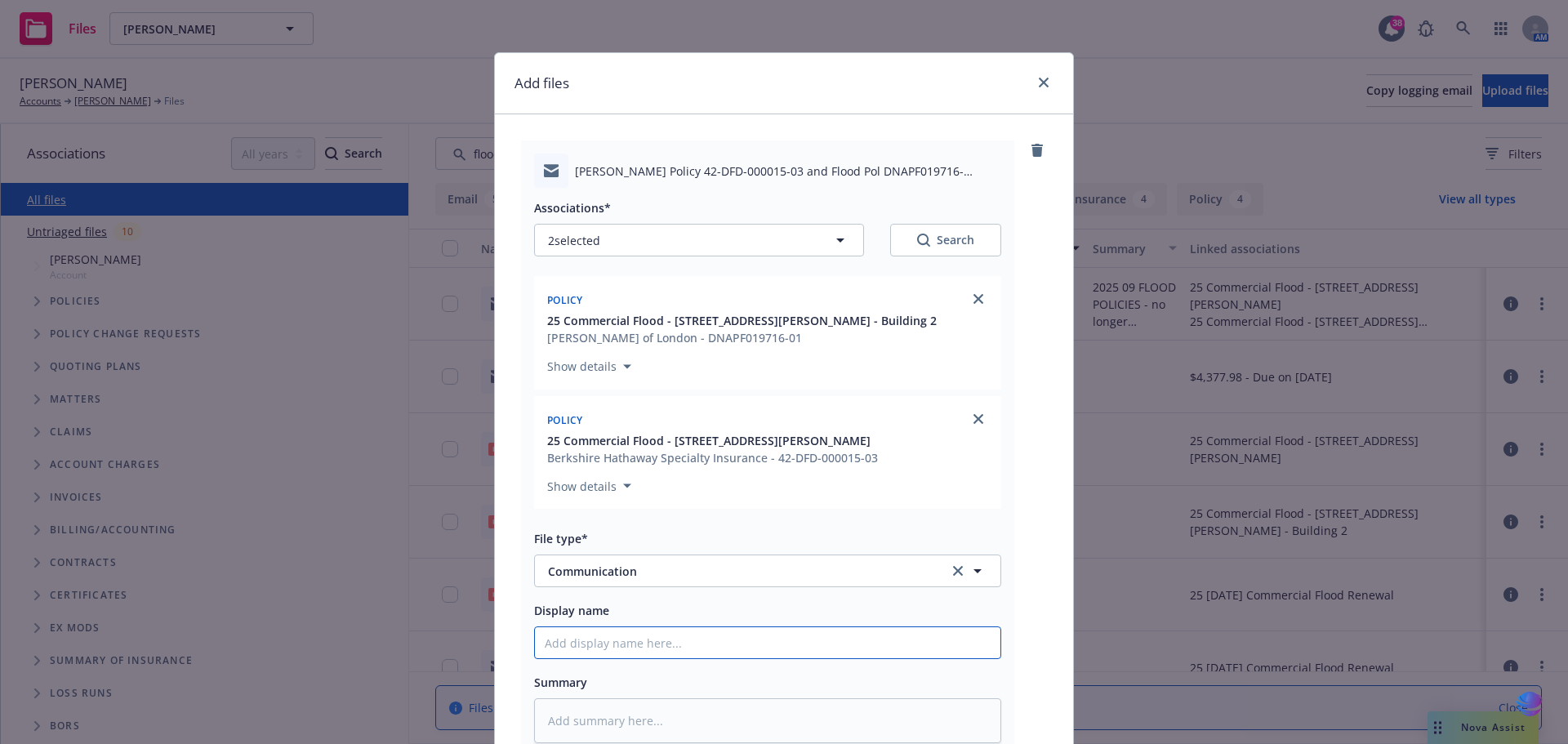
click at [560, 642] on input "Display name" at bounding box center [767, 643] width 465 height 31
type textarea "x"
type input "2"
type textarea "x"
type input "20"
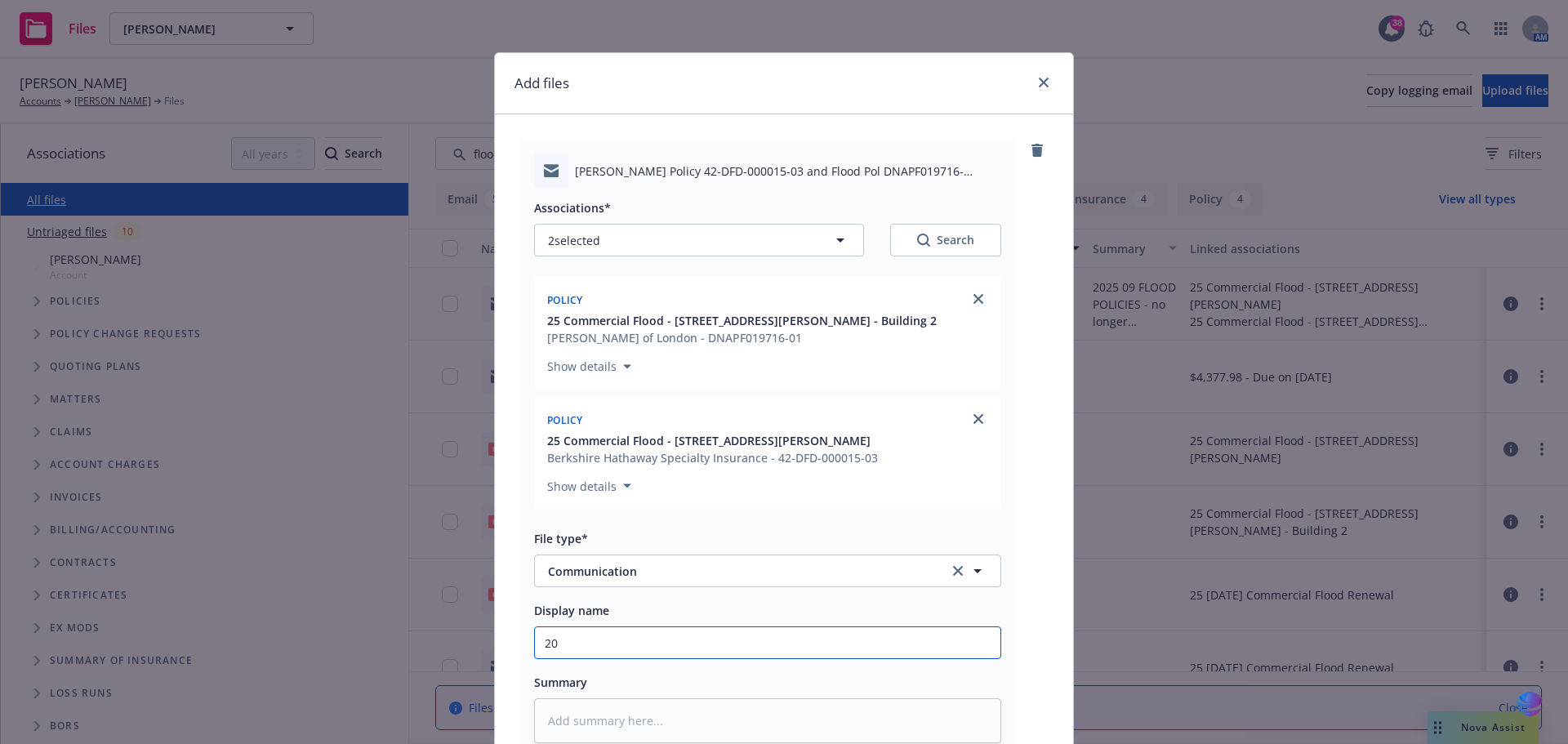
type textarea "x"
type input "202"
type textarea "x"
type input "2025"
type textarea "x"
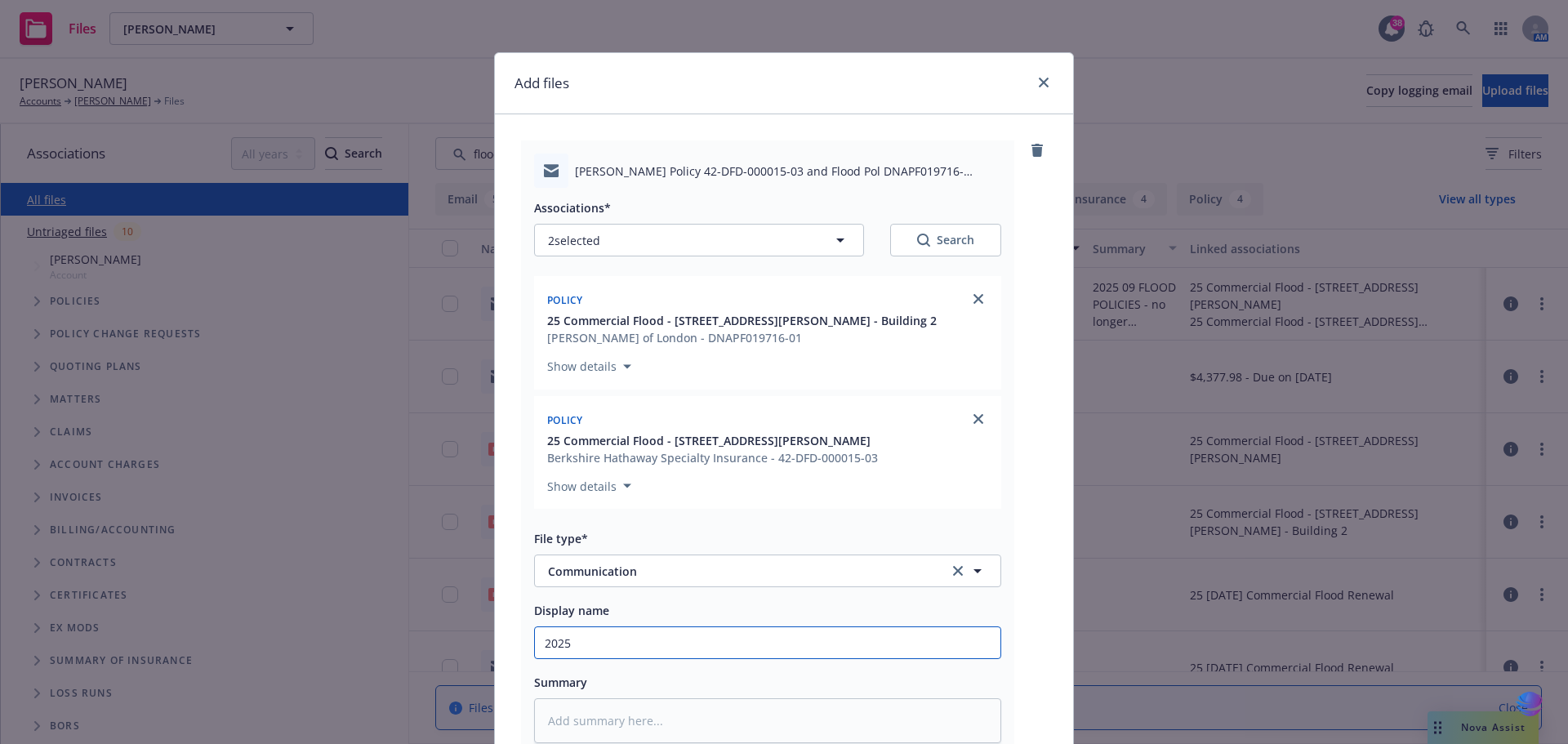
type input "2025"
type textarea "x"
type input "2025 0"
type textarea "x"
type input "2025 09"
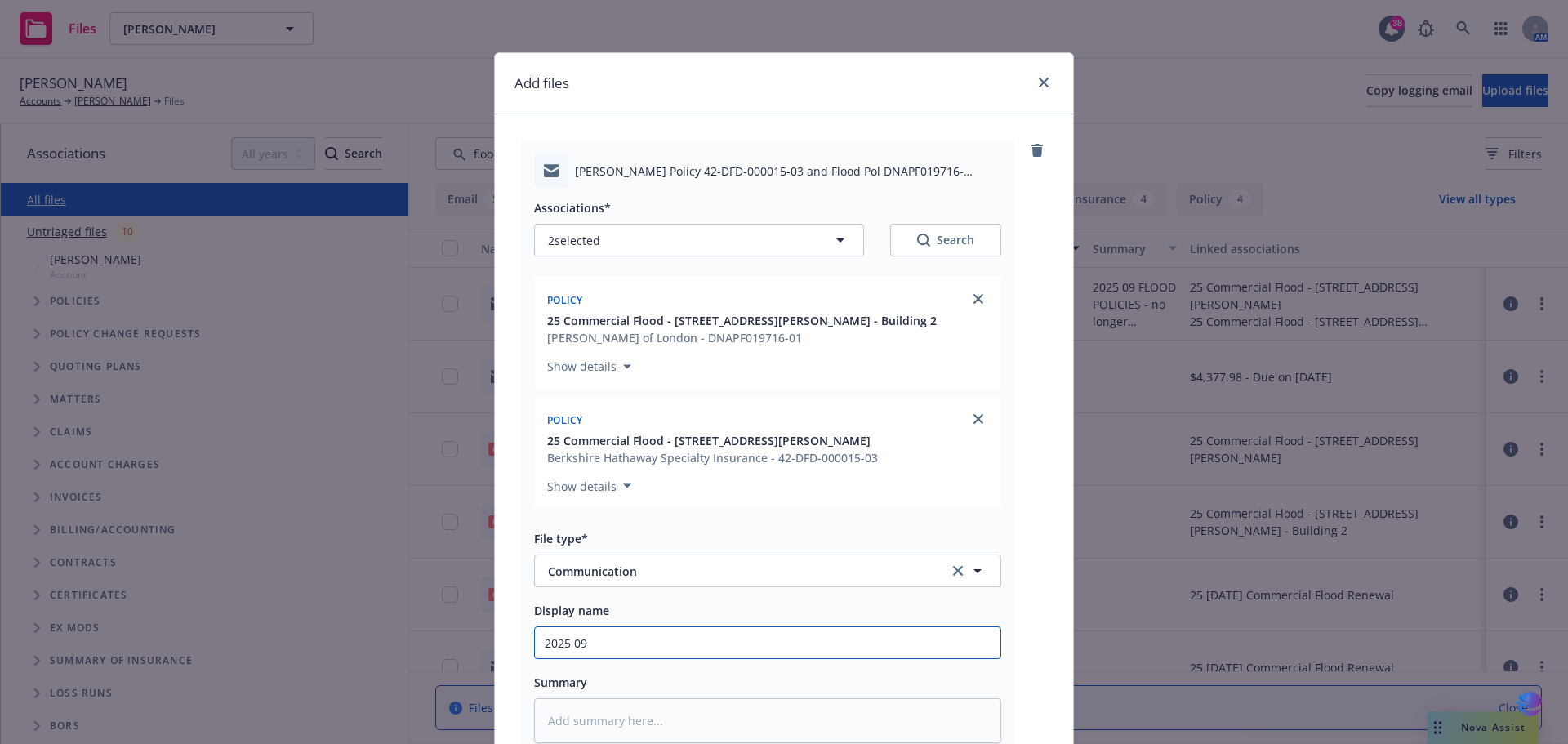
type textarea "x"
type input "2025 09"
paste input "2025 09 FLOOD POLICIES - no longer required to carry Flood Ins (info from insur…"
type textarea "x"
type input "2025 09 2025 09 FLOOD POLICIES - no longer required to carry Flood Ins (info fr…"
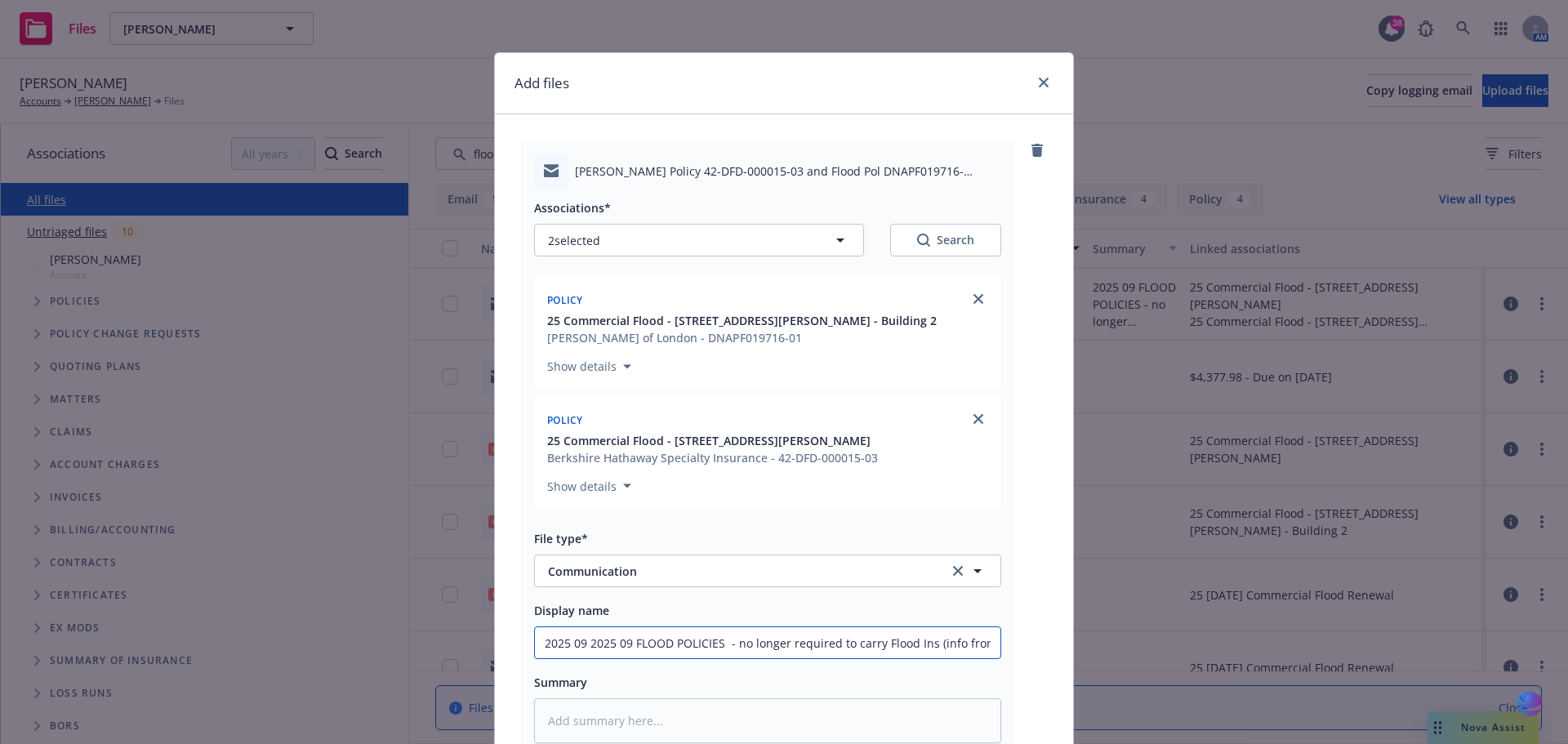
scroll to position [0, 43]
drag, startPoint x: 679, startPoint y: 641, endPoint x: 1066, endPoint y: 642, distance: 387.0
click at [1066, 642] on div "[PERSON_NAME] Policy 42-DFD-000015-03 and Flood Pol DNAPF019716-01.msg Associat…" at bounding box center [784, 478] width 578 height 728
type textarea "x"
type input "2025 09 2025 09 FLOOD POLICIES e"
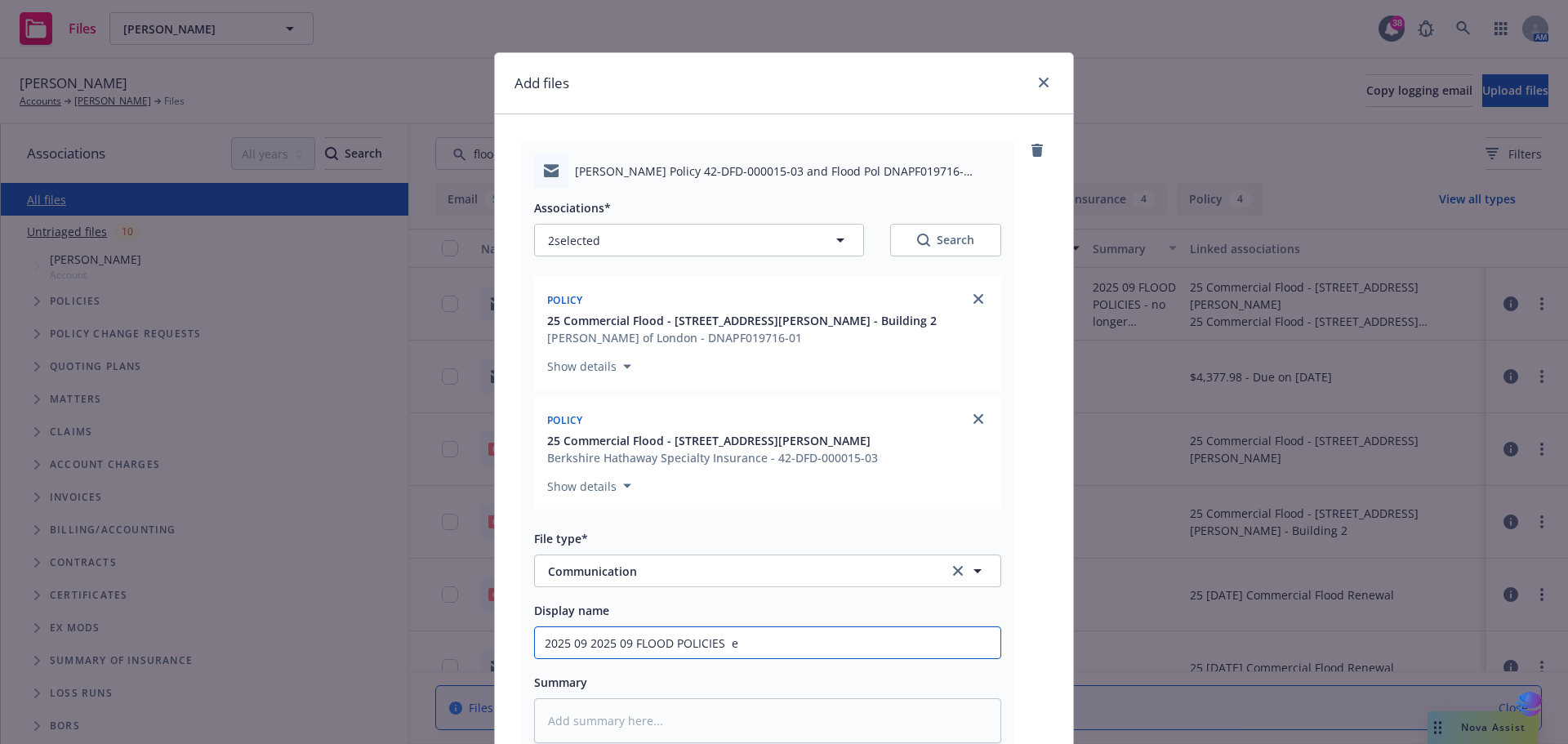
scroll to position [0, 0]
type textarea "x"
drag, startPoint x: 988, startPoint y: 641, endPoint x: 460, endPoint y: 648, distance: 528.0
click at [460, 648] on div "Add files [PERSON_NAME] Policy 42-DFD-000015-03 and Flood Pol DNAPF019716-01.ms…" at bounding box center [784, 372] width 1568 height 744
click at [577, 726] on textarea at bounding box center [767, 721] width 467 height 45
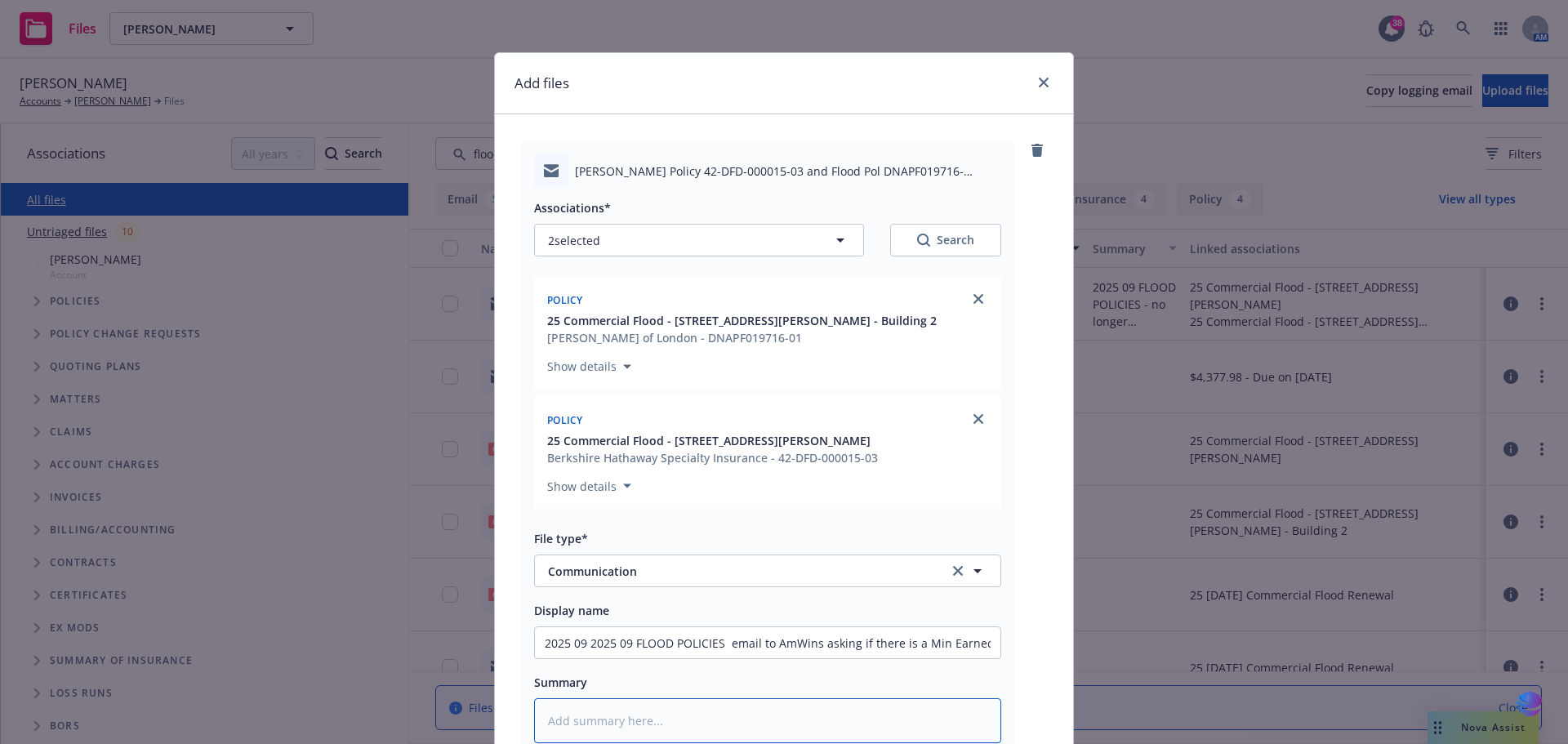
paste textarea "2025 09 2025 09 FLOOD POLICIES email to AmWins asking if there is a Min Earned …"
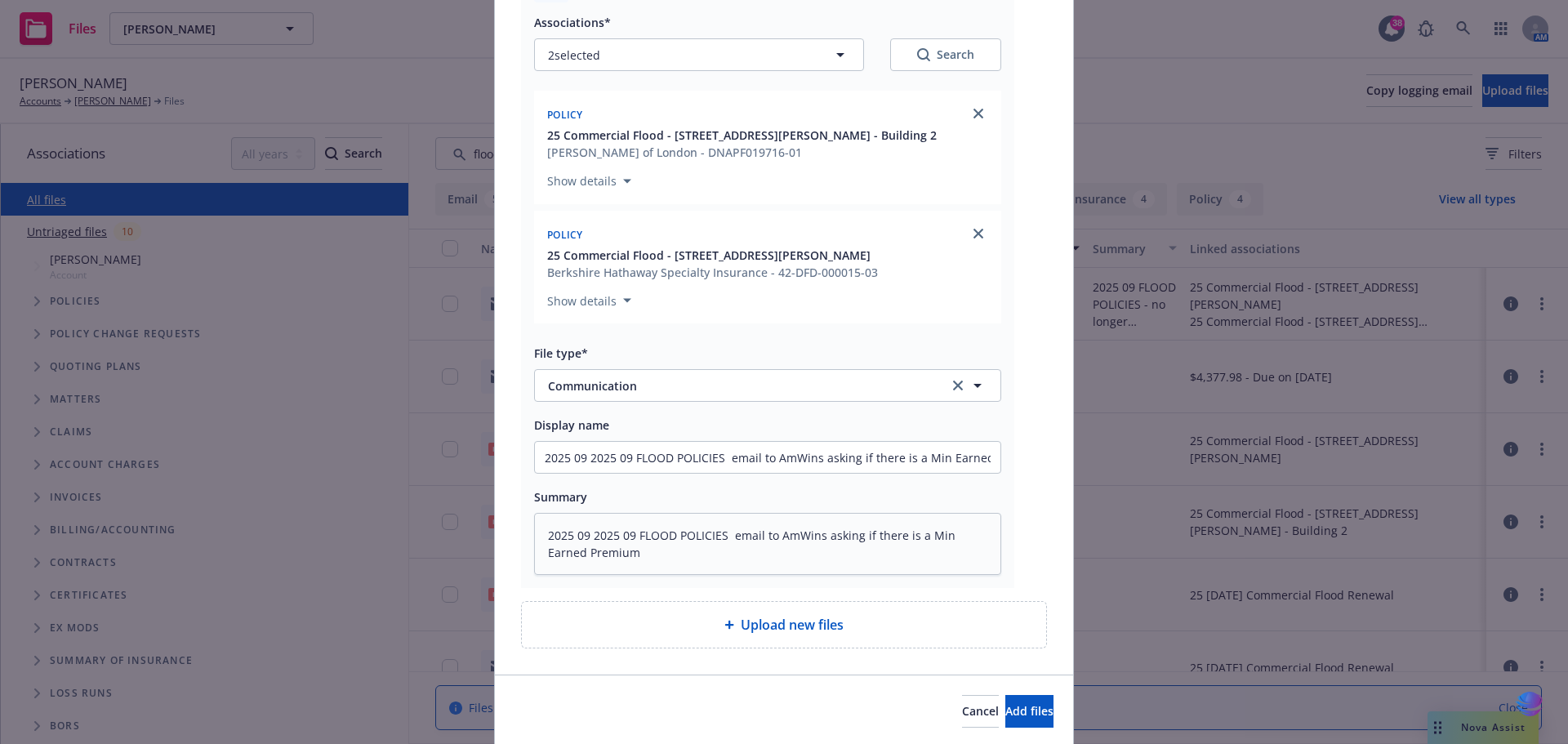
scroll to position [242, 0]
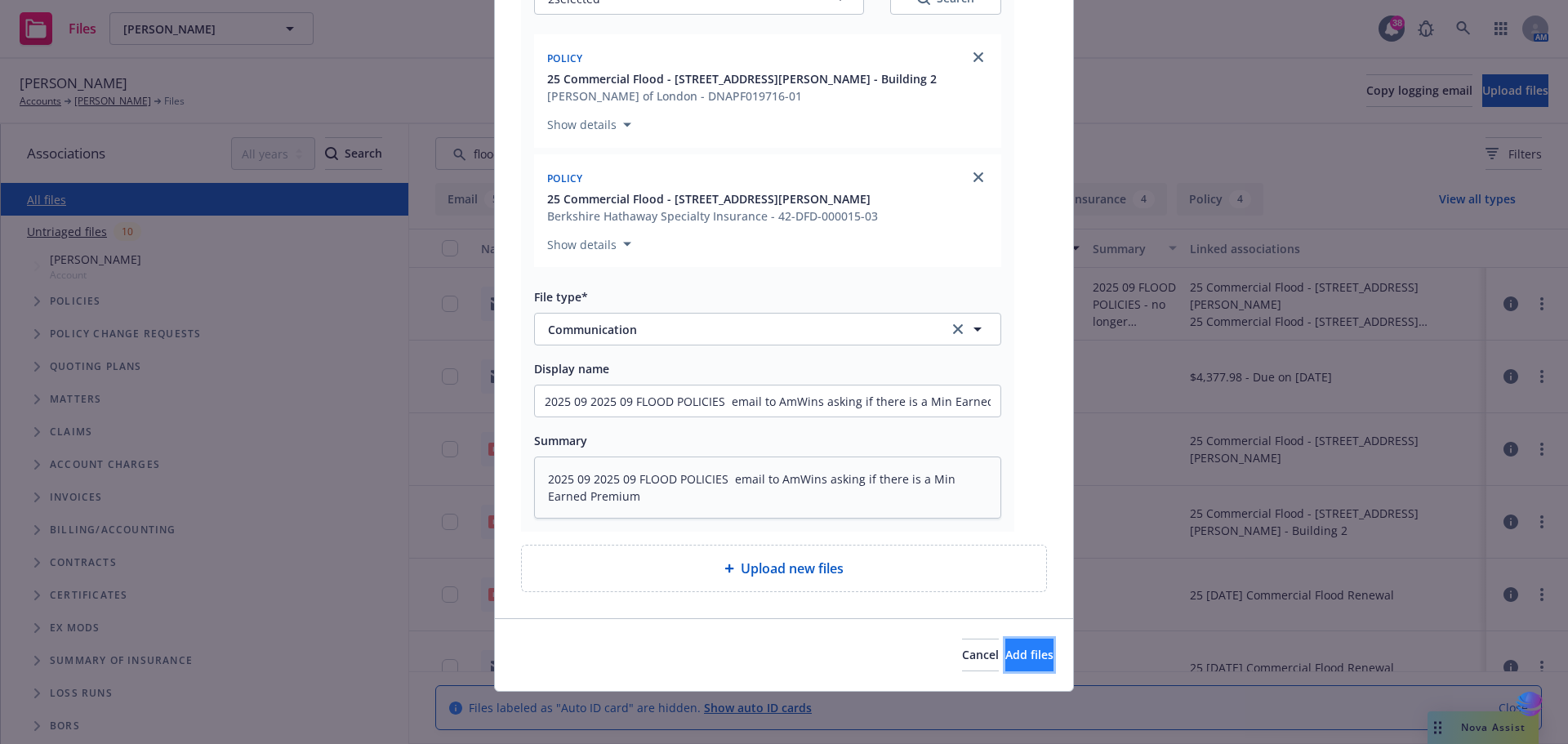
click at [1005, 650] on span "Add files" at bounding box center [1028, 655] width 48 height 16
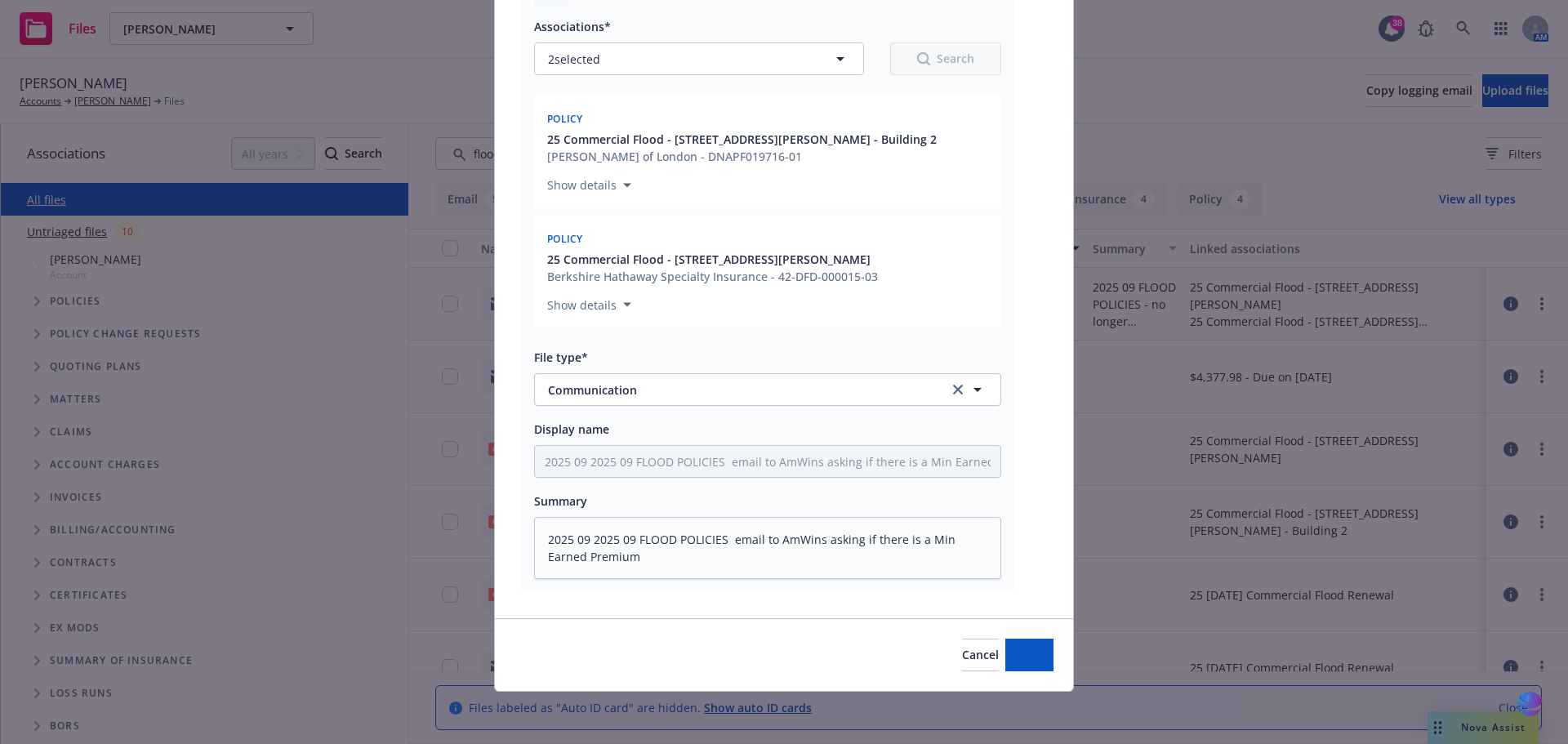
scroll to position [182, 0]
